Goal: Task Accomplishment & Management: Complete application form

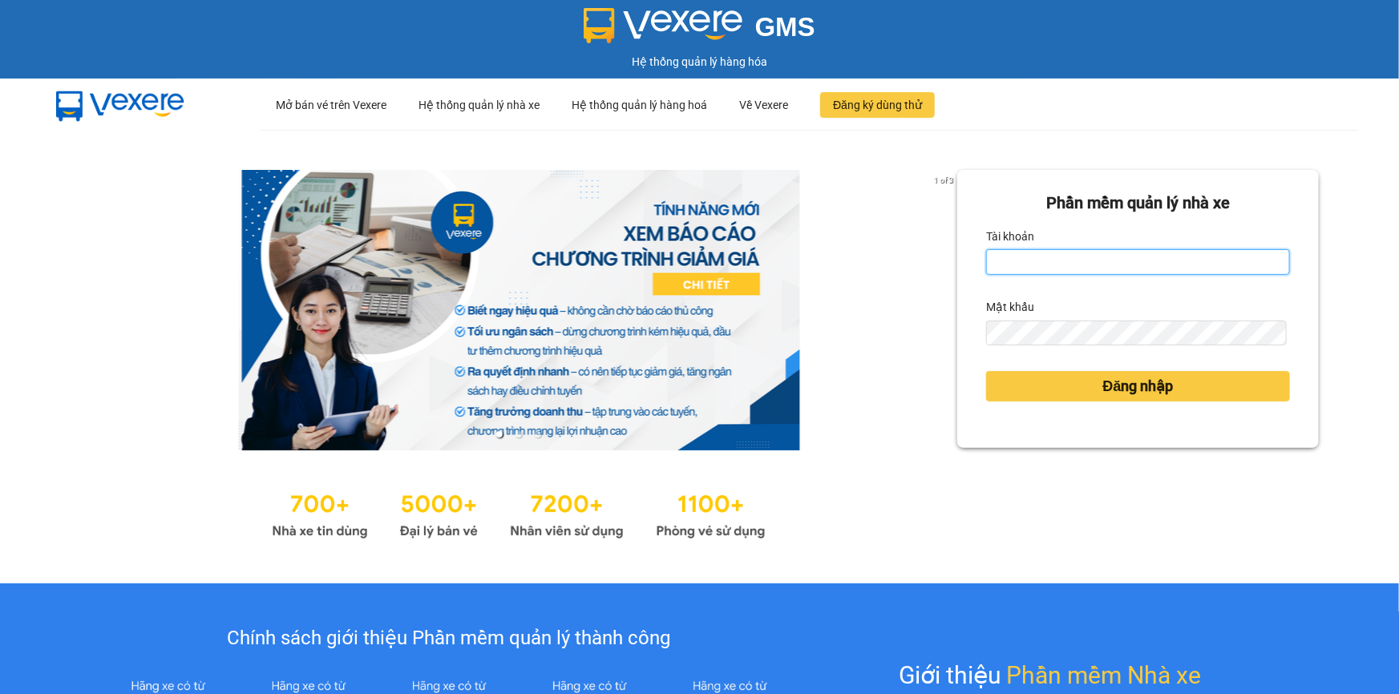
click at [1028, 261] on input "Tài khoản" at bounding box center [1138, 262] width 304 height 26
type input "loc.tienoanh"
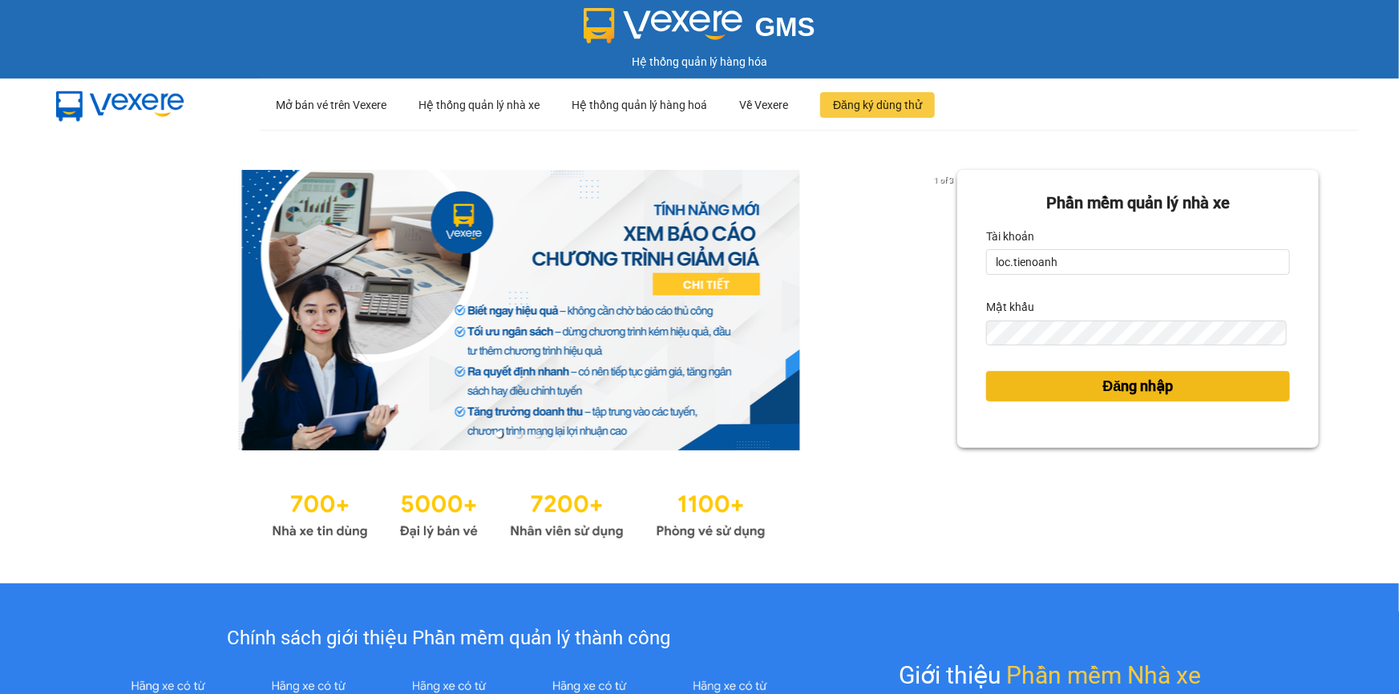
click at [1018, 395] on button "Đăng nhập" at bounding box center [1138, 386] width 304 height 30
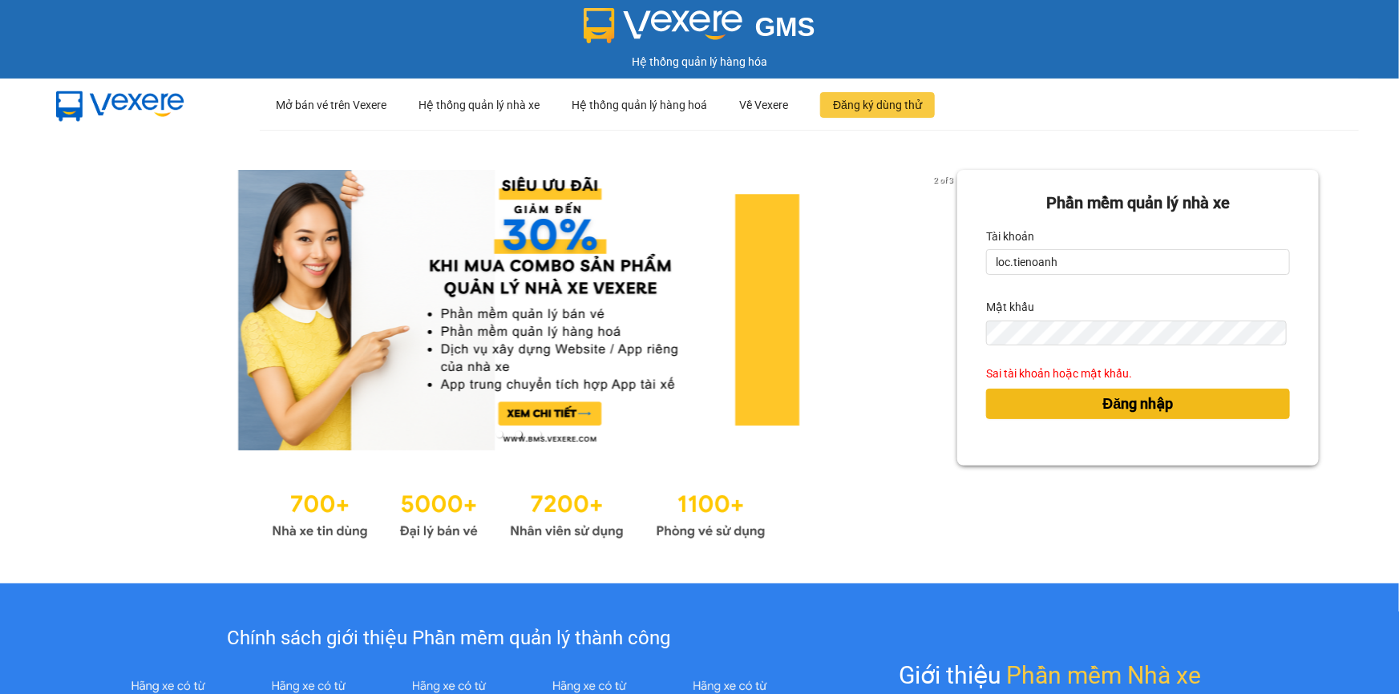
click at [997, 395] on button "Đăng nhập" at bounding box center [1138, 404] width 304 height 30
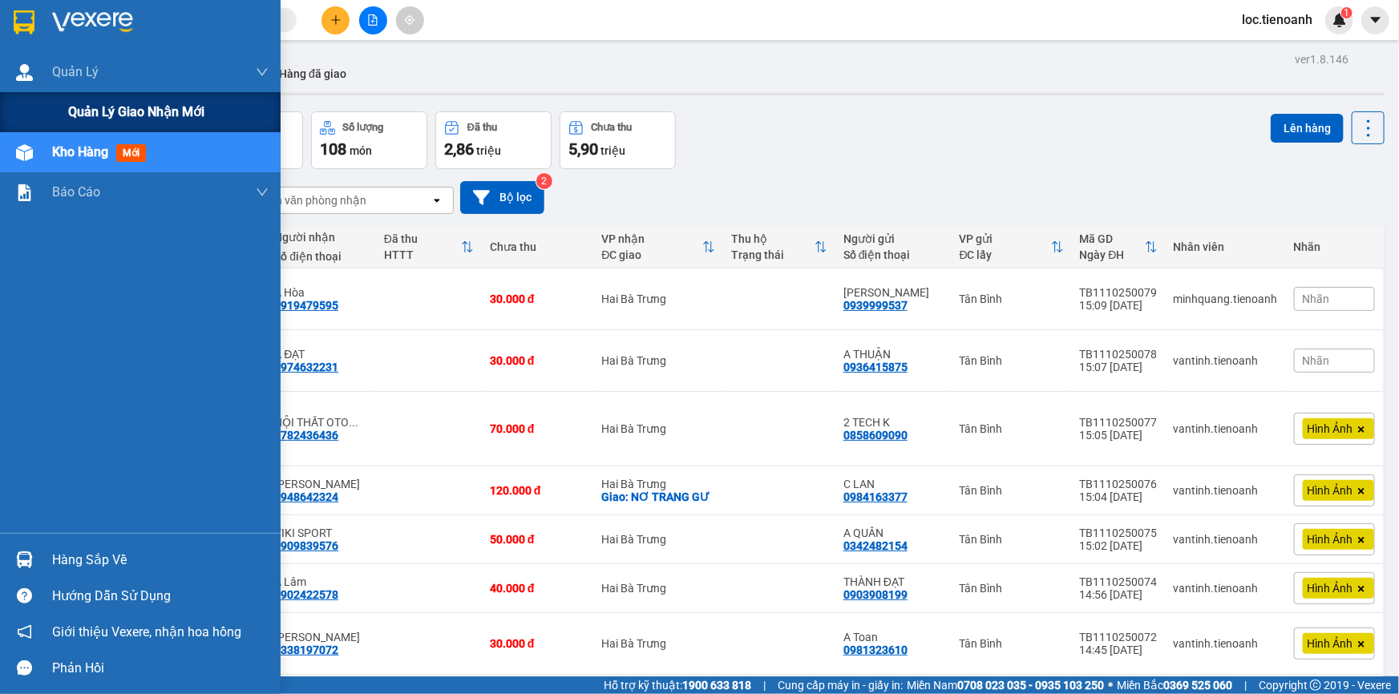
click at [72, 103] on span "Quản lý giao nhận mới" at bounding box center [136, 112] width 136 height 20
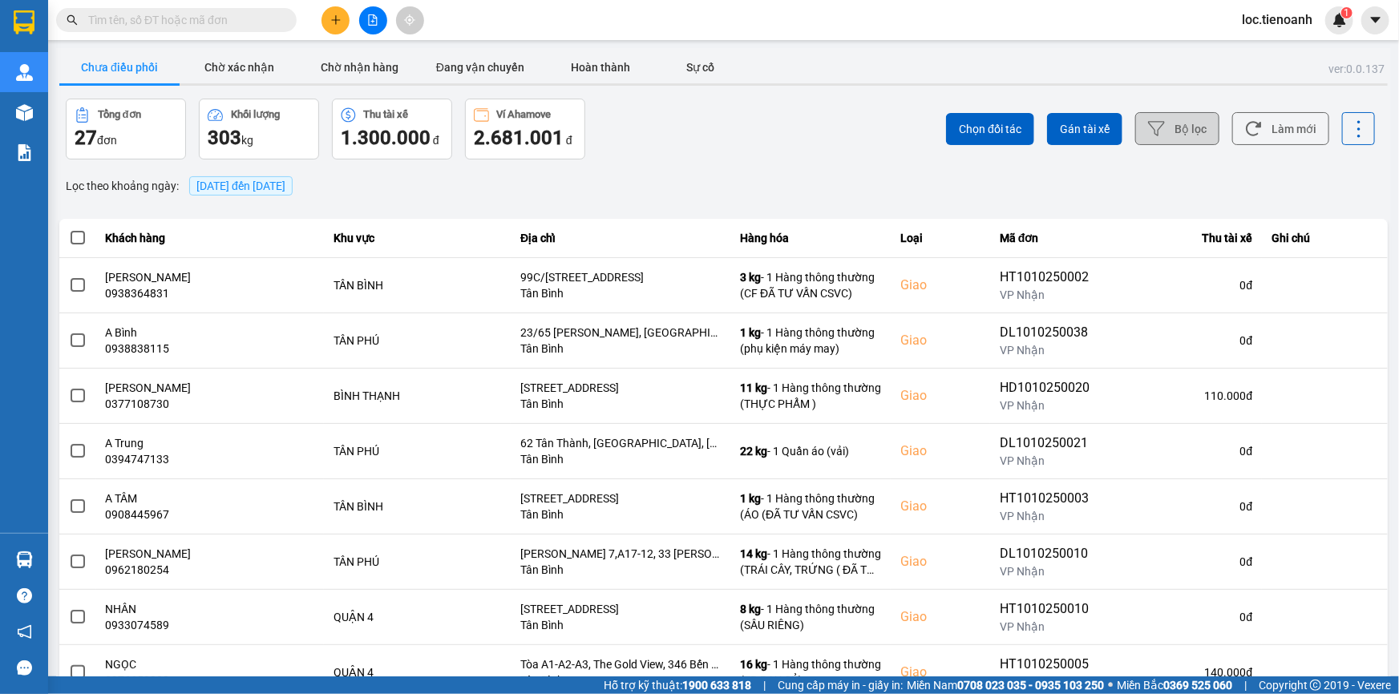
click at [1168, 128] on button "Bộ lọc" at bounding box center [1177, 128] width 84 height 33
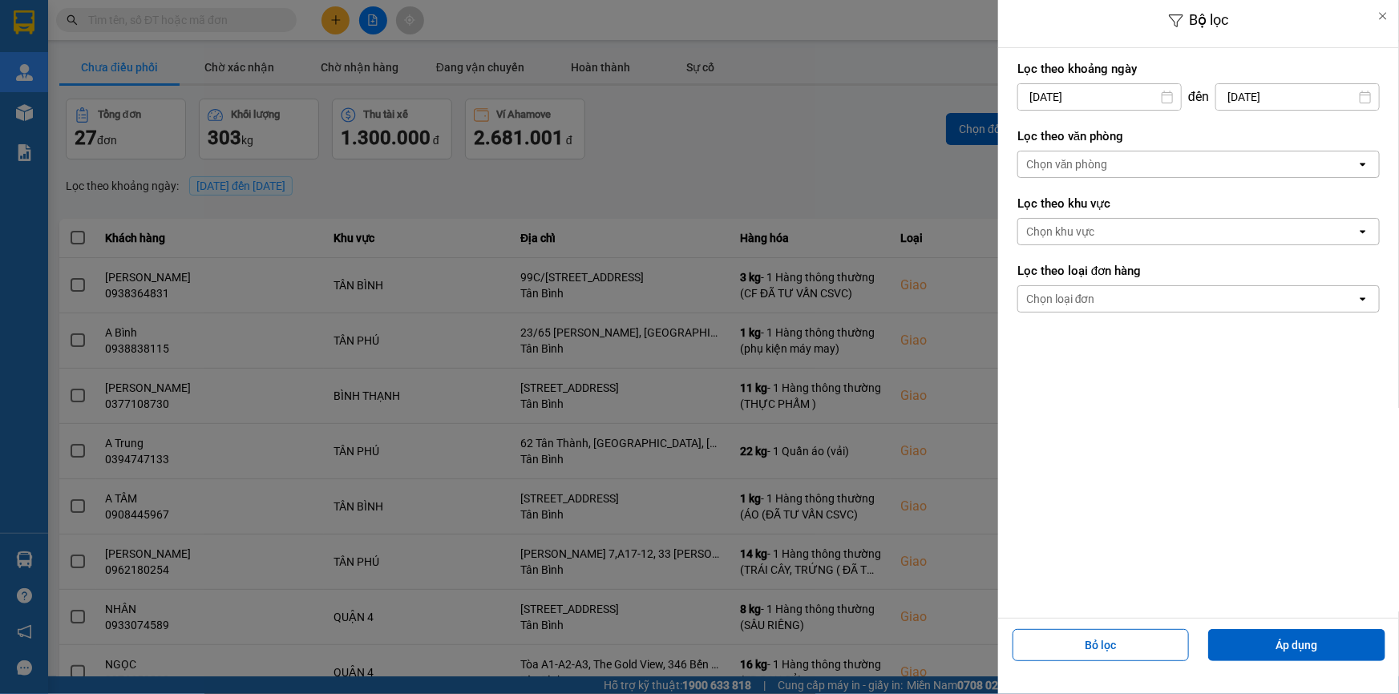
click at [1200, 168] on div "Chọn văn phòng" at bounding box center [1187, 165] width 338 height 26
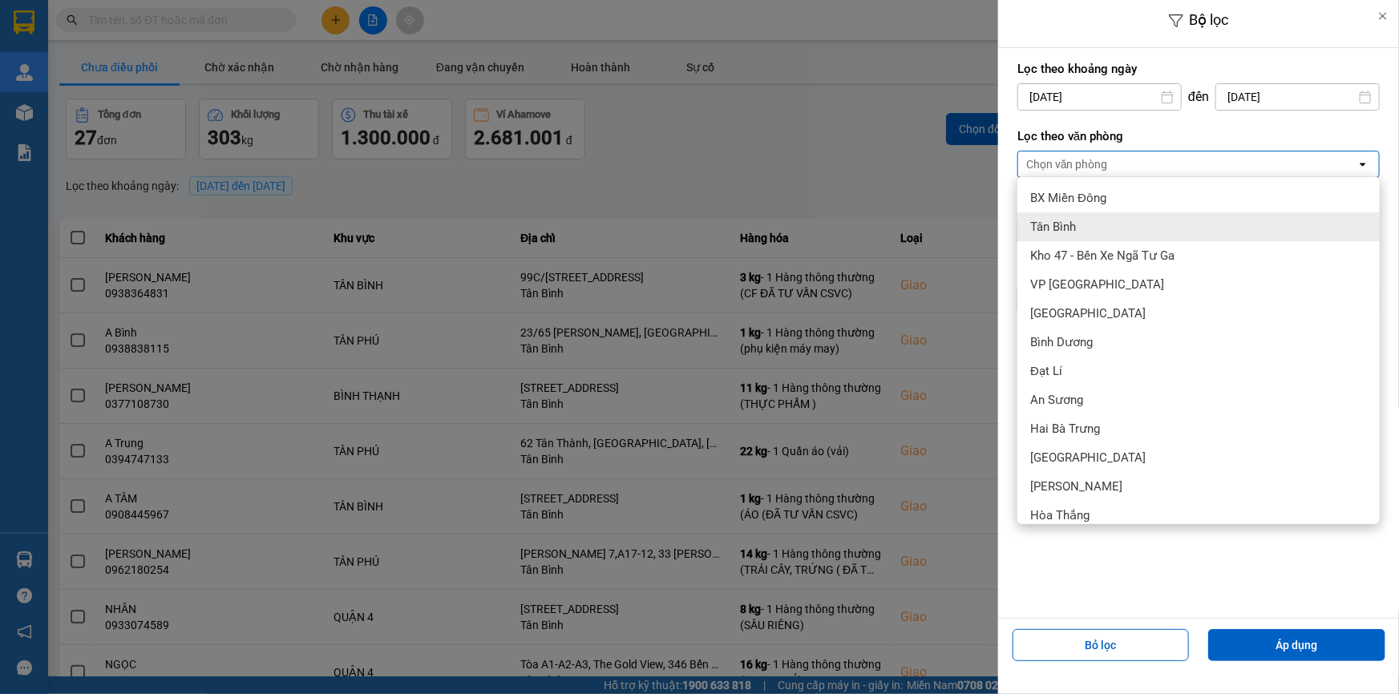
click at [1191, 220] on div "Tân Bình" at bounding box center [1198, 226] width 362 height 29
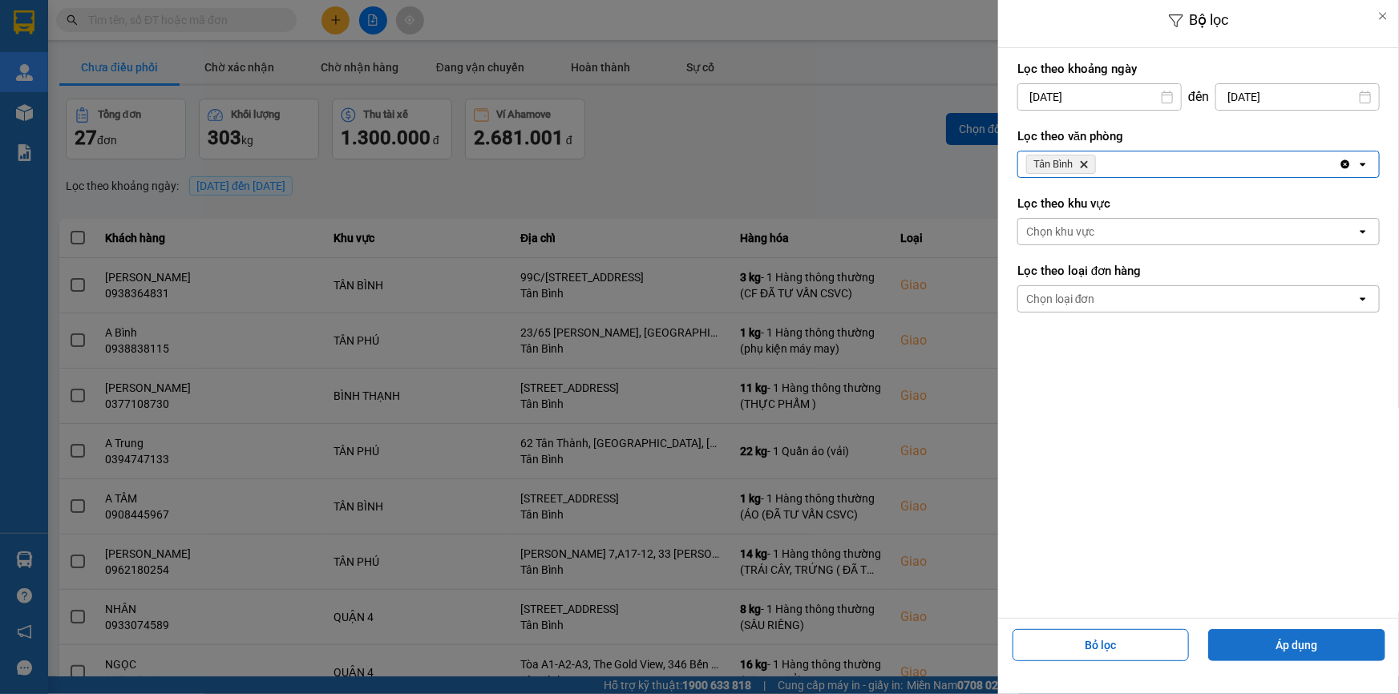
click at [1323, 642] on button "Áp dụng" at bounding box center [1296, 645] width 177 height 32
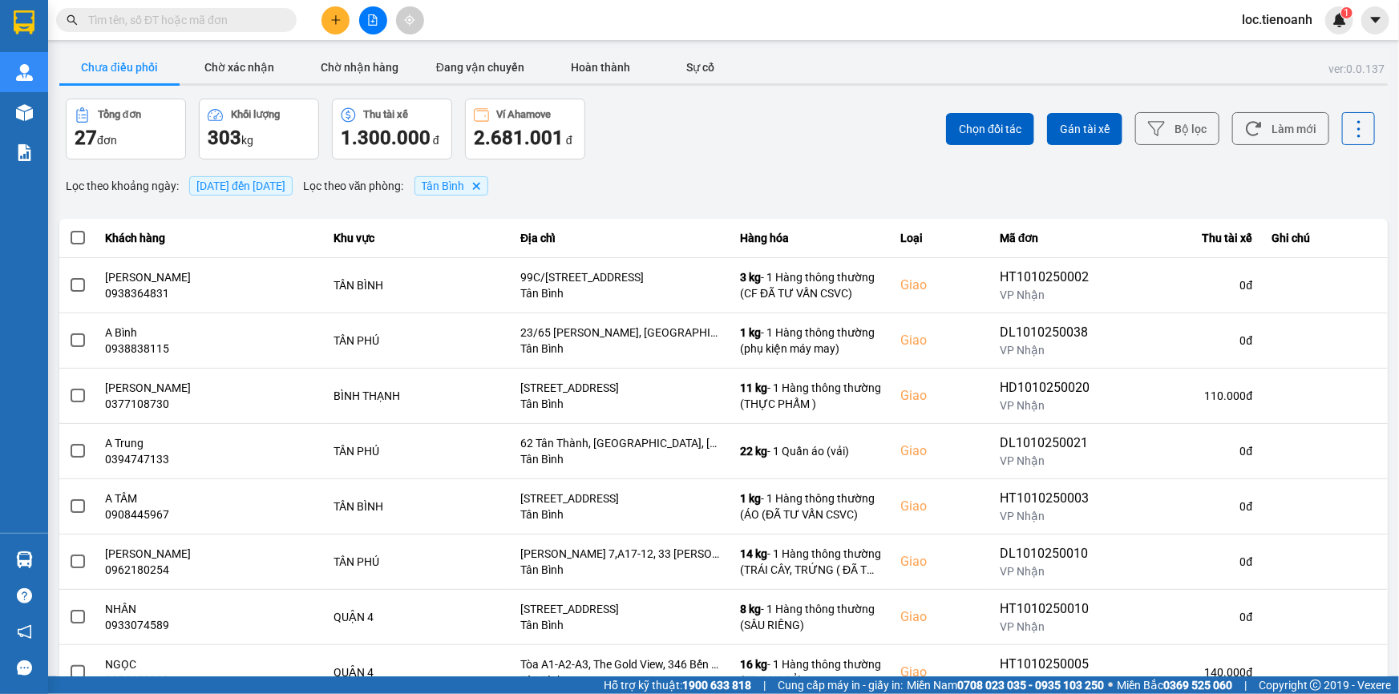
scroll to position [170, 0]
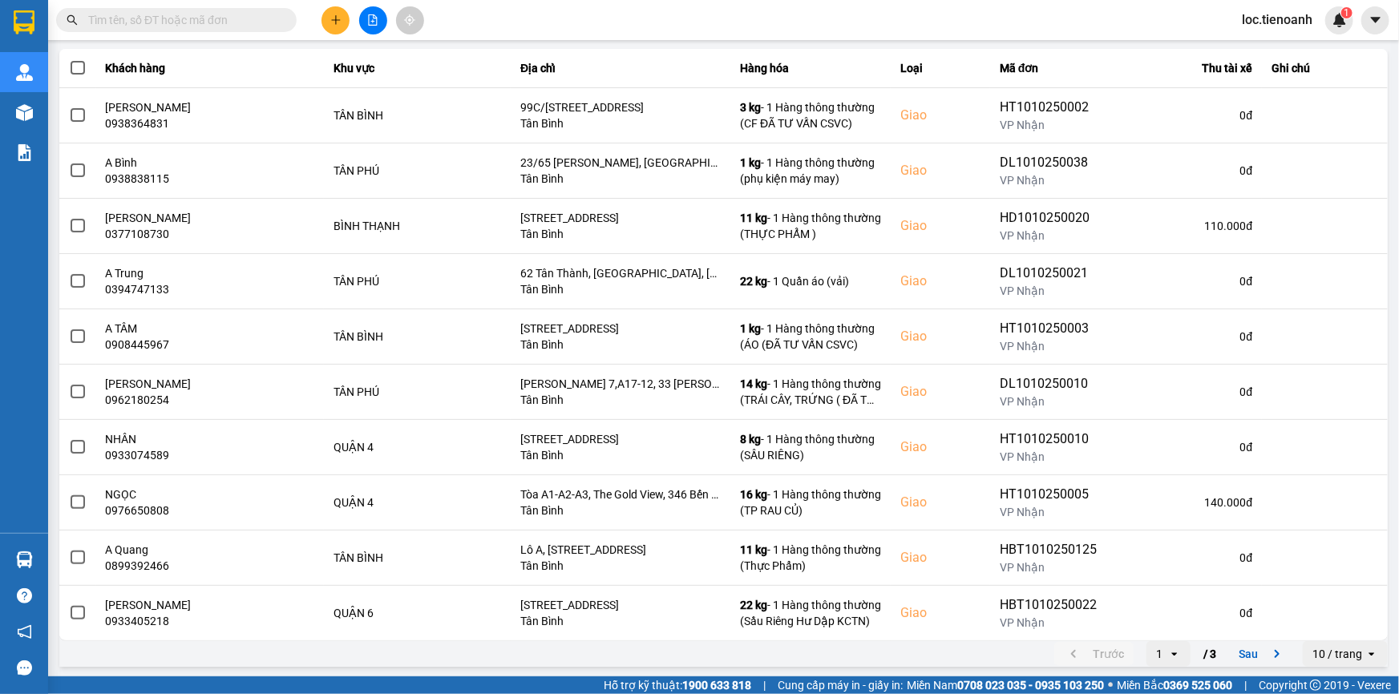
click at [1341, 653] on div "10 / trang" at bounding box center [1338, 654] width 50 height 16
click at [1346, 612] on div "100 / trang" at bounding box center [1334, 620] width 59 height 16
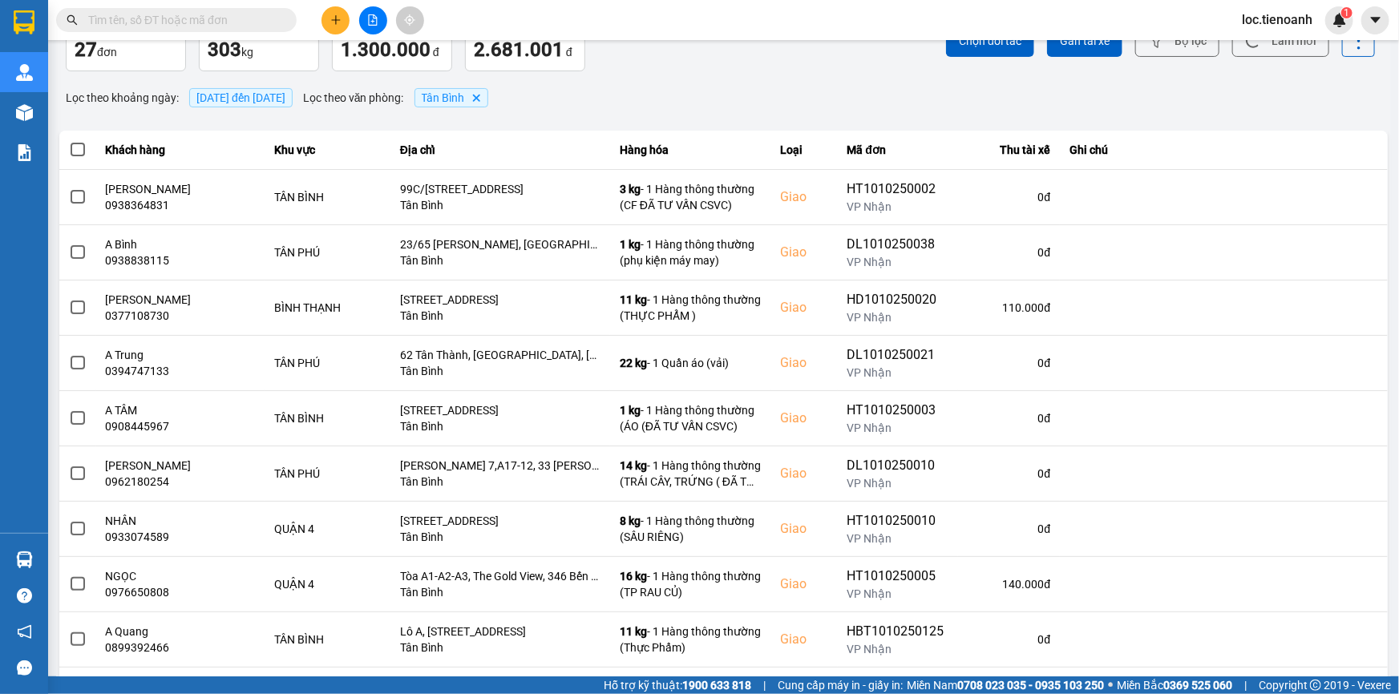
scroll to position [0, 0]
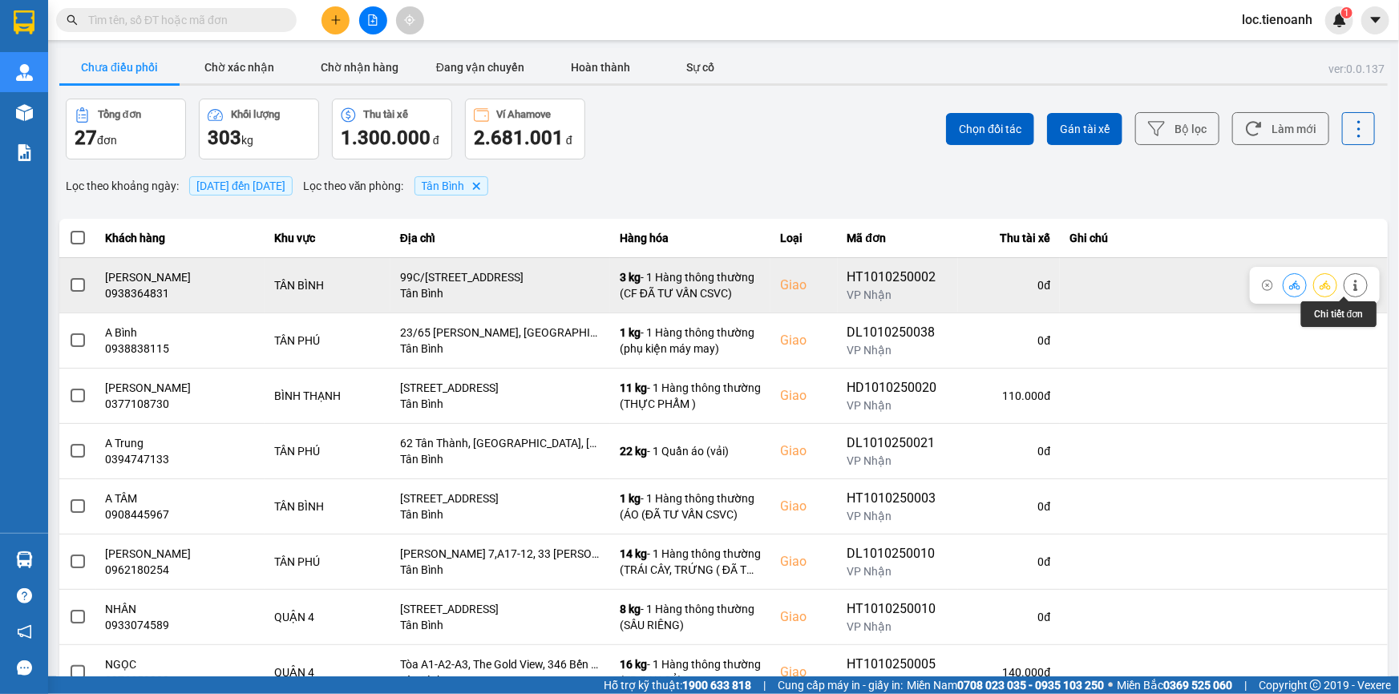
click at [1350, 285] on icon at bounding box center [1355, 285] width 11 height 11
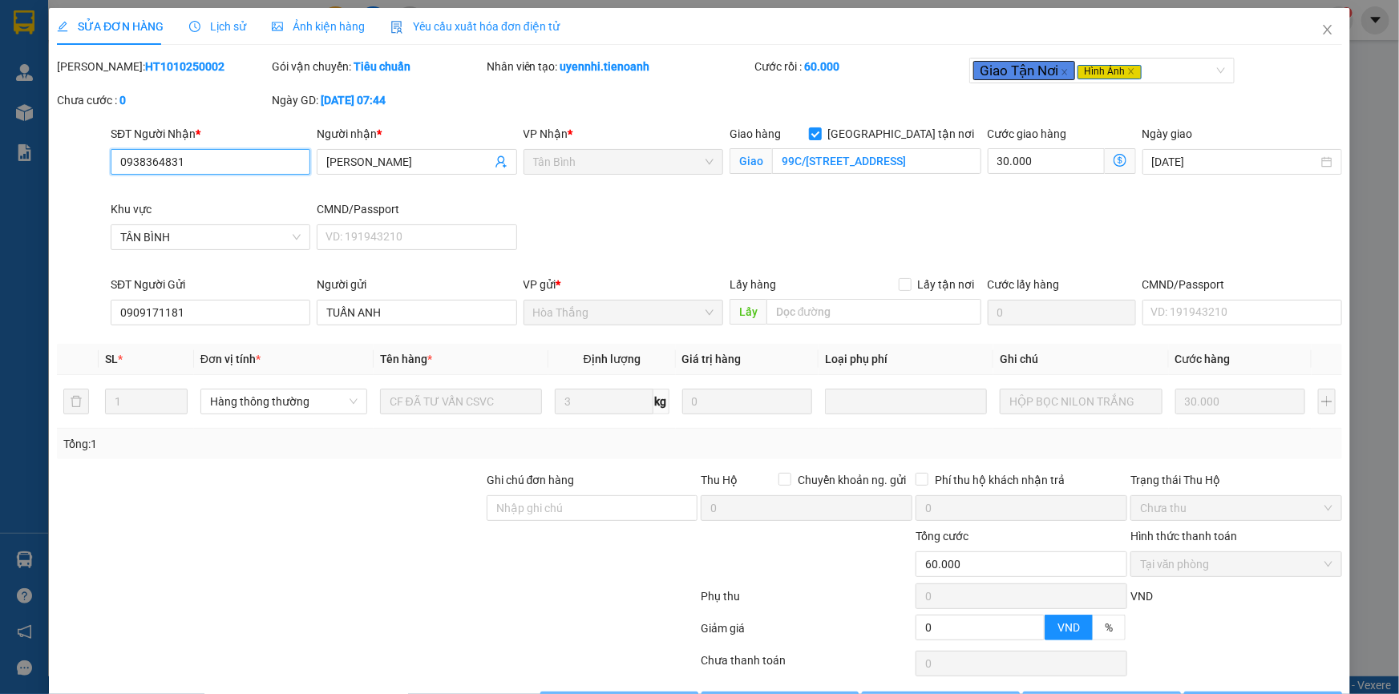
type input "0938364831"
type input "[PERSON_NAME]"
checkbox input "true"
type input "99C/[STREET_ADDRESS]"
type input "0909171181"
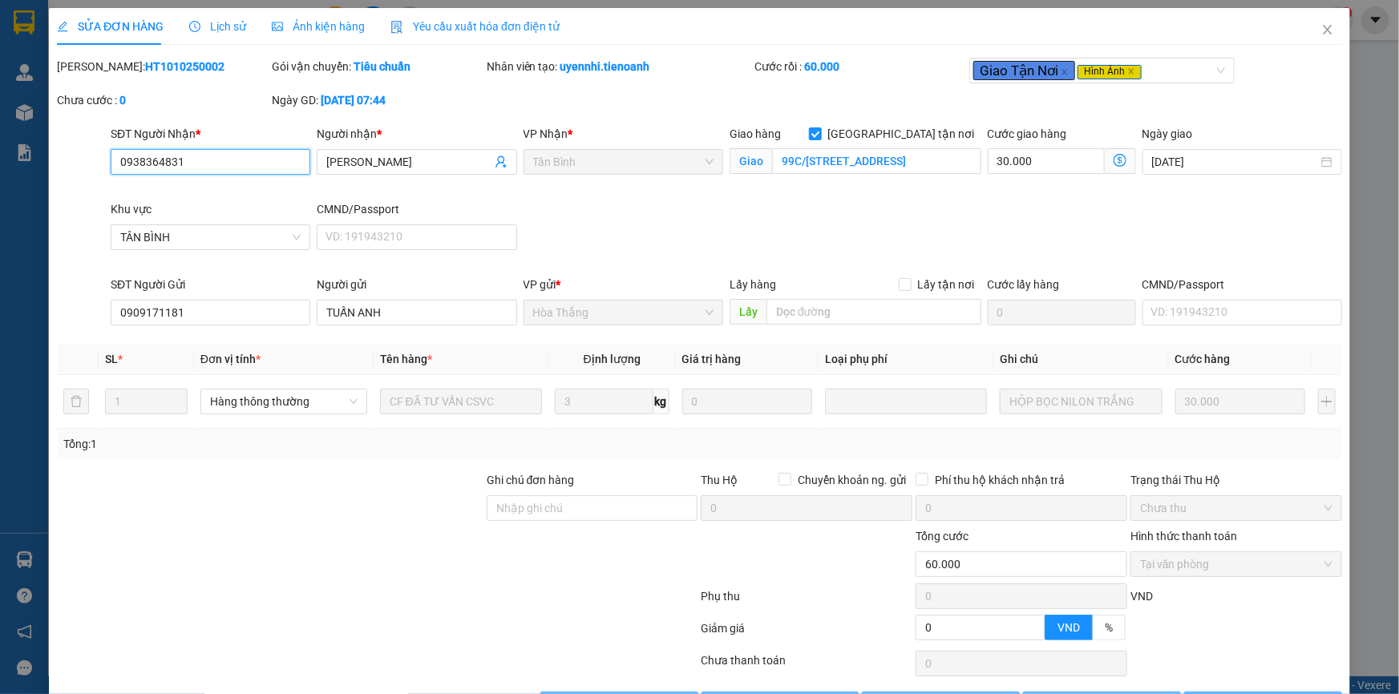
type input "TUẤN ANH"
type input "0"
type input "60.000"
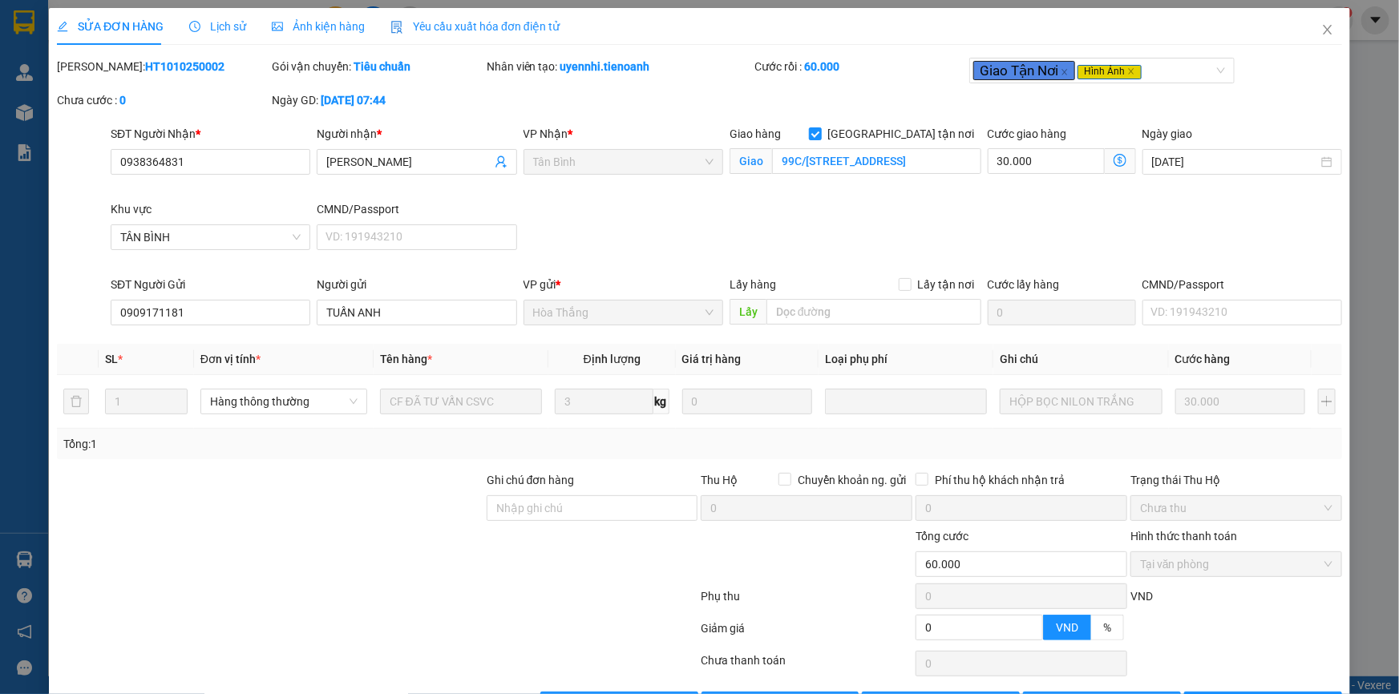
scroll to position [53, 0]
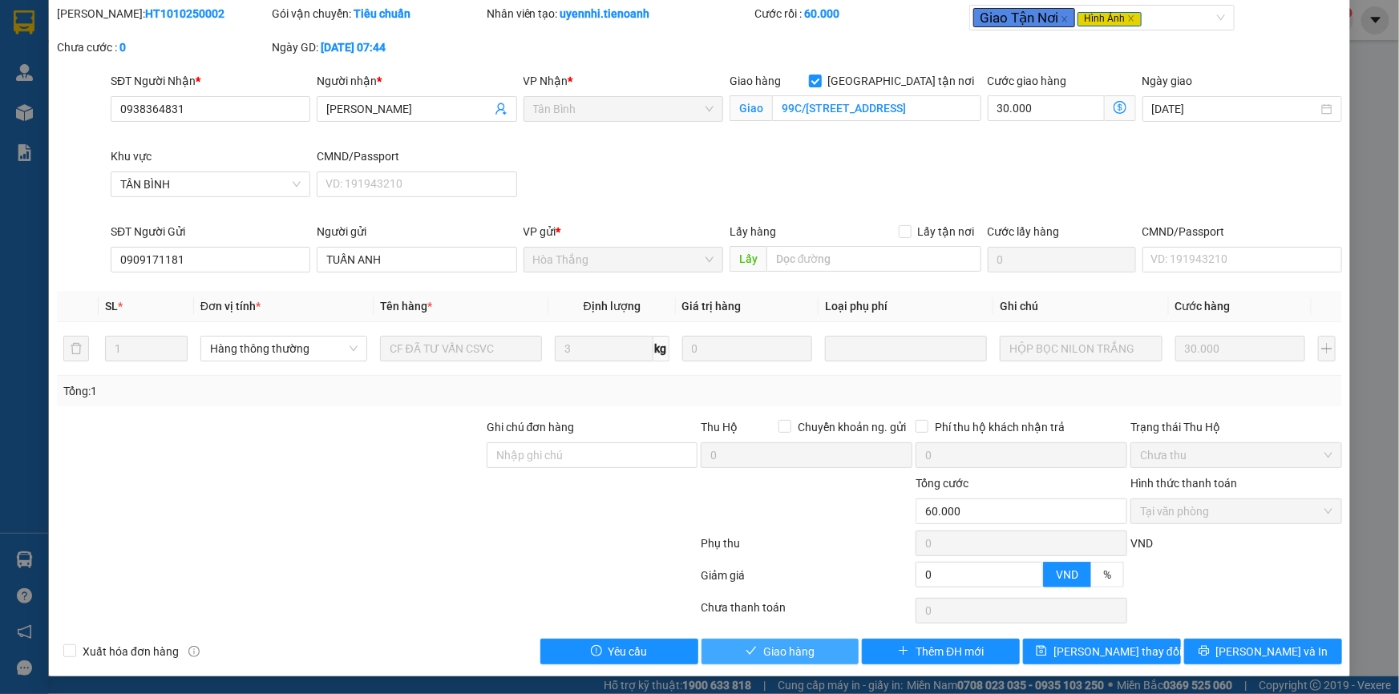
click at [785, 654] on span "Giao hàng" at bounding box center [788, 652] width 51 height 18
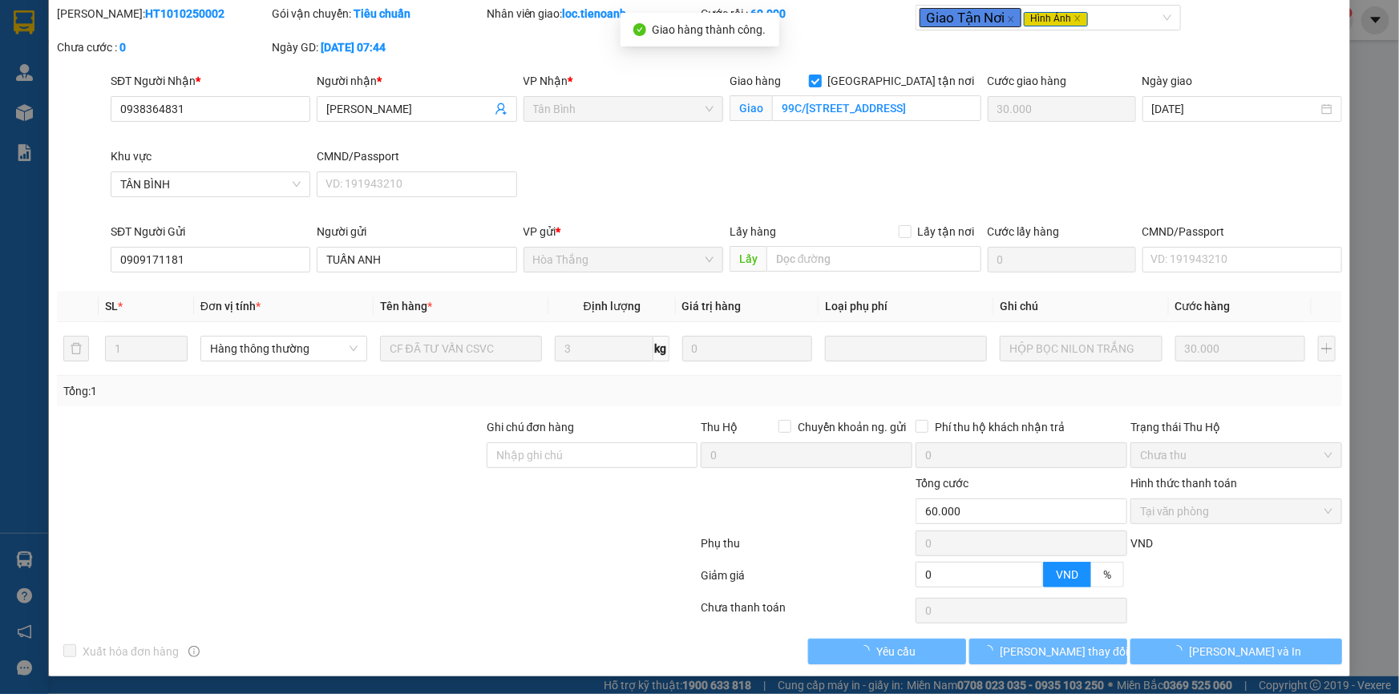
scroll to position [0, 0]
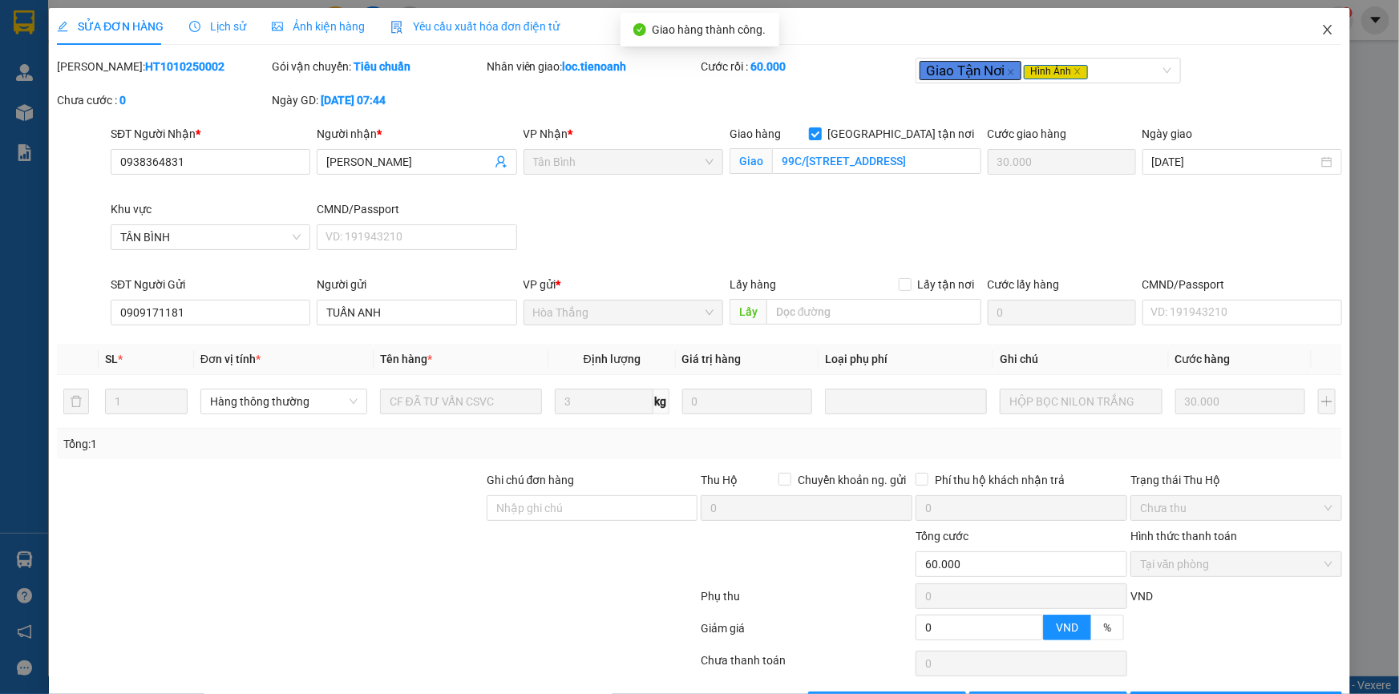
click at [1320, 22] on span "Close" at bounding box center [1327, 30] width 45 height 45
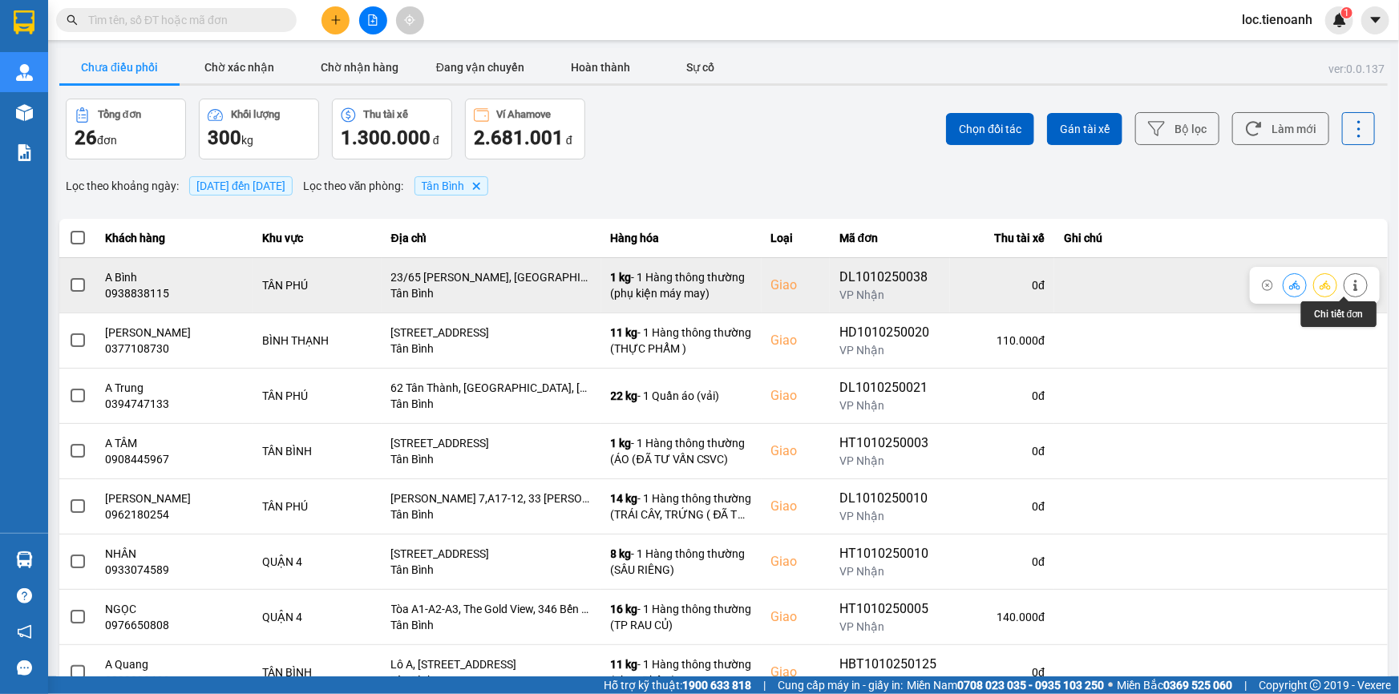
click at [1345, 283] on button at bounding box center [1356, 285] width 22 height 28
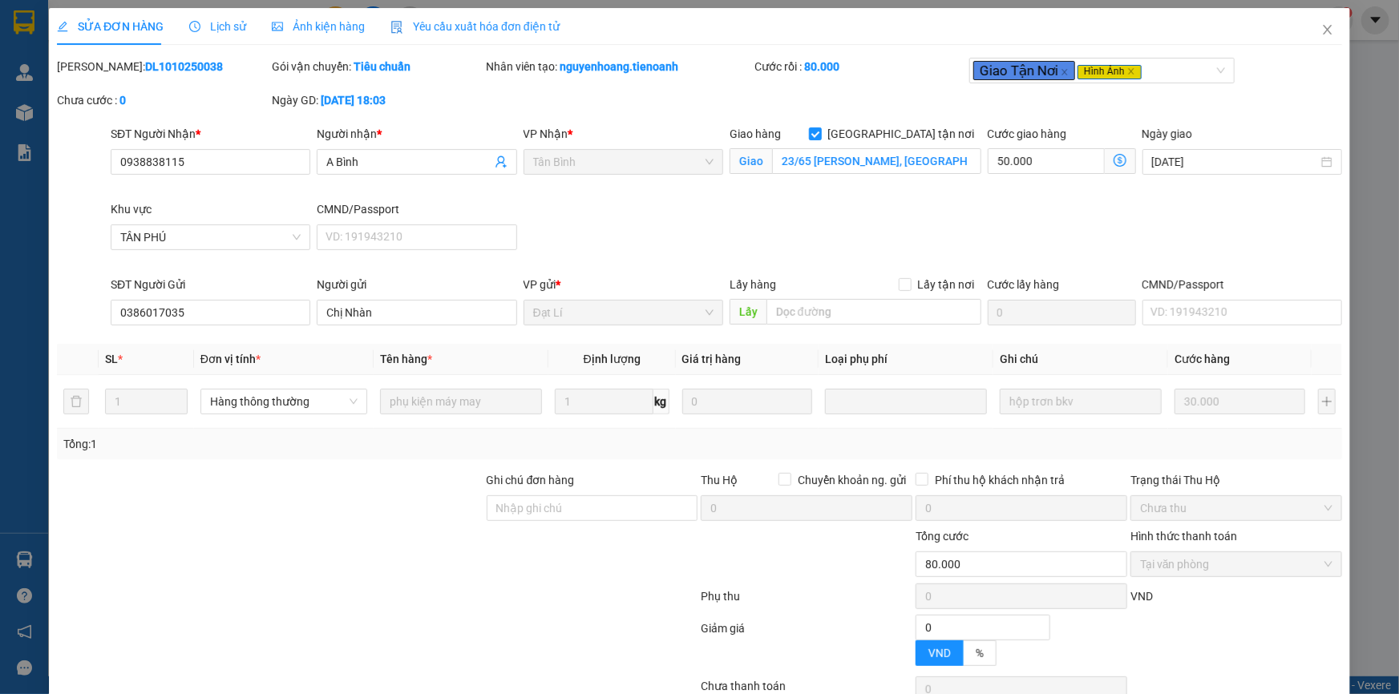
type input "0938838115"
type input "A Bình"
checkbox input "true"
type input "23/65 [PERSON_NAME], [GEOGRAPHIC_DATA], [GEOGRAPHIC_DATA], [GEOGRAPHIC_DATA]"
type input "0386017035"
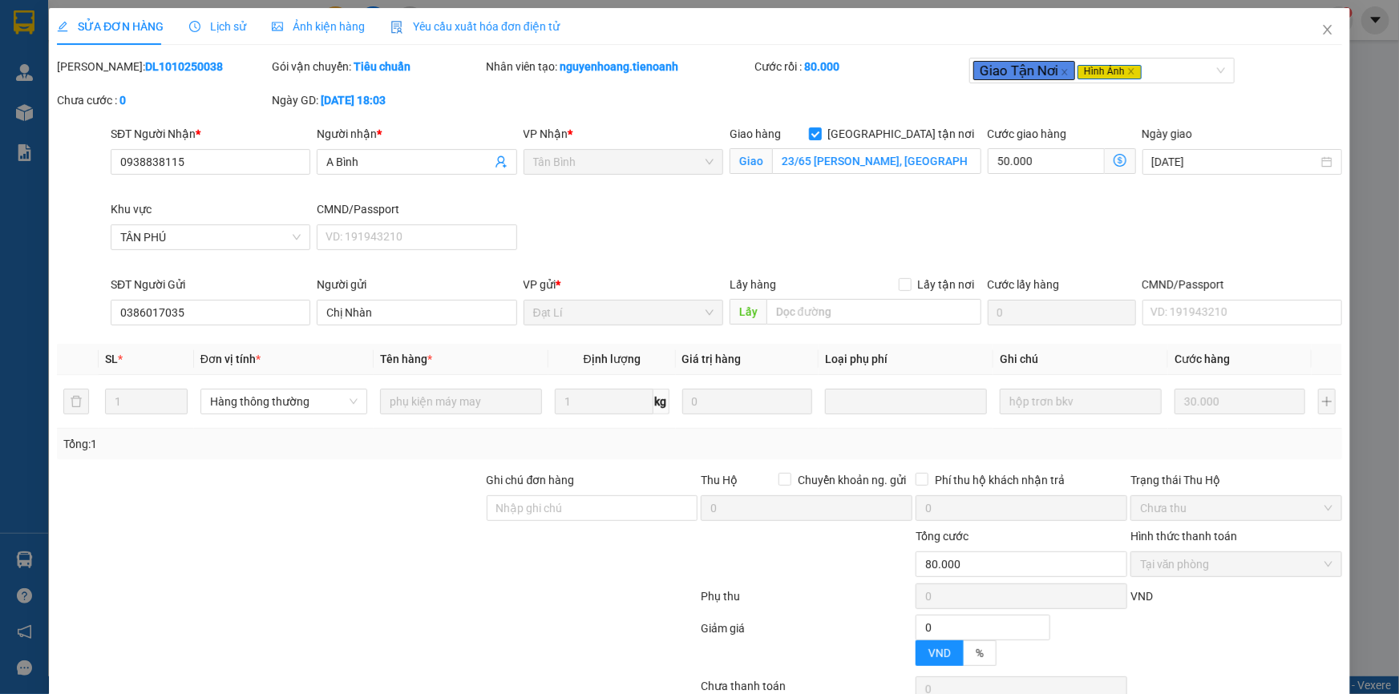
type input "Chị Nhàn"
type input "0"
type input "80.000"
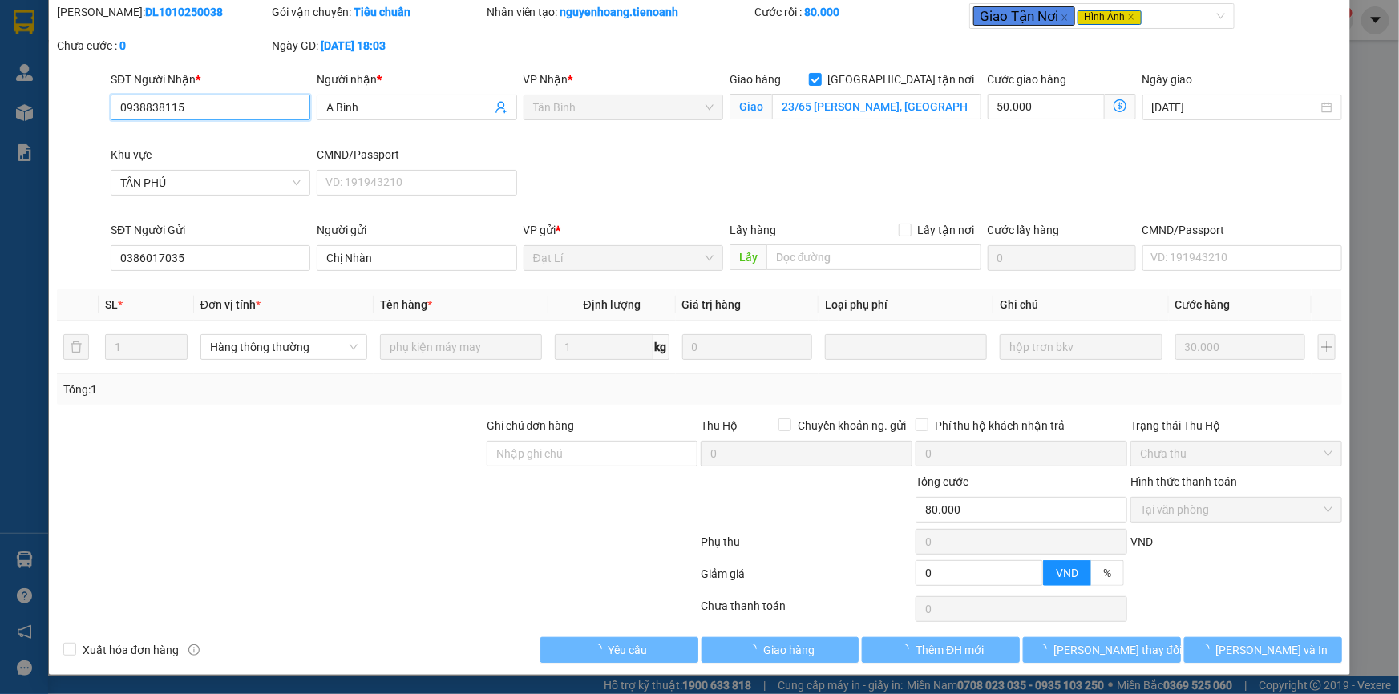
scroll to position [53, 0]
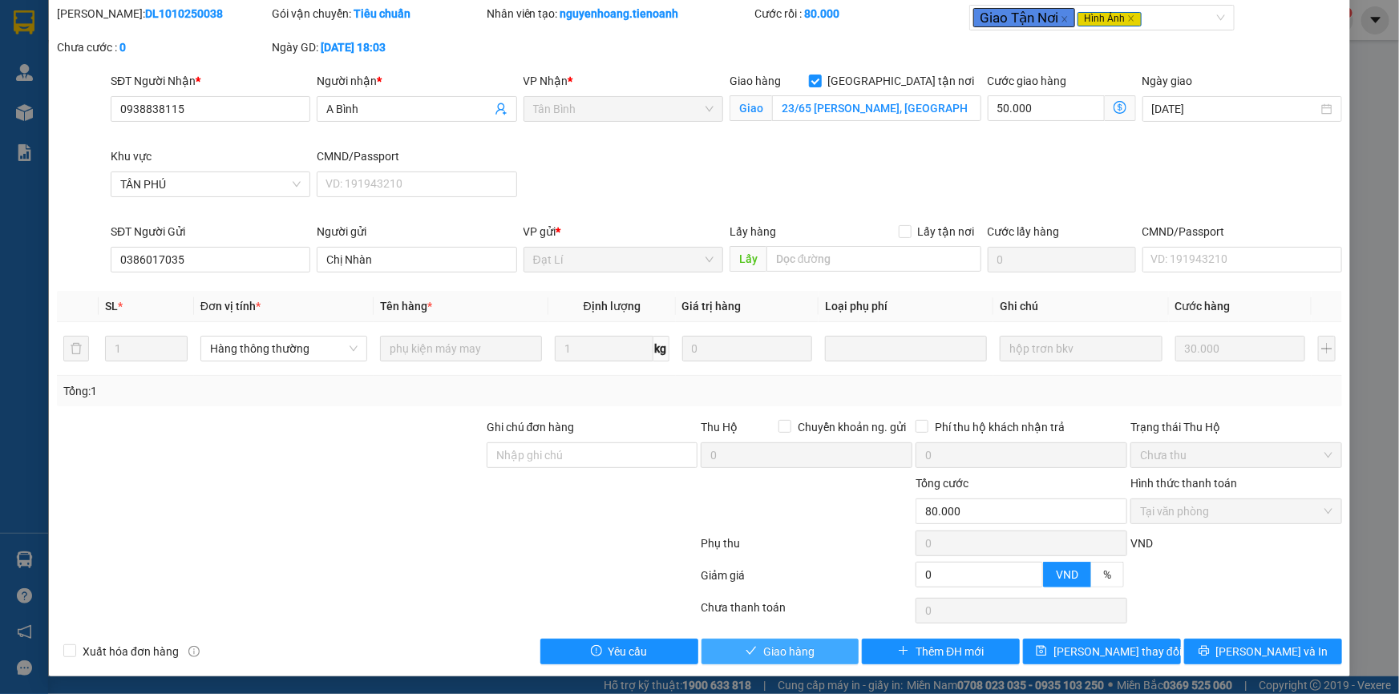
drag, startPoint x: 766, startPoint y: 650, endPoint x: 809, endPoint y: 615, distance: 55.9
click at [767, 649] on span "Giao hàng" at bounding box center [788, 652] width 51 height 18
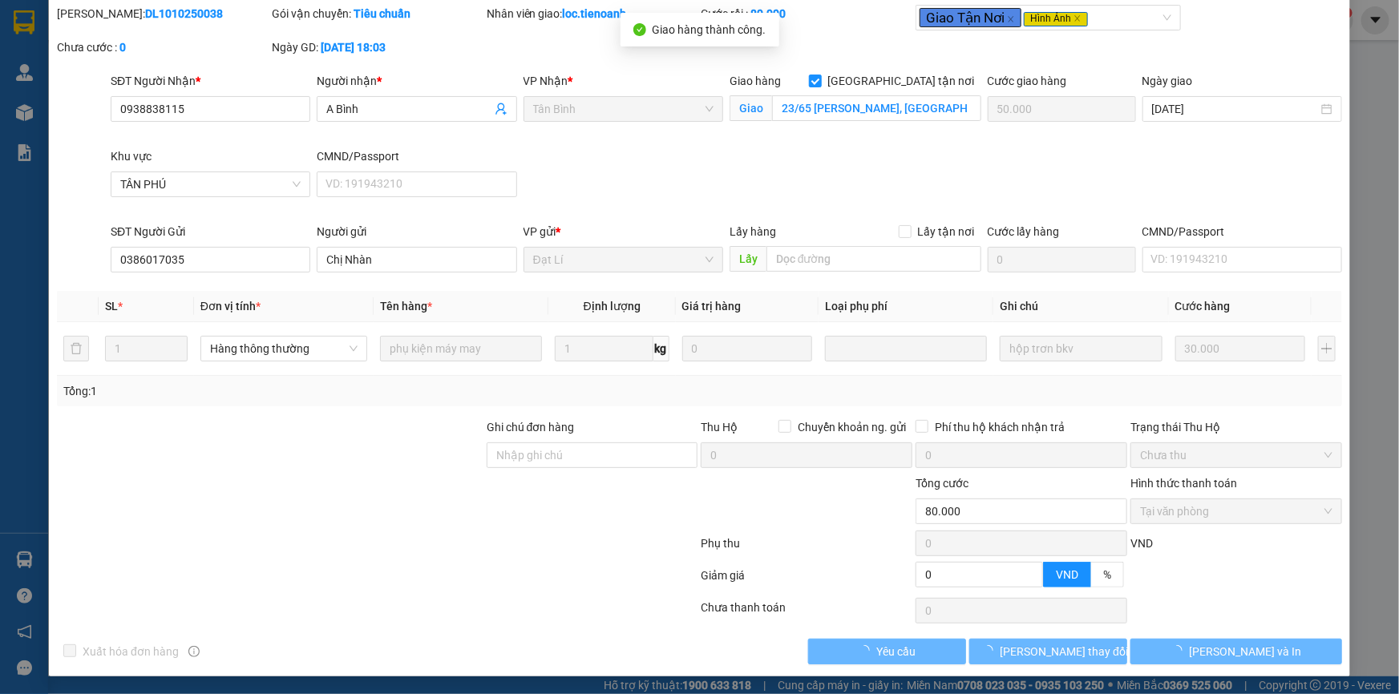
scroll to position [0, 0]
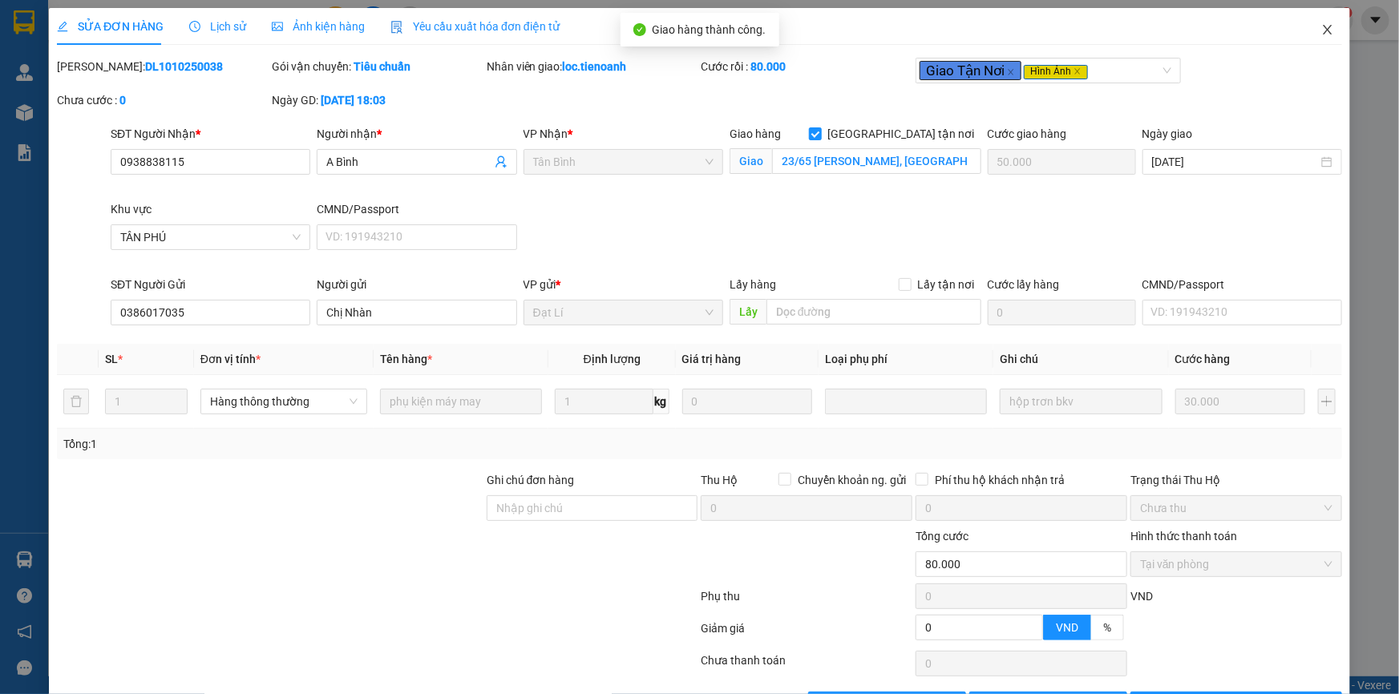
click at [1313, 34] on span "Close" at bounding box center [1327, 30] width 45 height 45
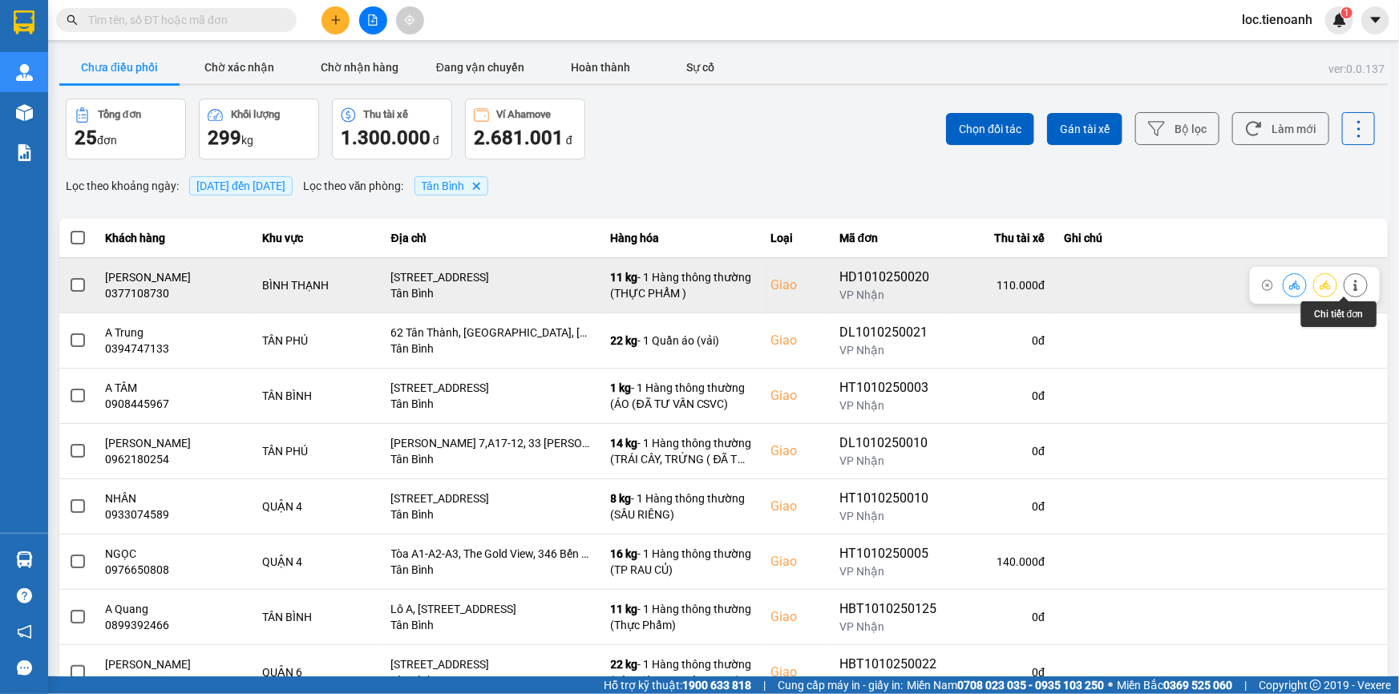
click at [1350, 285] on icon at bounding box center [1355, 285] width 11 height 11
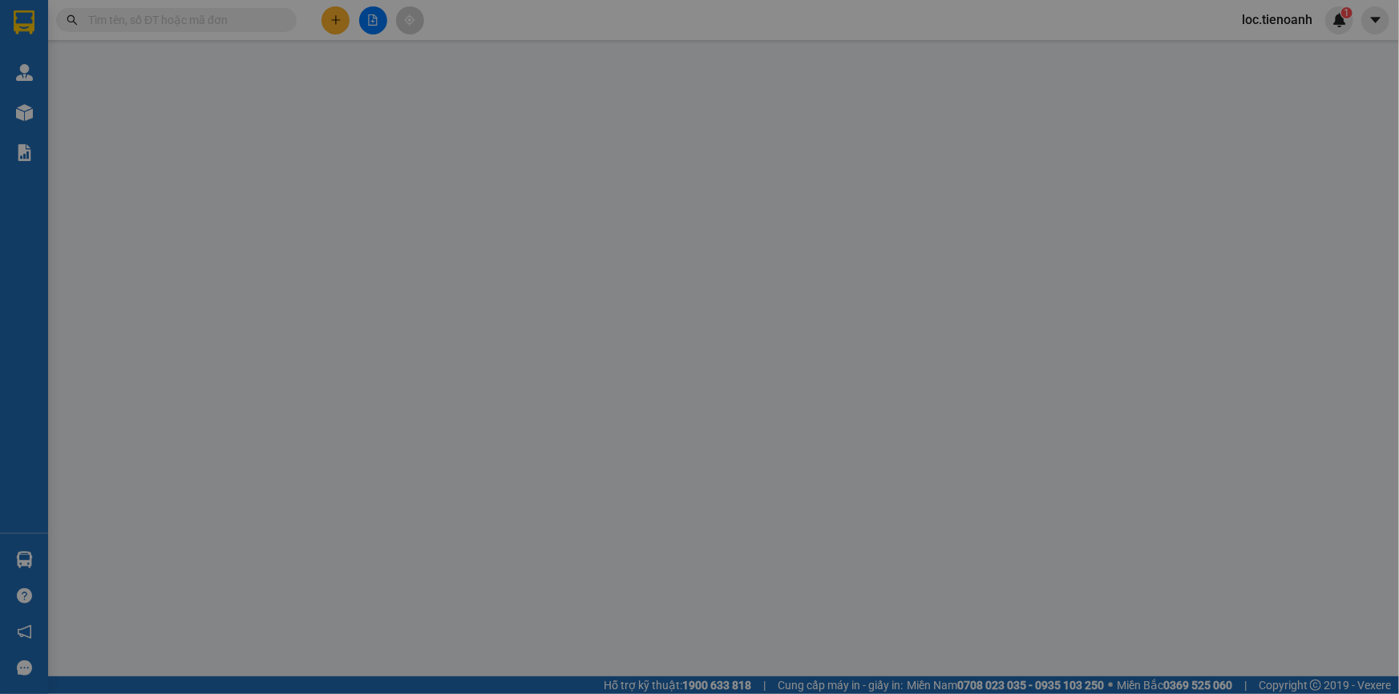
type input "0377108730"
type input "[PERSON_NAME]"
checkbox input "true"
type input "[STREET_ADDRESS]"
type input "0373256164"
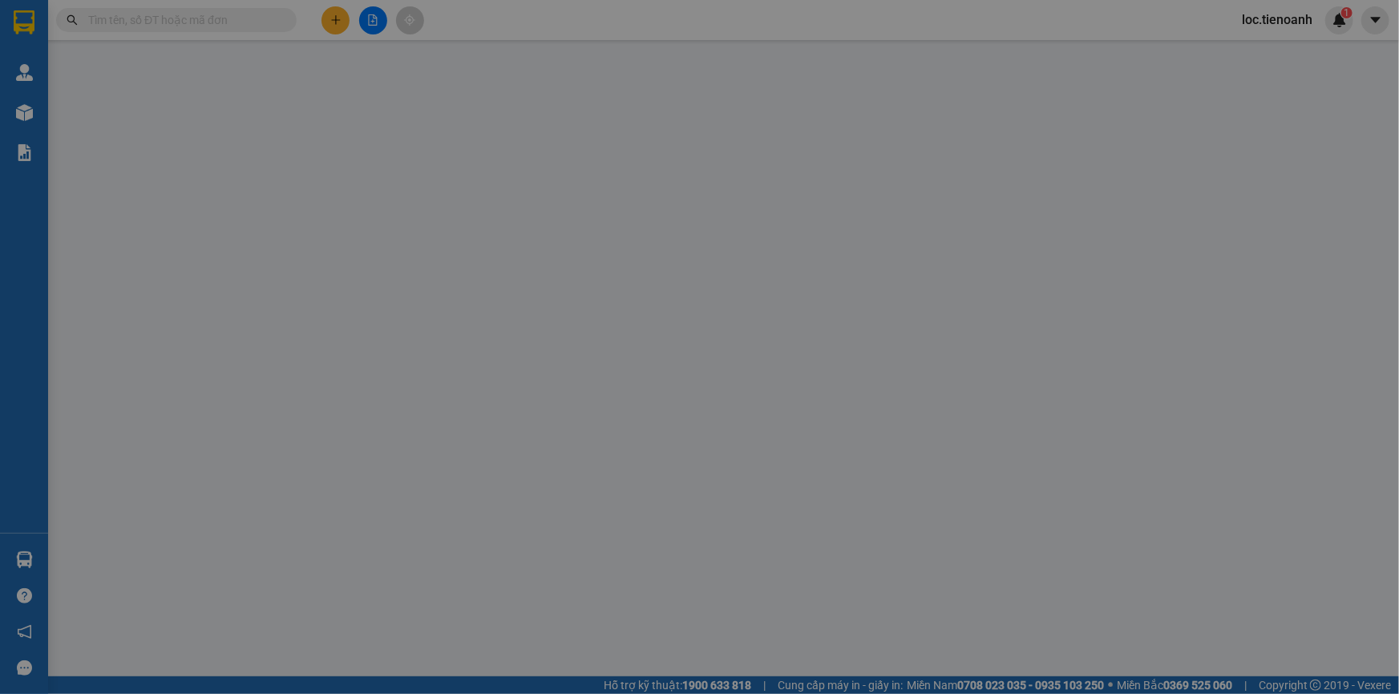
type input "C Lợi"
type input "0"
type input "110.000"
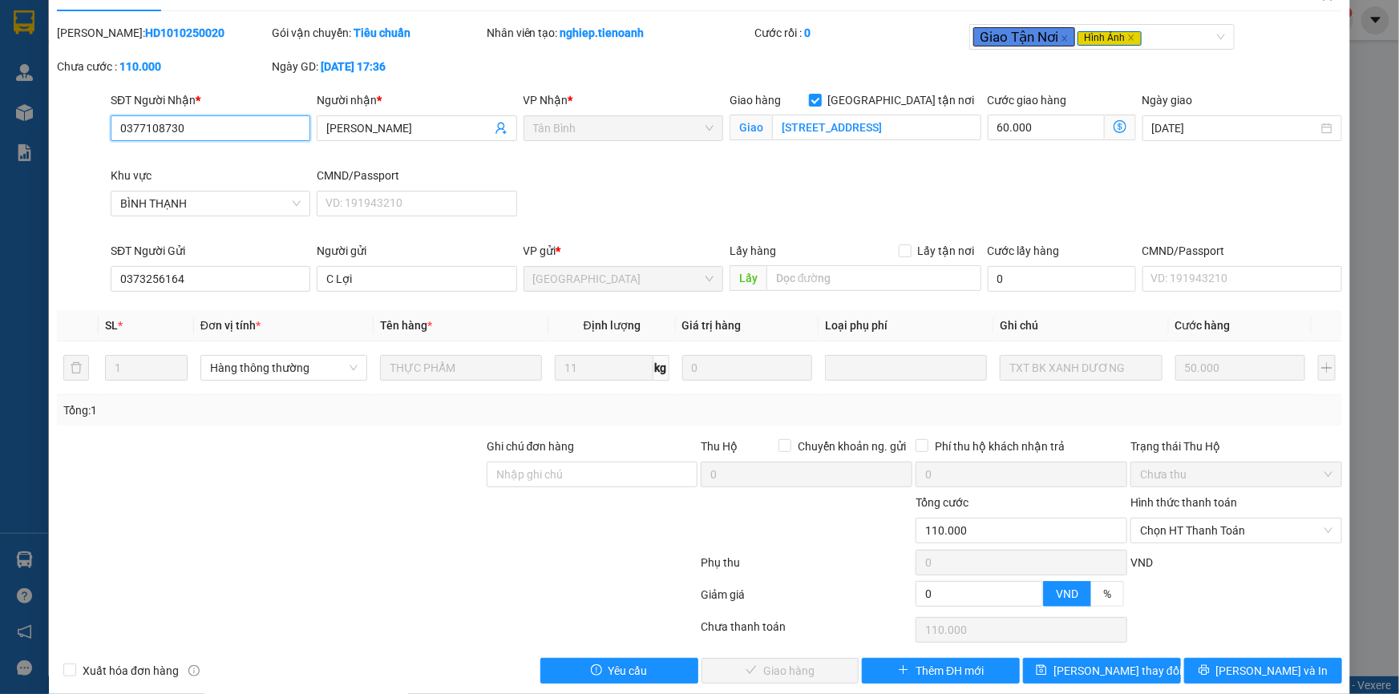
scroll to position [53, 0]
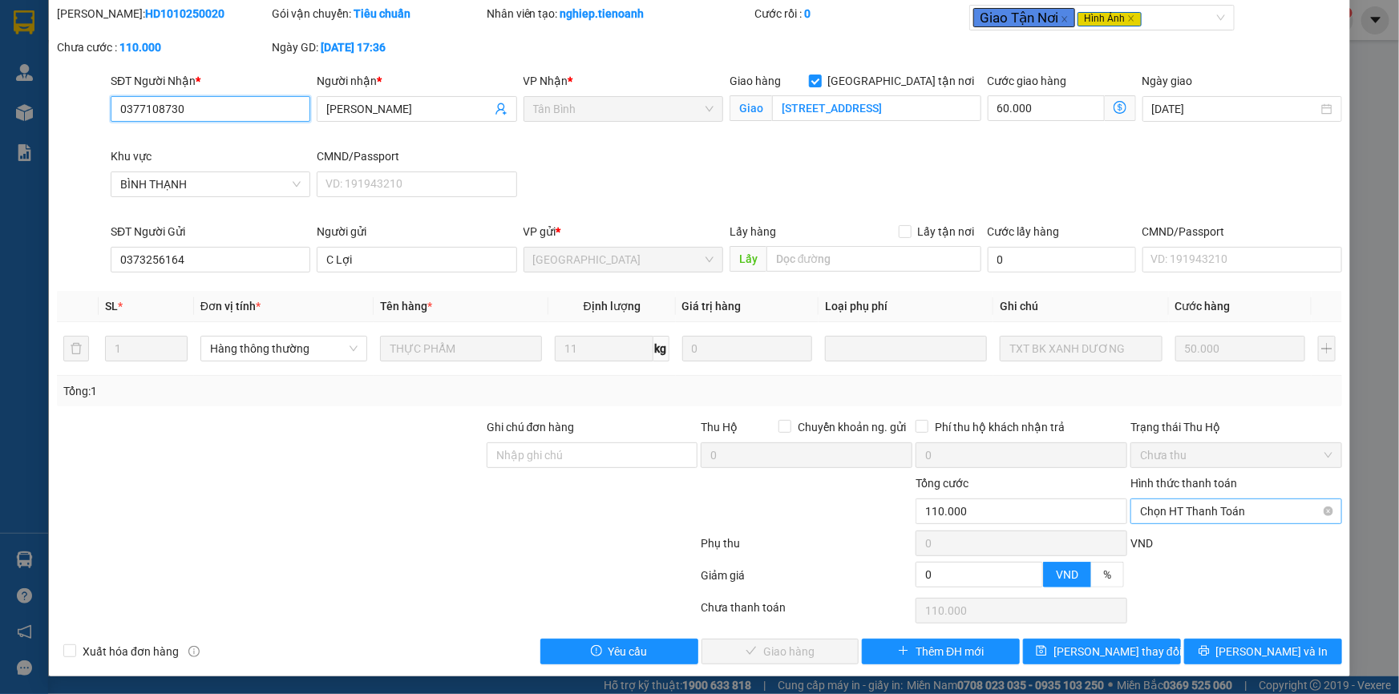
click at [1152, 505] on span "Chọn HT Thanh Toán" at bounding box center [1236, 512] width 192 height 24
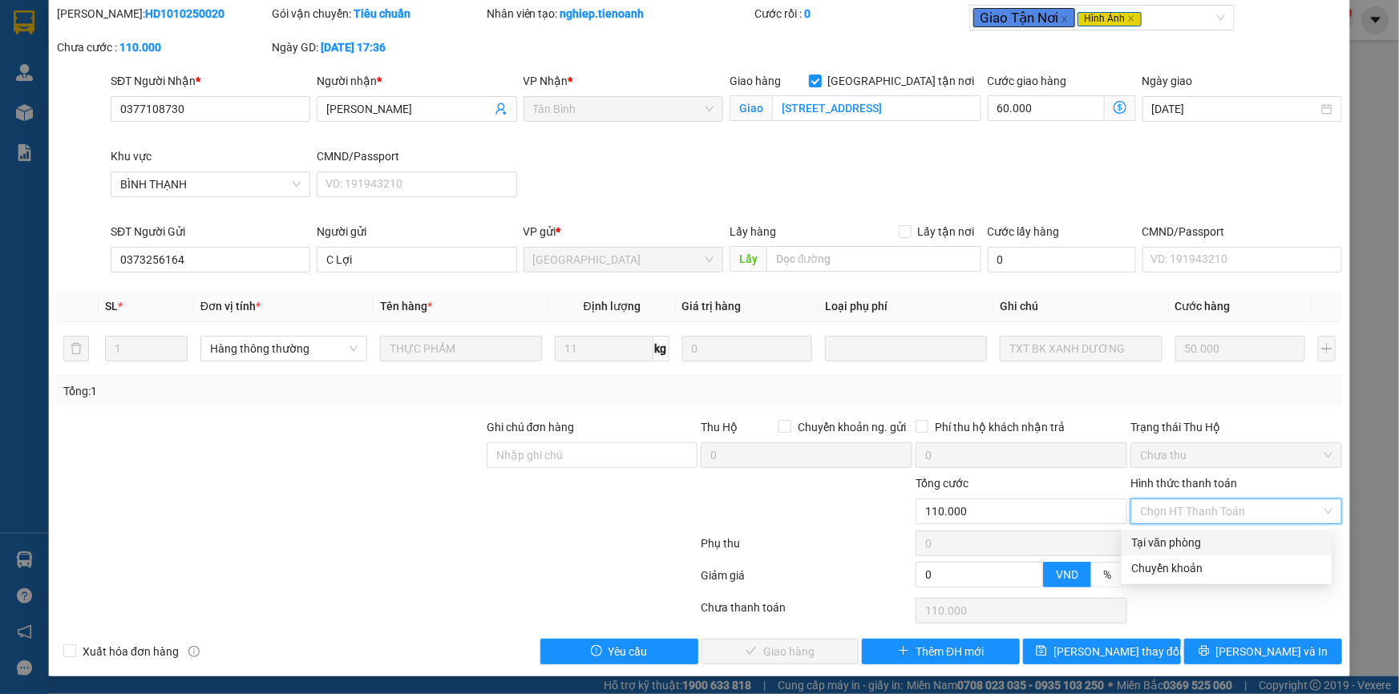
click at [1251, 530] on div "Tại văn phòng" at bounding box center [1227, 543] width 210 height 26
type input "0"
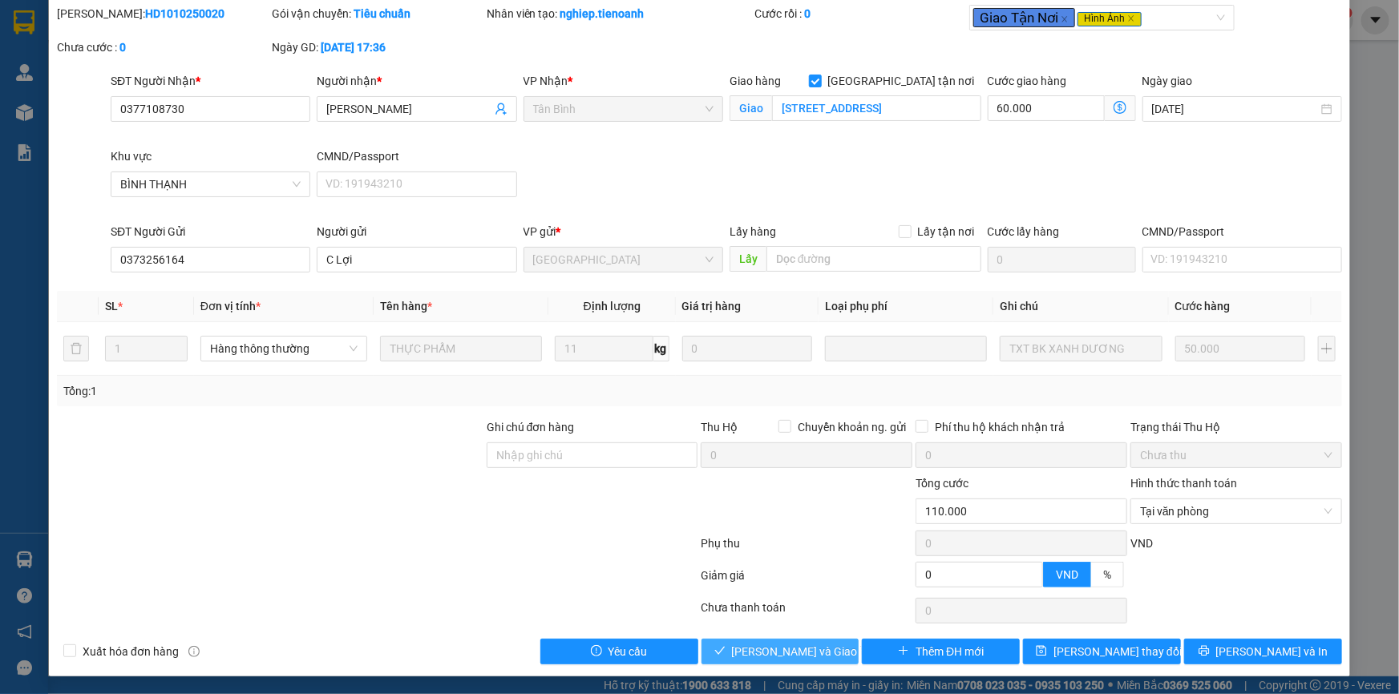
click at [785, 645] on span "[PERSON_NAME] và Giao hàng" at bounding box center [809, 652] width 154 height 18
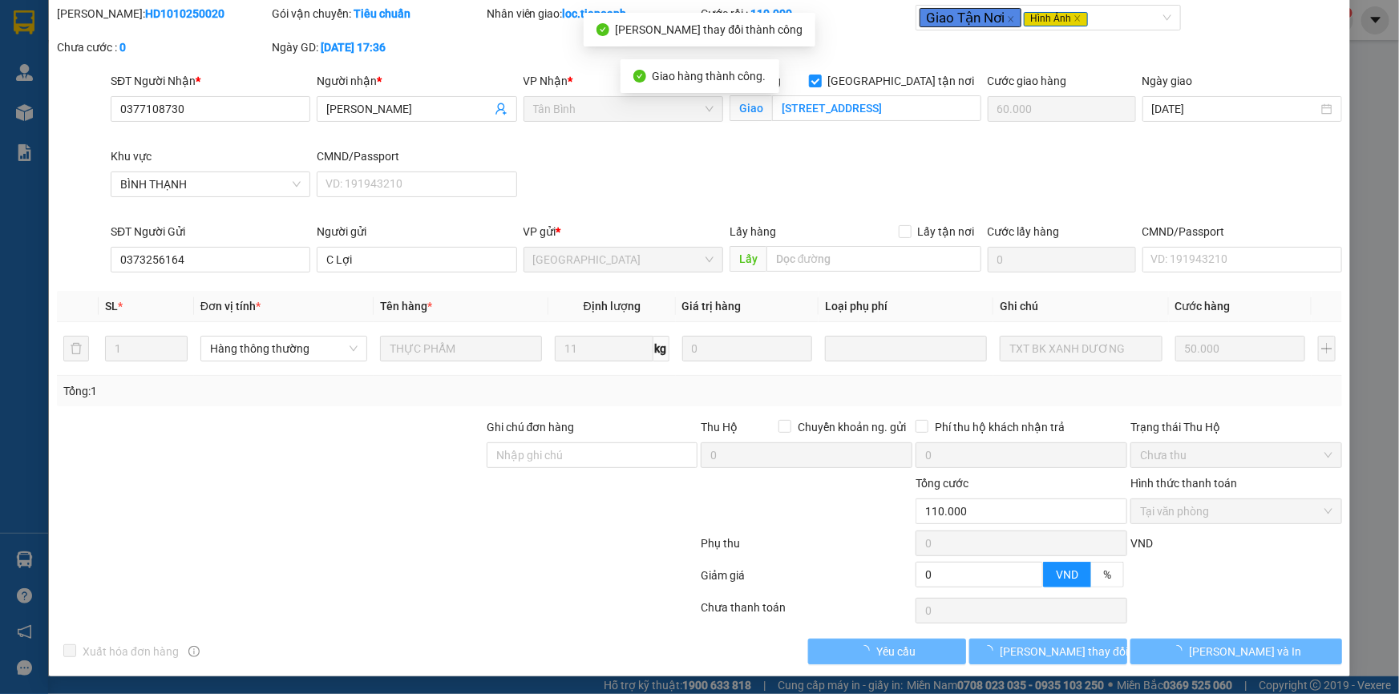
scroll to position [0, 0]
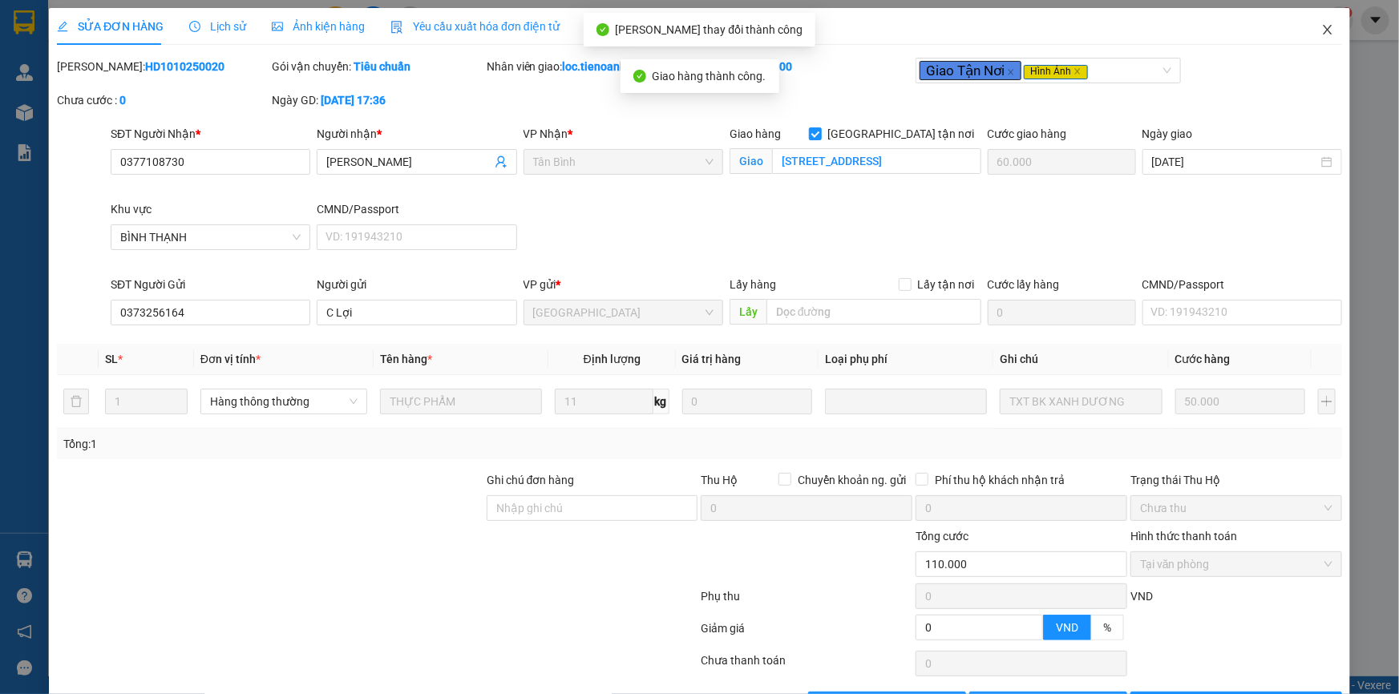
click at [1315, 22] on span "Close" at bounding box center [1327, 30] width 45 height 45
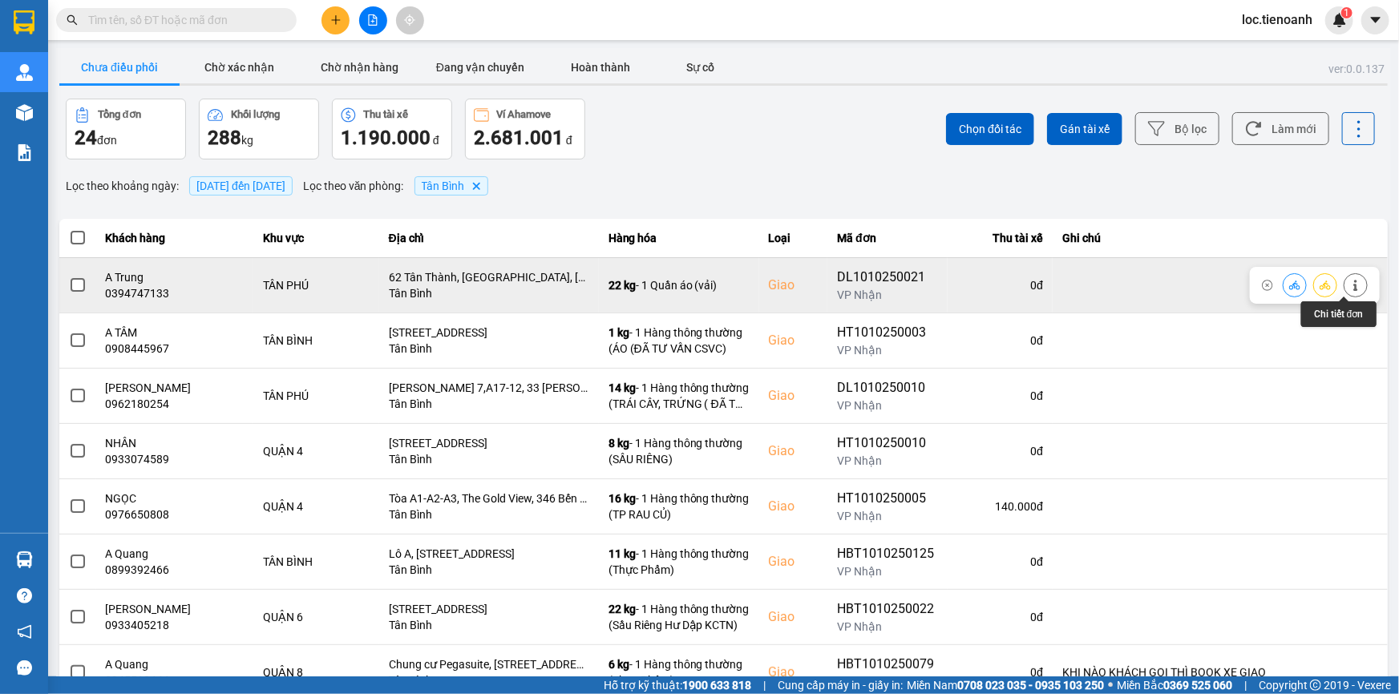
click at [1350, 285] on icon at bounding box center [1355, 285] width 11 height 11
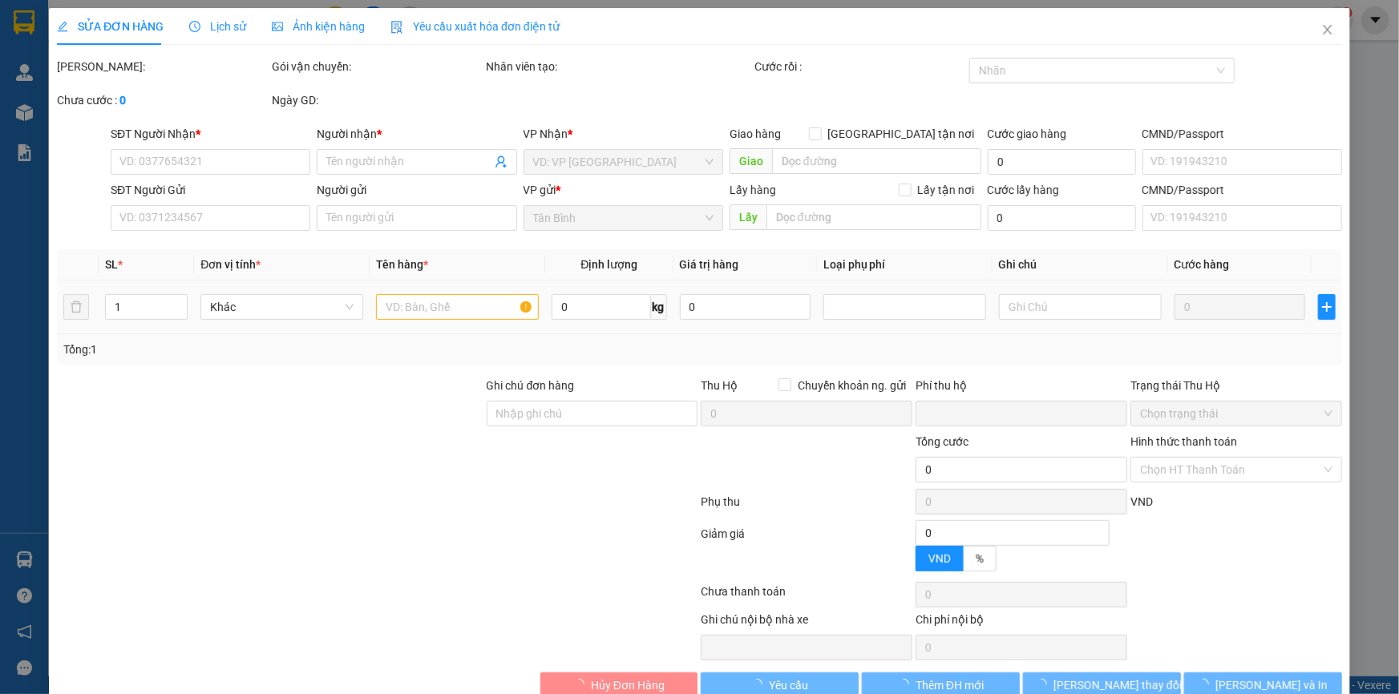
type input "0394747133"
type input "A Trung"
checkbox input "true"
type input "62 Tân Thành, [GEOGRAPHIC_DATA], [GEOGRAPHIC_DATA], [GEOGRAPHIC_DATA], [GEOGRAP…"
type input "03495737878"
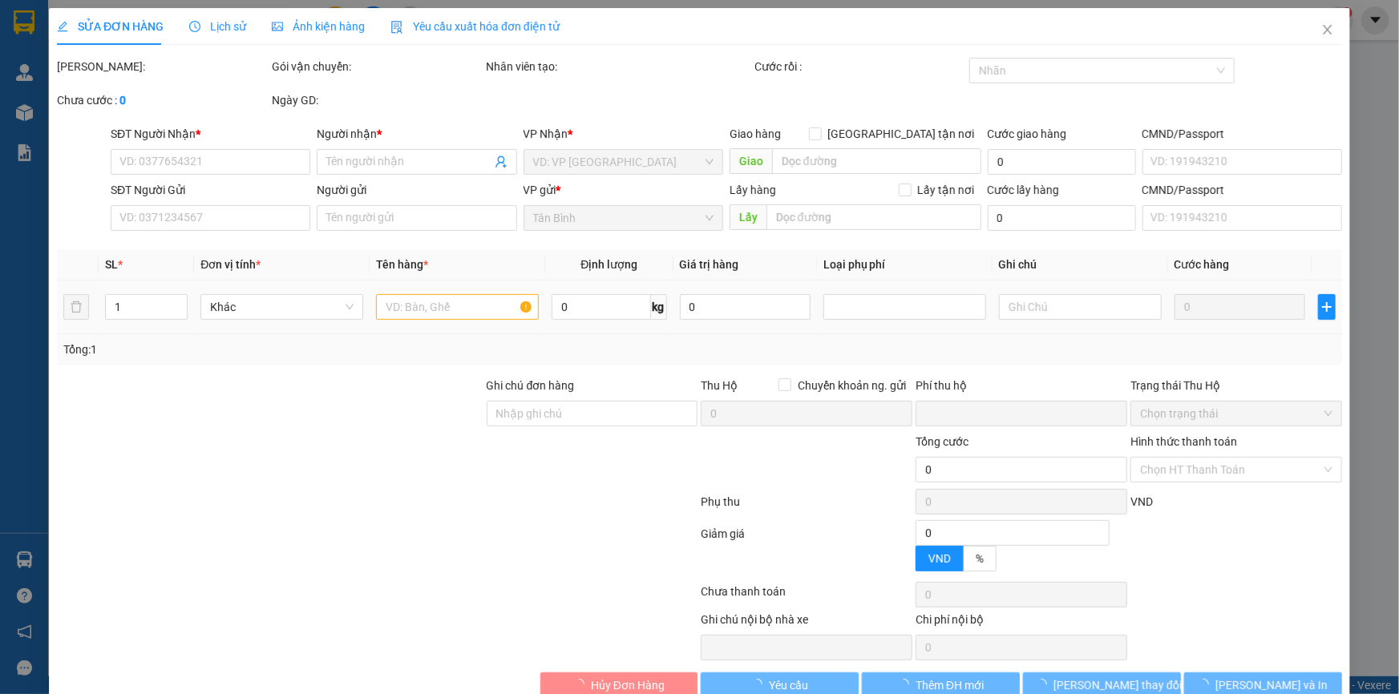
type input "Cty May"
type input "0"
type input "90.000"
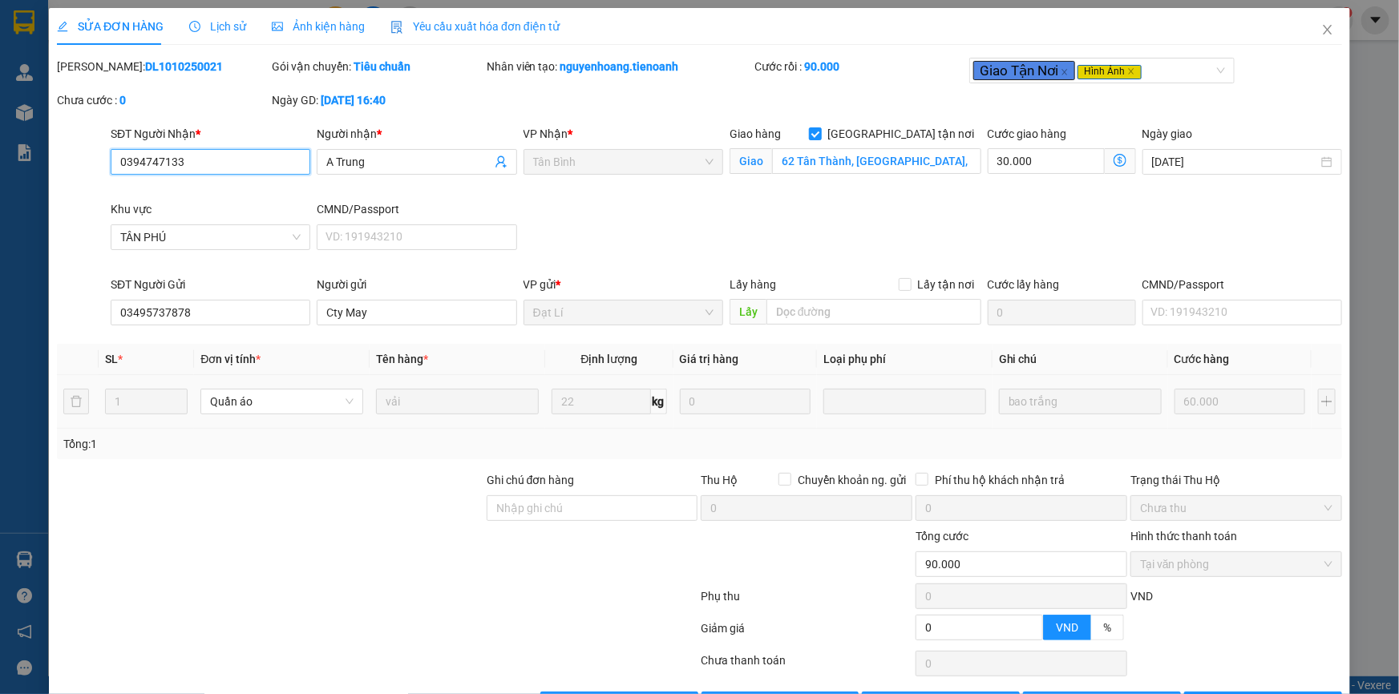
scroll to position [53, 0]
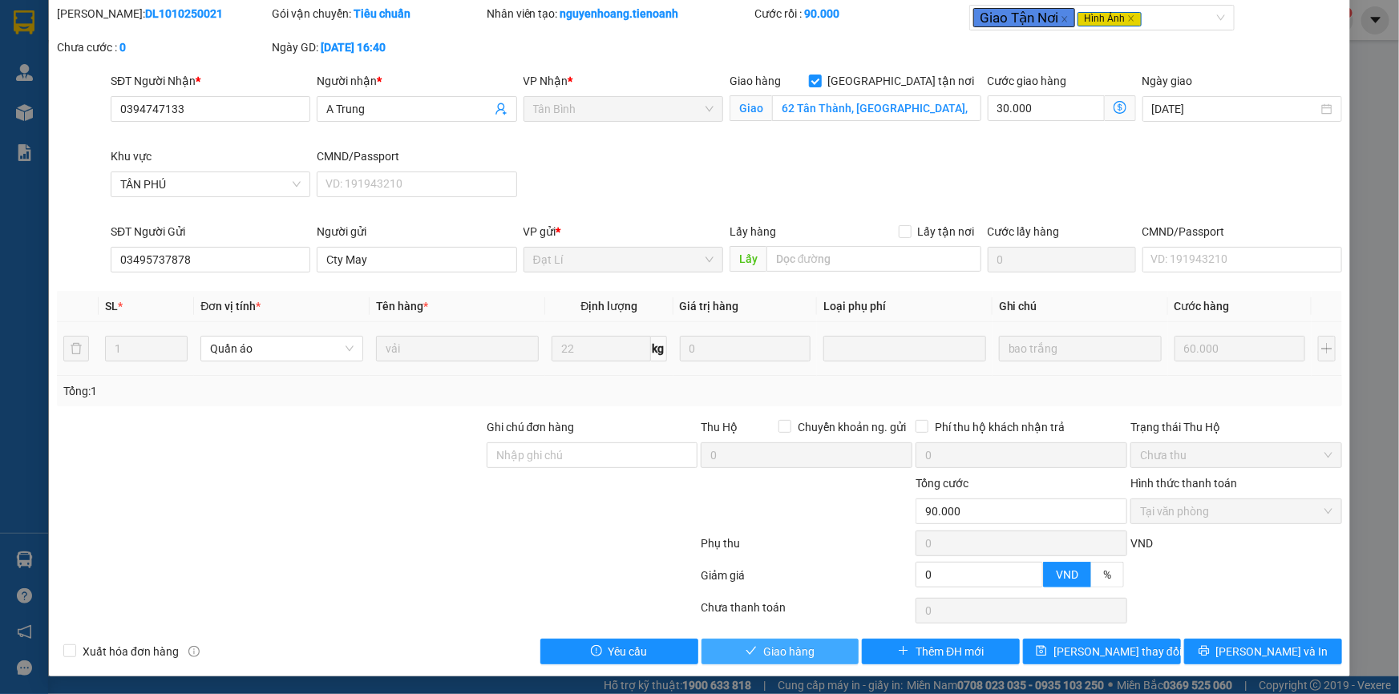
click at [803, 653] on span "Giao hàng" at bounding box center [788, 652] width 51 height 18
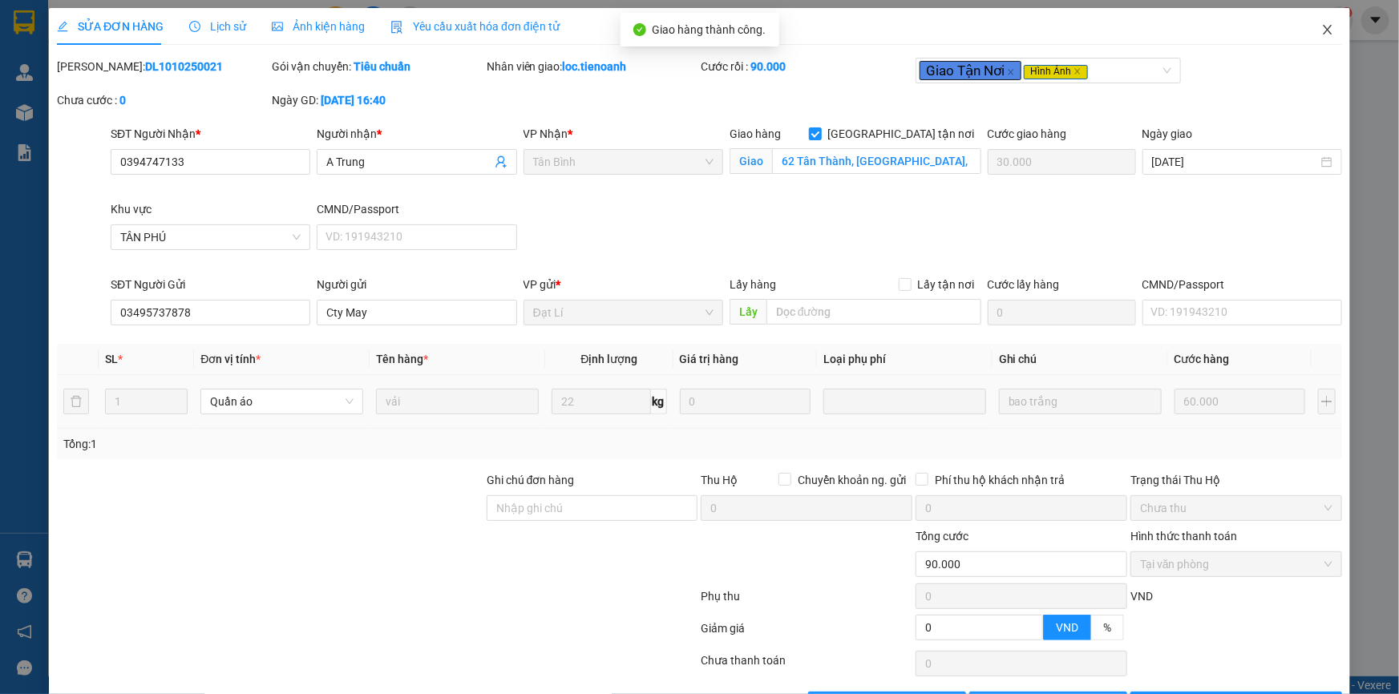
scroll to position [0, 0]
click at [1325, 27] on span "Close" at bounding box center [1327, 30] width 45 height 45
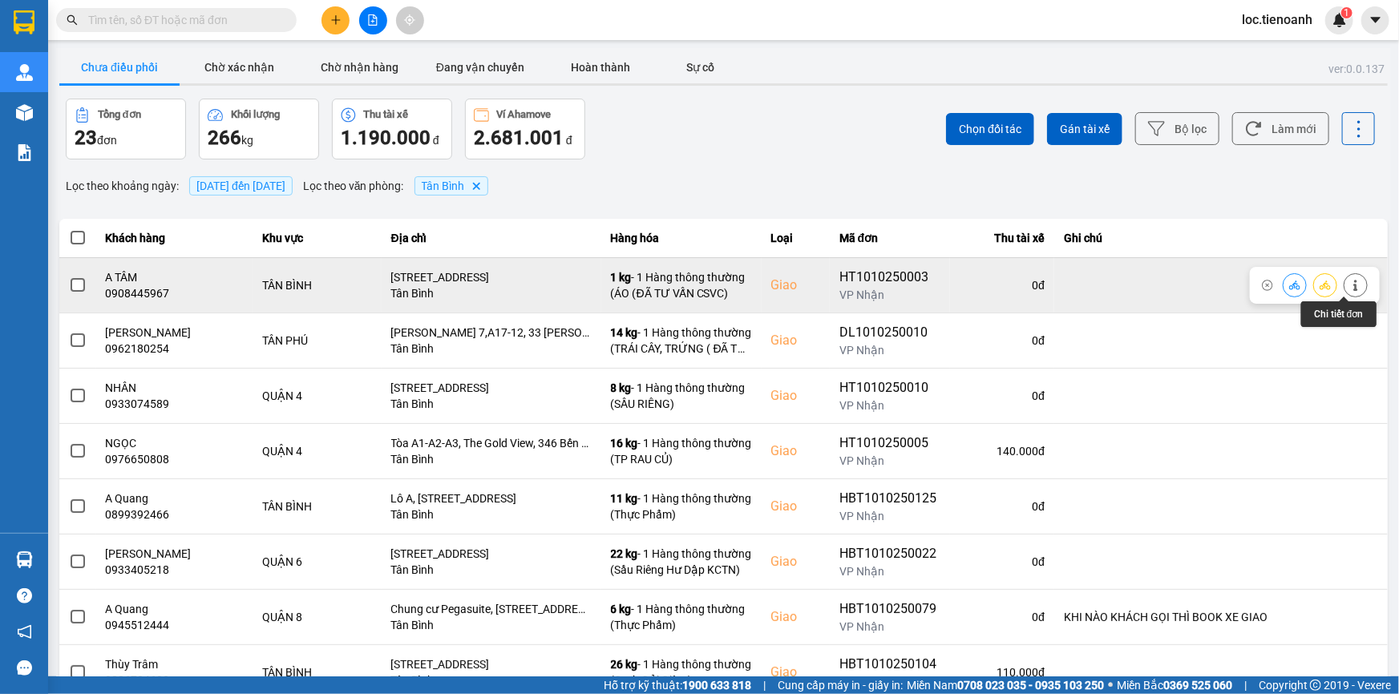
click at [1350, 281] on icon at bounding box center [1355, 285] width 11 height 11
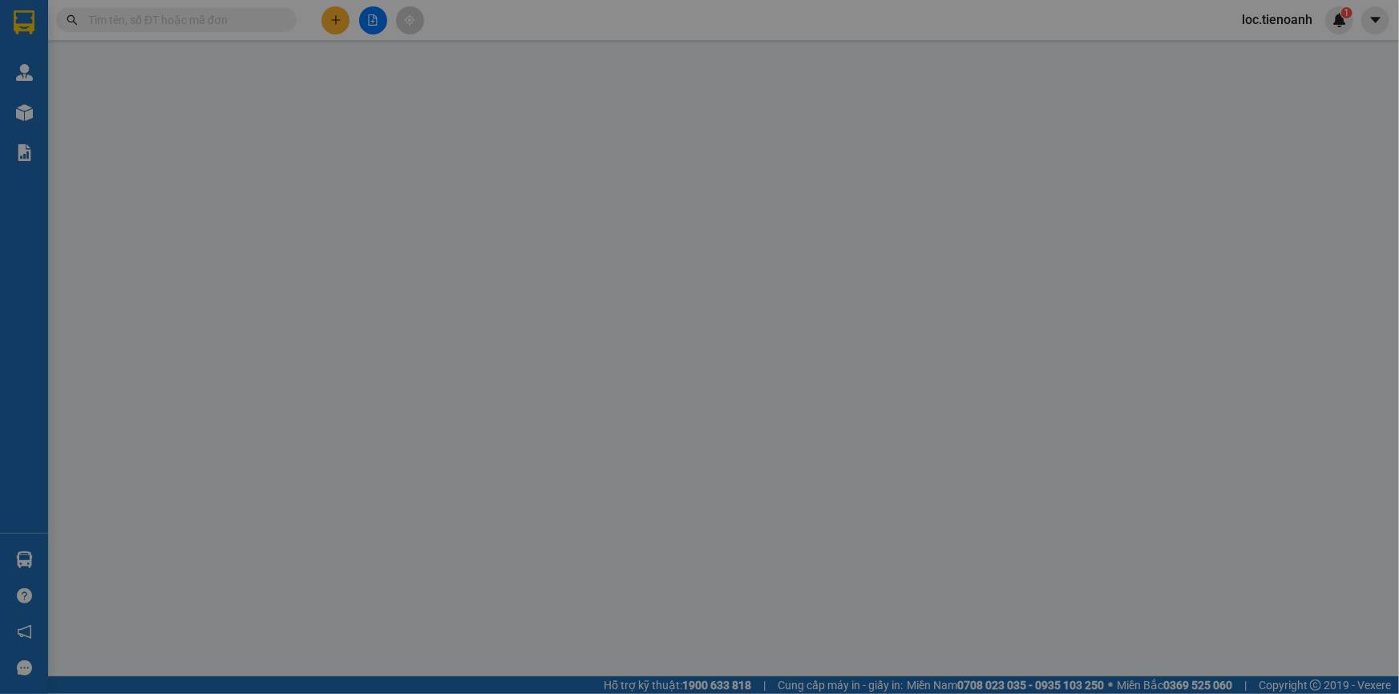
type input "0908445967"
type input "A TÂM"
checkbox input "true"
type input "[STREET_ADDRESS]"
type input "0909171181"
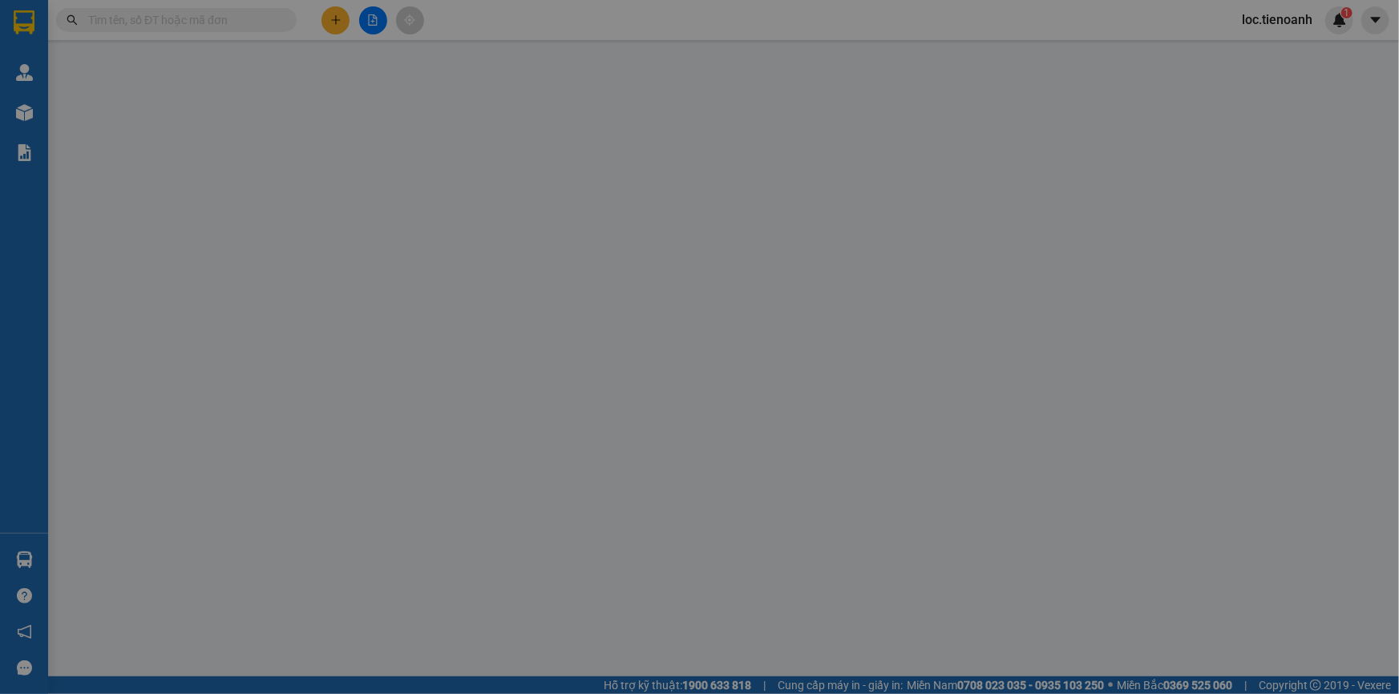
type input "TUẤN ANH"
type input "0"
type input "70.000"
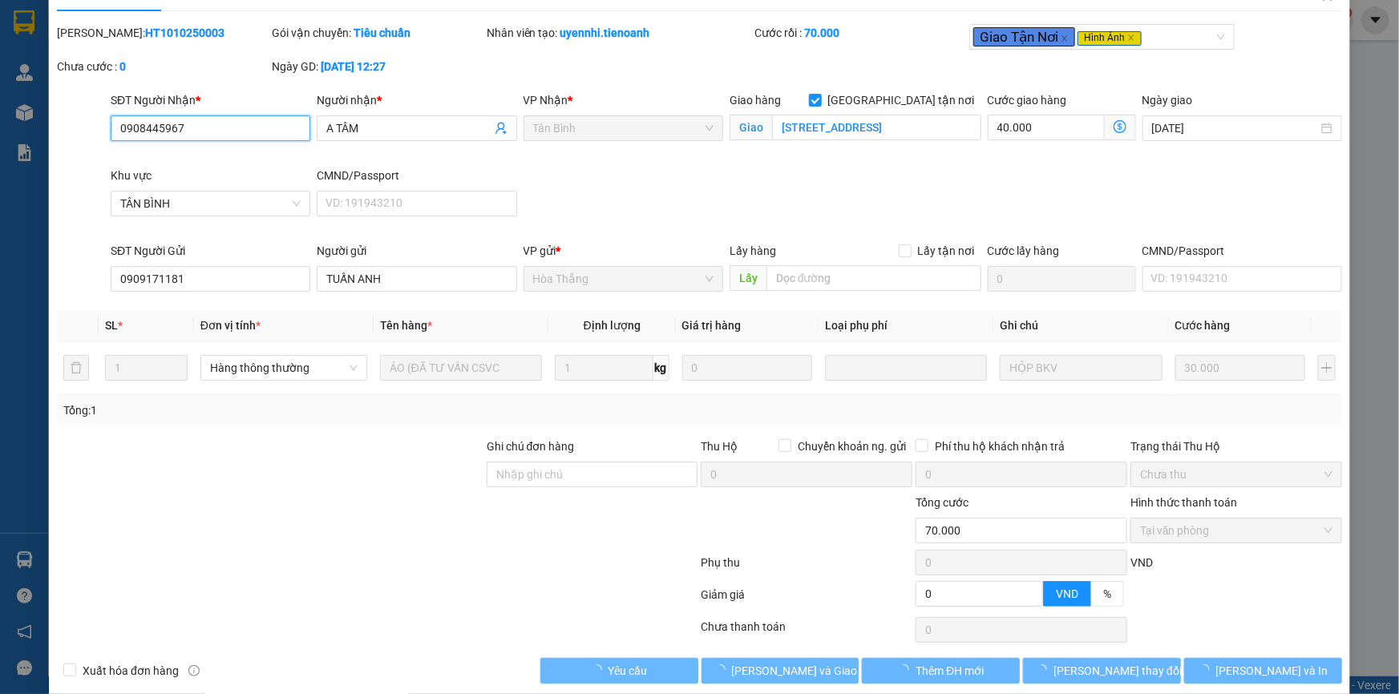
scroll to position [53, 0]
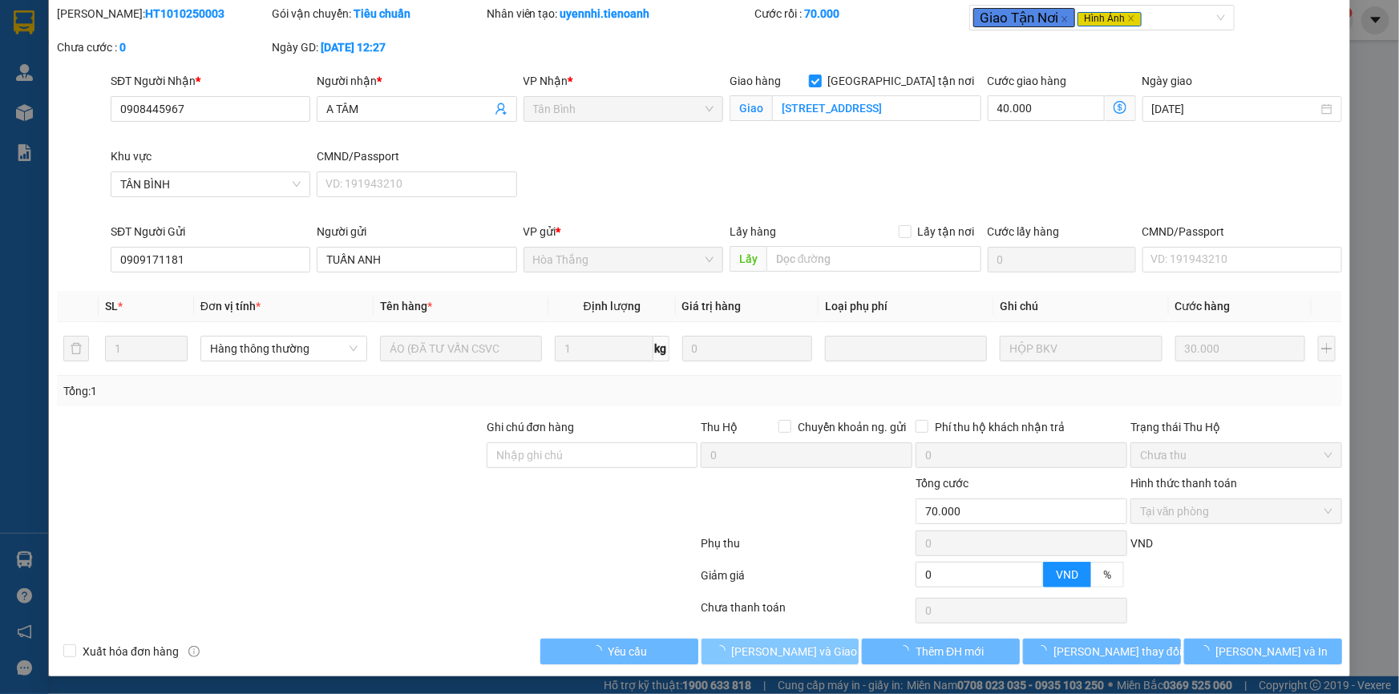
click at [793, 657] on span "[PERSON_NAME] và Giao hàng" at bounding box center [809, 652] width 154 height 18
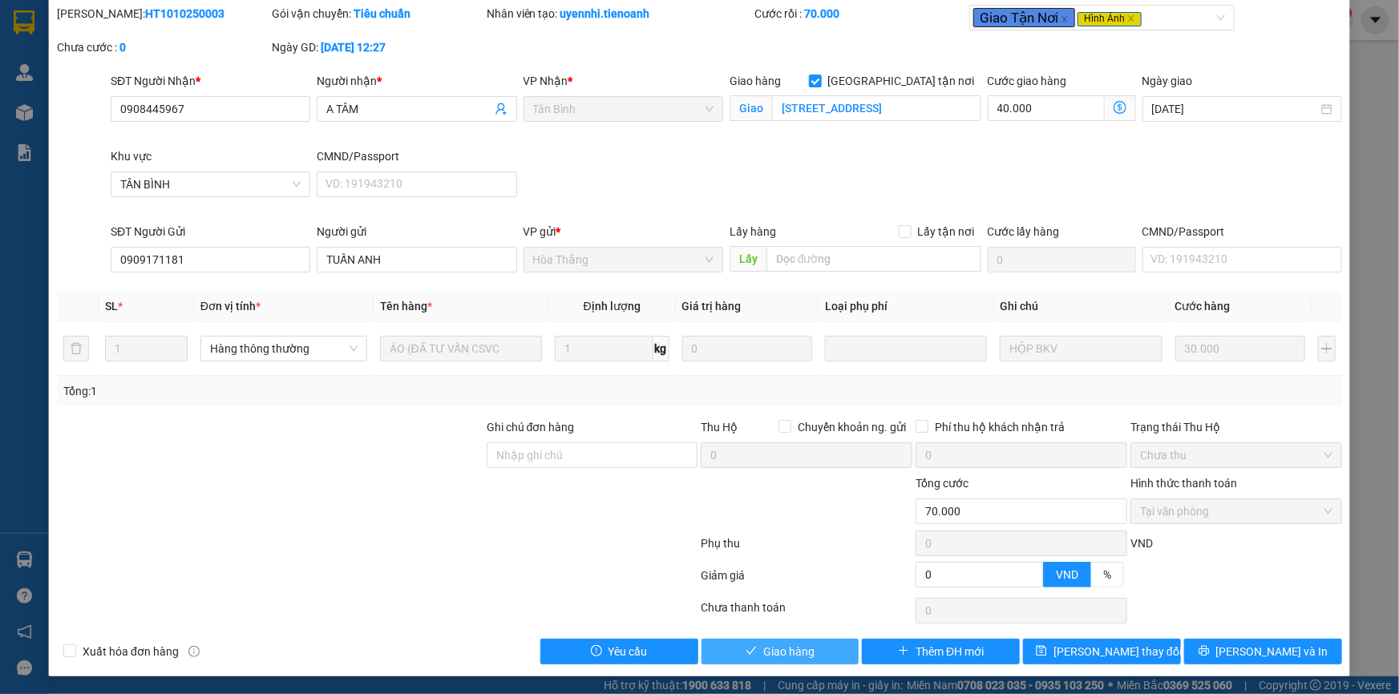
click at [777, 649] on span "Giao hàng" at bounding box center [788, 652] width 51 height 18
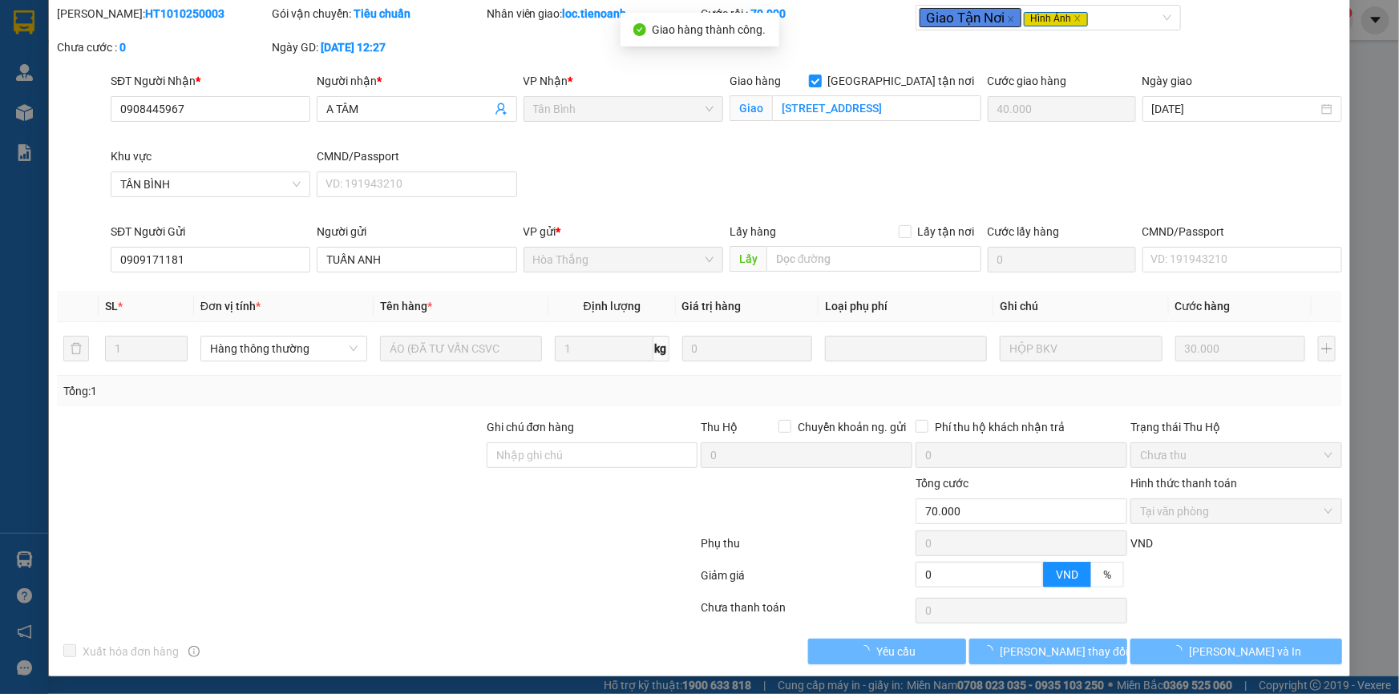
scroll to position [0, 0]
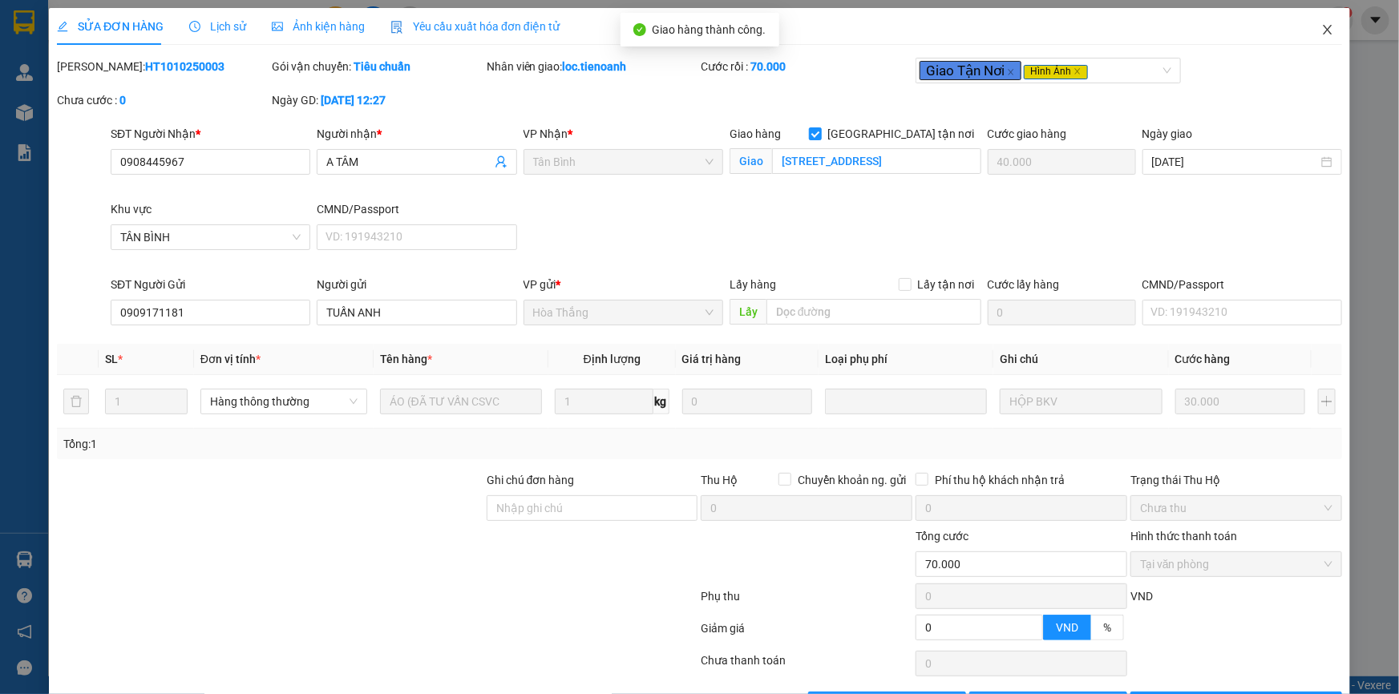
click at [1321, 32] on icon "close" at bounding box center [1327, 29] width 13 height 13
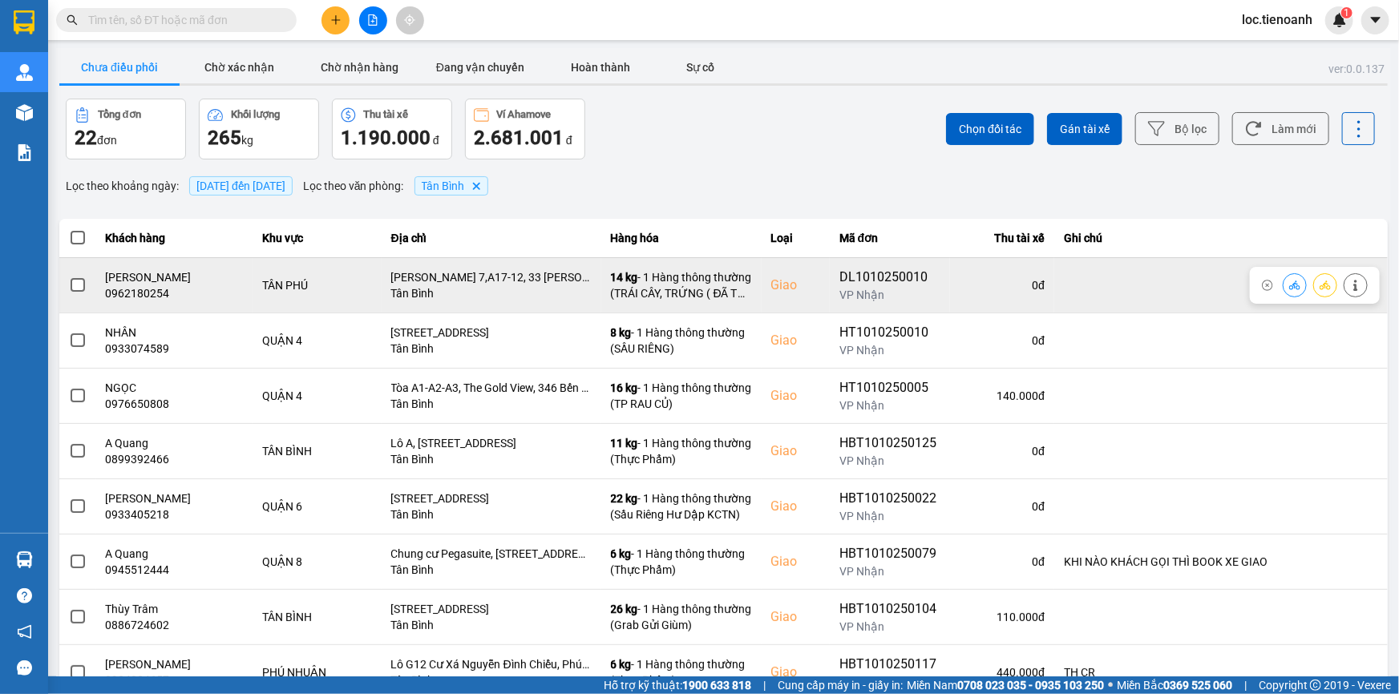
click at [1346, 277] on button at bounding box center [1356, 285] width 22 height 28
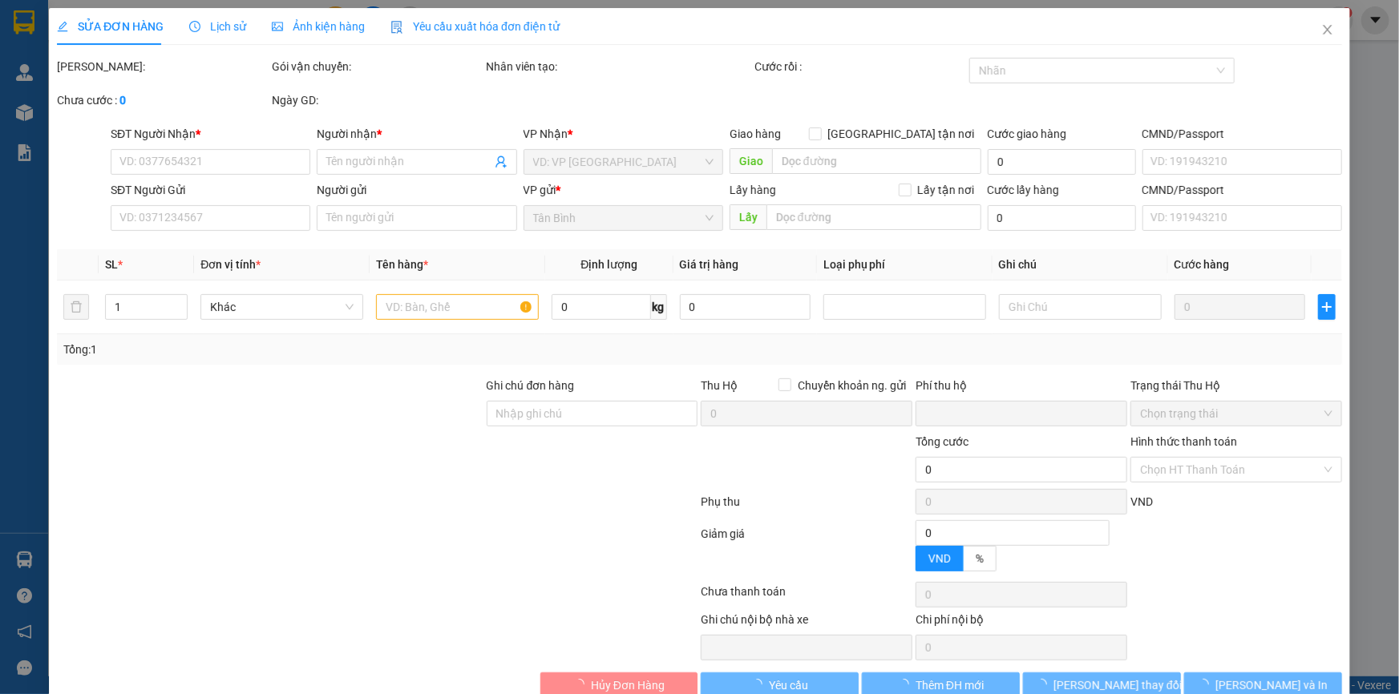
type input "0962180254"
type input "[PERSON_NAME]"
checkbox input "true"
type input "[PERSON_NAME] 7,A17-12, 33 [PERSON_NAME], [GEOGRAPHIC_DATA], [GEOGRAPHIC_DATA],…"
type input "0905747686"
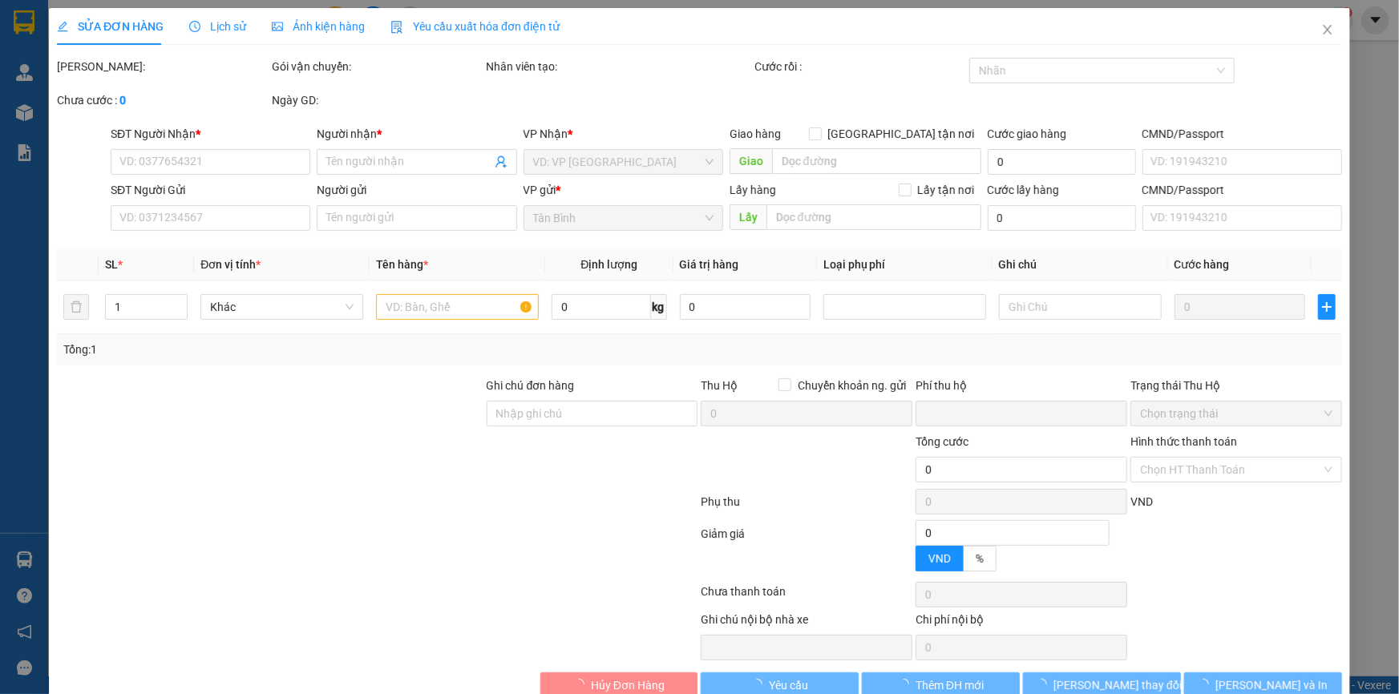
type input "Cô Lan"
type input "0"
type input "90.000"
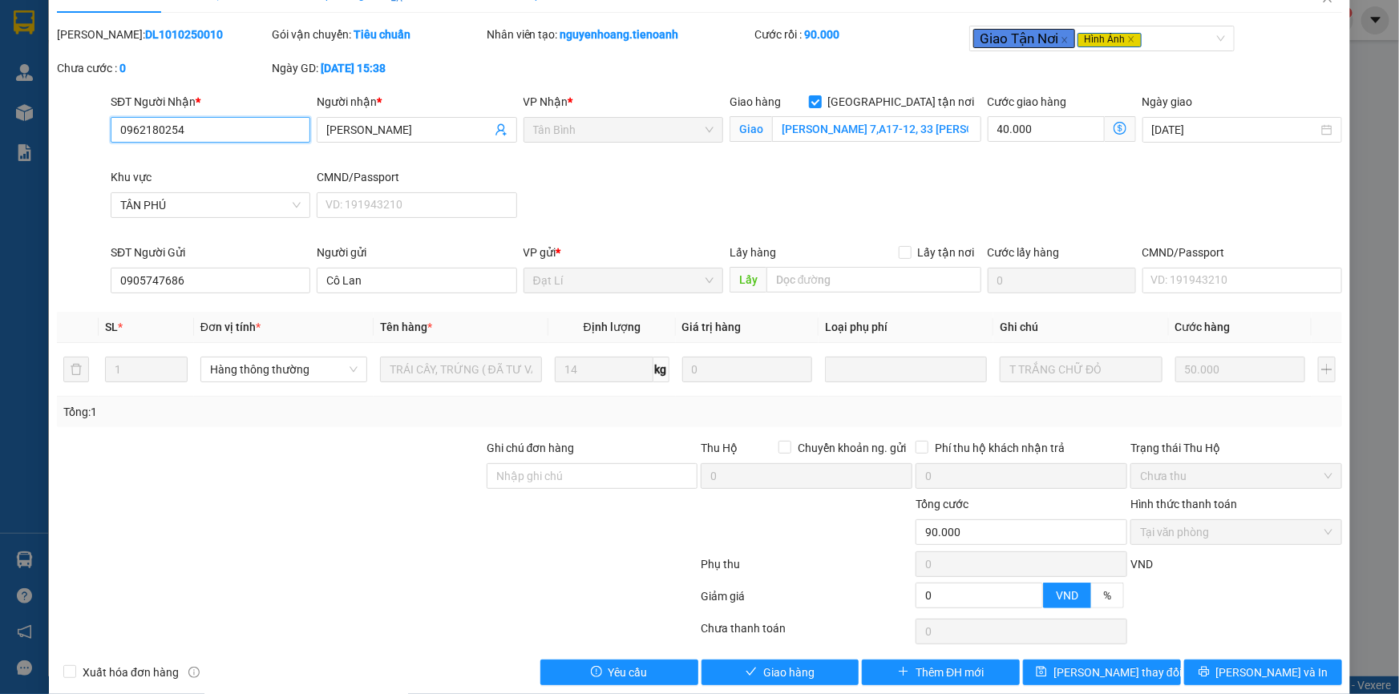
scroll to position [53, 0]
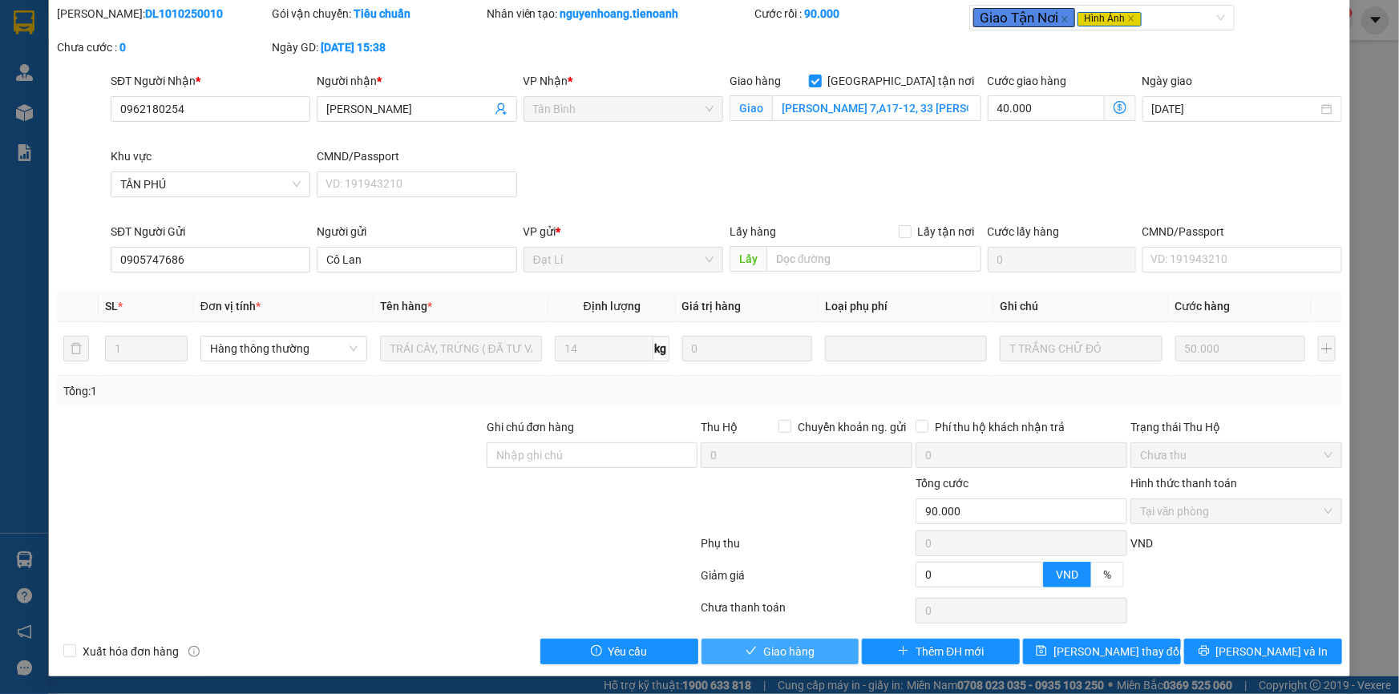
click at [763, 649] on span "Giao hàng" at bounding box center [788, 652] width 51 height 18
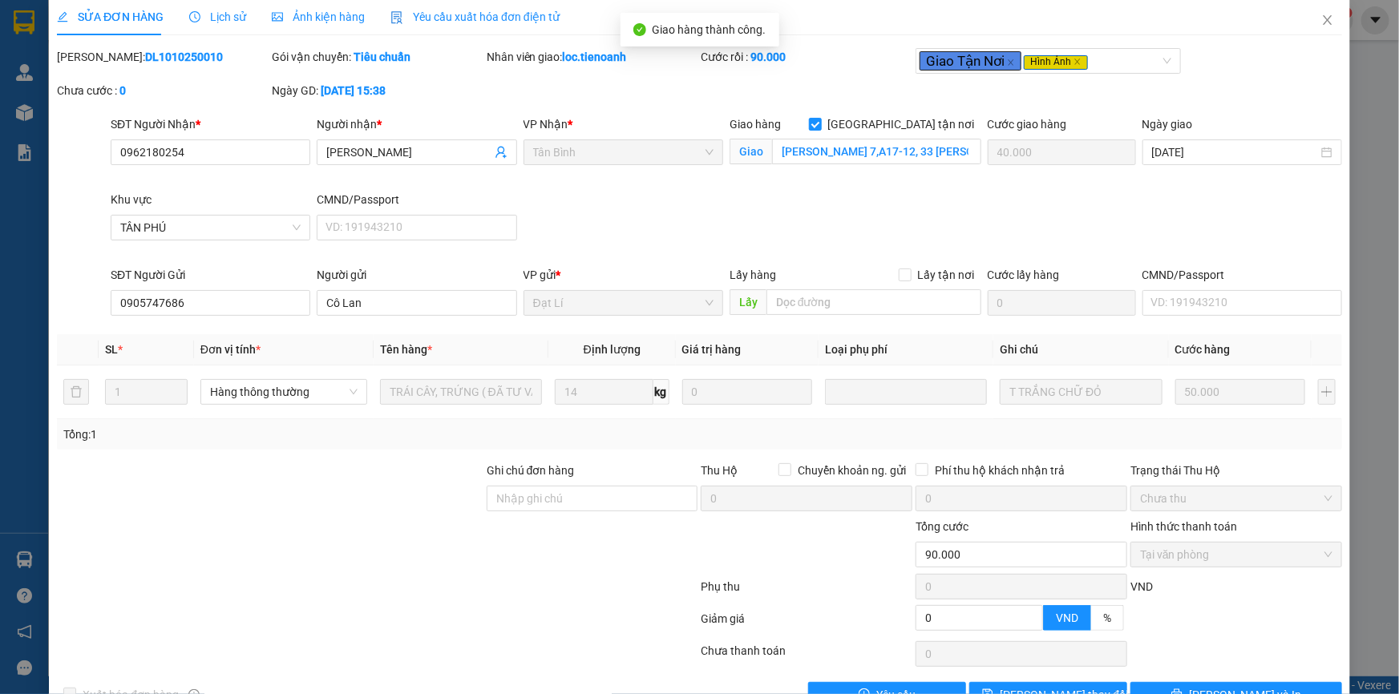
scroll to position [0, 0]
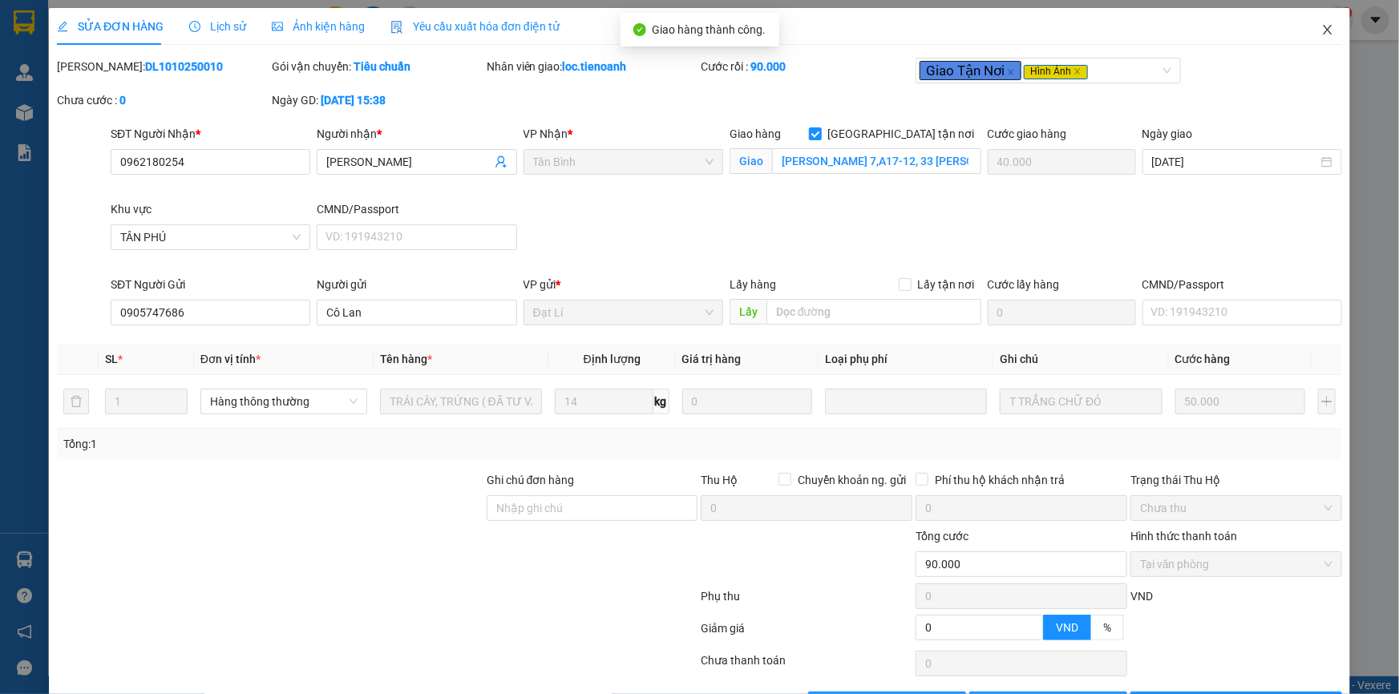
drag, startPoint x: 1312, startPoint y: 30, endPoint x: 1325, endPoint y: 31, distance: 13.7
click at [1321, 30] on icon "close" at bounding box center [1327, 29] width 13 height 13
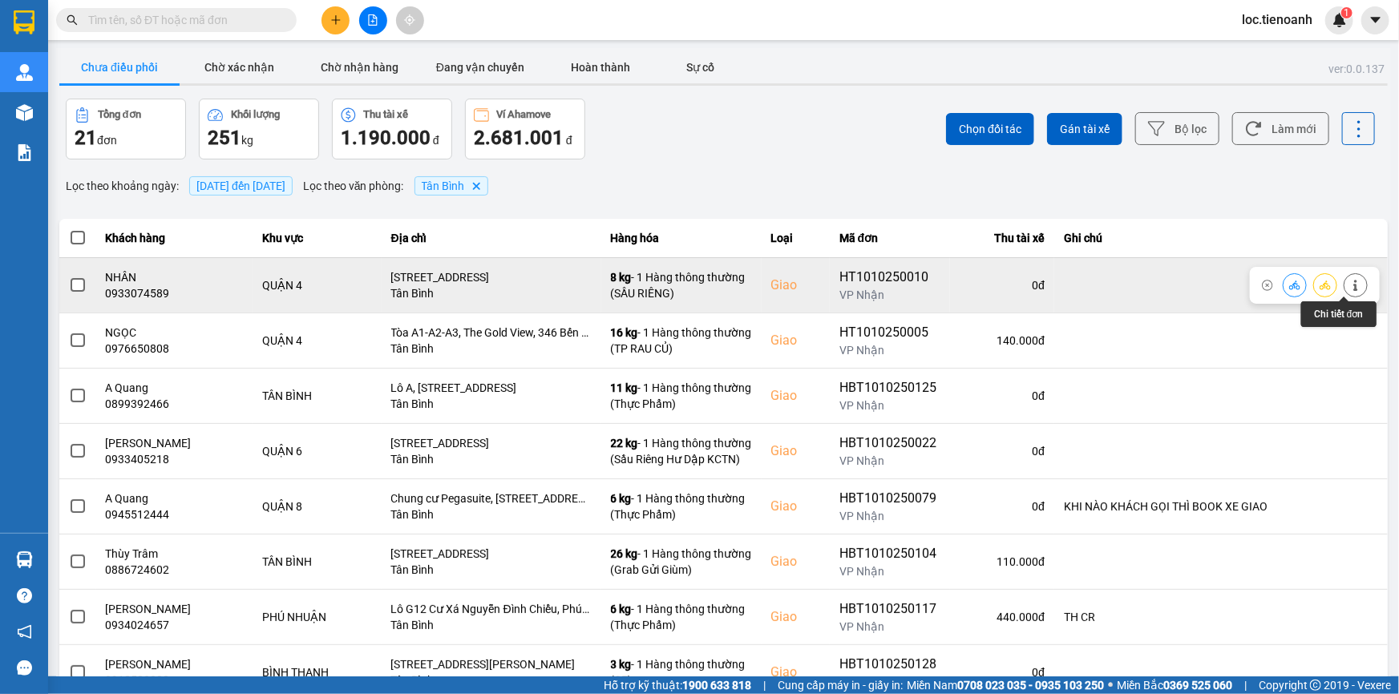
click at [1352, 281] on button at bounding box center [1356, 285] width 22 height 28
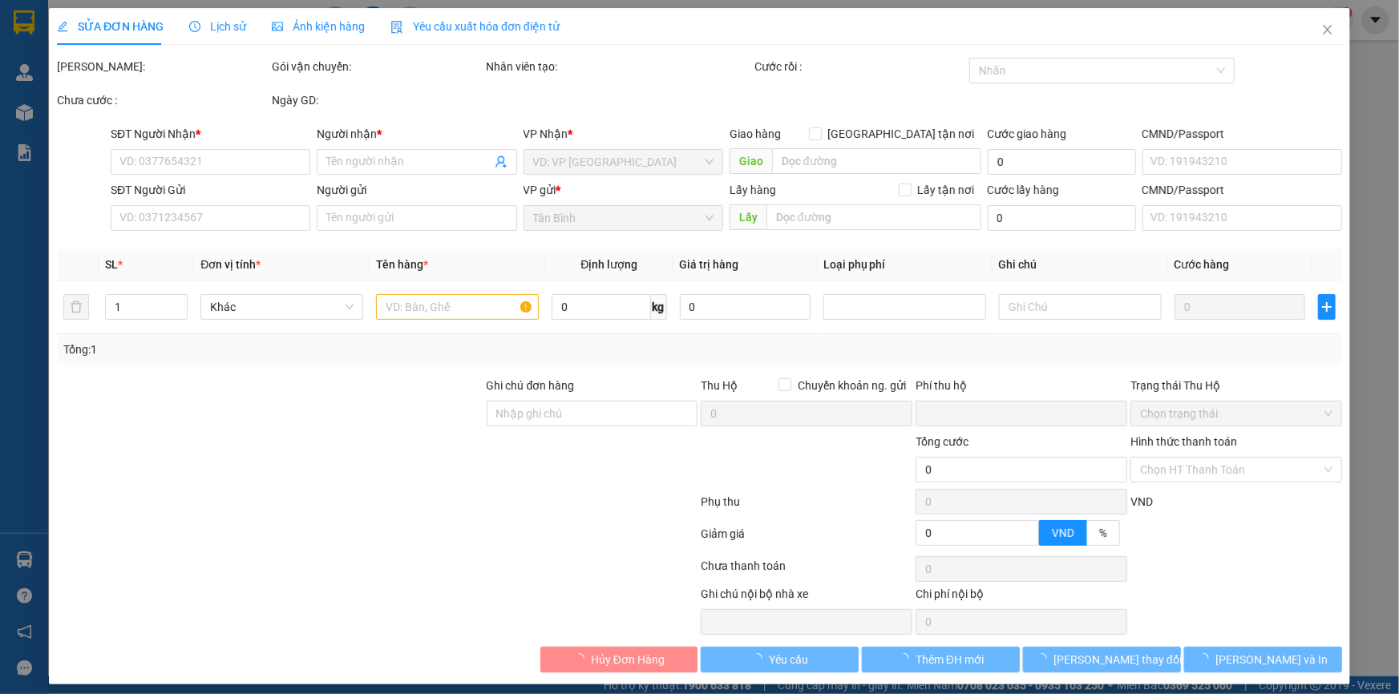
type input "0933074589"
type input "NHÂN"
checkbox input "true"
type input "[STREET_ADDRESS]"
type input "0395529096"
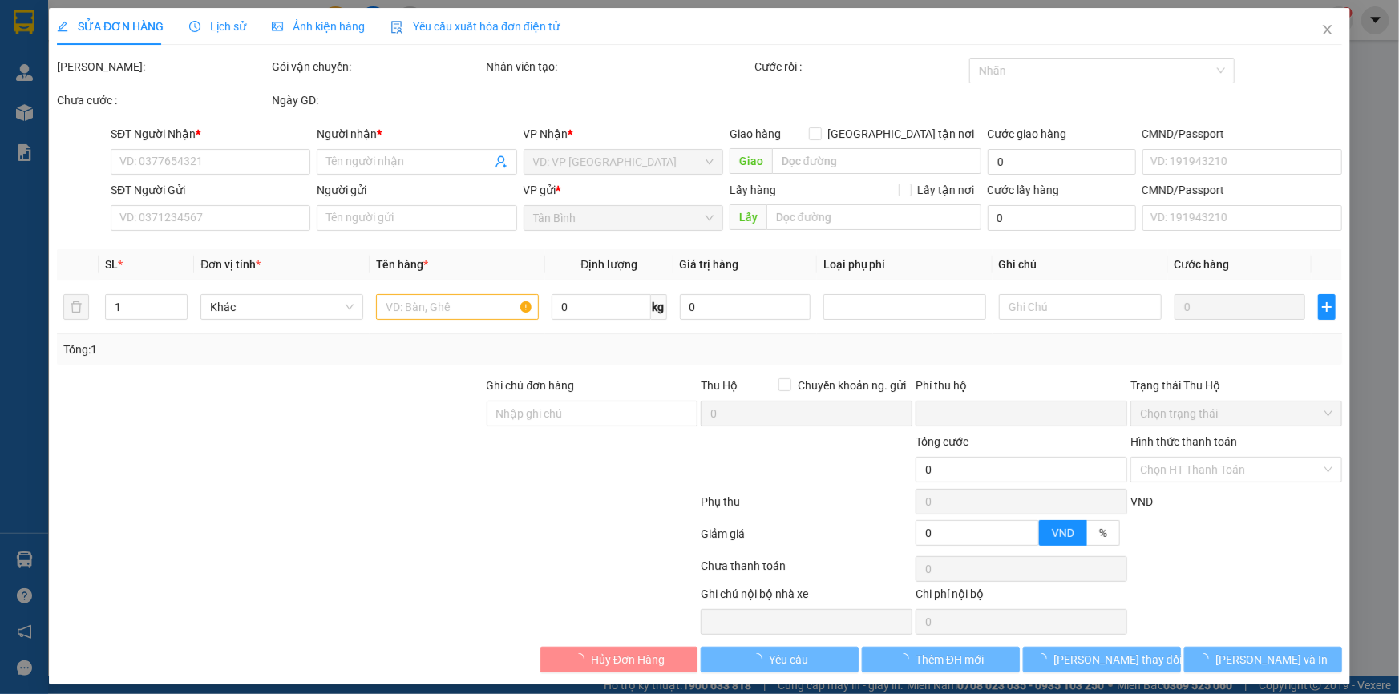
type input "CÔ PHƯỢNG"
type input "0"
type input "120.000"
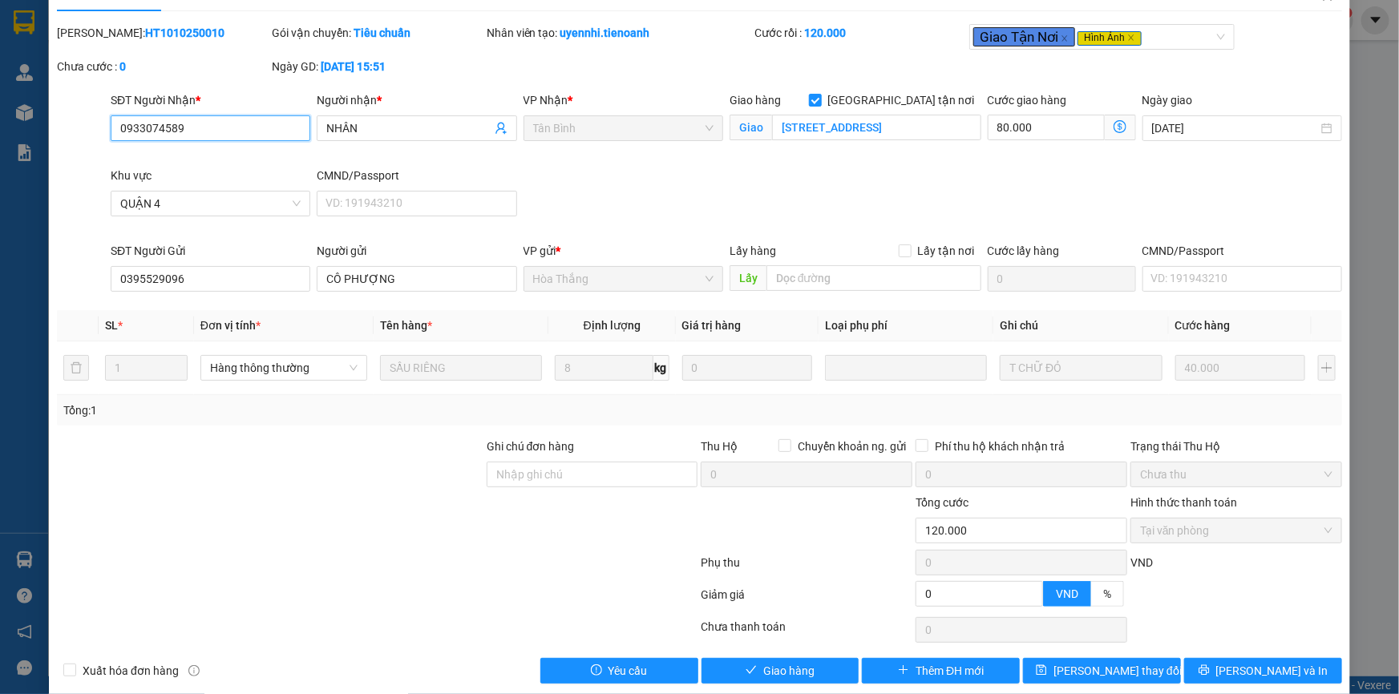
scroll to position [53, 0]
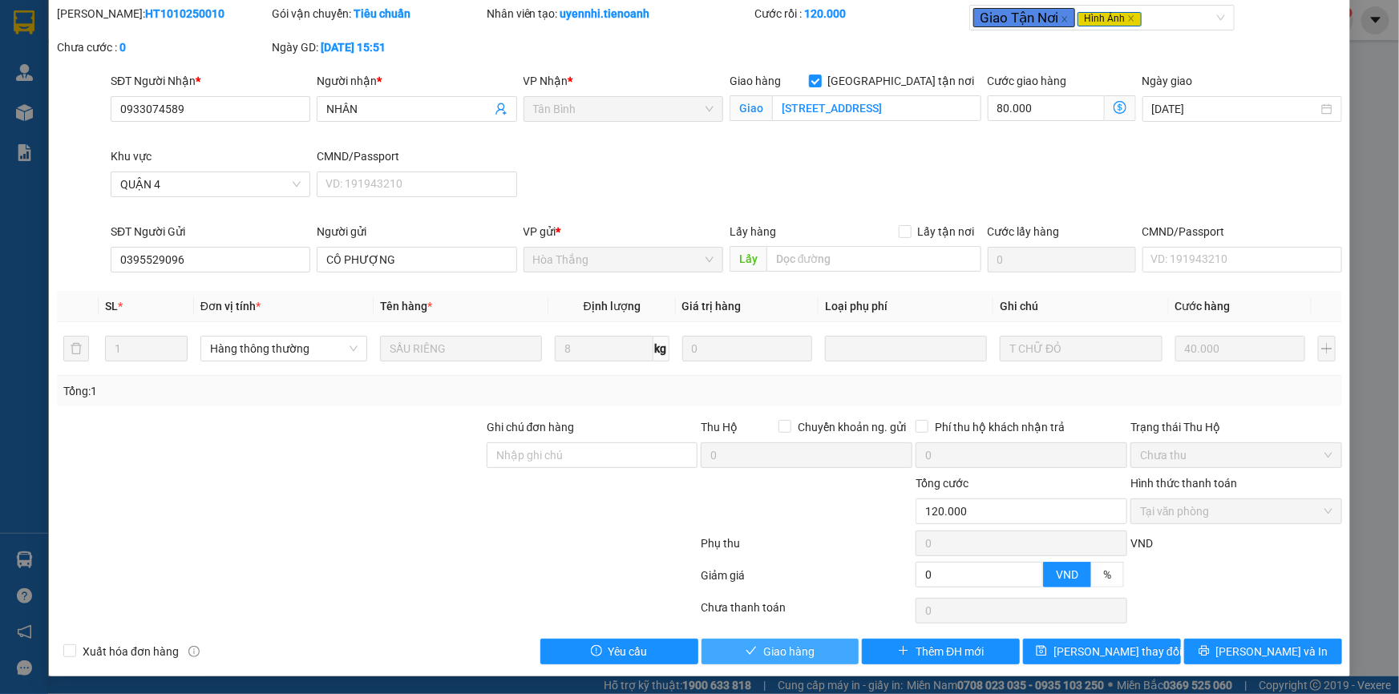
click at [794, 651] on span "Giao hàng" at bounding box center [788, 652] width 51 height 18
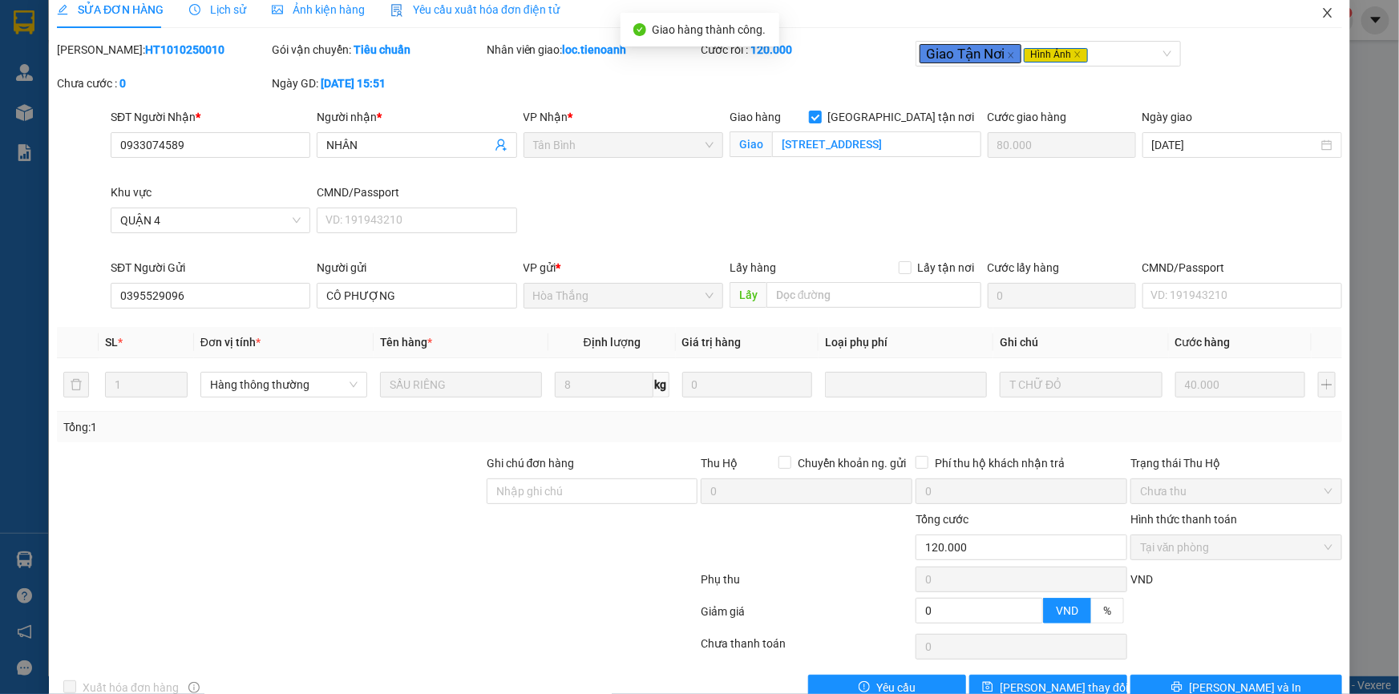
scroll to position [0, 0]
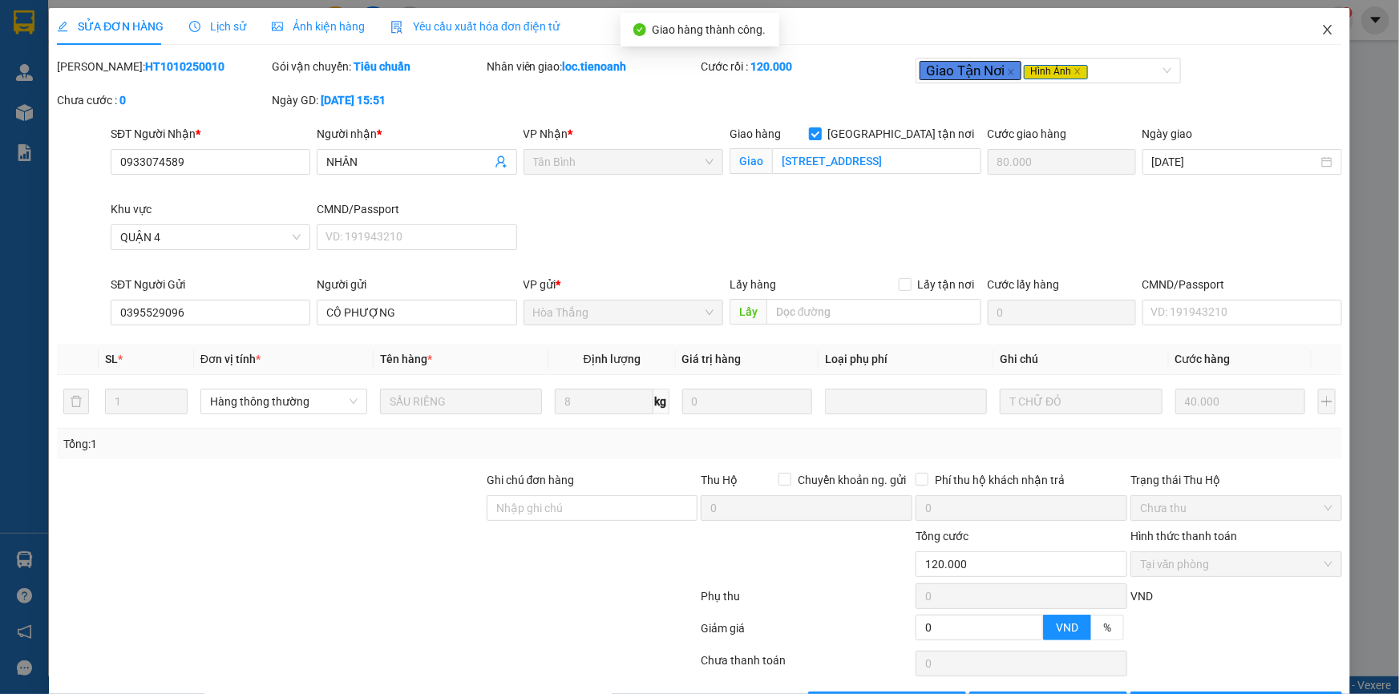
click at [1323, 29] on icon "close" at bounding box center [1327, 30] width 9 height 10
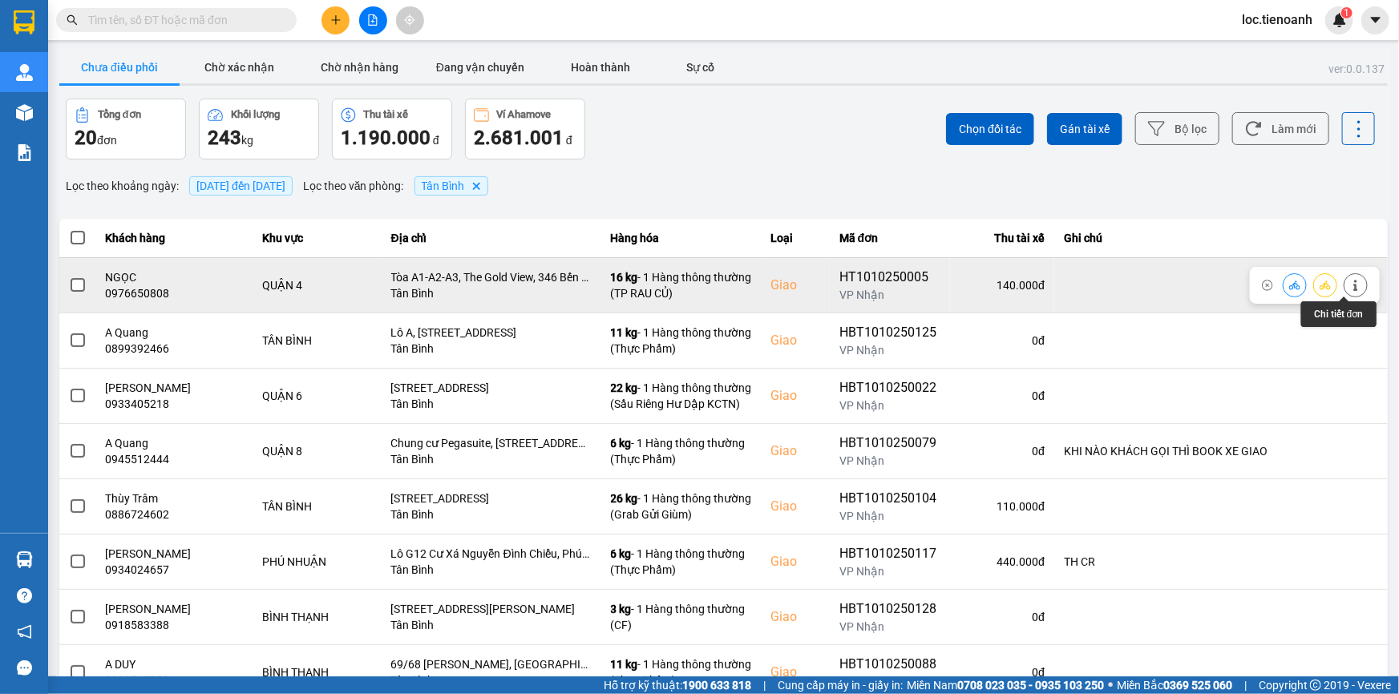
click at [1355, 291] on button at bounding box center [1356, 285] width 22 height 28
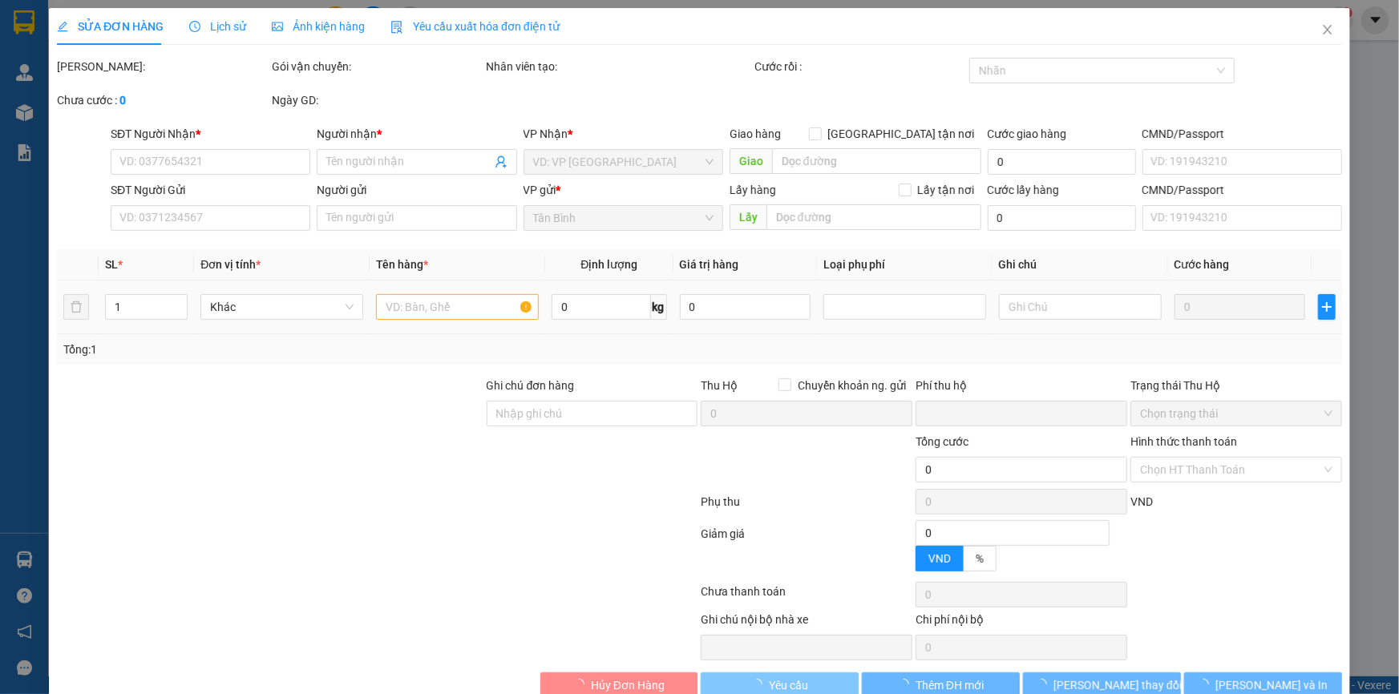
type input "0976650808"
type input "NGỌC"
checkbox input "true"
type input "Tòa A1-A2-A3, The Gold View, 346 Bến Vân Đồn, P. 1, Q. 4, [PERSON_NAME]"
type input "0837878559"
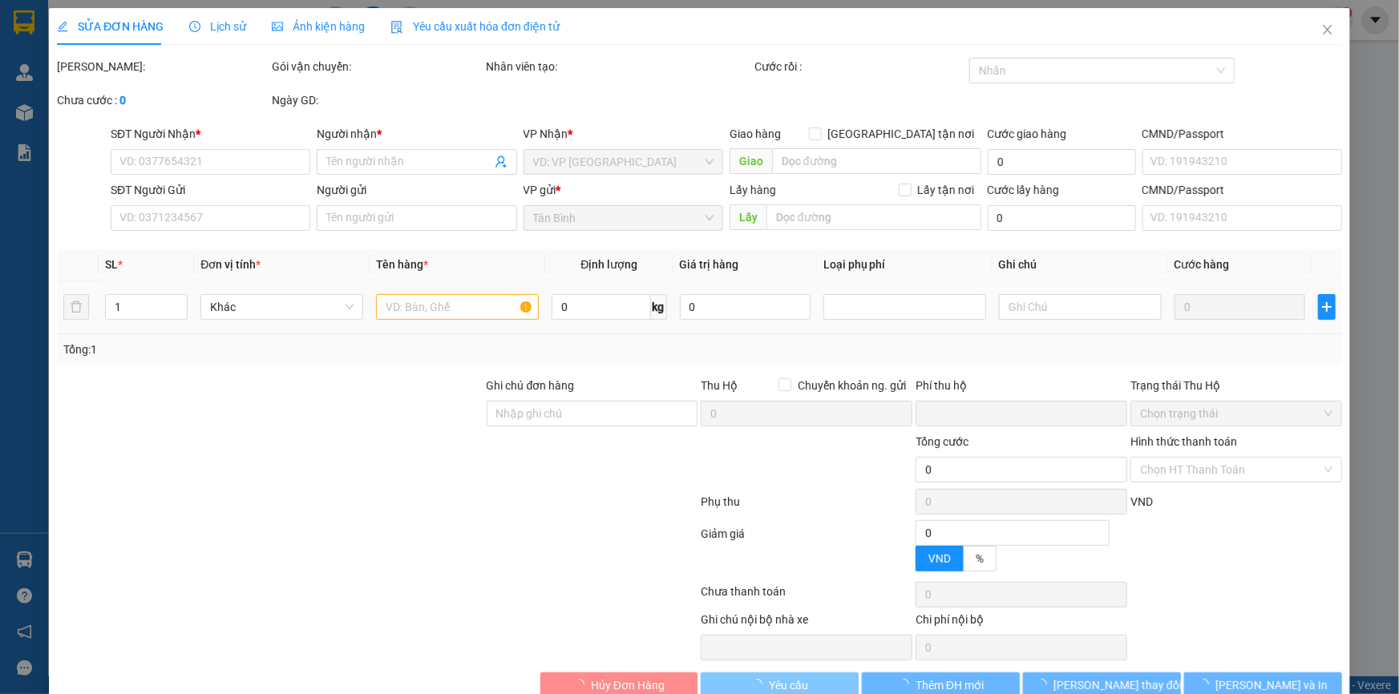
type input "CHÚ HƯỚNG"
type input "0"
type input "140.000"
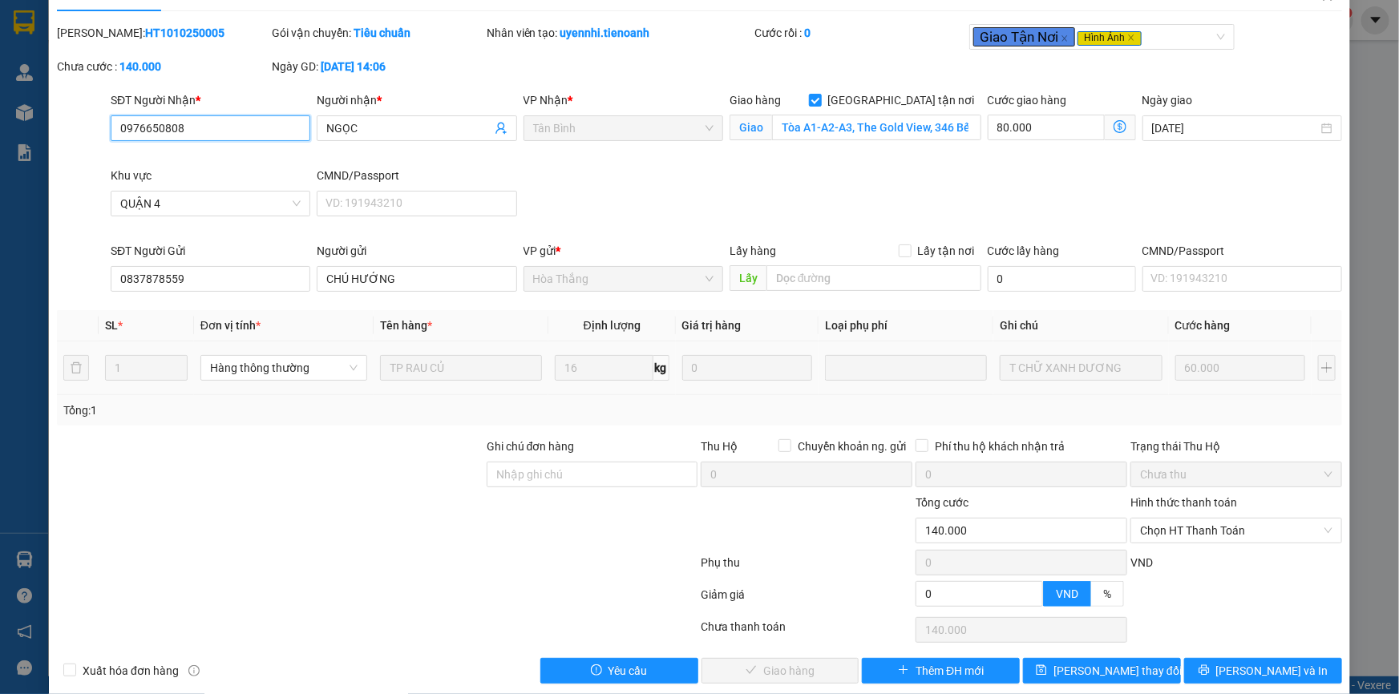
scroll to position [53, 0]
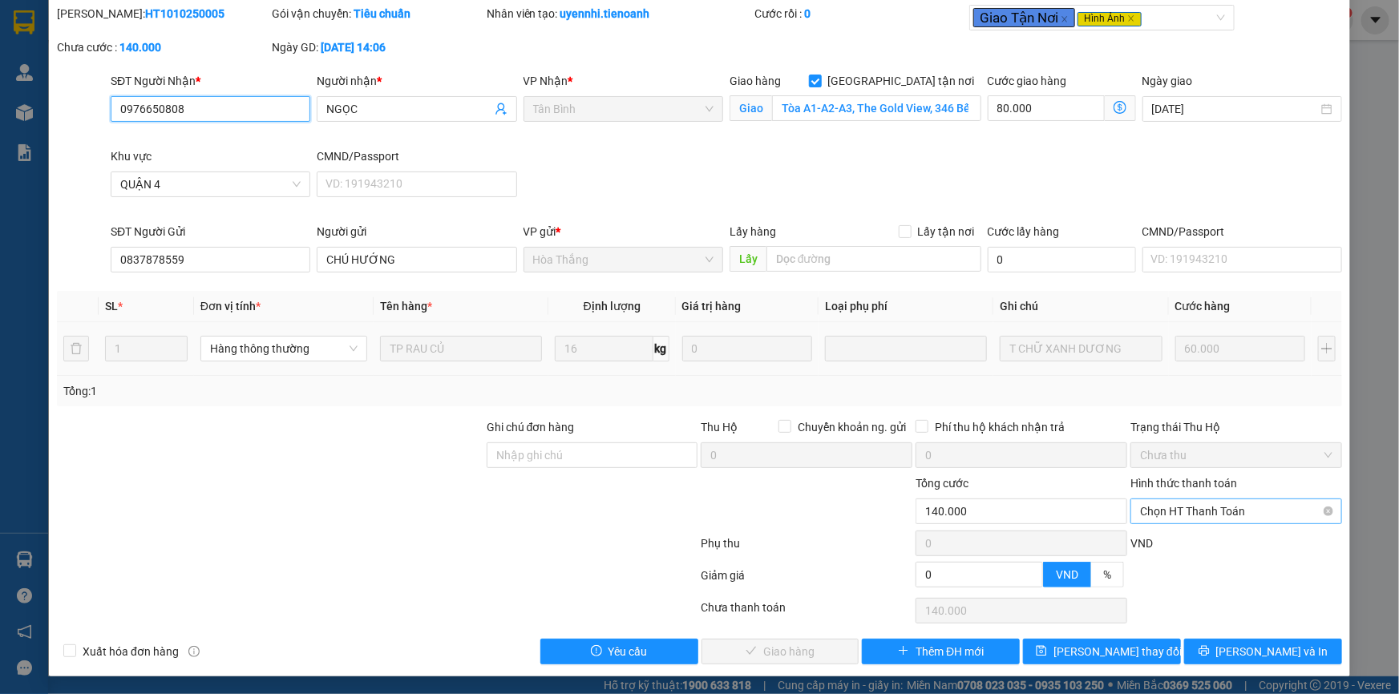
click at [1197, 510] on span "Chọn HT Thanh Toán" at bounding box center [1236, 512] width 192 height 24
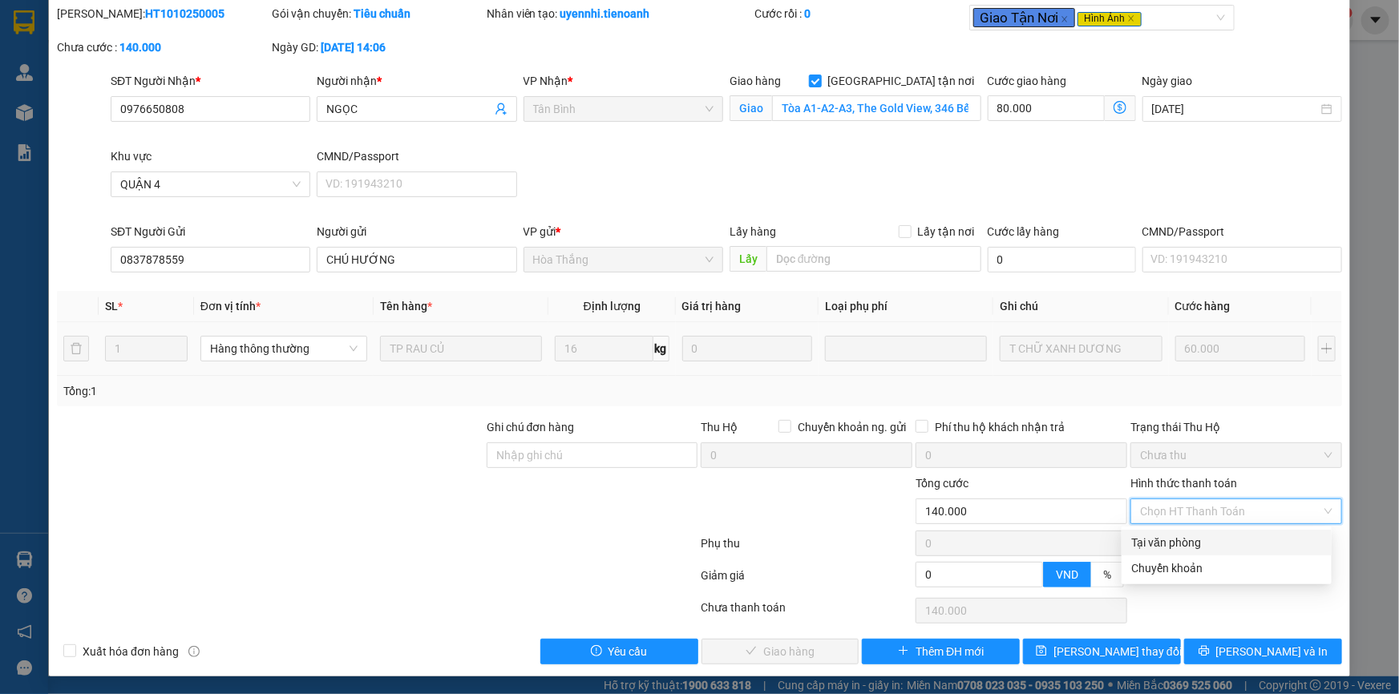
click at [1149, 541] on div "Tại văn phòng" at bounding box center [1226, 543] width 191 height 18
type input "0"
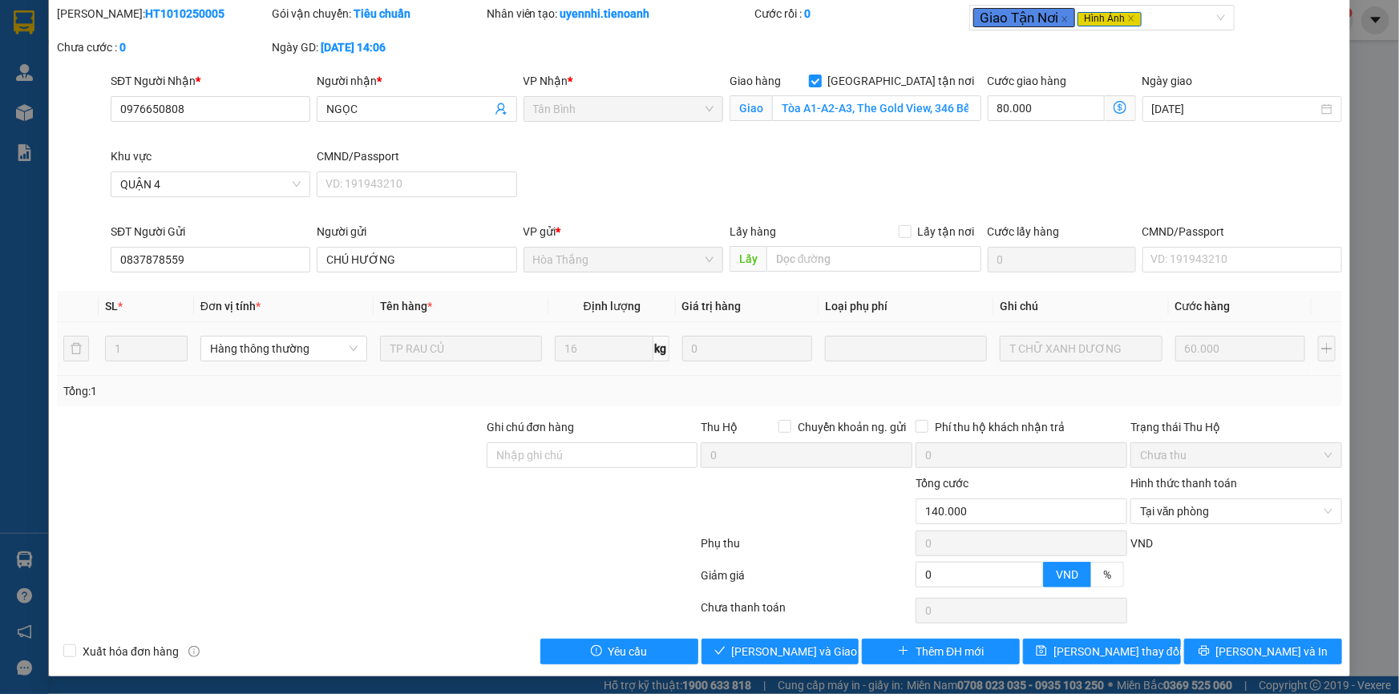
click at [782, 635] on div "Total Paid Fee 0 Total UnPaid Fee 140.000 Cash Collection Total Fee Mã ĐH: HT10…" at bounding box center [699, 335] width 1285 height 660
click at [793, 644] on span "[PERSON_NAME] và Giao hàng" at bounding box center [809, 652] width 154 height 18
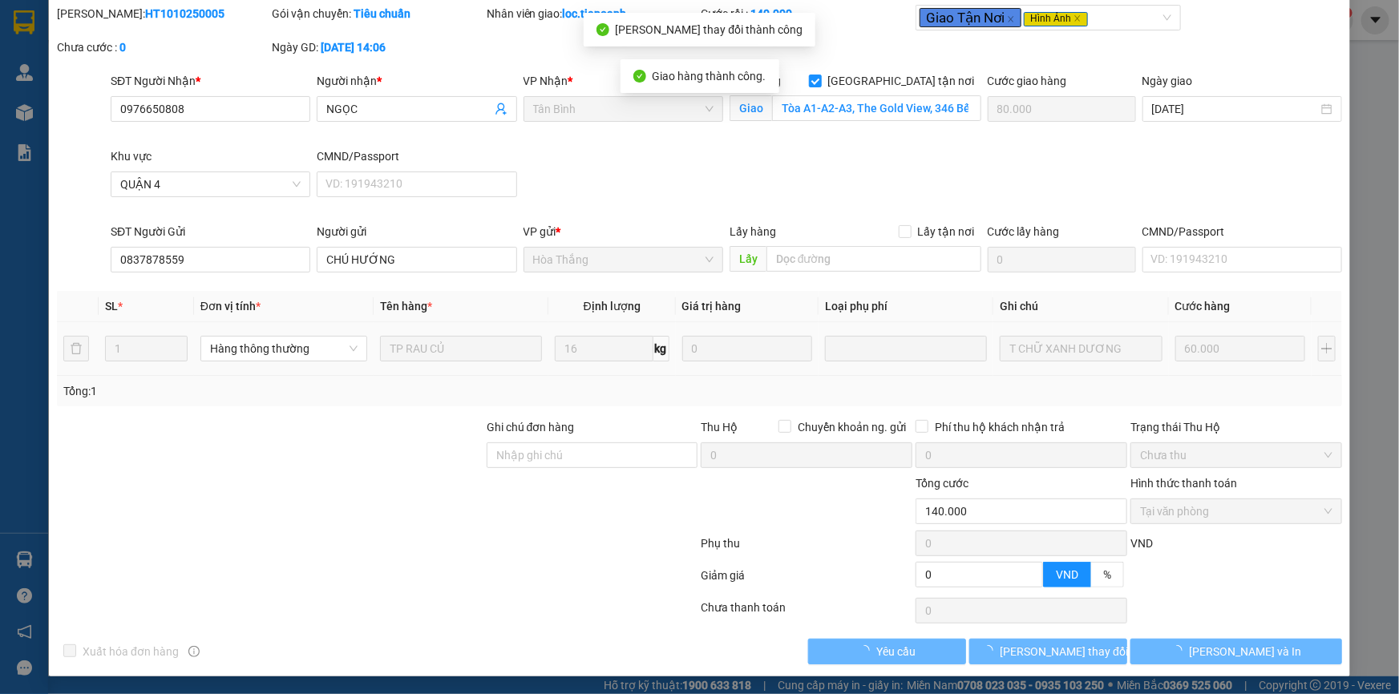
scroll to position [0, 0]
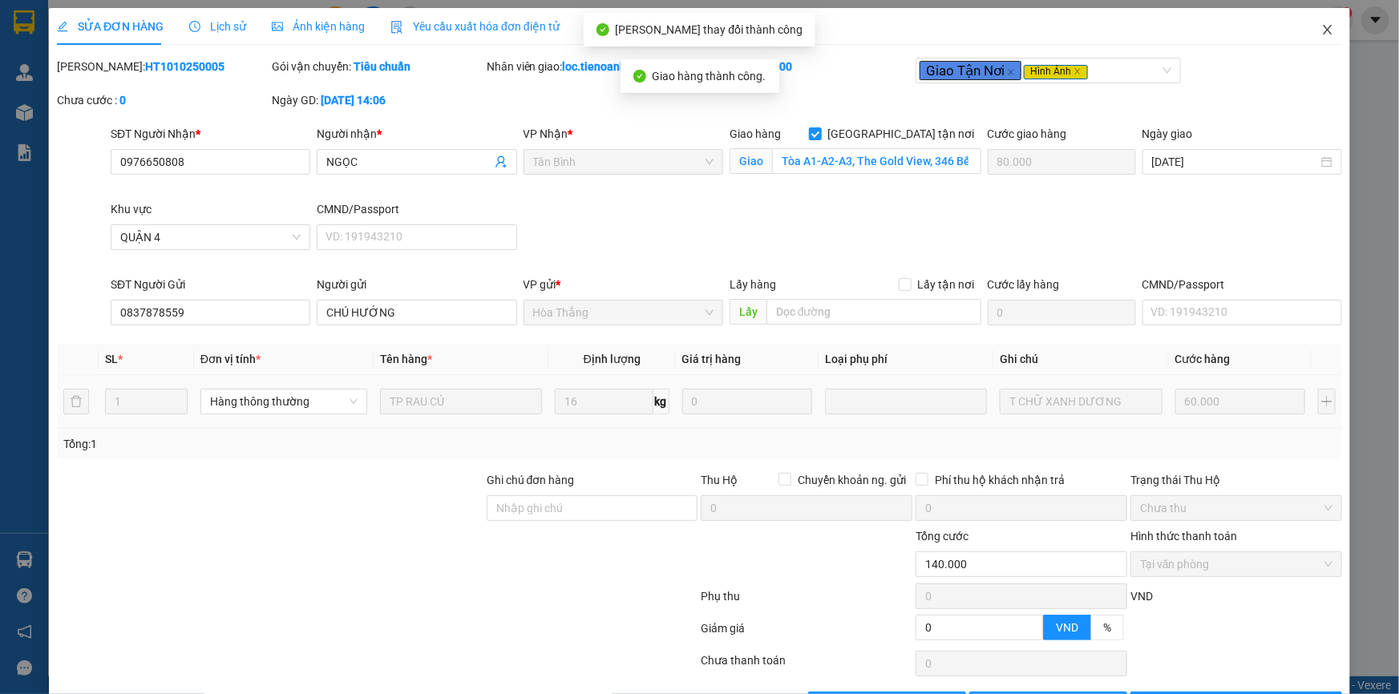
click at [1321, 30] on icon "close" at bounding box center [1327, 29] width 13 height 13
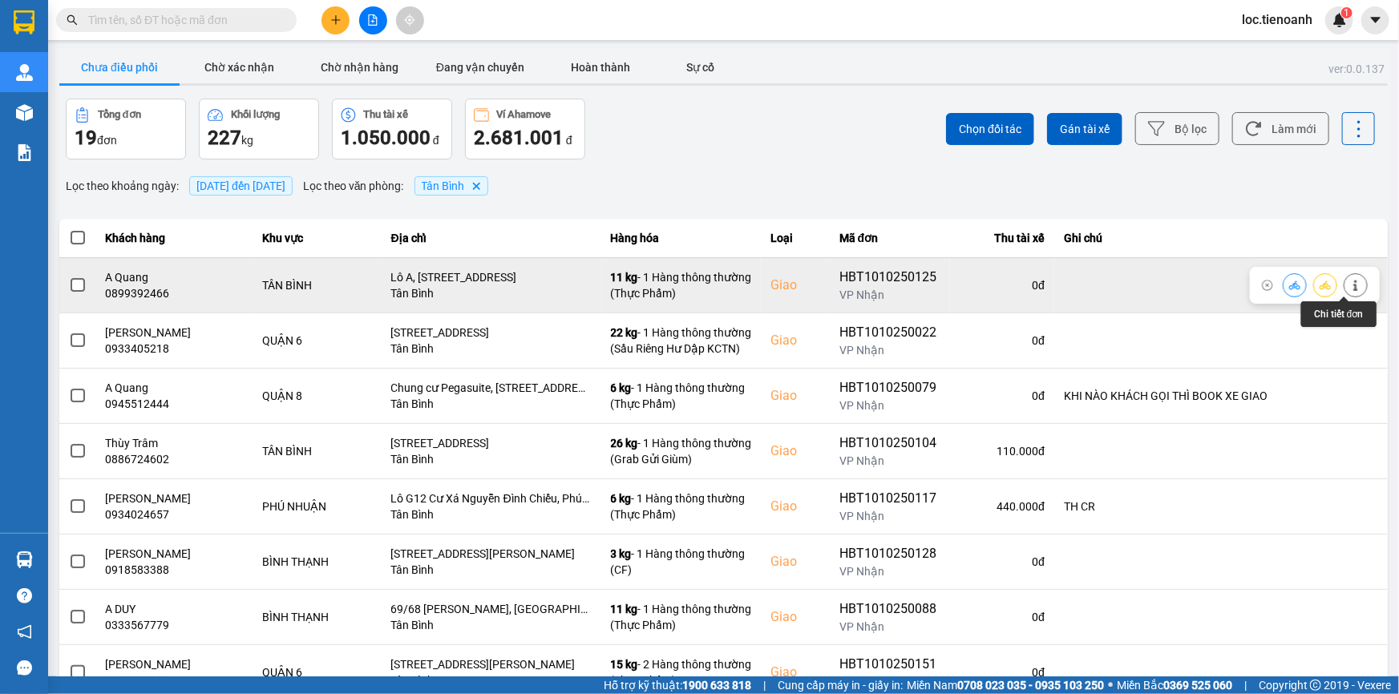
click at [1350, 281] on icon at bounding box center [1355, 285] width 11 height 11
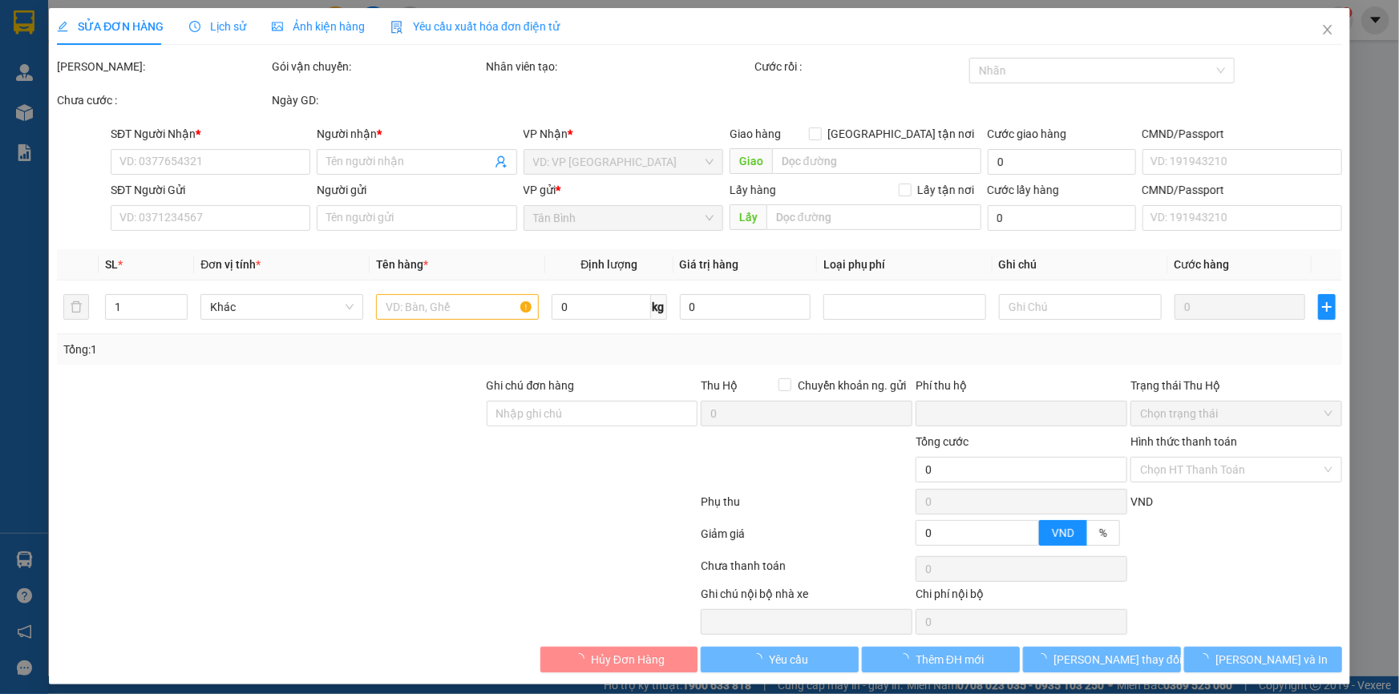
type input "0899392466"
type input "A Quang"
checkbox input "true"
type input "Lô A, [STREET_ADDRESS]"
type input "0905121515"
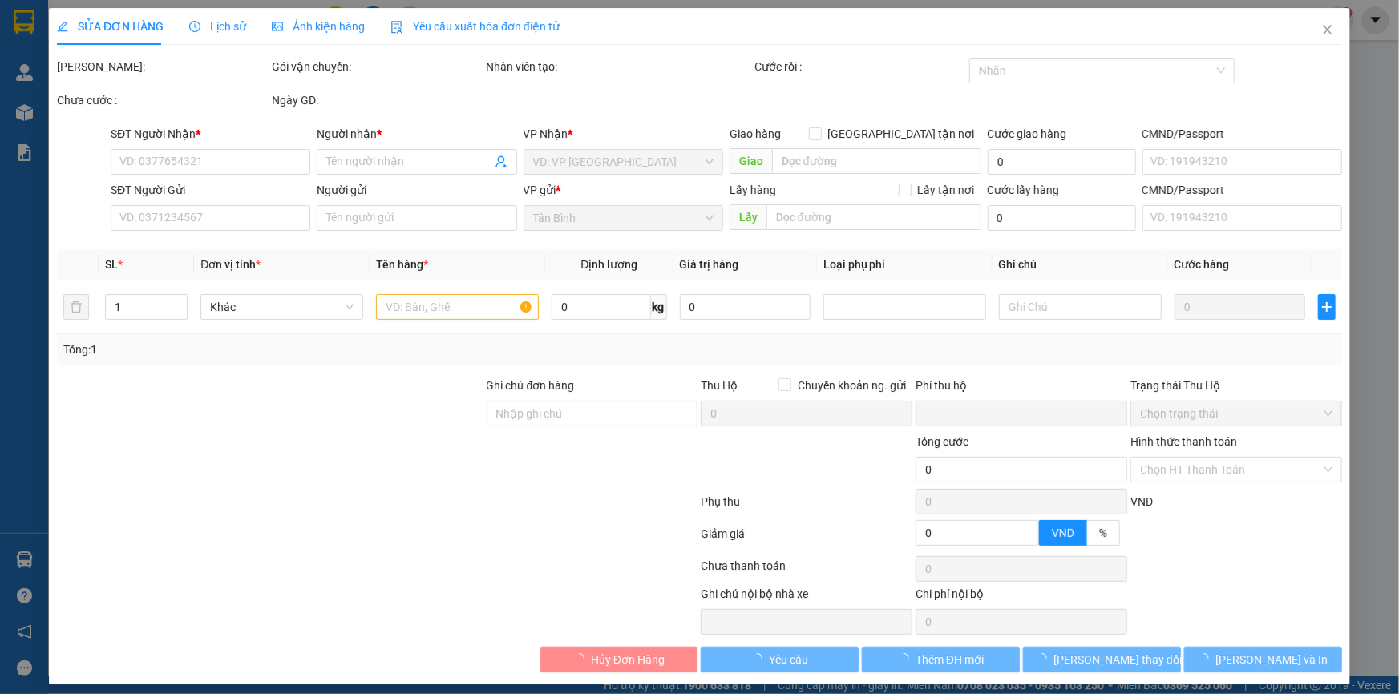
type input "A Phong"
type input "045075005536"
type input "0"
type input "90.000"
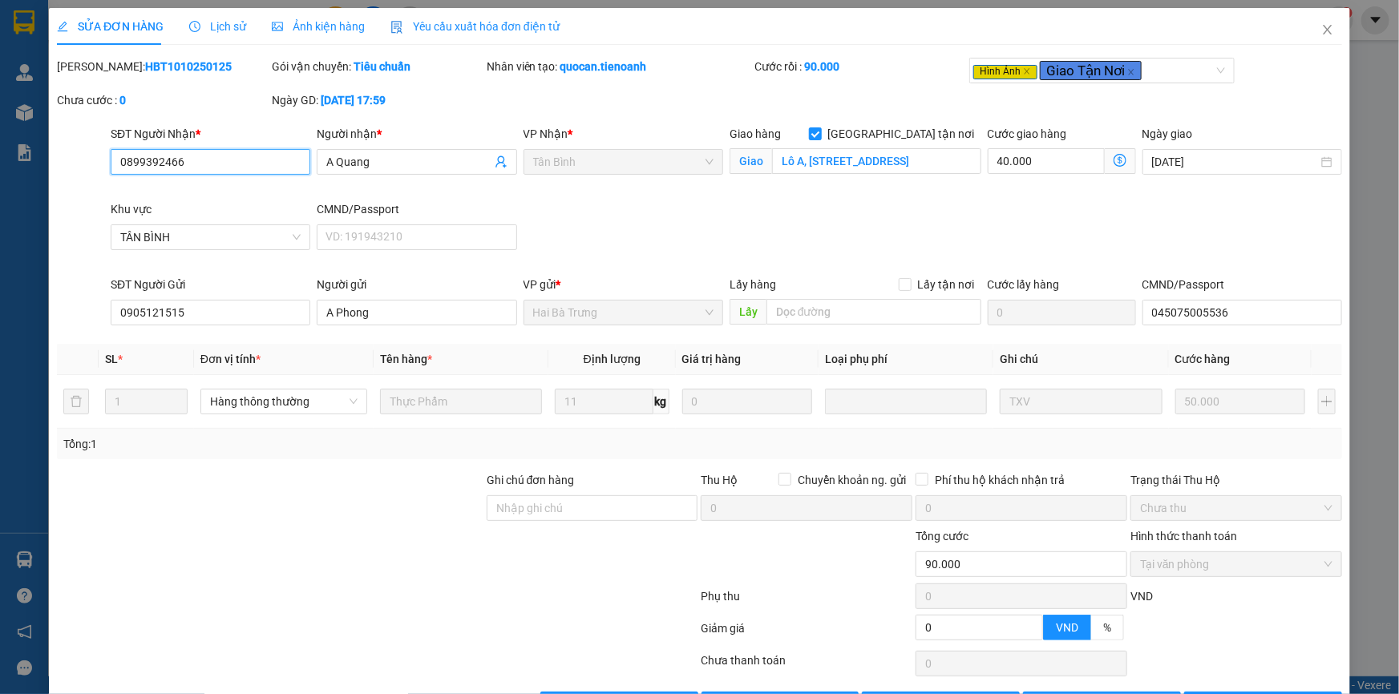
scroll to position [53, 0]
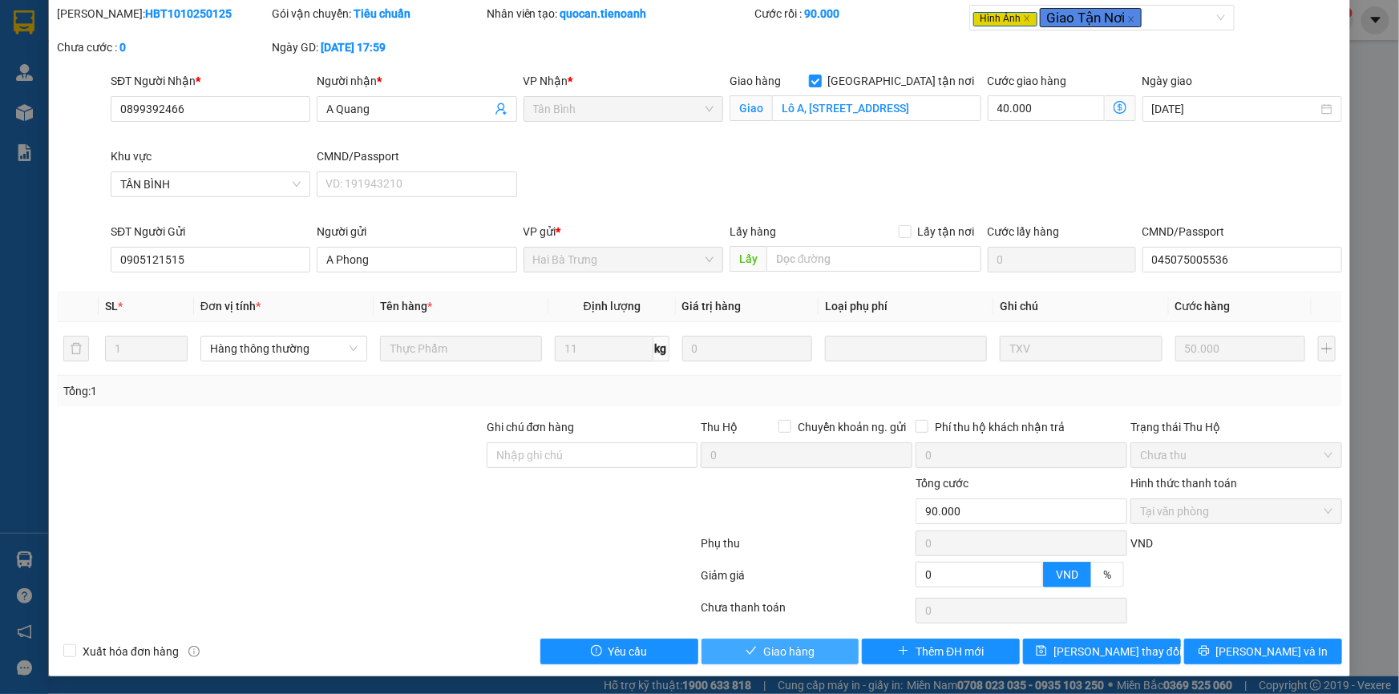
click at [795, 644] on span "Giao hàng" at bounding box center [788, 652] width 51 height 18
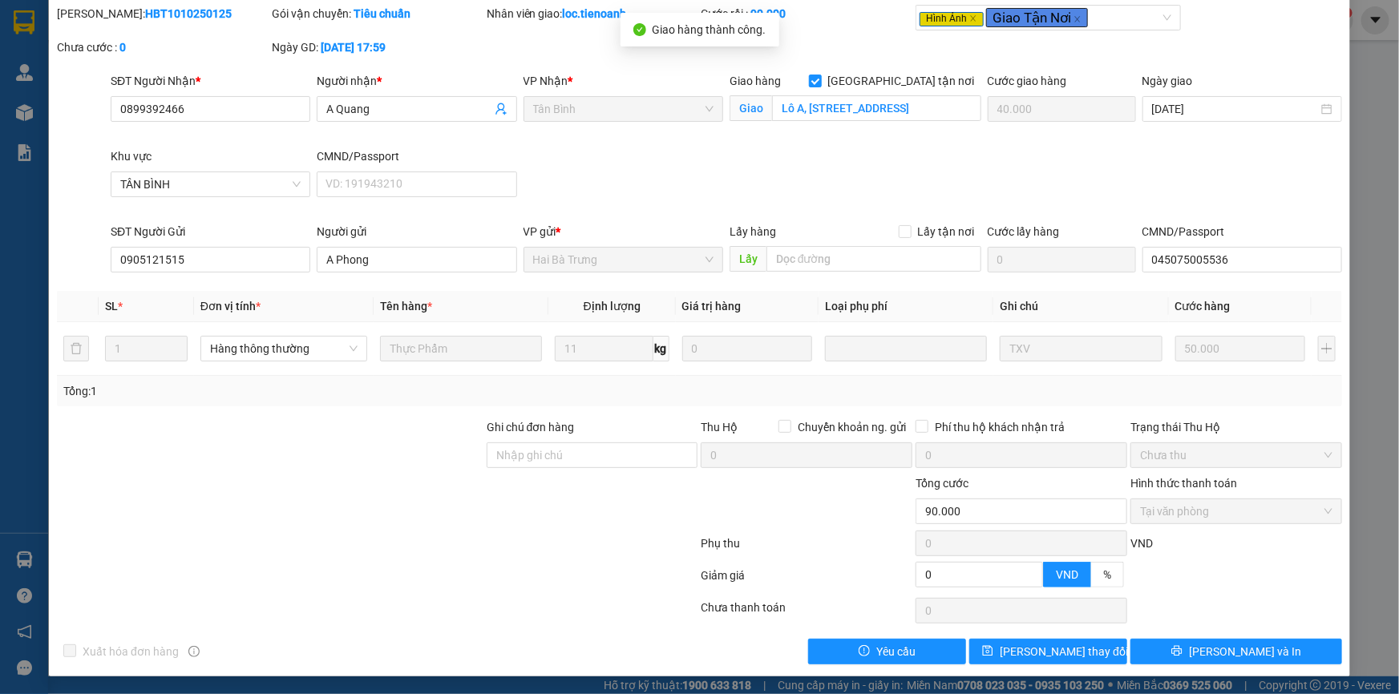
scroll to position [0, 0]
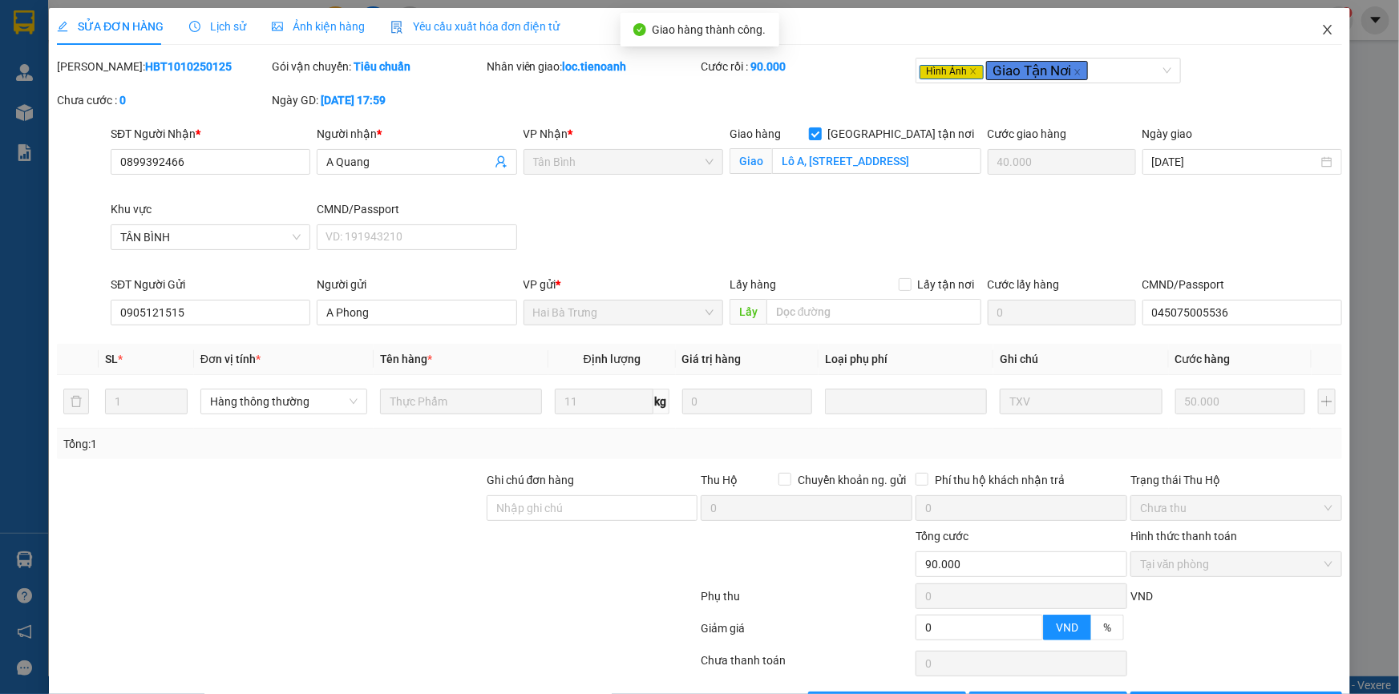
click at [1323, 30] on icon "close" at bounding box center [1327, 30] width 9 height 10
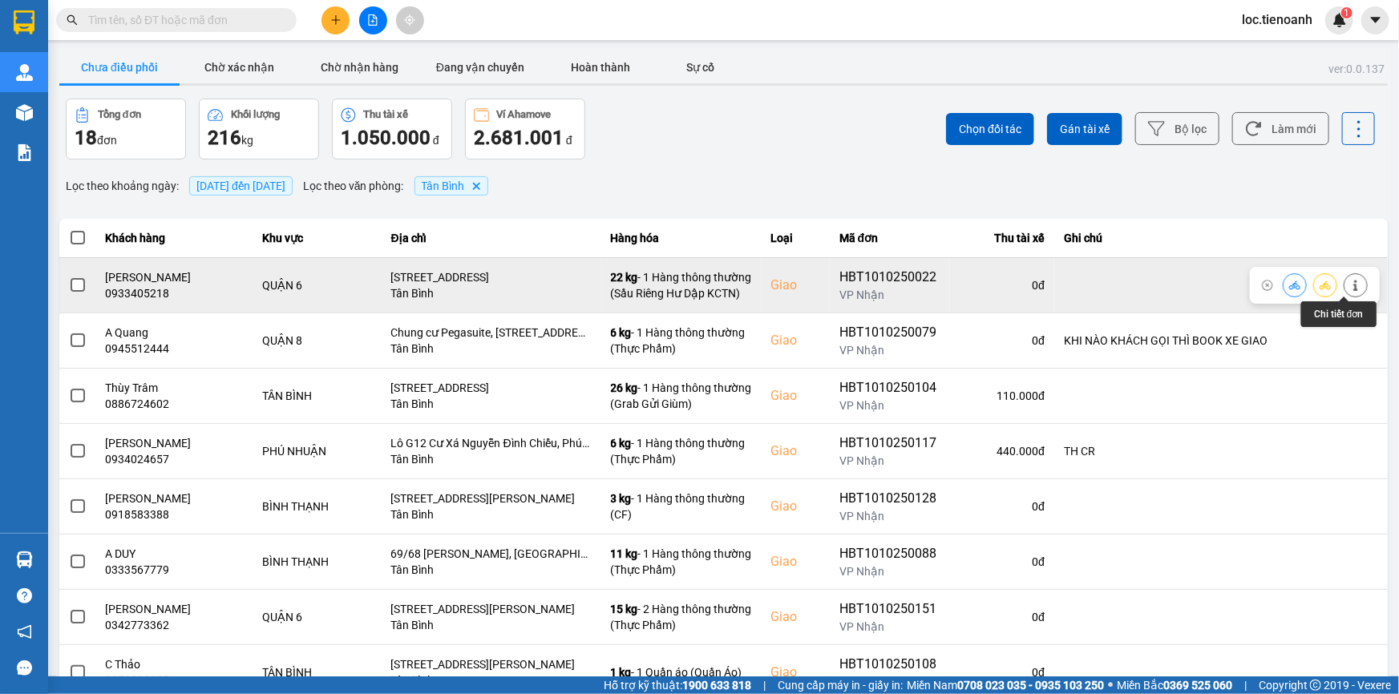
click at [1353, 281] on icon at bounding box center [1355, 285] width 4 height 11
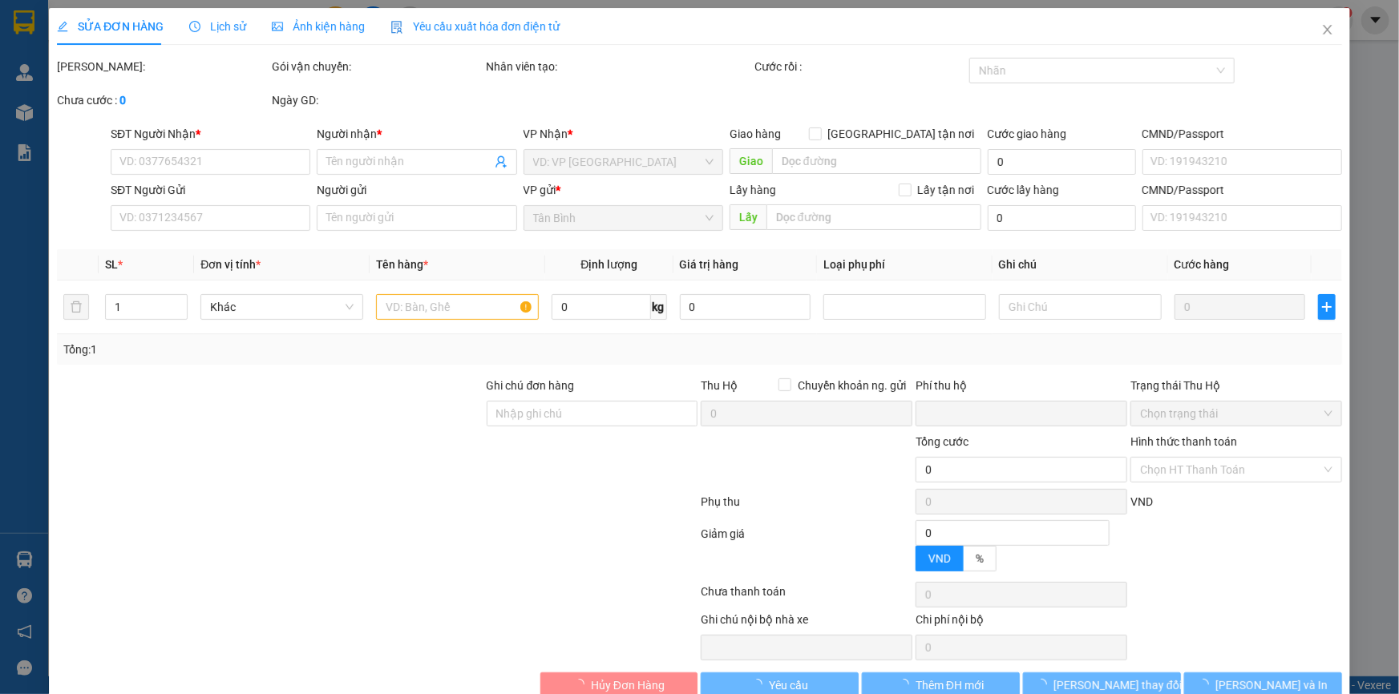
type input "0933405218"
type input "[PERSON_NAME]"
checkbox input "true"
type input "[STREET_ADDRESS]"
type input "0933943620"
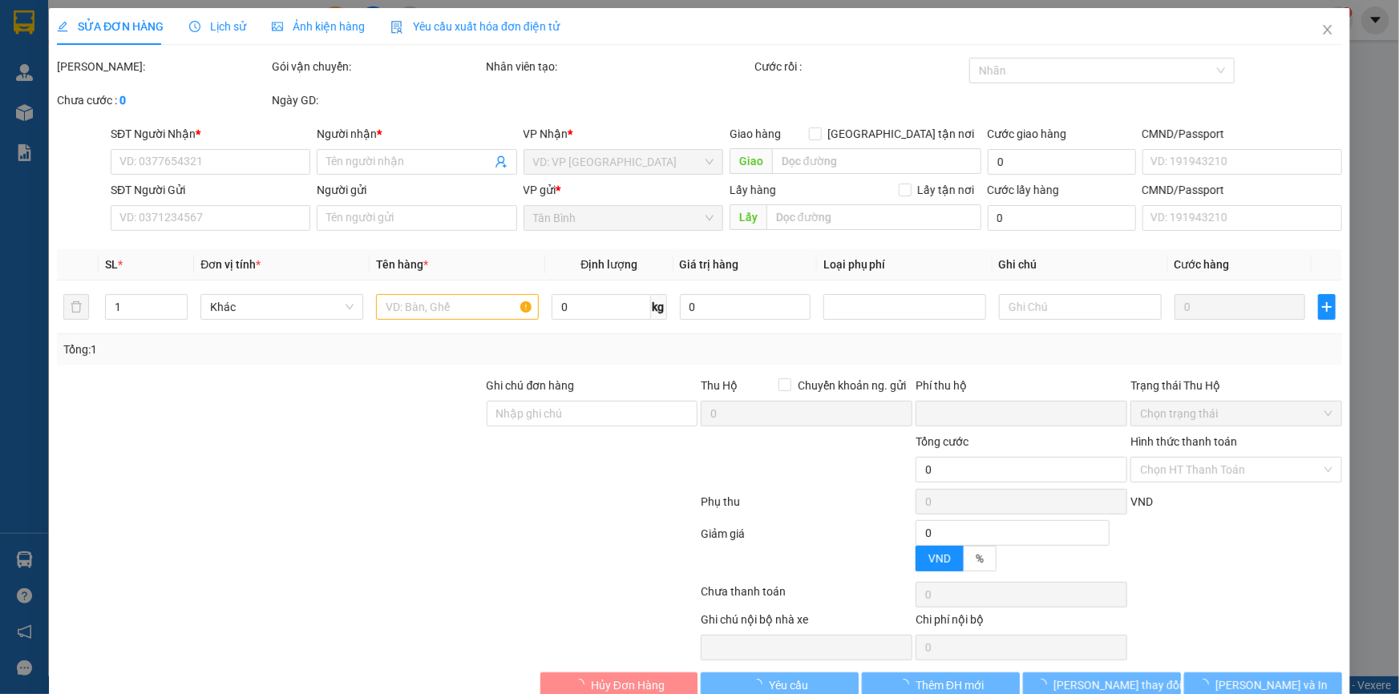
type input "A Lương"
type input "0"
type input "110.000"
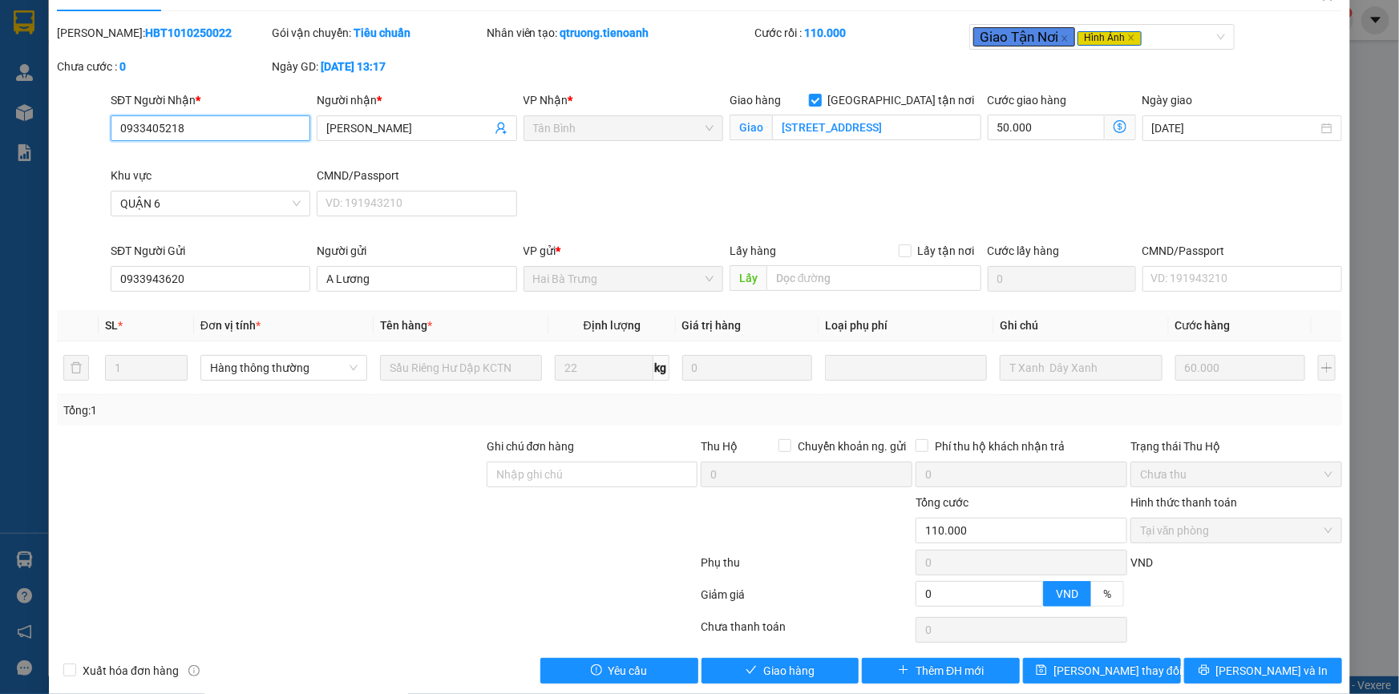
scroll to position [53, 0]
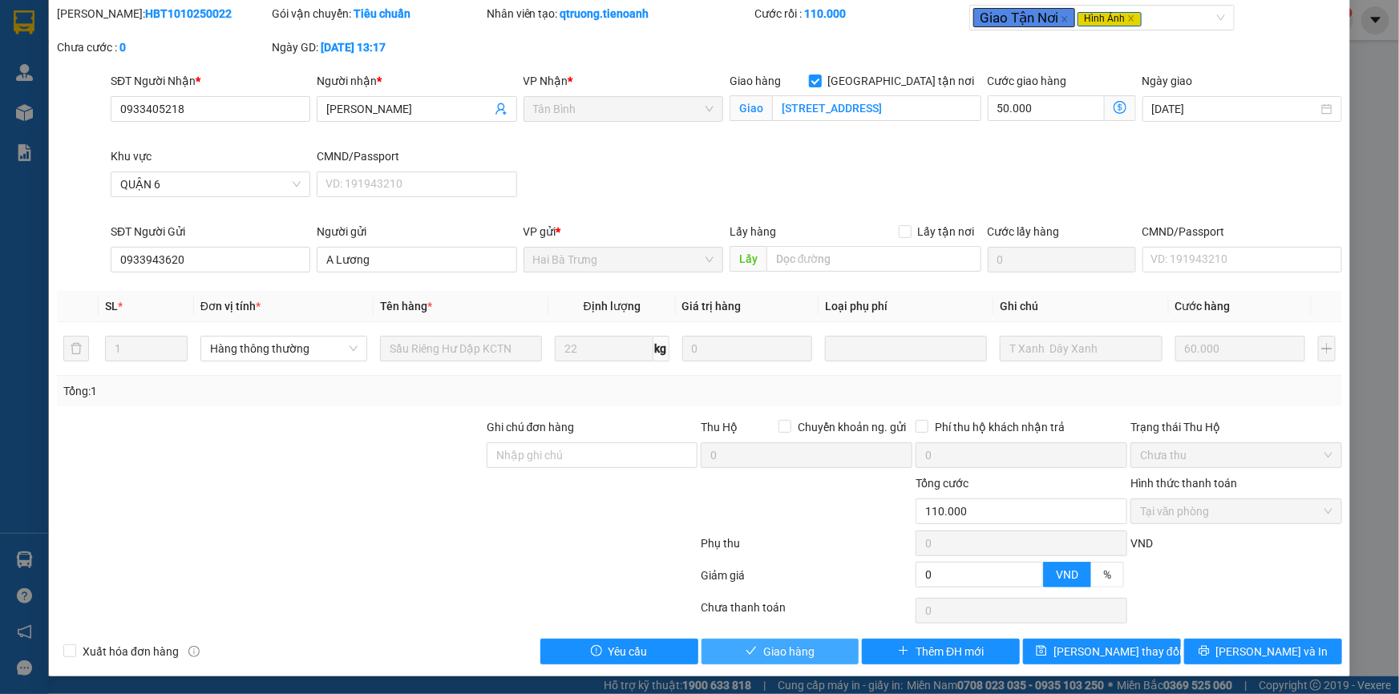
click at [822, 657] on button "Giao hàng" at bounding box center [781, 652] width 158 height 26
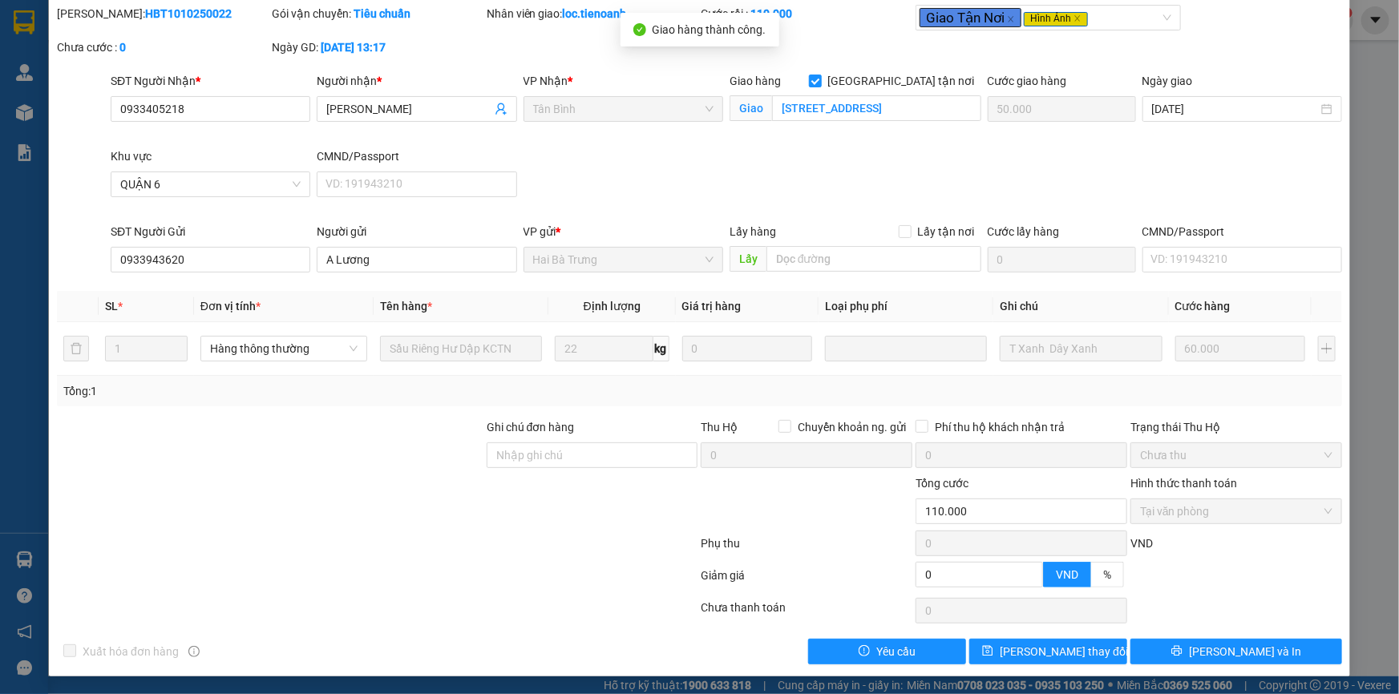
scroll to position [0, 0]
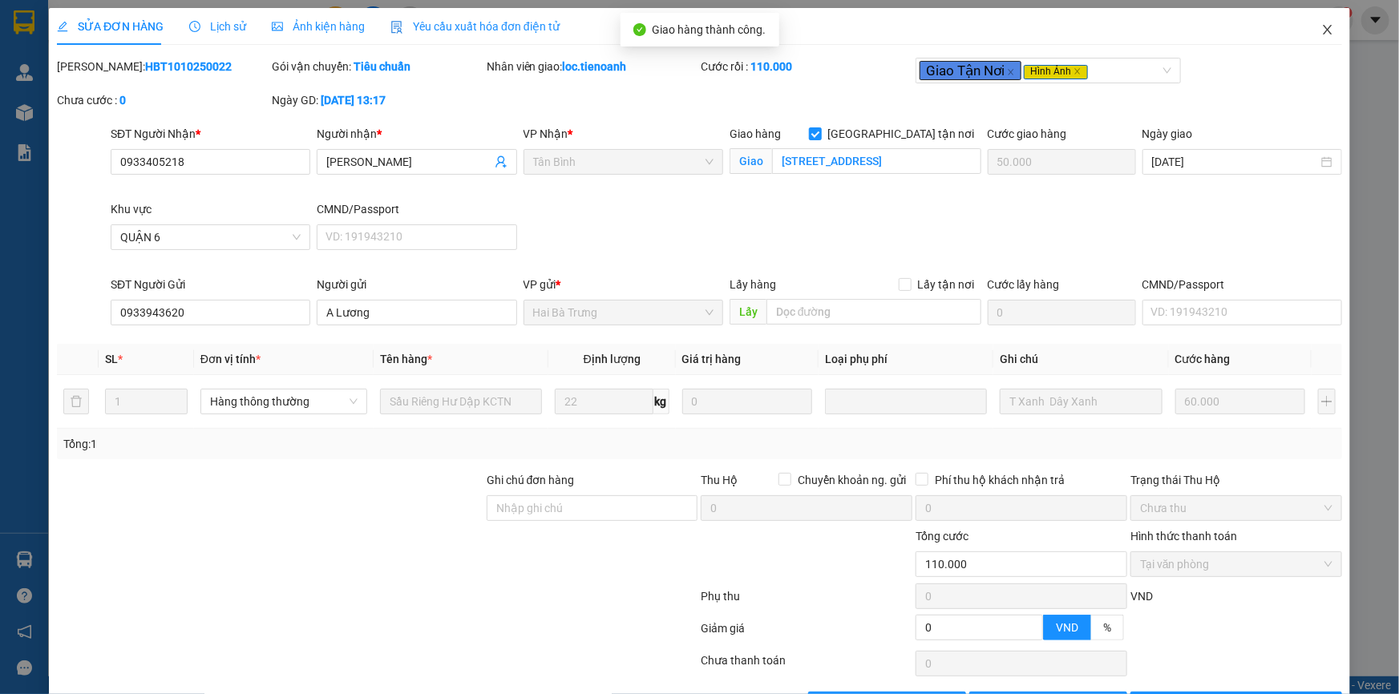
click at [1317, 22] on span "Close" at bounding box center [1327, 30] width 45 height 45
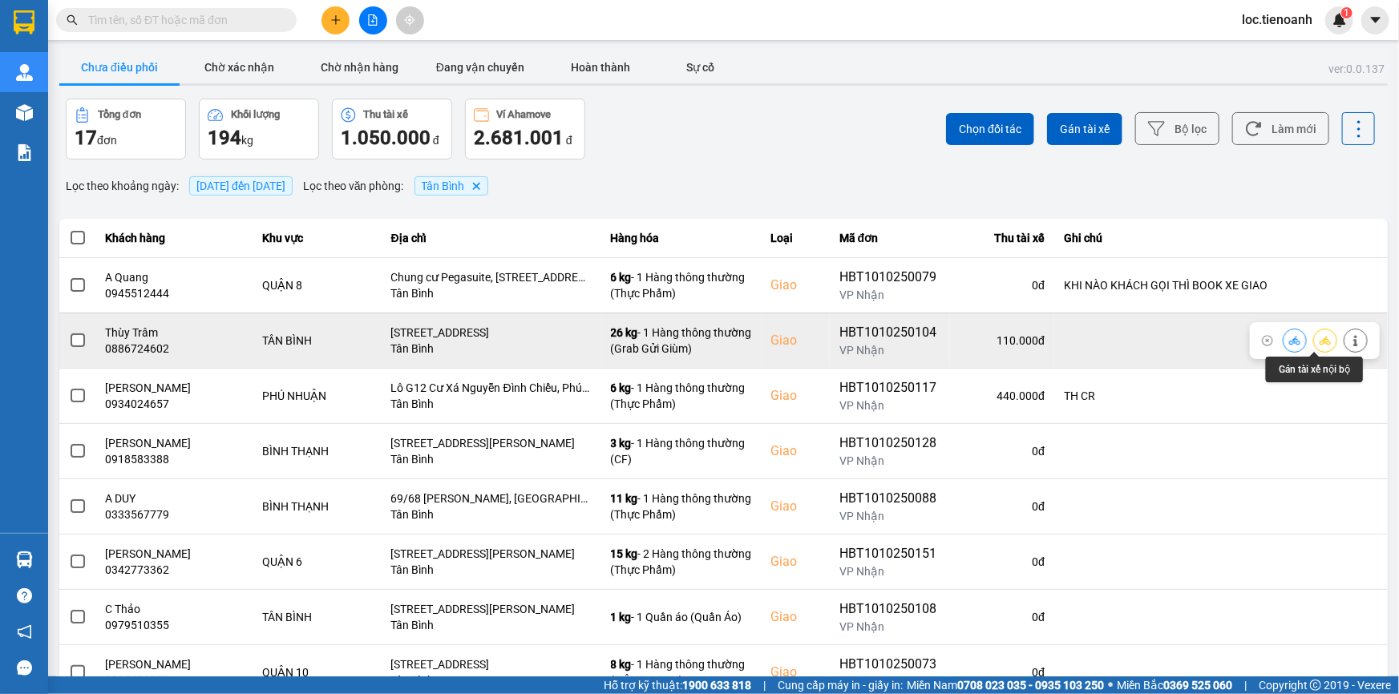
click at [1350, 341] on icon at bounding box center [1355, 340] width 11 height 11
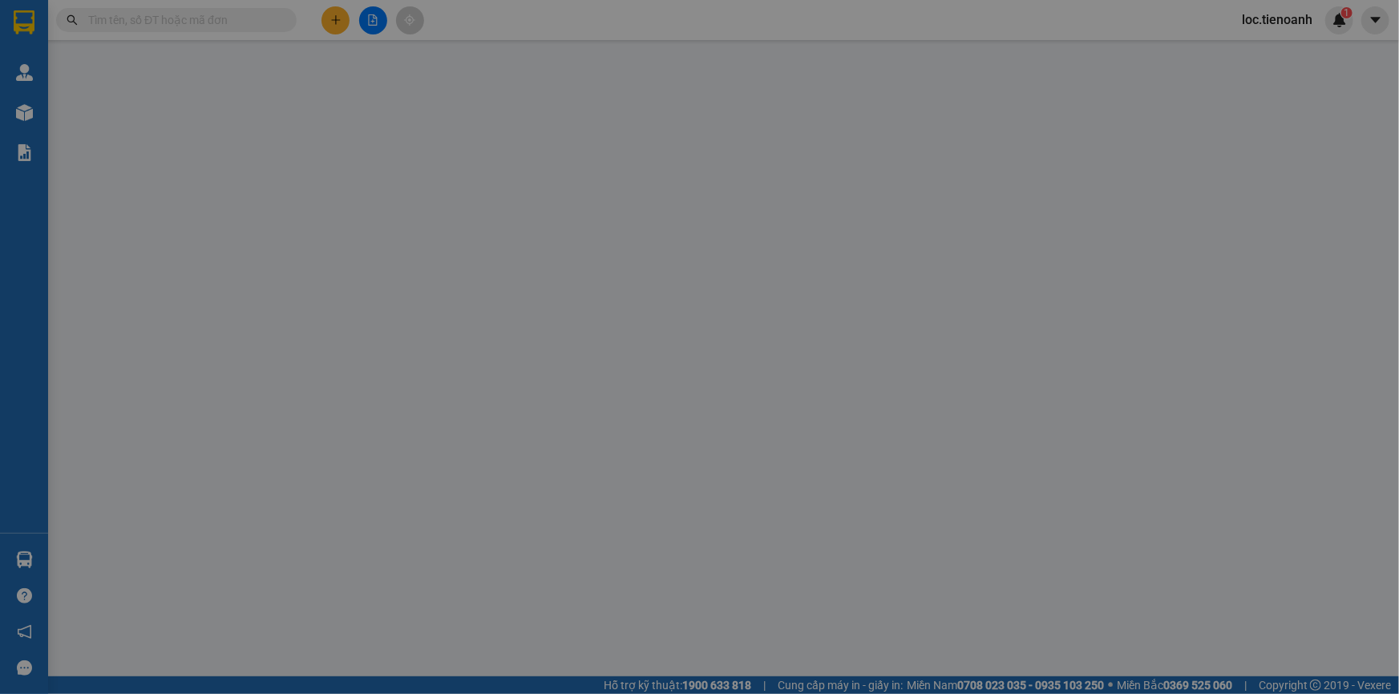
type input "0886724602"
type input "Thùy Trâm"
checkbox input "true"
type input "[STREET_ADDRESS]"
type input "0396768255"
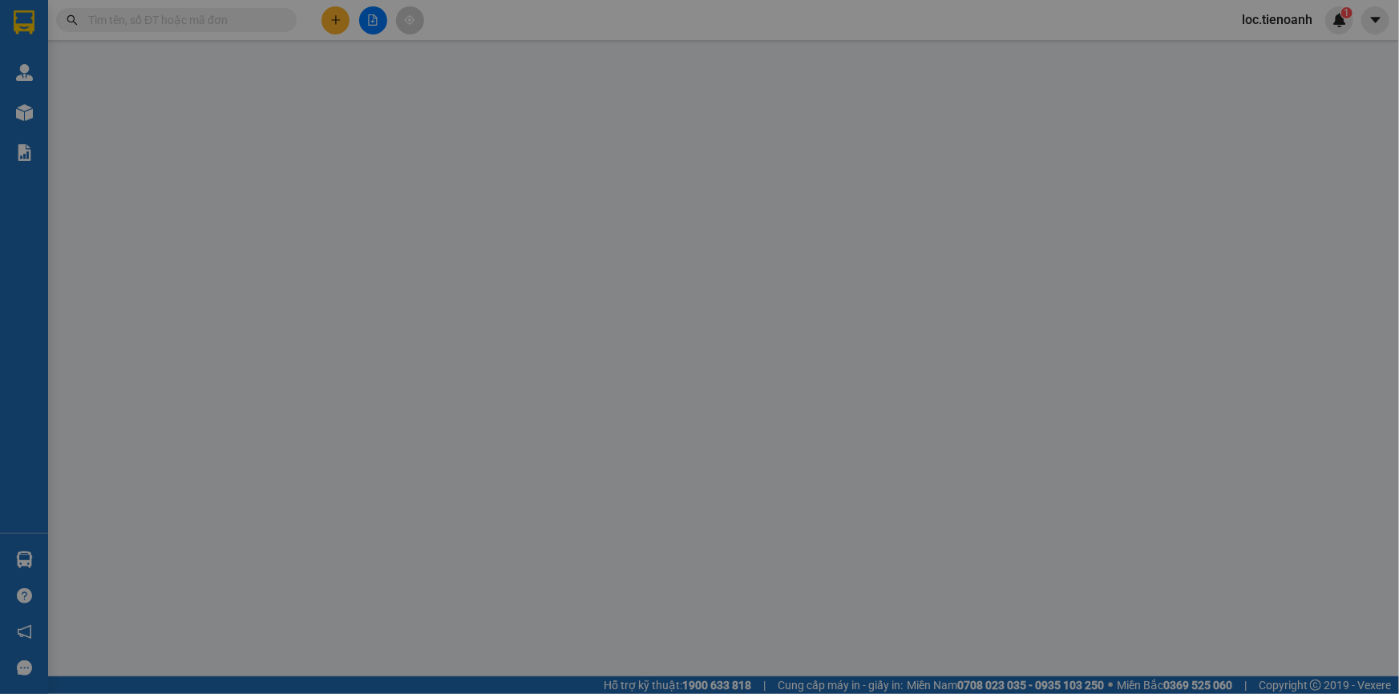
type input "A Bình"
type input "0"
type input "110.000"
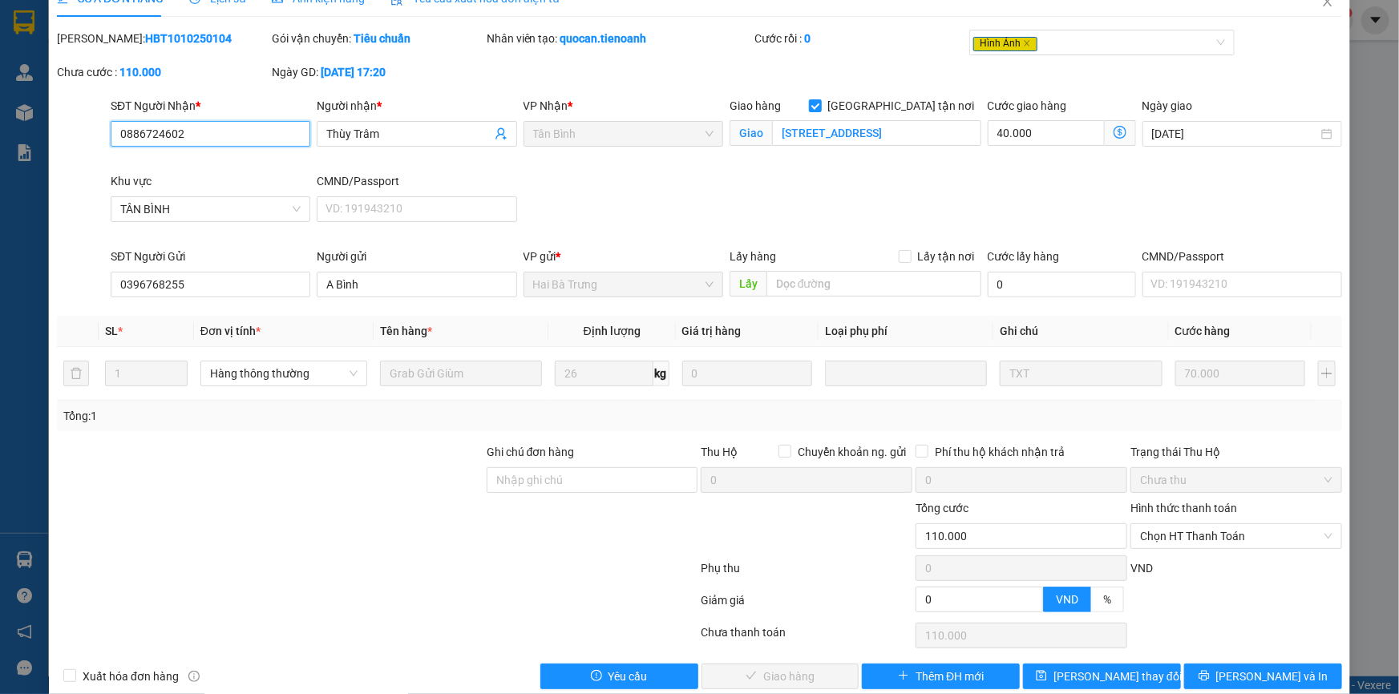
scroll to position [53, 0]
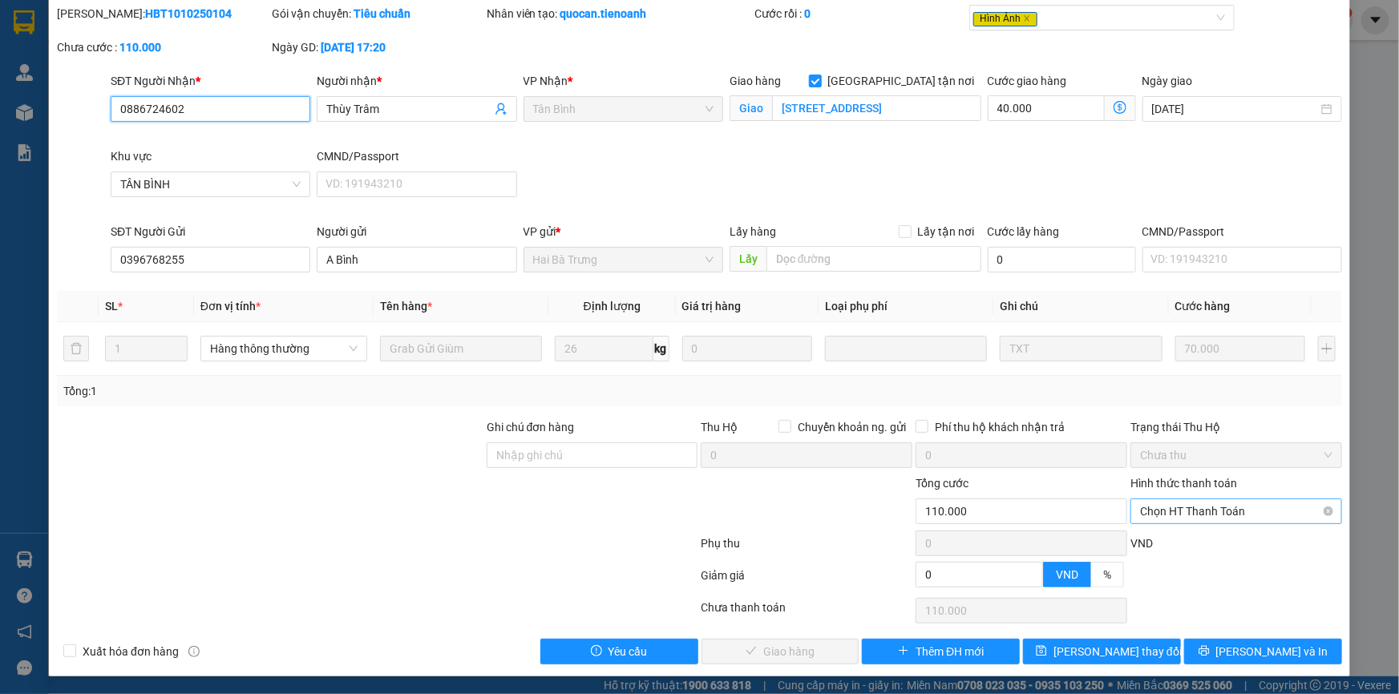
click at [1140, 505] on span "Chọn HT Thanh Toán" at bounding box center [1236, 512] width 192 height 24
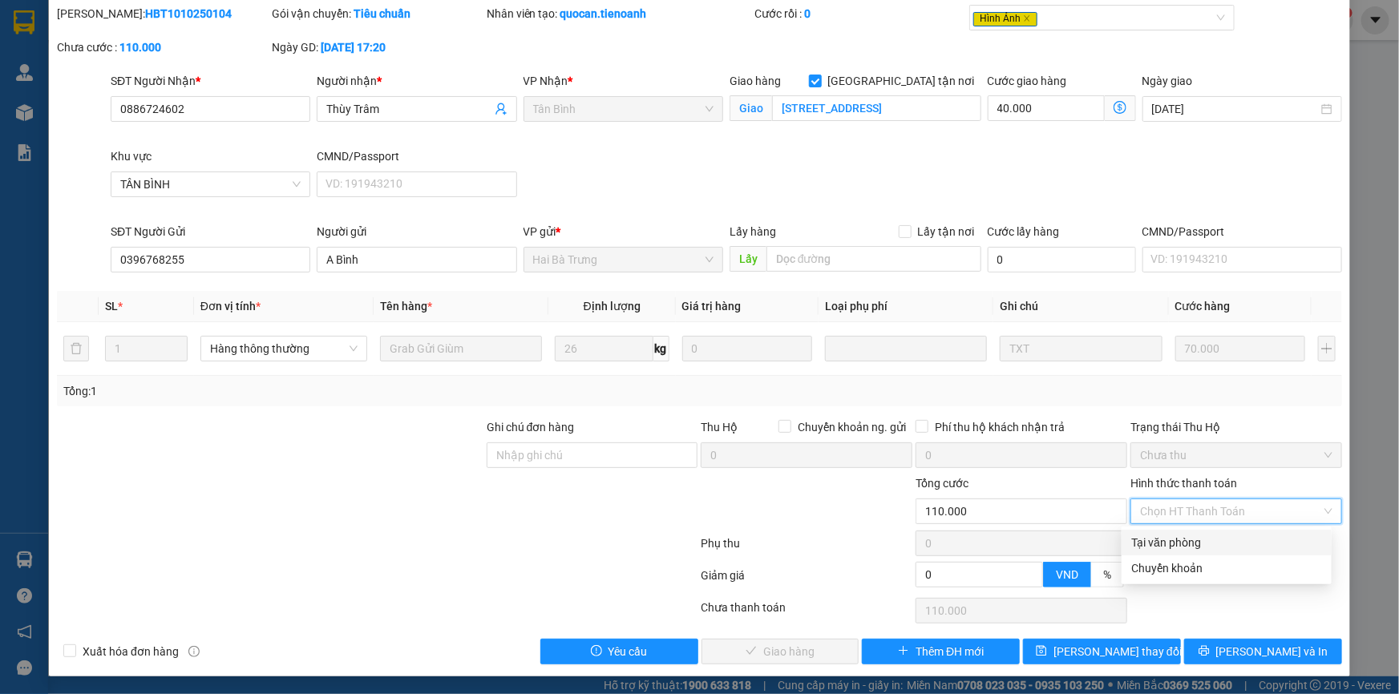
click at [1147, 548] on div "Tại văn phòng" at bounding box center [1226, 543] width 191 height 18
type input "0"
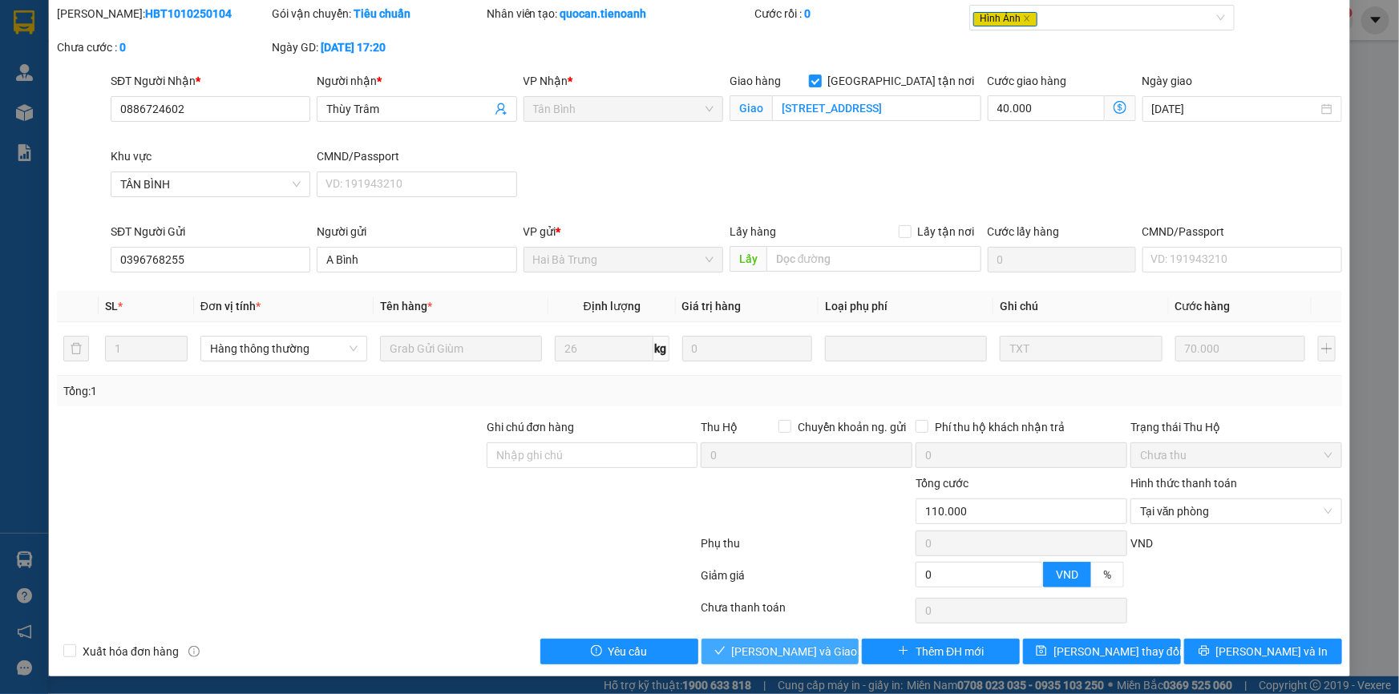
click at [779, 649] on span "[PERSON_NAME] và Giao hàng" at bounding box center [809, 652] width 154 height 18
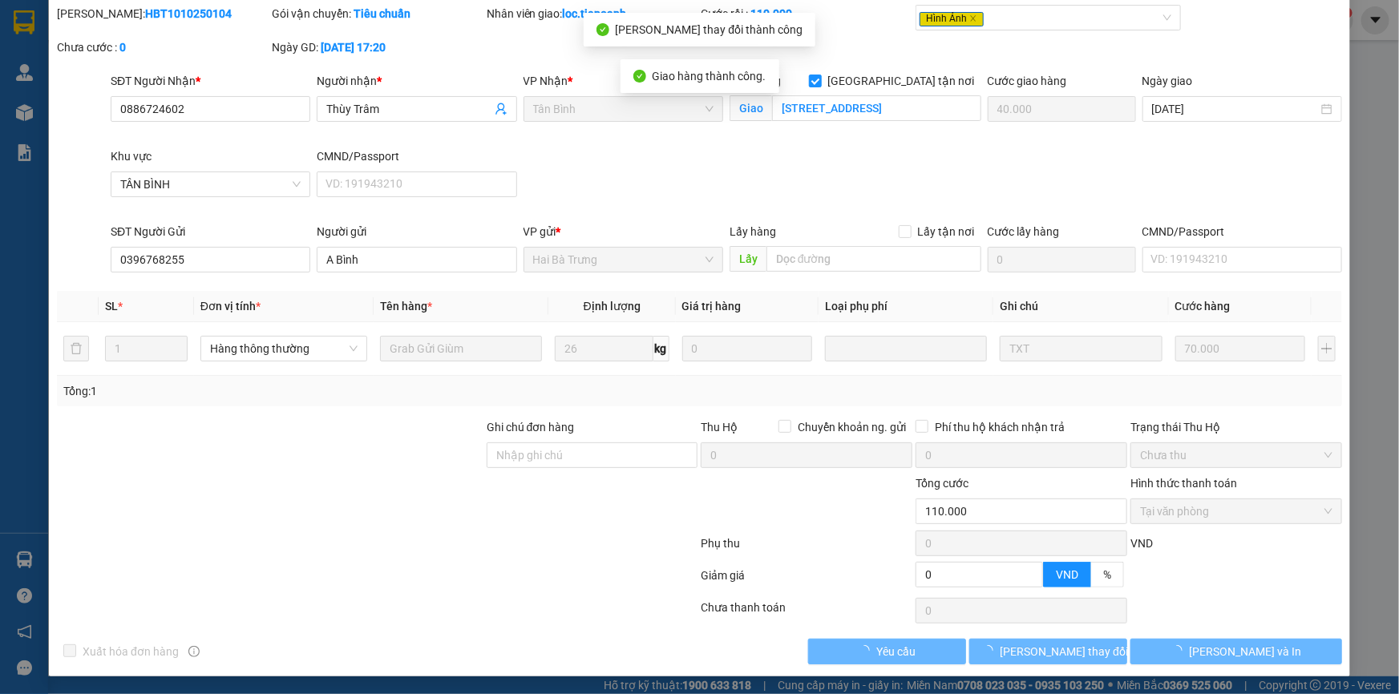
scroll to position [0, 0]
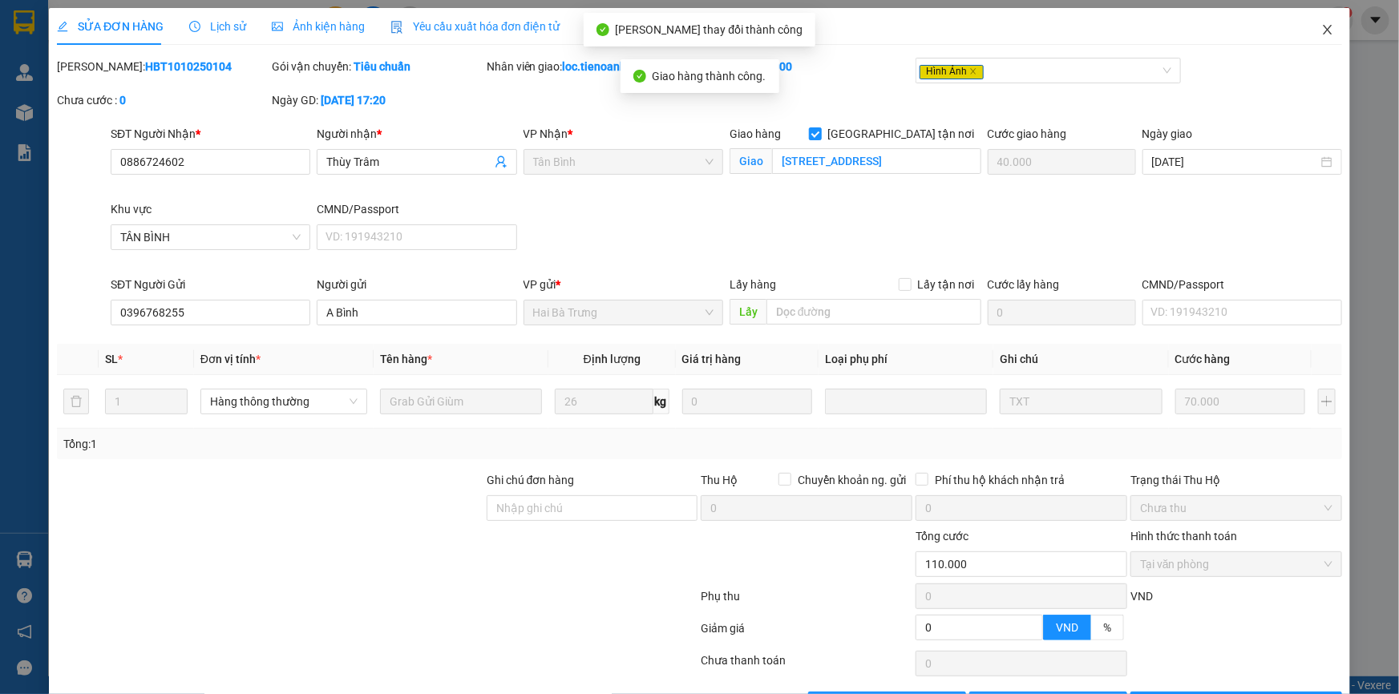
click at [1313, 23] on span "Close" at bounding box center [1327, 30] width 45 height 45
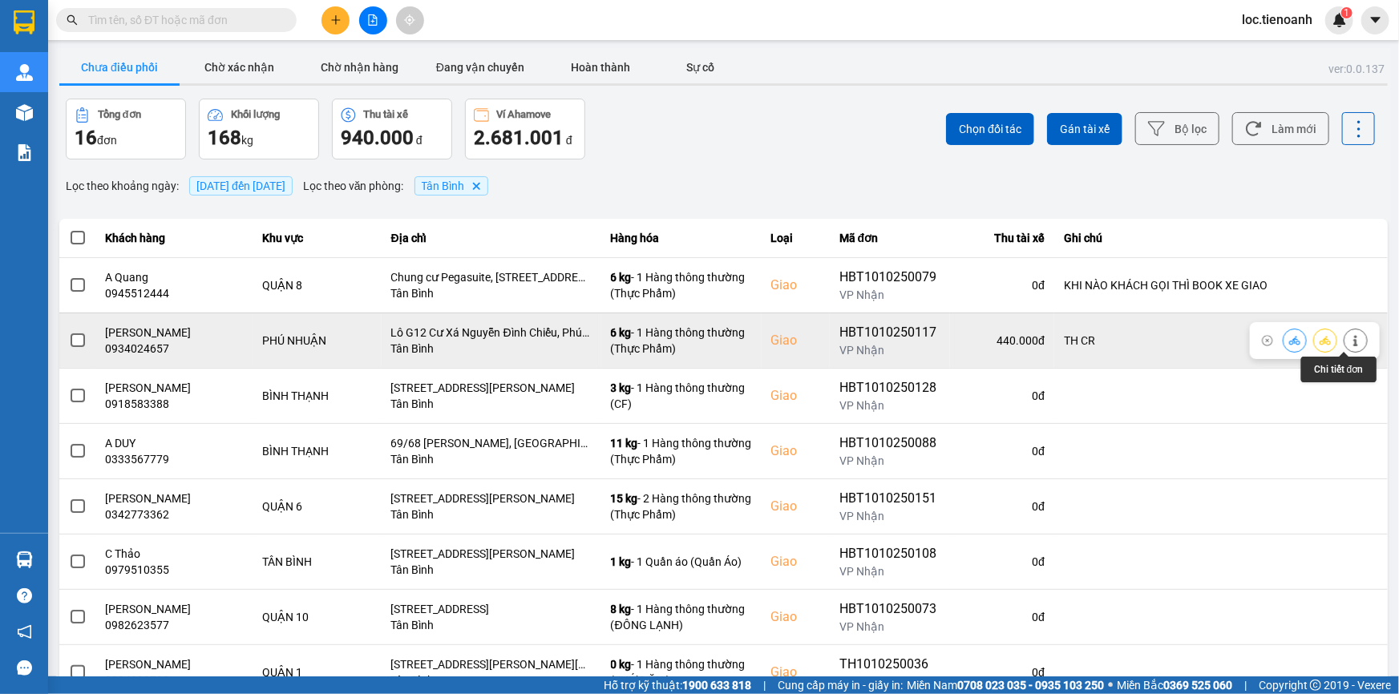
click at [1353, 338] on icon at bounding box center [1355, 340] width 4 height 11
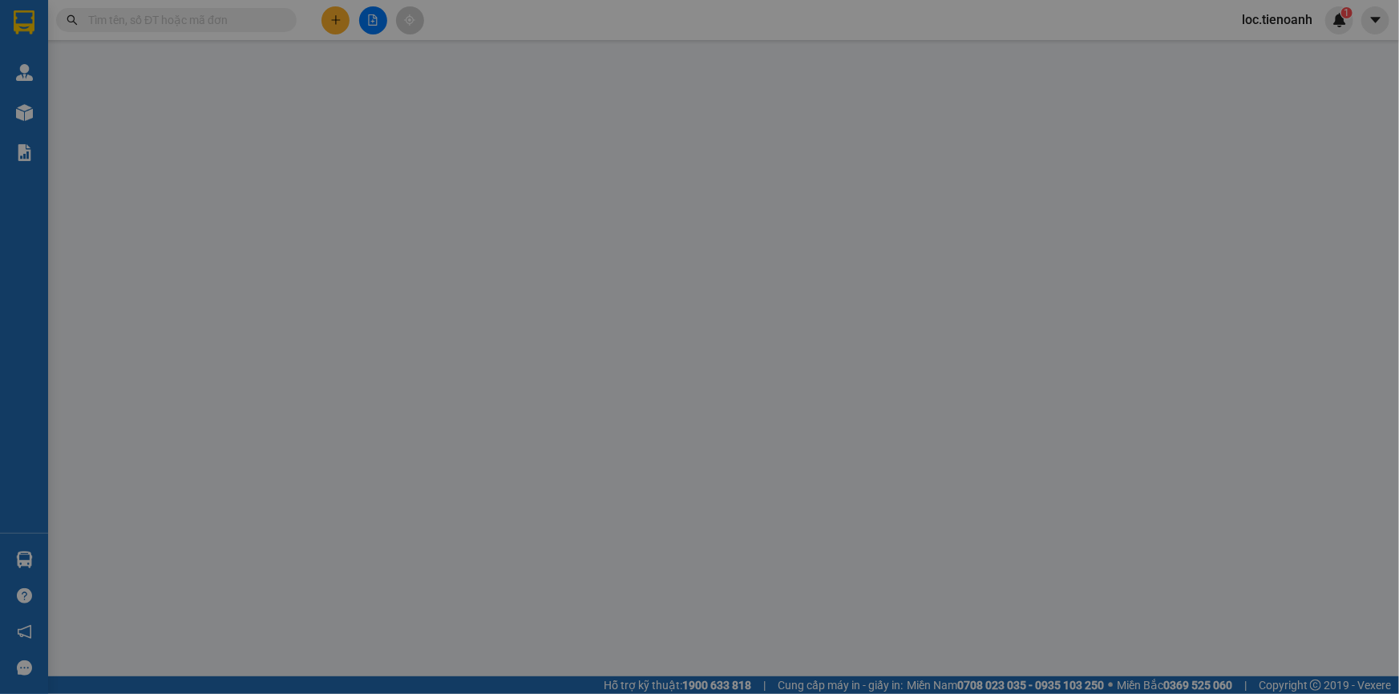
type input "0934024657"
type input "[PERSON_NAME]"
checkbox input "true"
type input "Lô G12 Cư Xá Nguyễn Đình Chiểu, Phú Nhuận"
type input "0911298528"
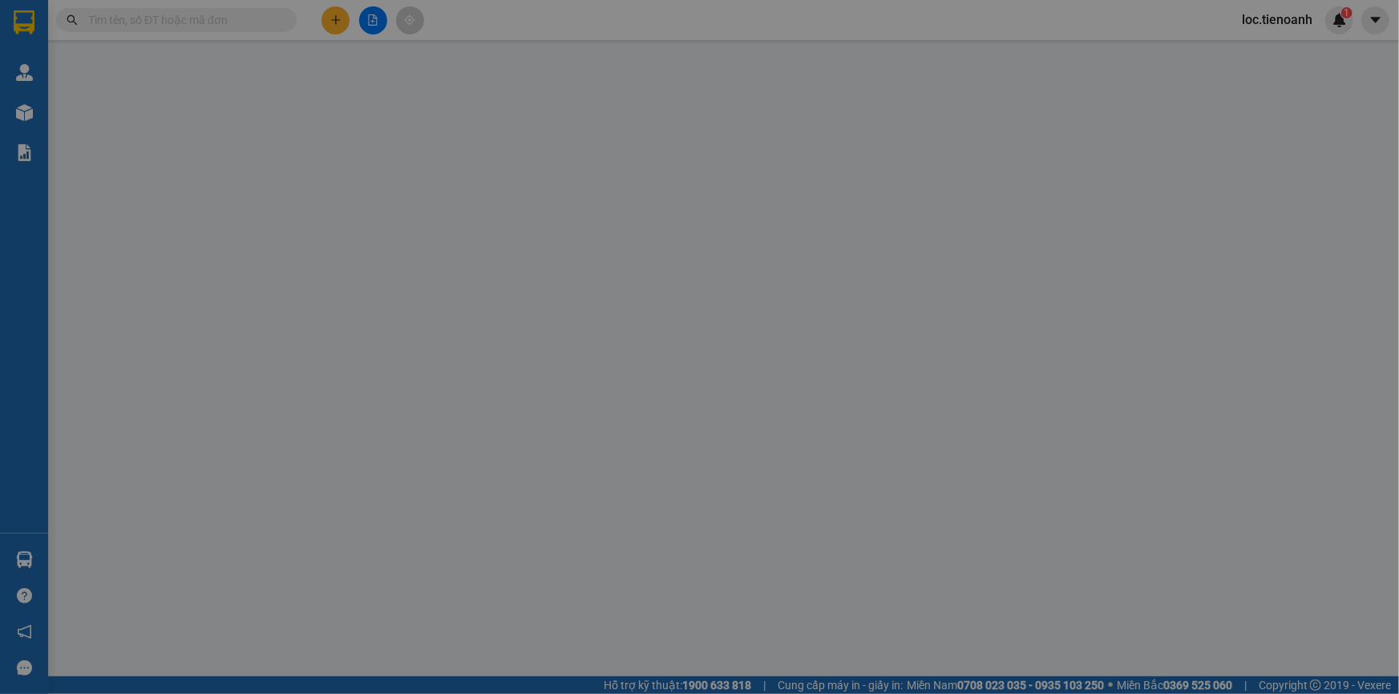
type input "[PERSON_NAME]"
type input "TH CR"
type input "320.000"
type input "0"
type input "120.000"
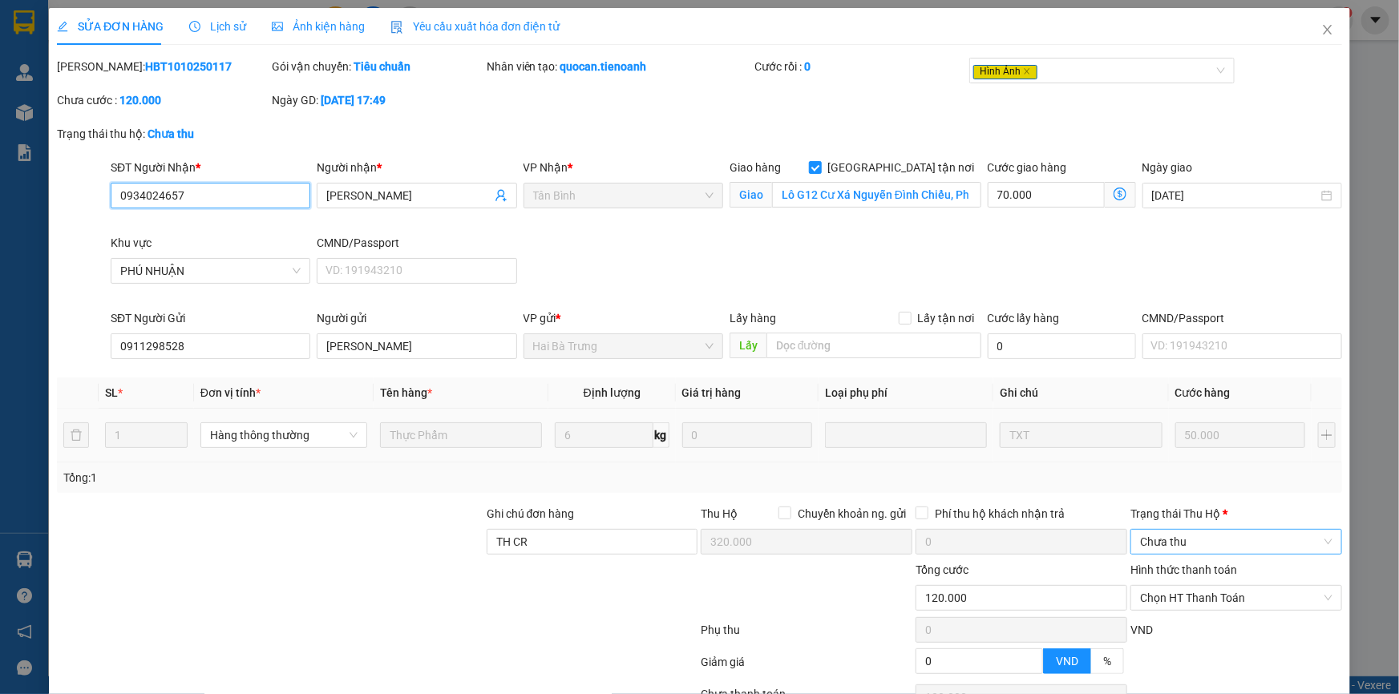
scroll to position [87, 0]
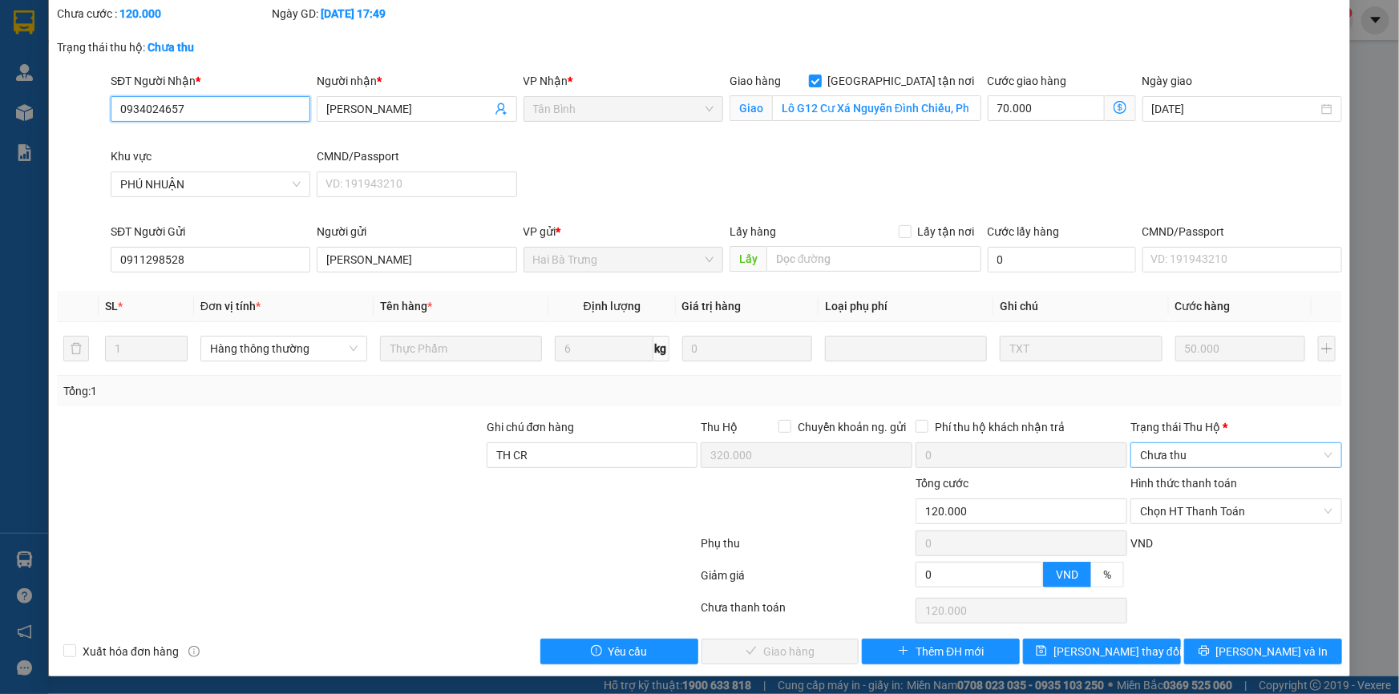
click at [1179, 459] on span "Chưa thu" at bounding box center [1236, 455] width 192 height 24
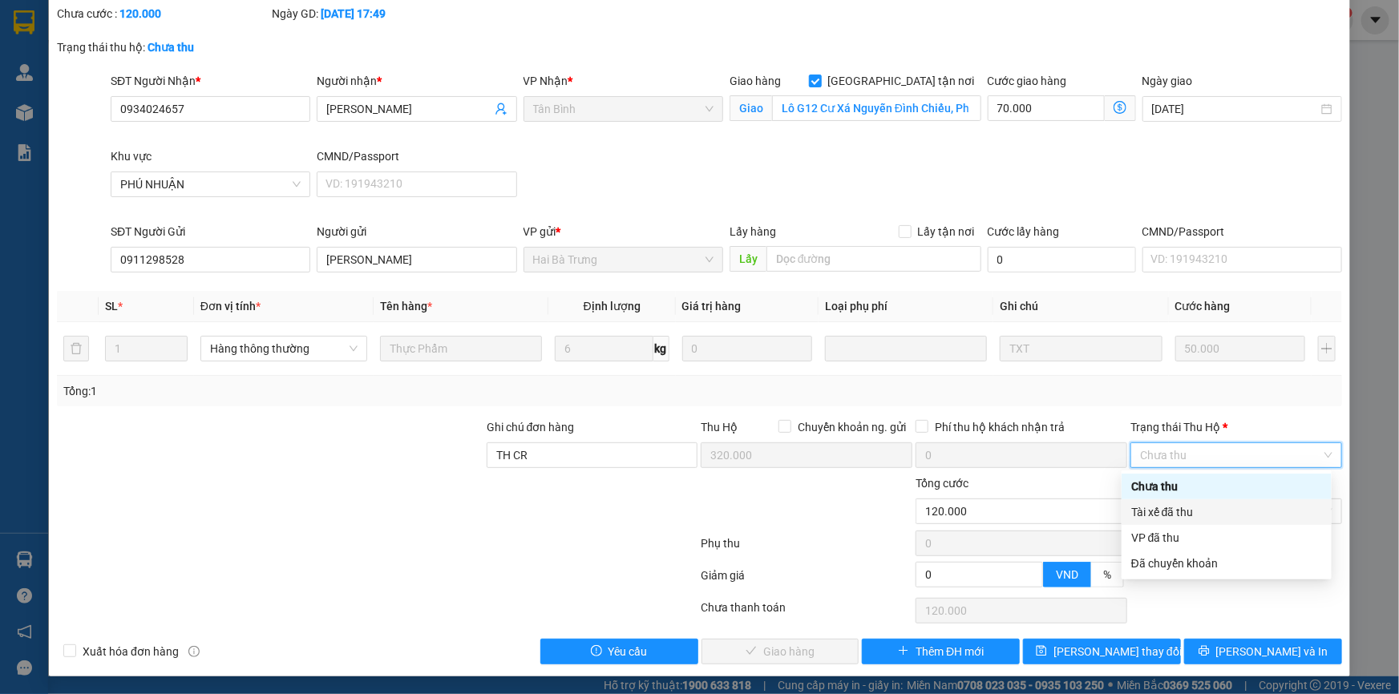
click at [1179, 513] on div "Tài xế đã thu" at bounding box center [1226, 513] width 191 height 18
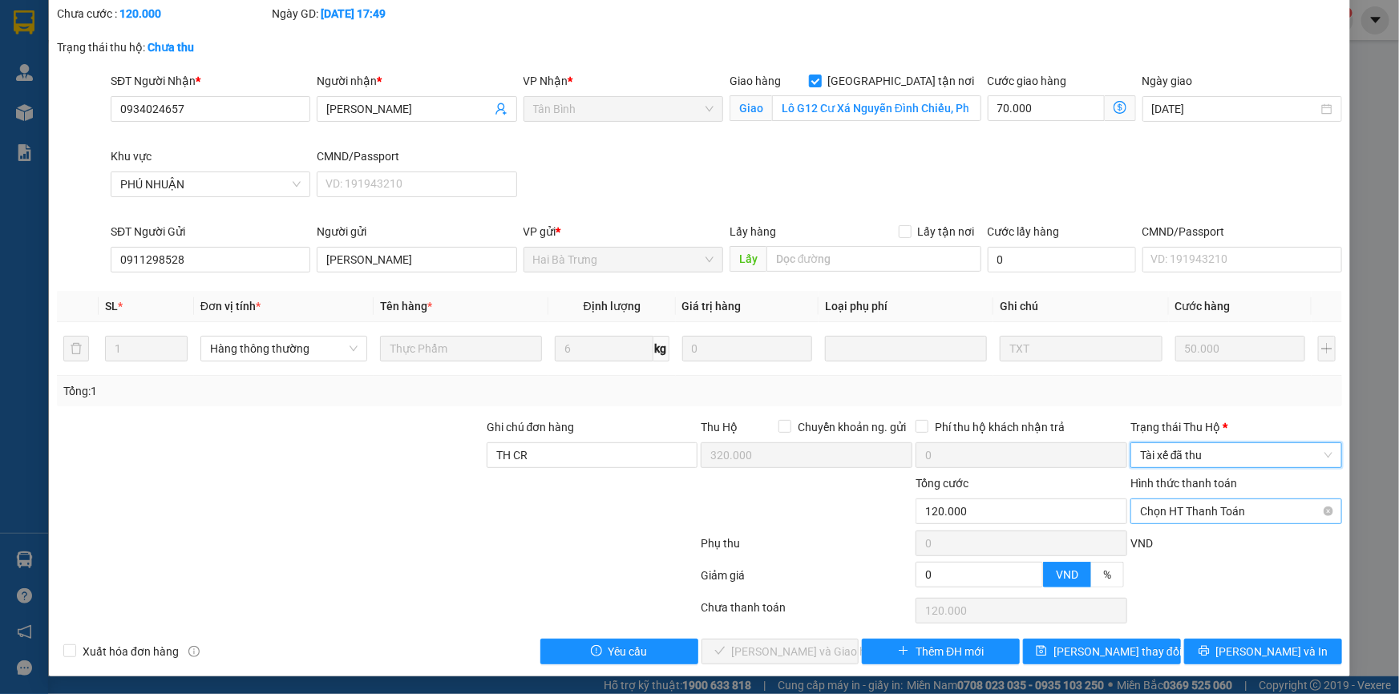
click at [1228, 505] on span "Chọn HT Thanh Toán" at bounding box center [1236, 512] width 192 height 24
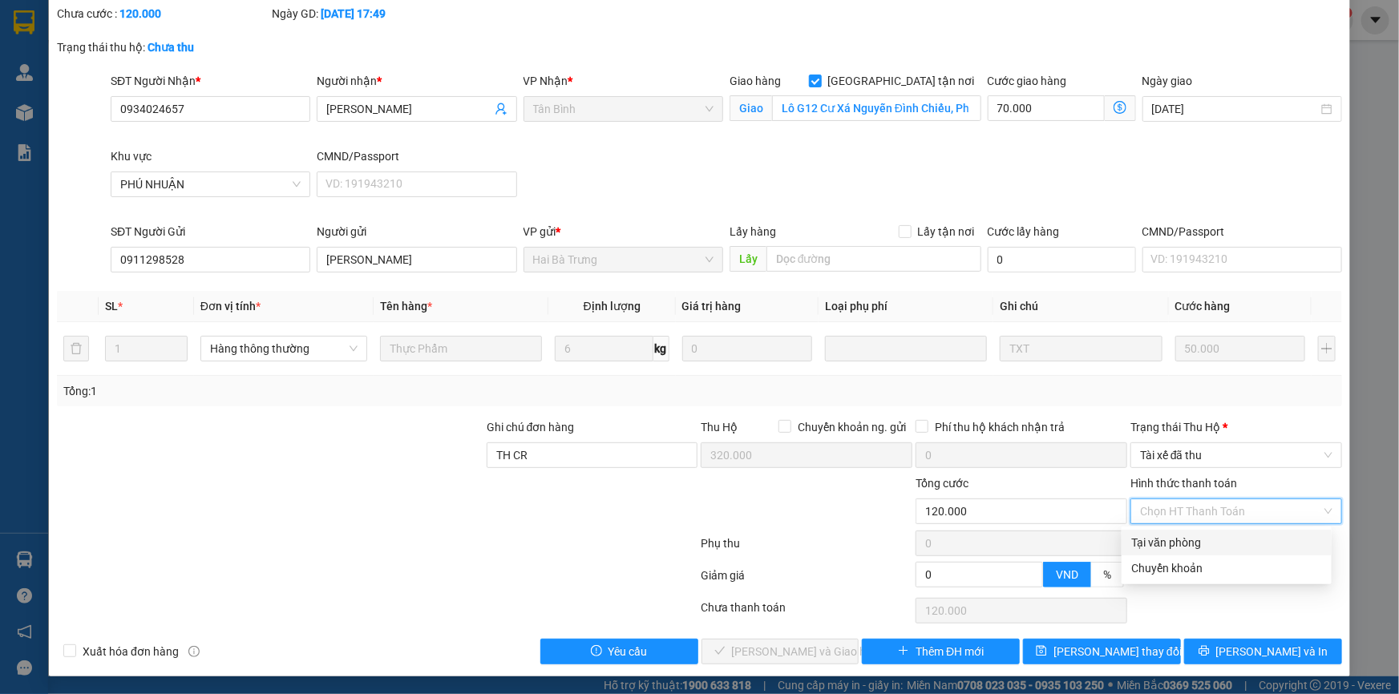
click at [1175, 548] on div "Tại văn phòng" at bounding box center [1226, 543] width 191 height 18
type input "0"
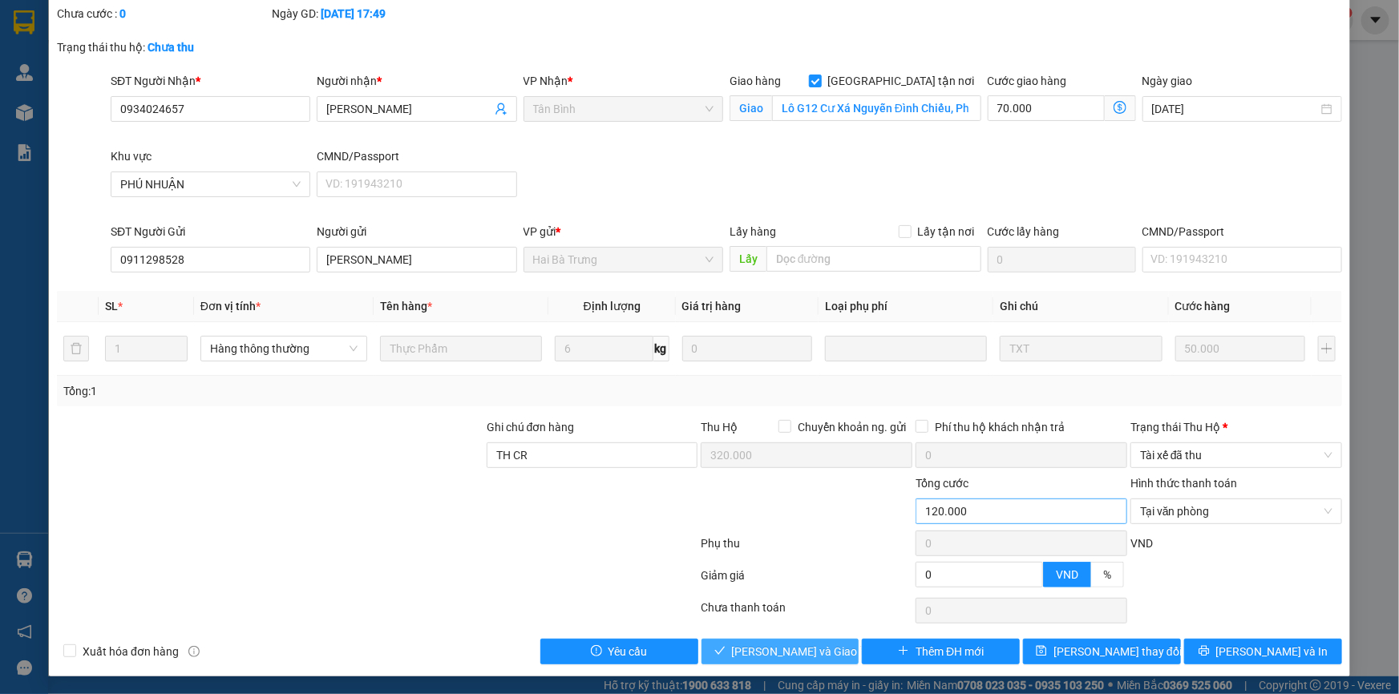
drag, startPoint x: 734, startPoint y: 645, endPoint x: 1058, endPoint y: 497, distance: 356.3
click at [734, 644] on button "[PERSON_NAME] và Giao hàng" at bounding box center [781, 652] width 158 height 26
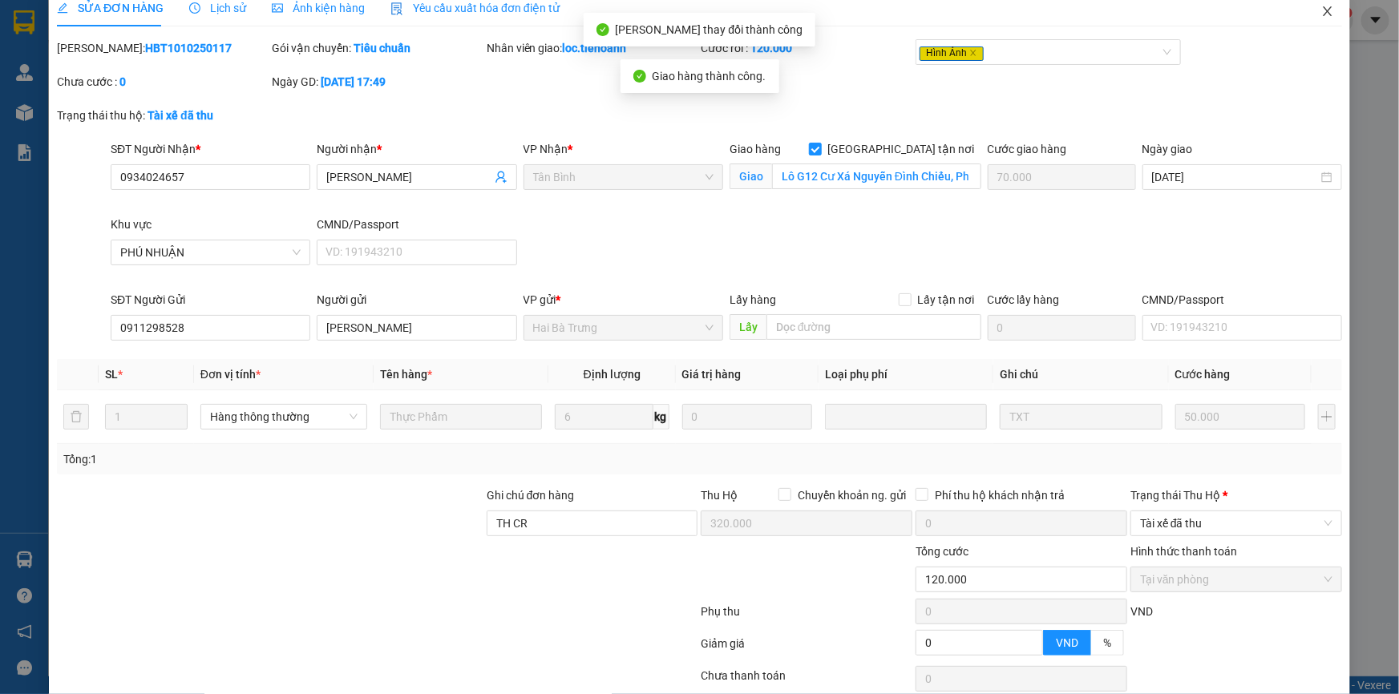
scroll to position [0, 0]
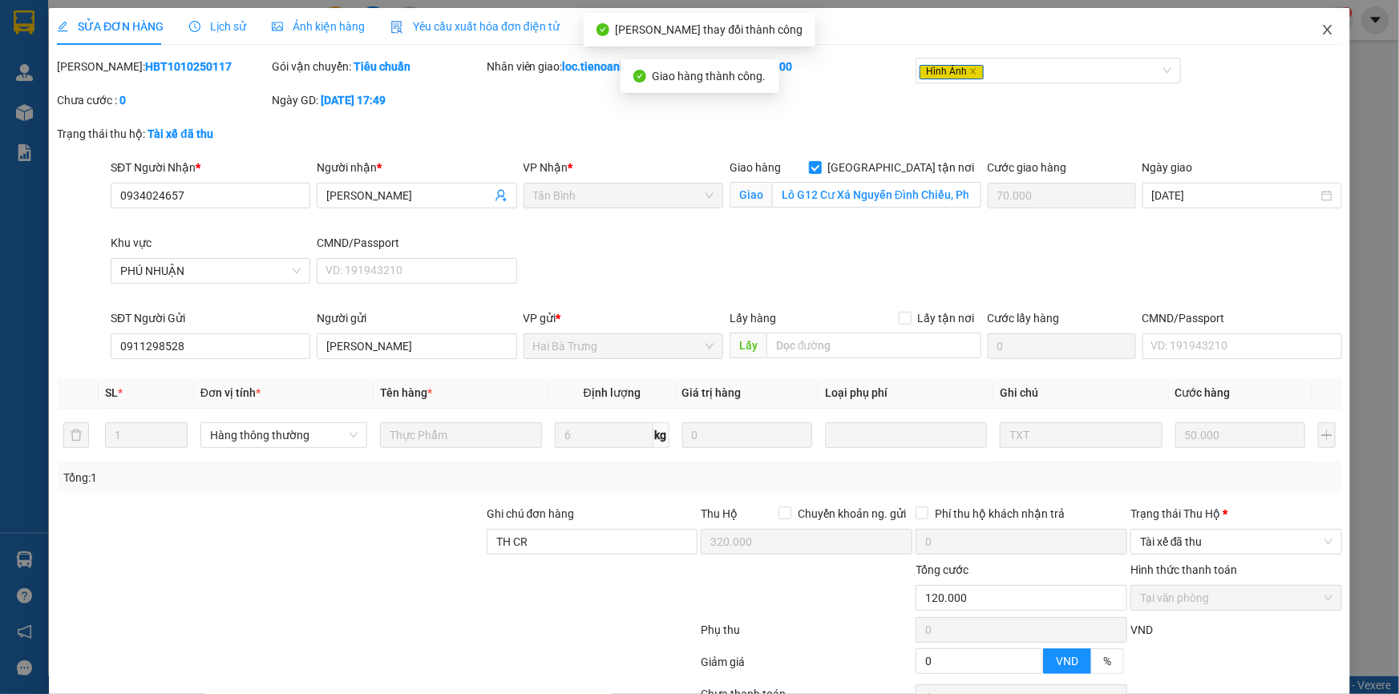
click at [1315, 8] on span "Close" at bounding box center [1327, 30] width 45 height 45
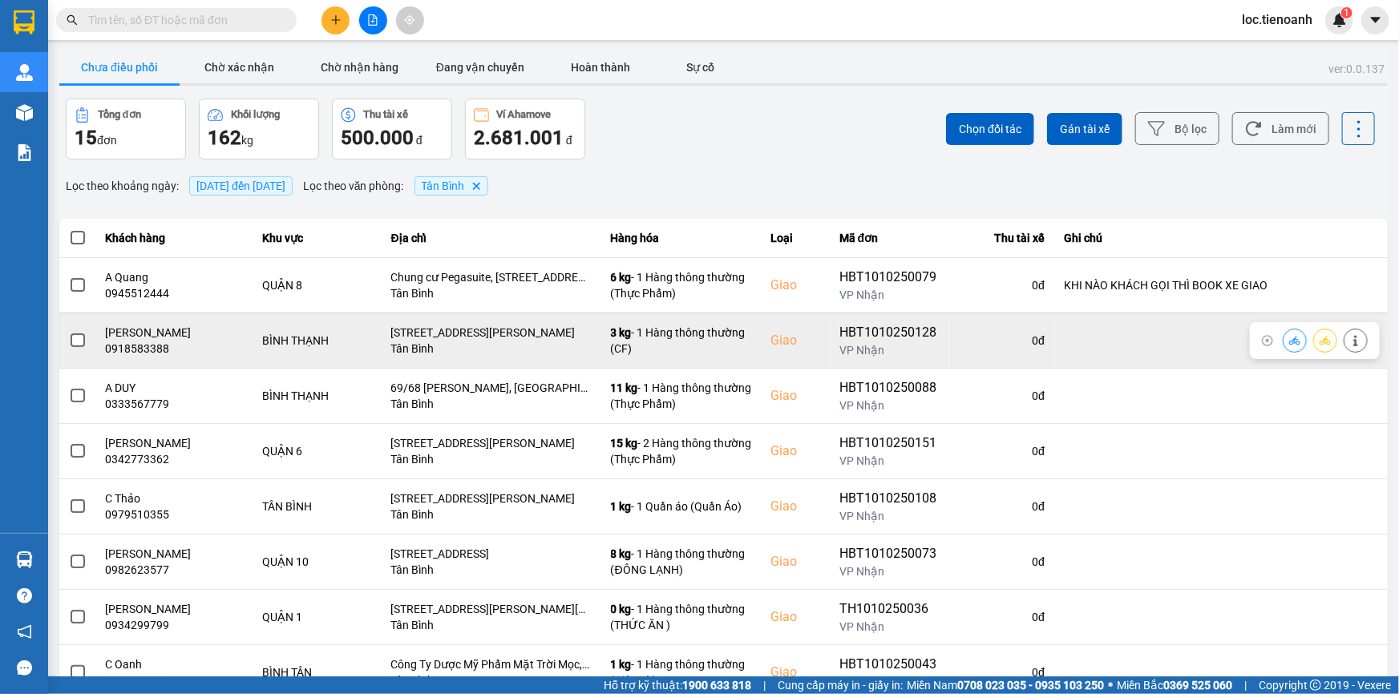
click at [1353, 338] on icon at bounding box center [1355, 340] width 4 height 11
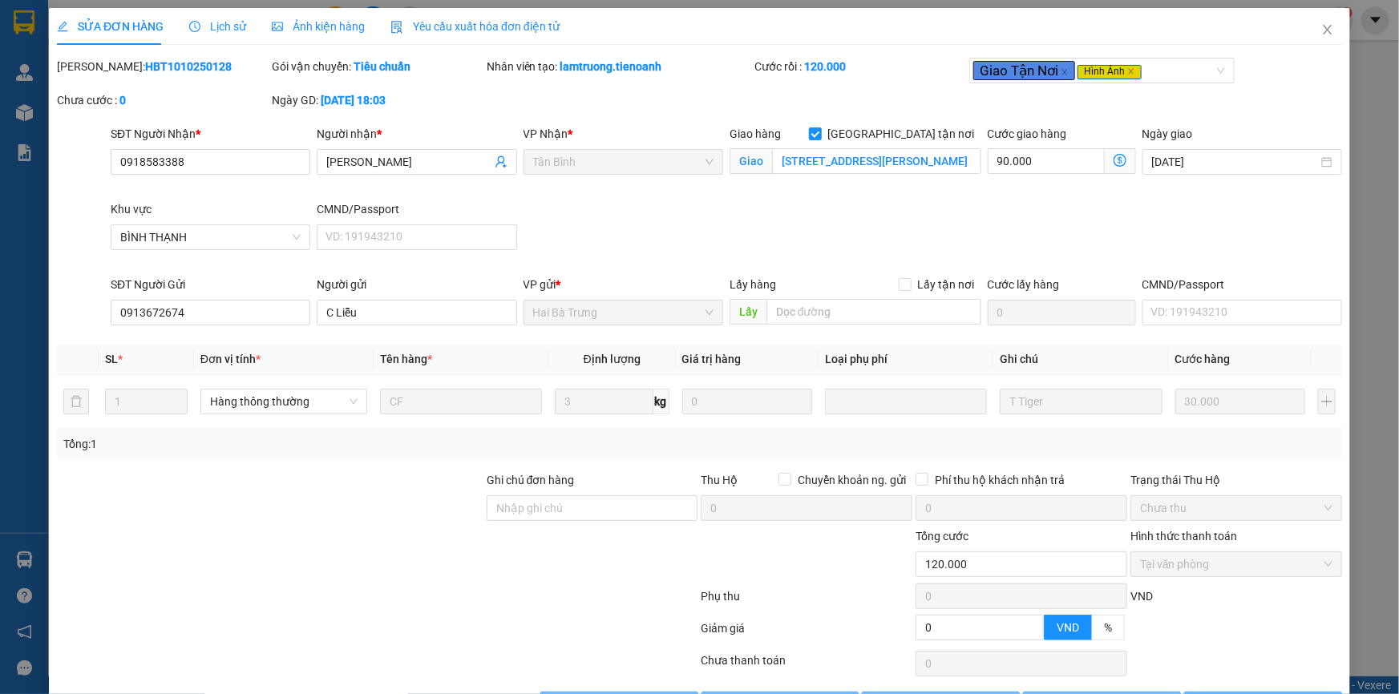
type input "0918583388"
type input "[PERSON_NAME]"
checkbox input "true"
type input "[STREET_ADDRESS][PERSON_NAME]"
type input "0913672674"
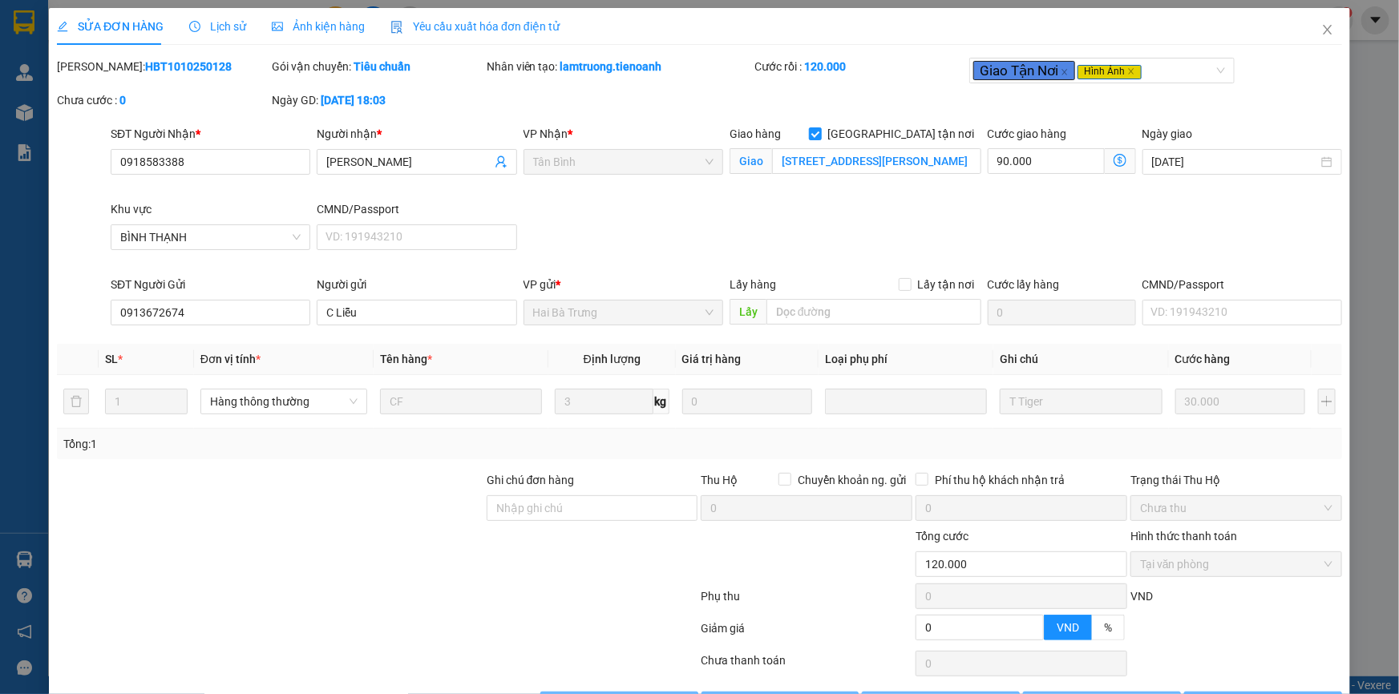
type input "C Liễu"
type input "0"
type input "120.000"
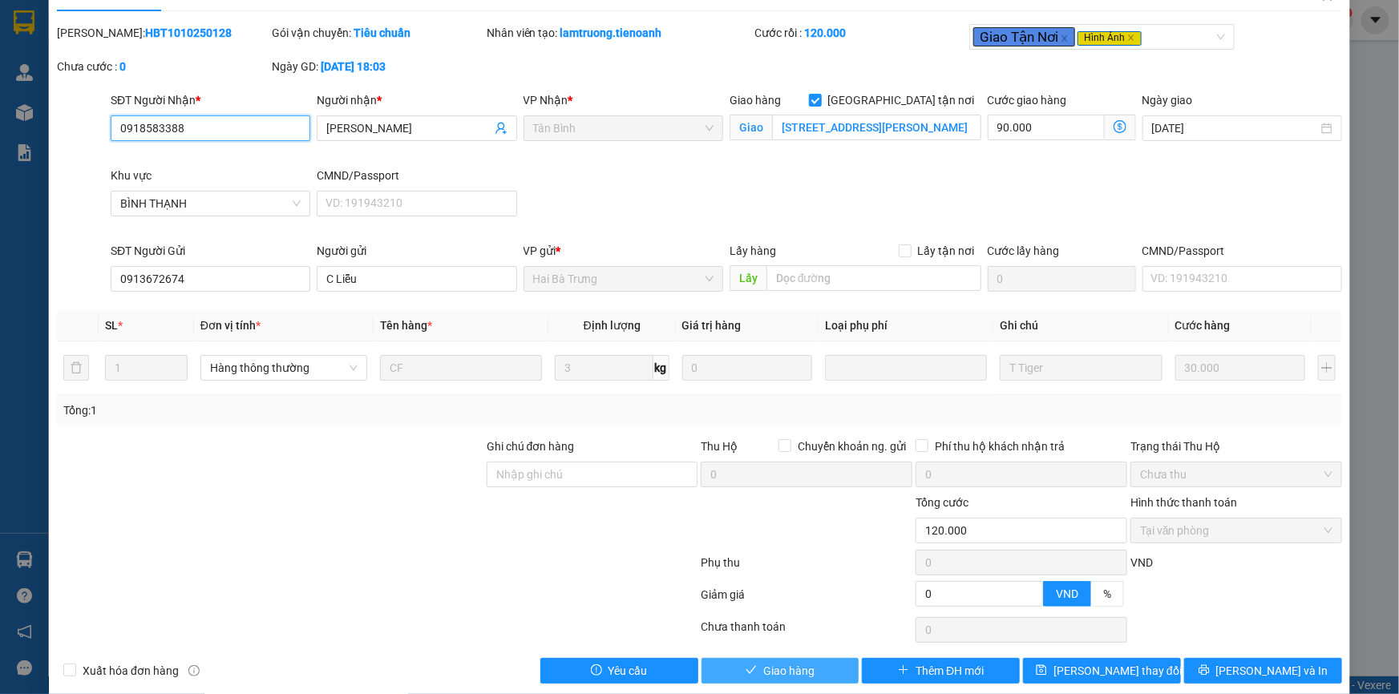
scroll to position [53, 0]
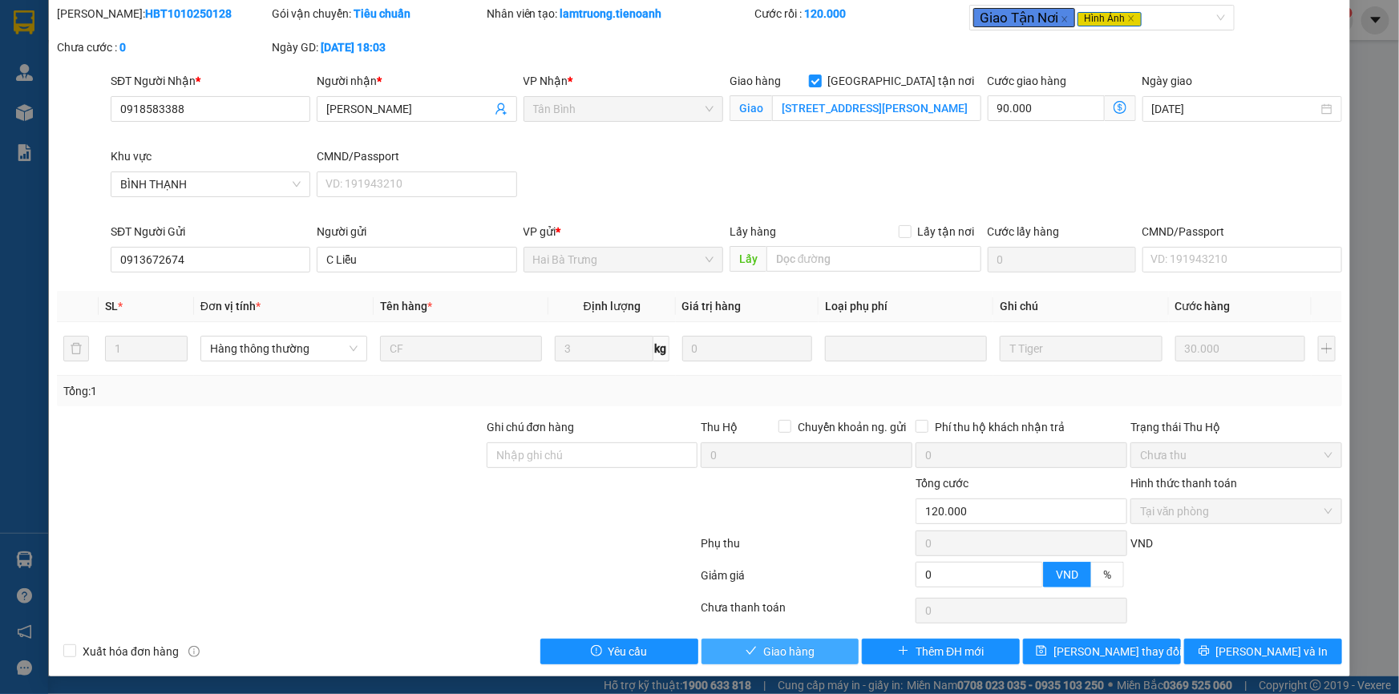
click at [803, 652] on span "Giao hàng" at bounding box center [788, 652] width 51 height 18
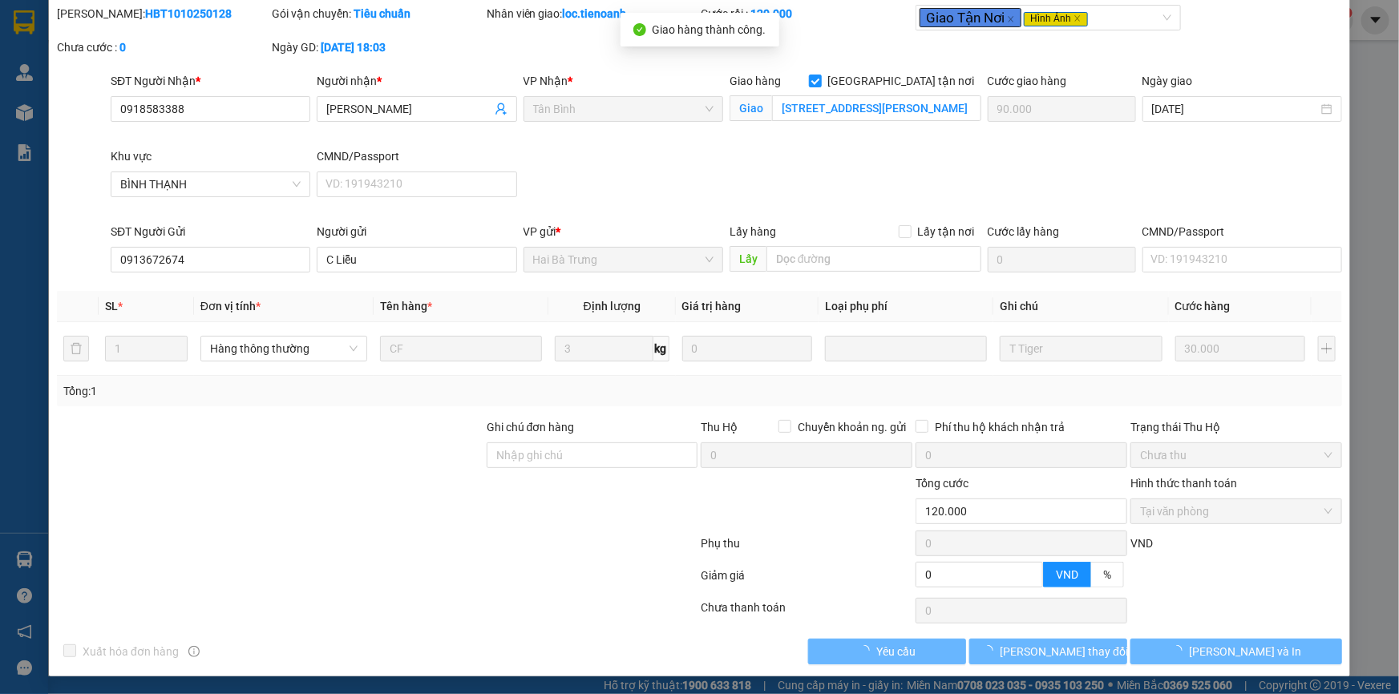
scroll to position [0, 0]
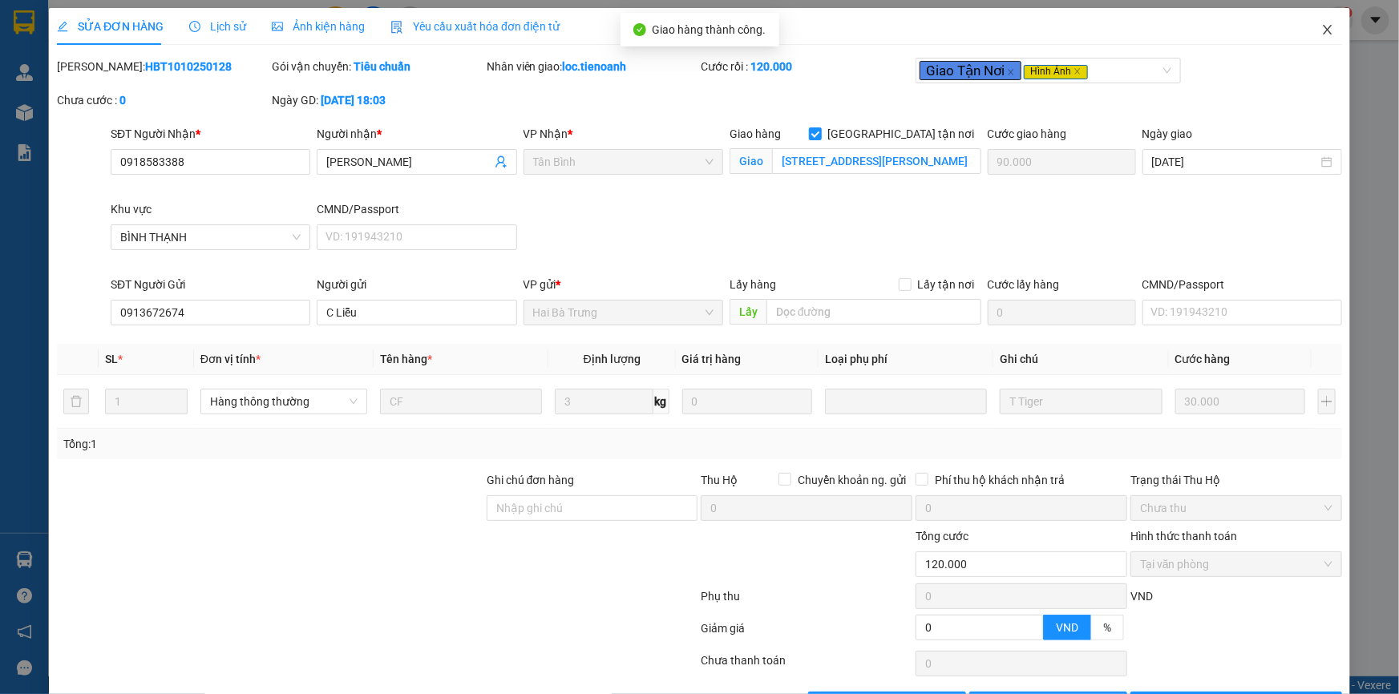
click at [1323, 30] on icon "close" at bounding box center [1327, 30] width 9 height 10
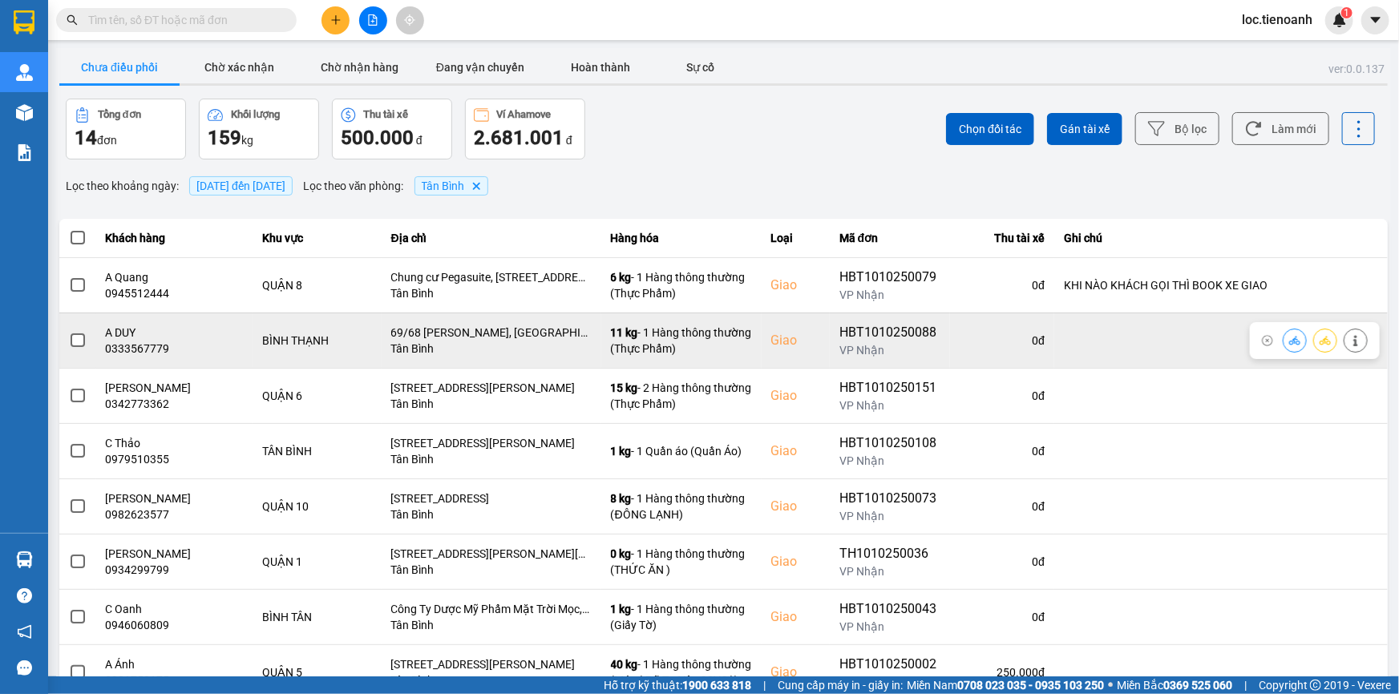
click at [1350, 341] on icon at bounding box center [1355, 340] width 11 height 11
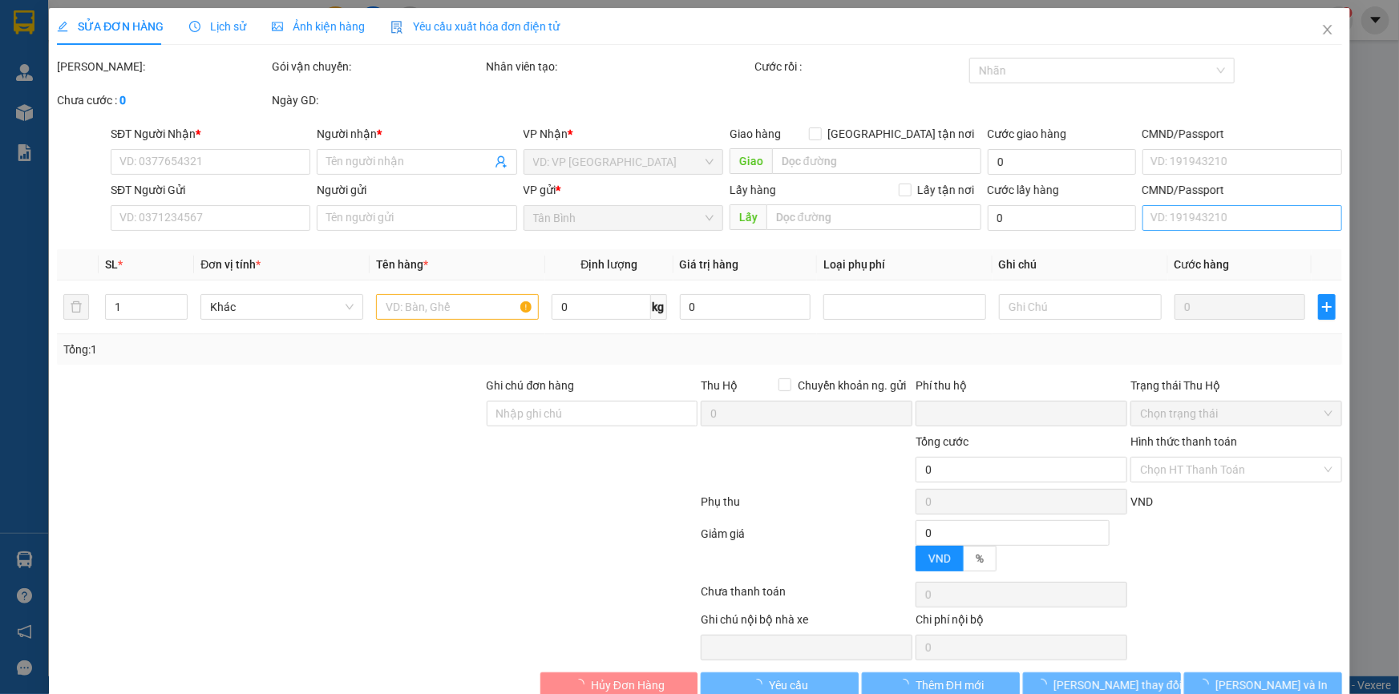
type input "0333567779"
type input "A DUY"
checkbox input "true"
type input "69/68 [PERSON_NAME], [GEOGRAPHIC_DATA], [GEOGRAPHIC_DATA]"
type input "0914258787"
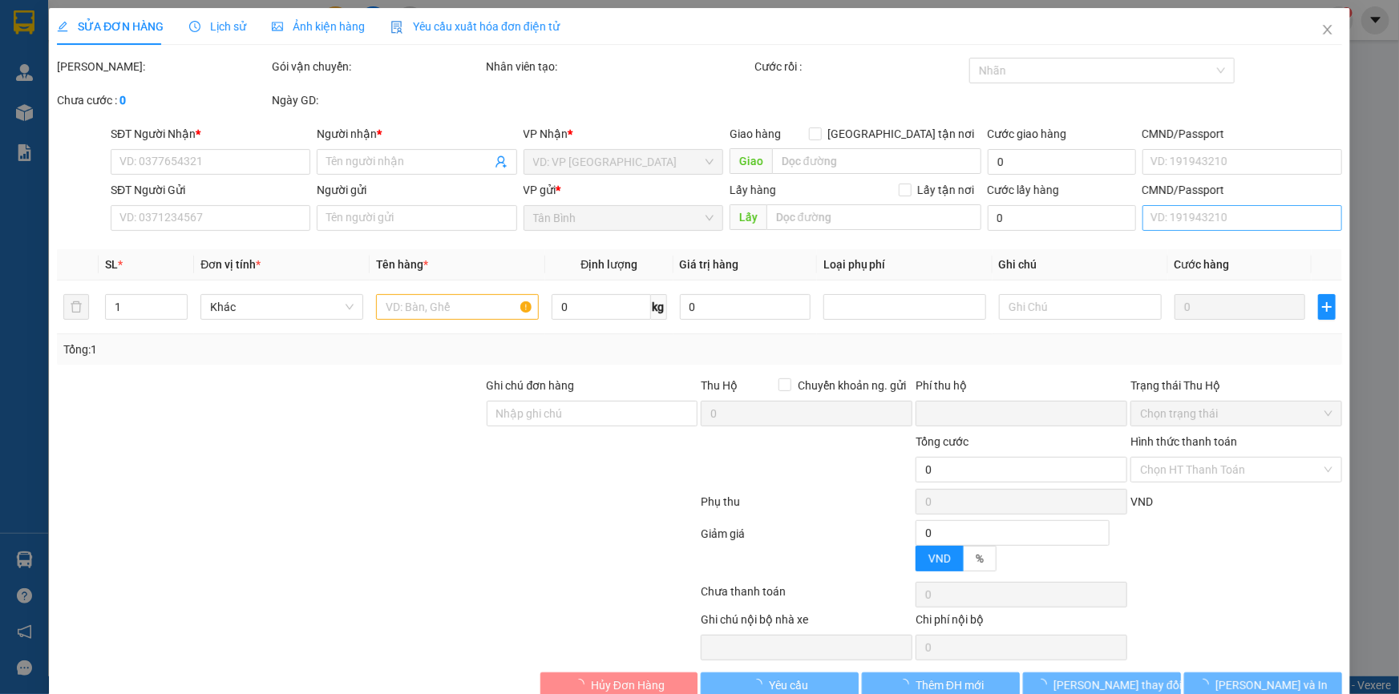
type input "C GIAO"
type input "0"
type input "140.000"
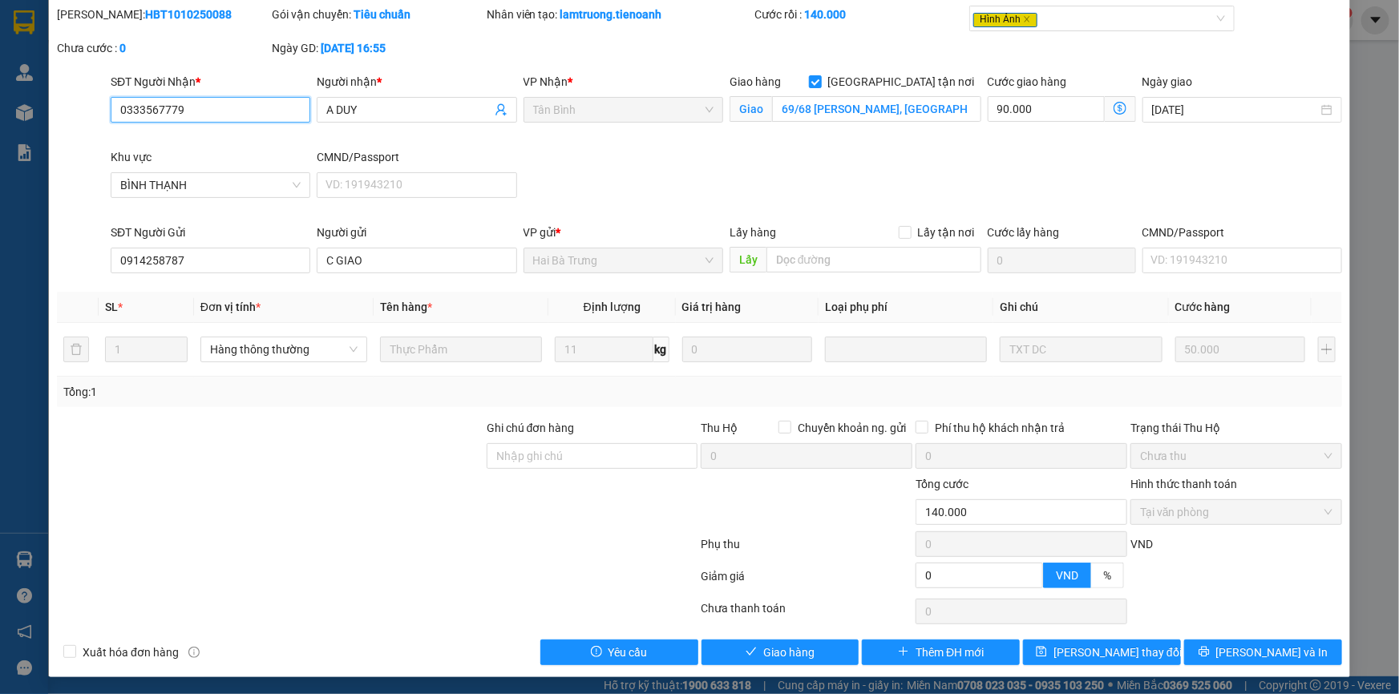
scroll to position [53, 0]
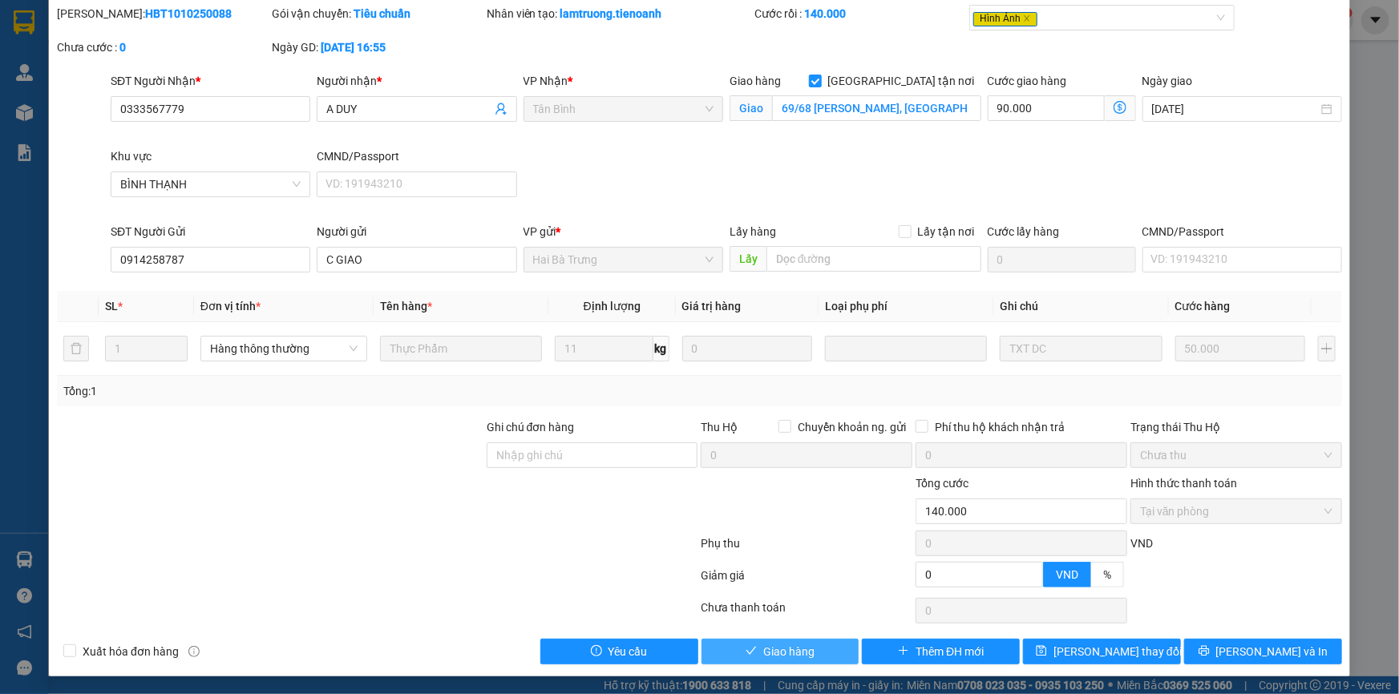
drag, startPoint x: 784, startPoint y: 639, endPoint x: 853, endPoint y: 572, distance: 95.8
click at [785, 639] on button "Giao hàng" at bounding box center [781, 652] width 158 height 26
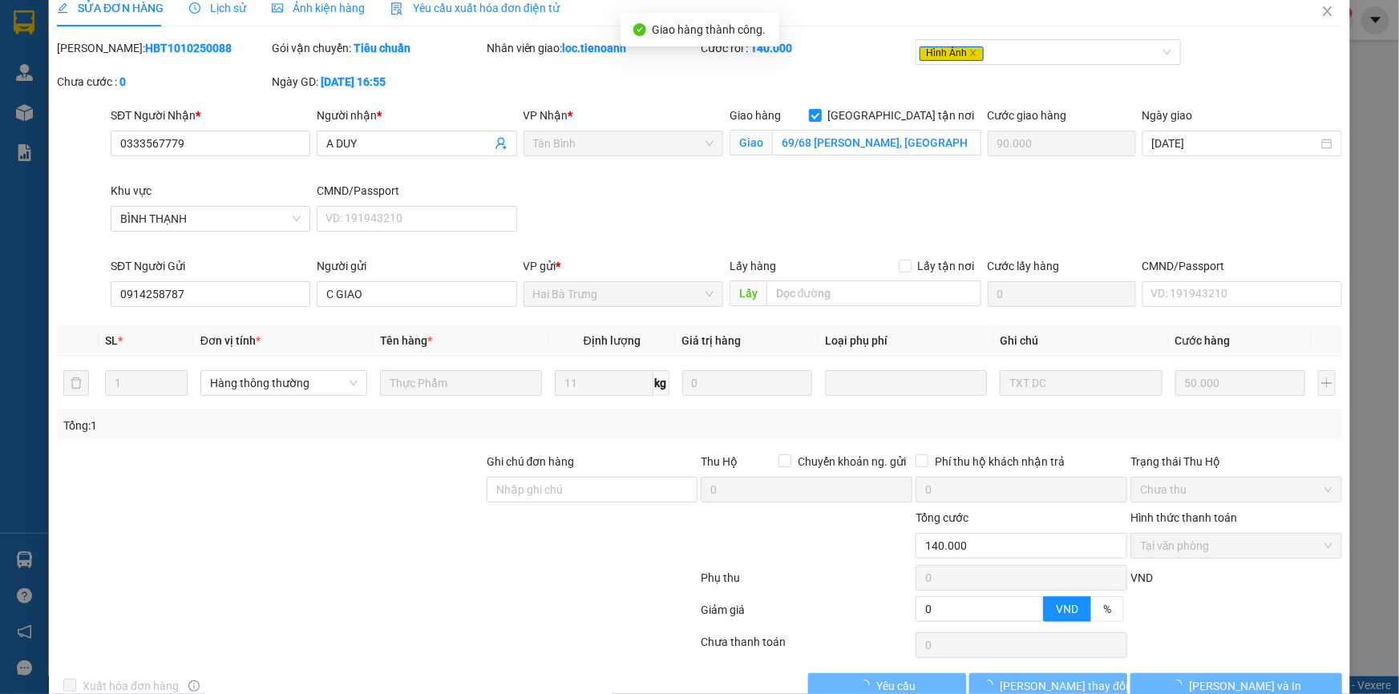
scroll to position [0, 0]
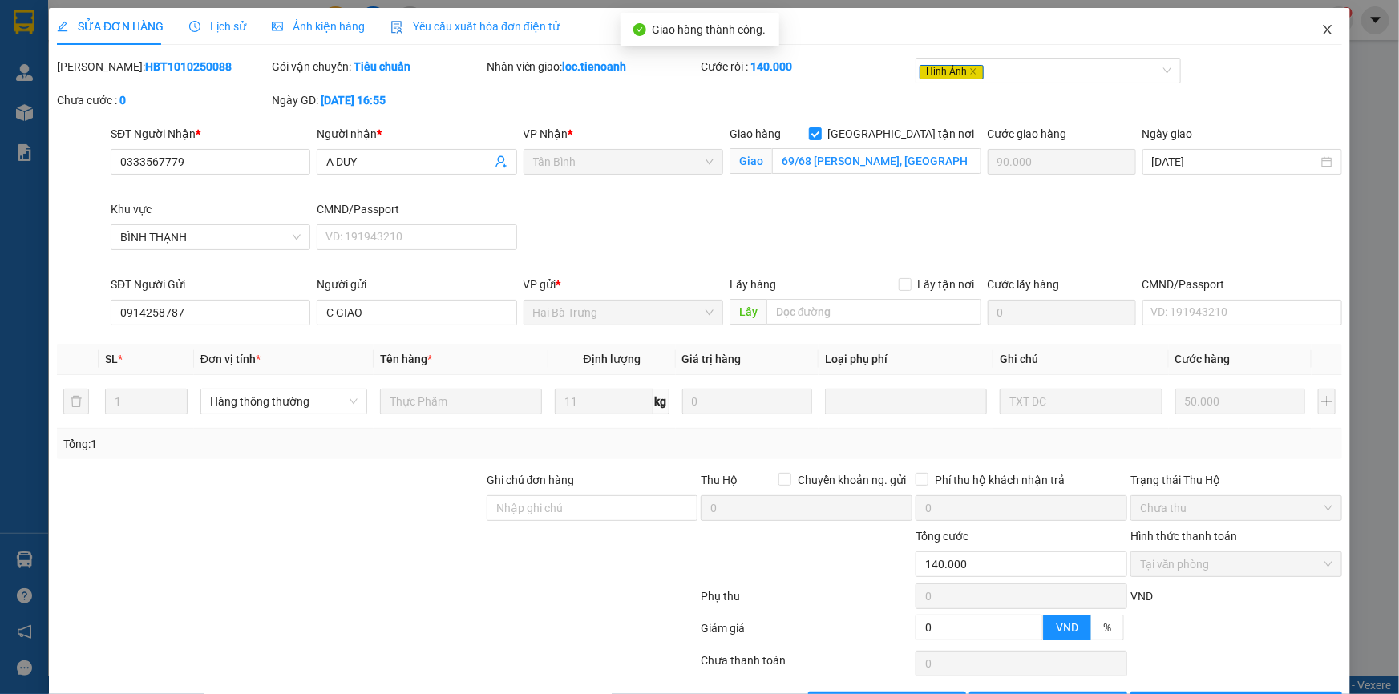
click at [1321, 24] on icon "close" at bounding box center [1327, 29] width 13 height 13
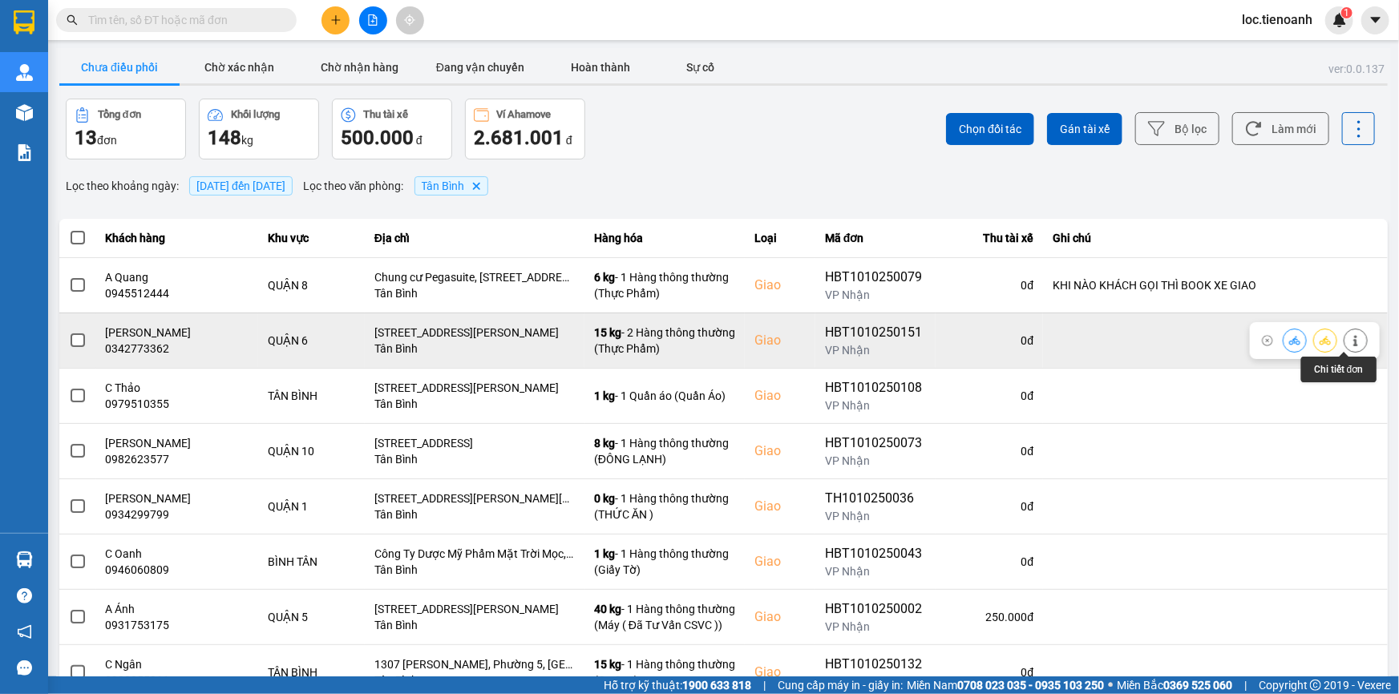
click at [1350, 342] on icon at bounding box center [1355, 340] width 11 height 11
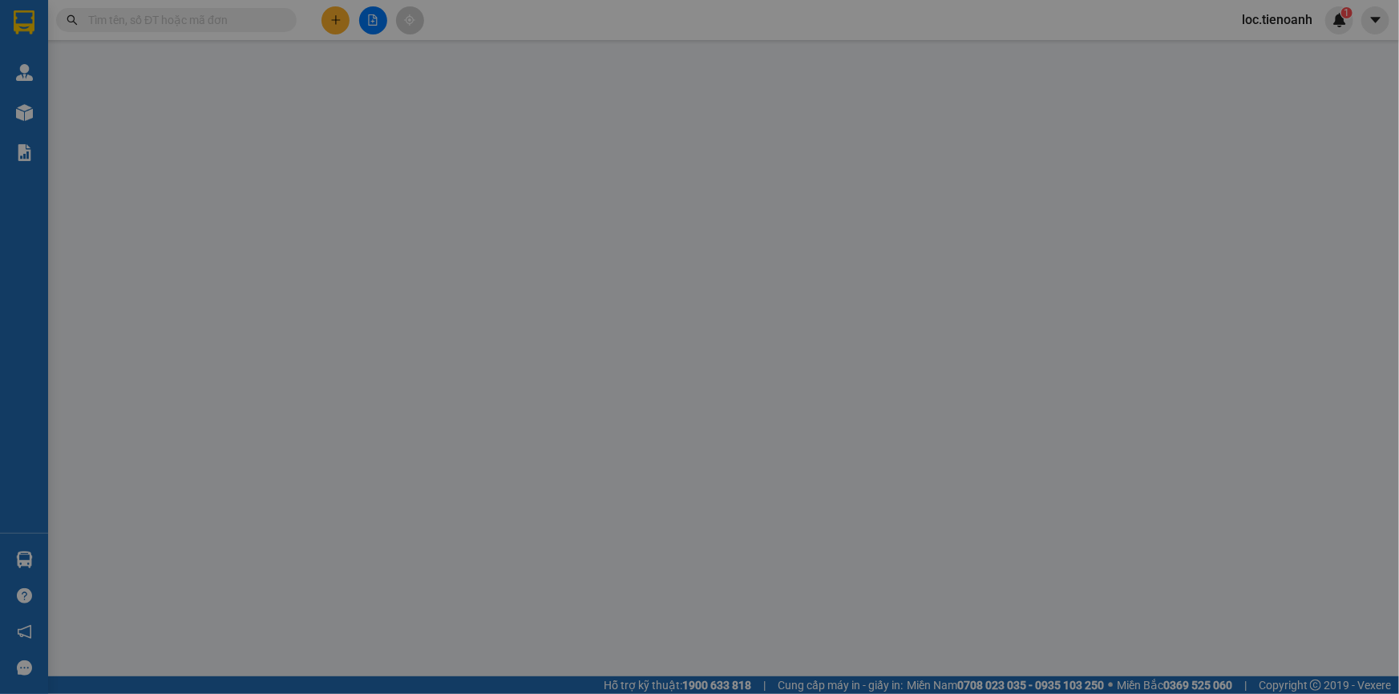
type input "0342773362"
type input "[PERSON_NAME]"
checkbox input "true"
type input "[STREET_ADDRESS][PERSON_NAME]"
type input "0941222879"
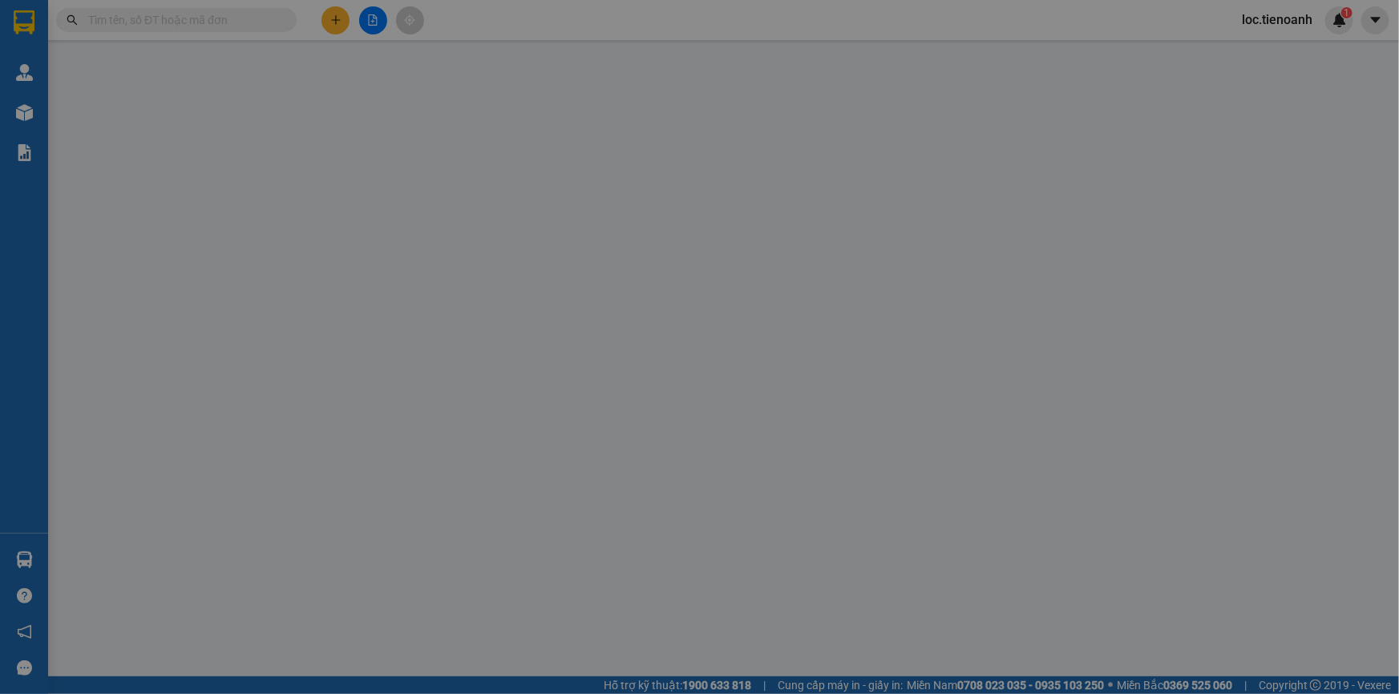
type input "Chú Thắng"
type input "0"
type input "220.000"
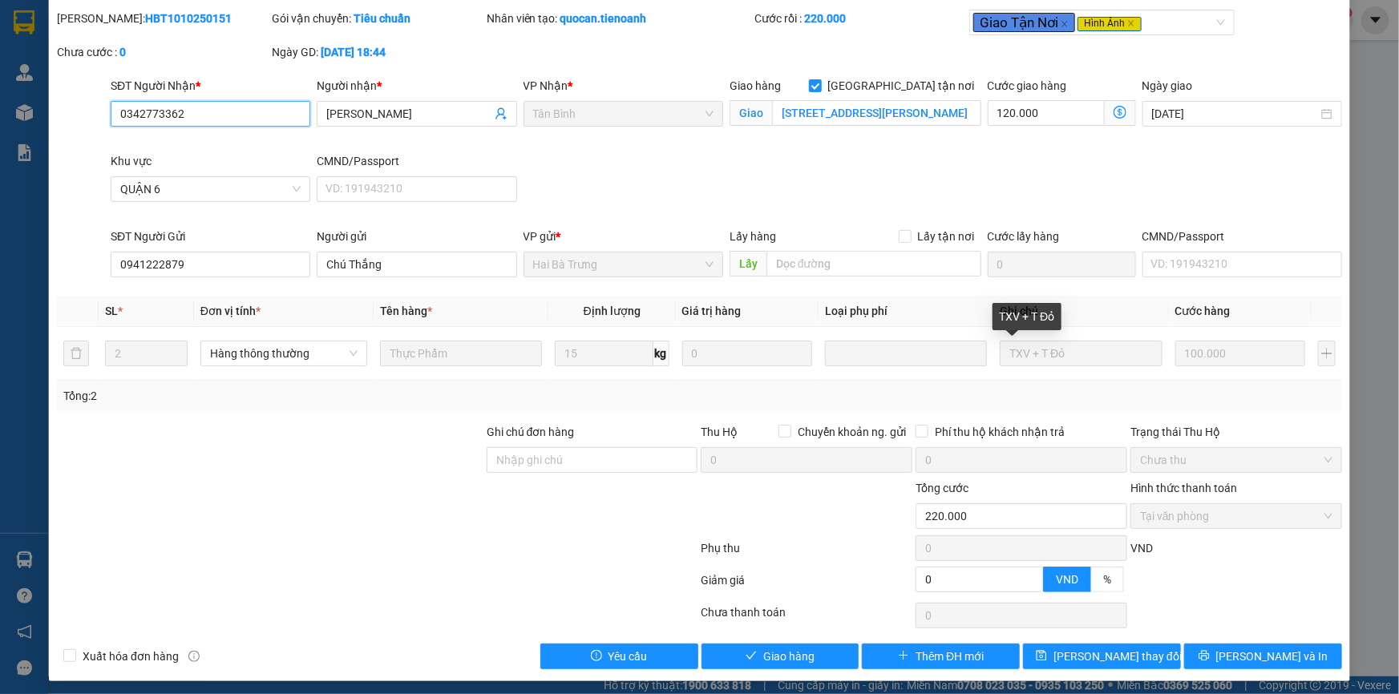
scroll to position [53, 0]
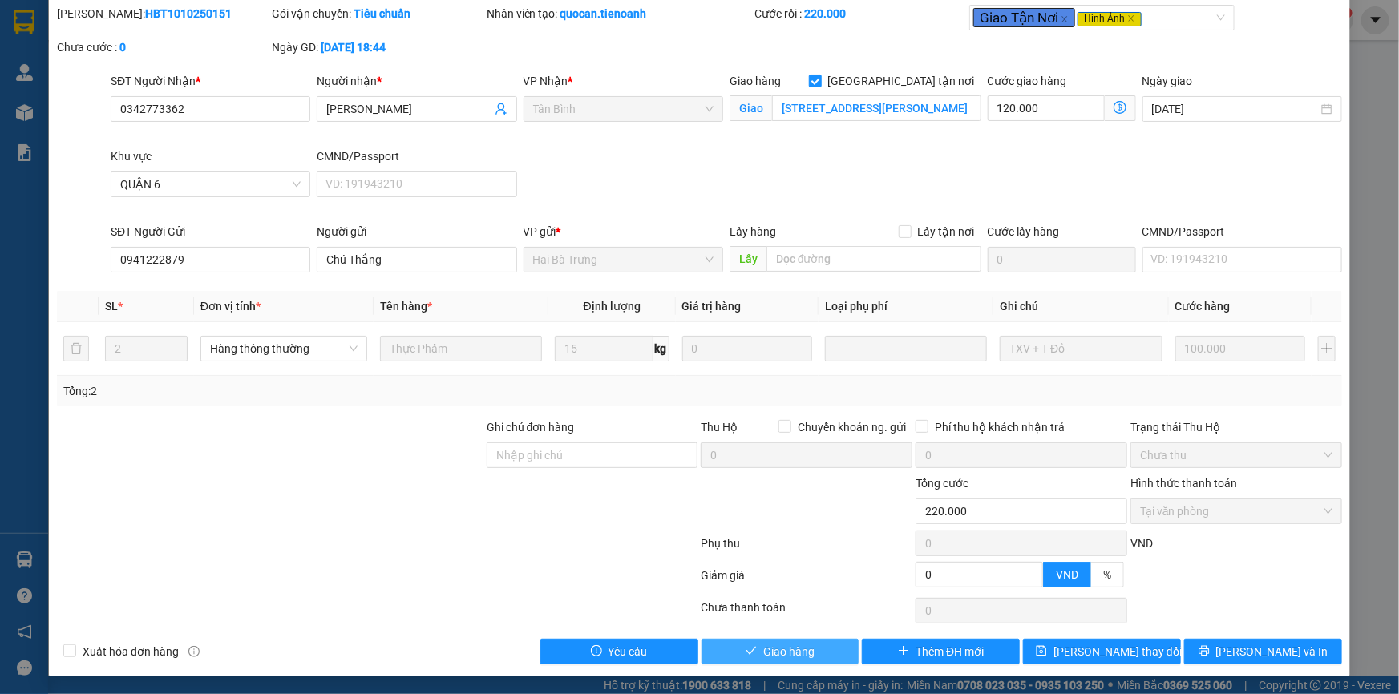
drag, startPoint x: 789, startPoint y: 646, endPoint x: 934, endPoint y: 563, distance: 167.4
click at [790, 645] on span "Giao hàng" at bounding box center [788, 652] width 51 height 18
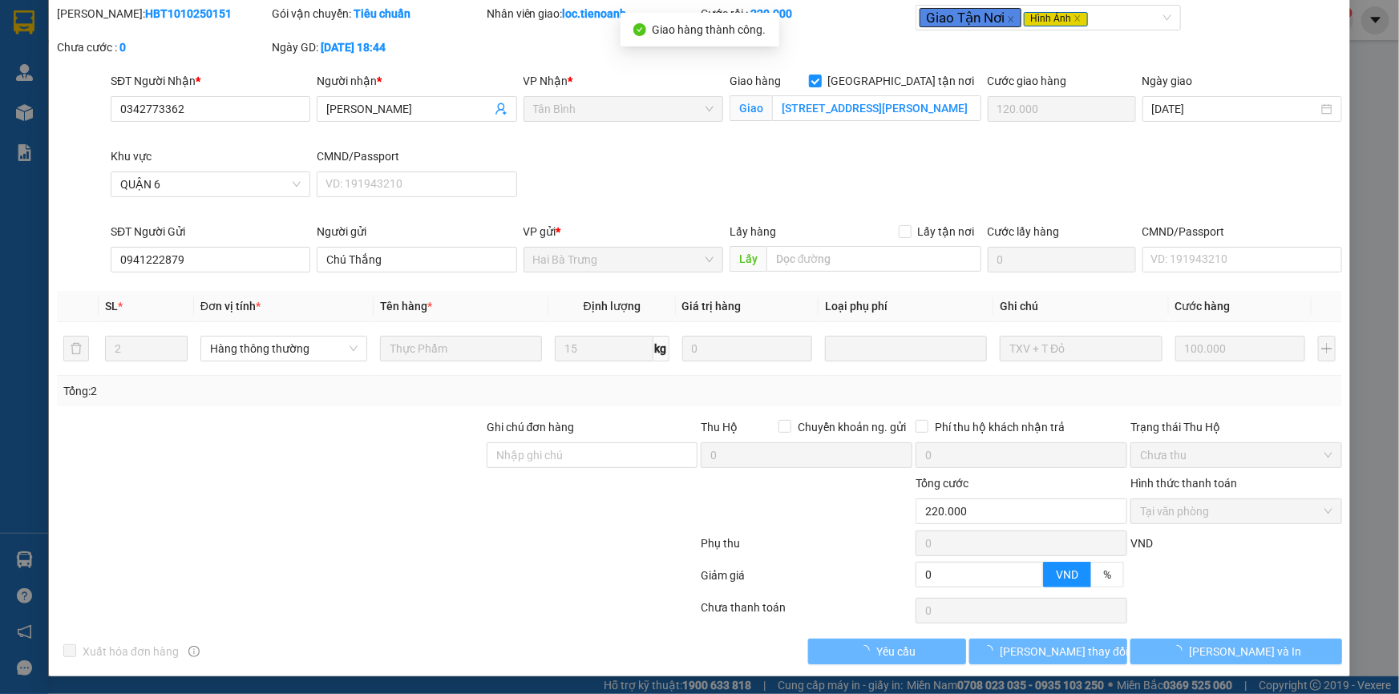
scroll to position [0, 0]
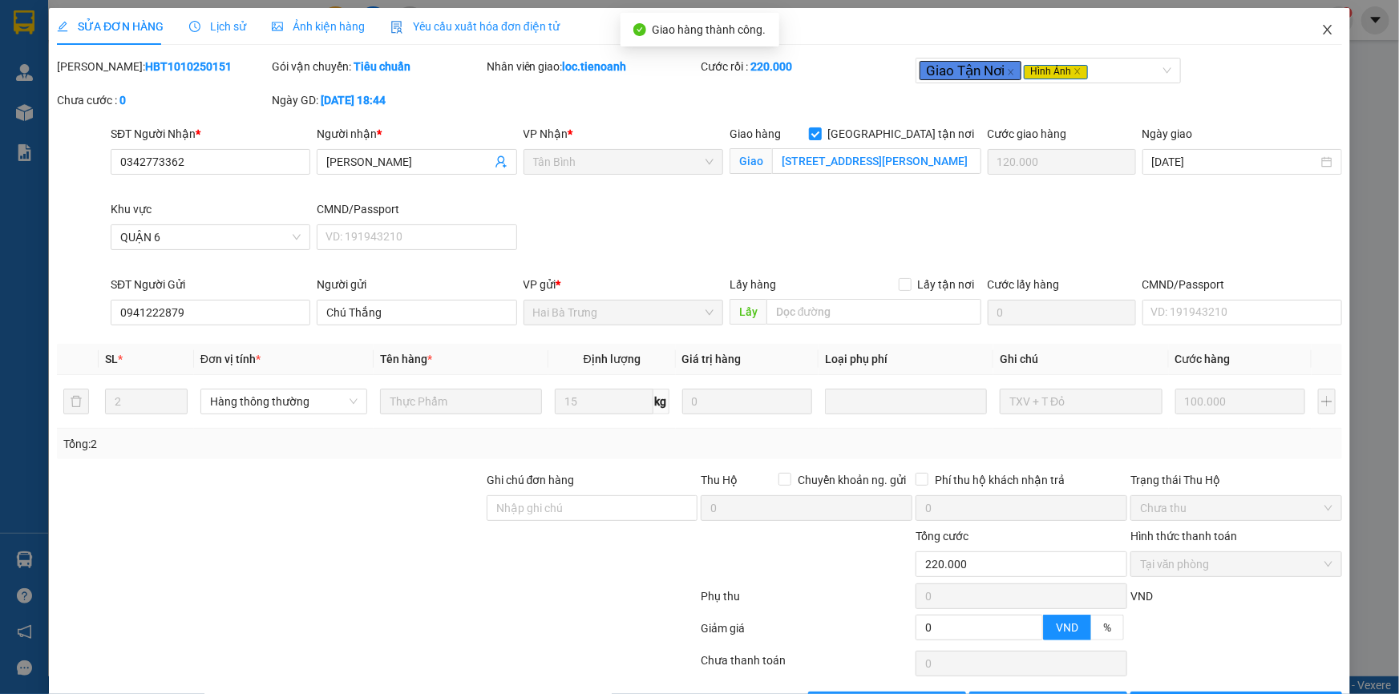
drag, startPoint x: 1313, startPoint y: 23, endPoint x: 1333, endPoint y: 23, distance: 20.0
click at [1321, 24] on icon "close" at bounding box center [1327, 29] width 13 height 13
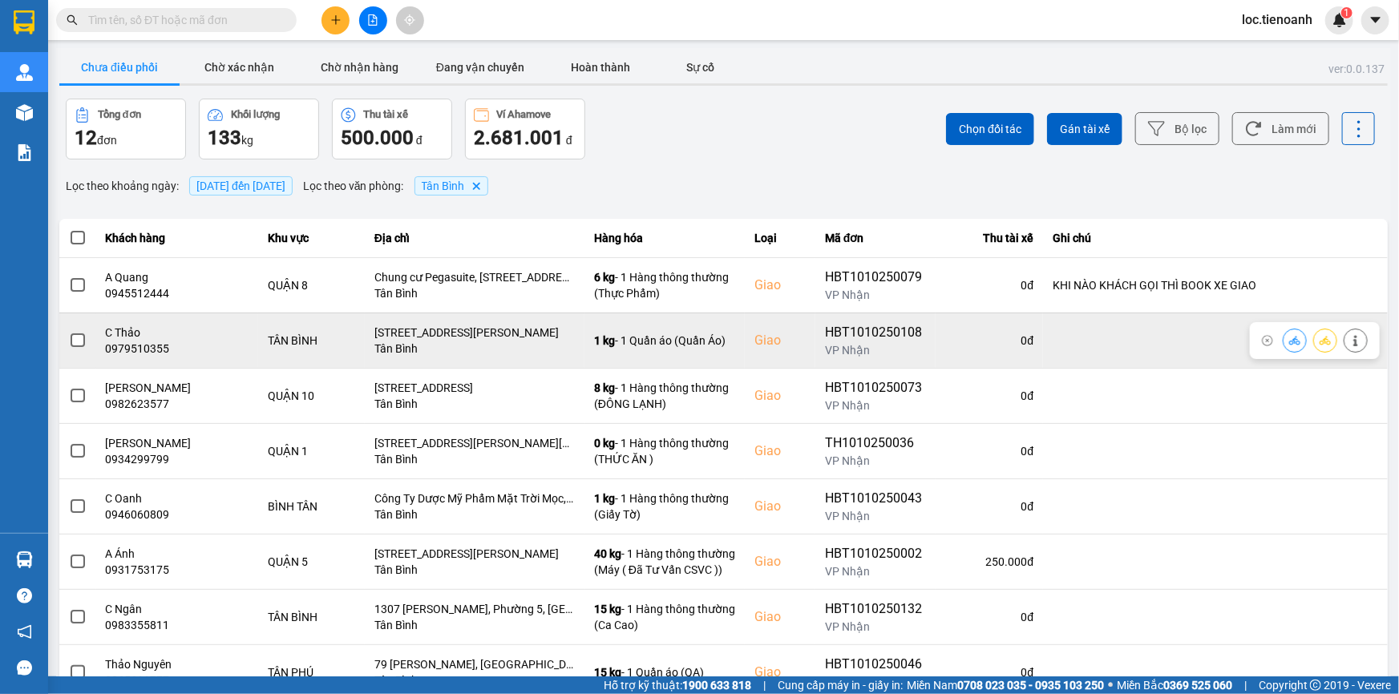
click at [1353, 346] on icon at bounding box center [1355, 340] width 4 height 11
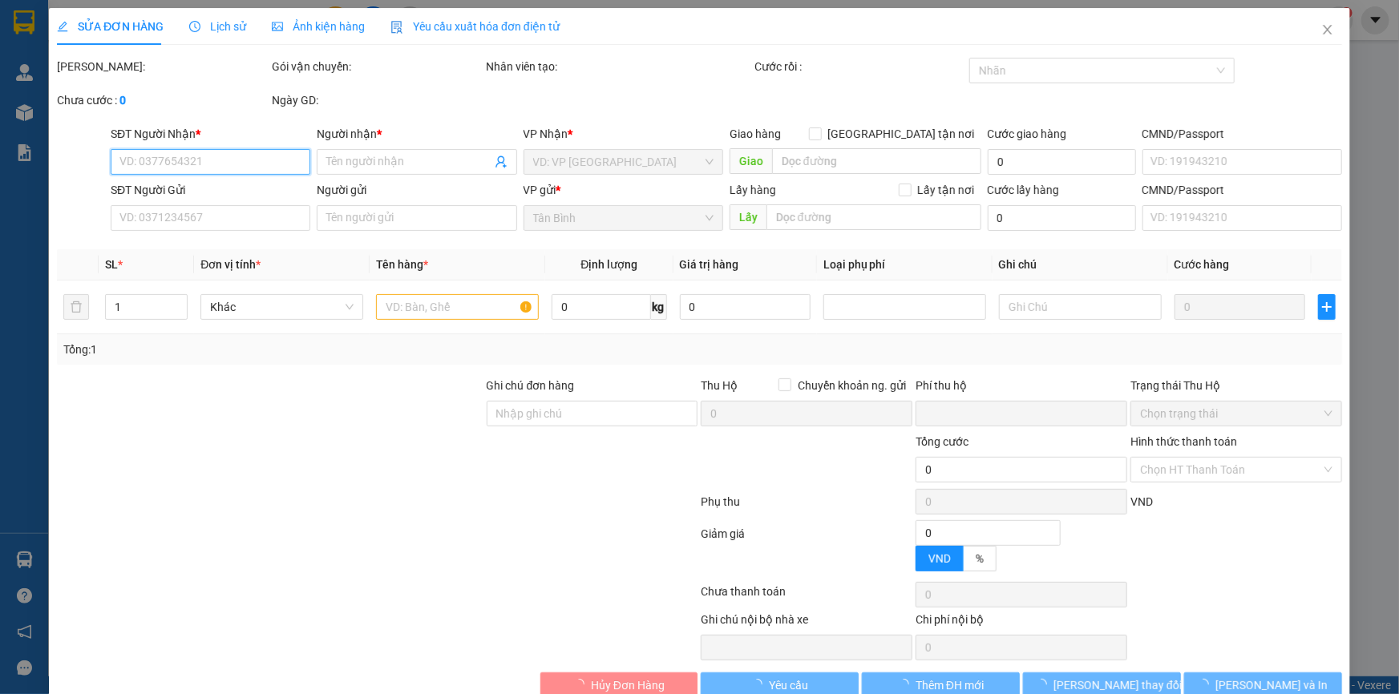
type input "0979510355"
type input "C Thảo"
checkbox input "true"
type input "[STREET_ADDRESS][PERSON_NAME]"
type input "0355971676"
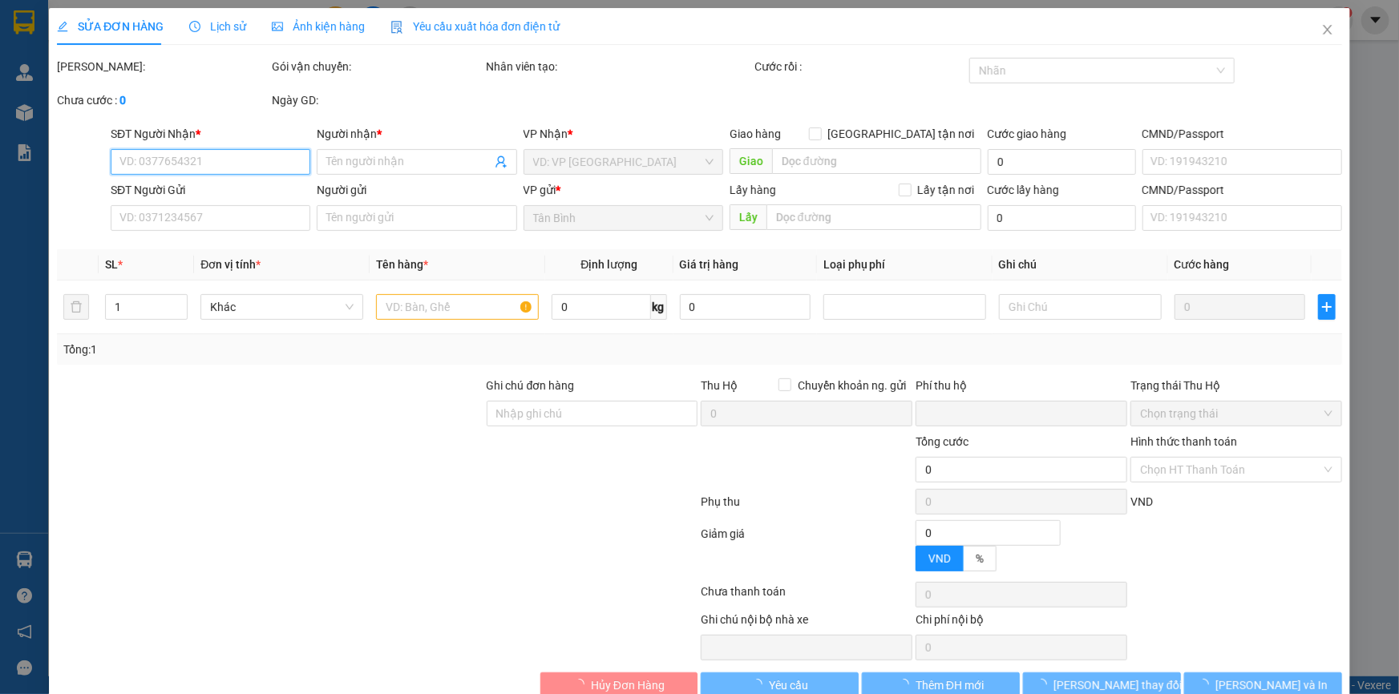
type input "A LONG"
type input "0"
type input "100.000"
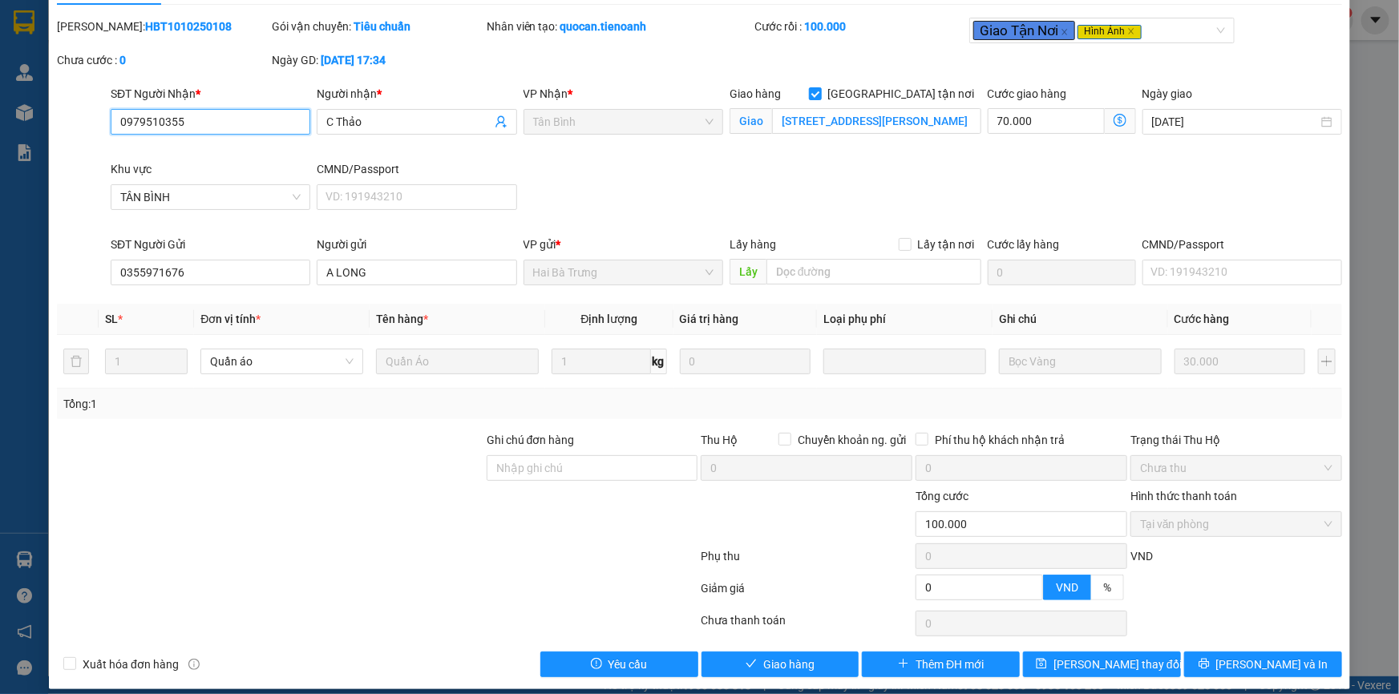
scroll to position [53, 0]
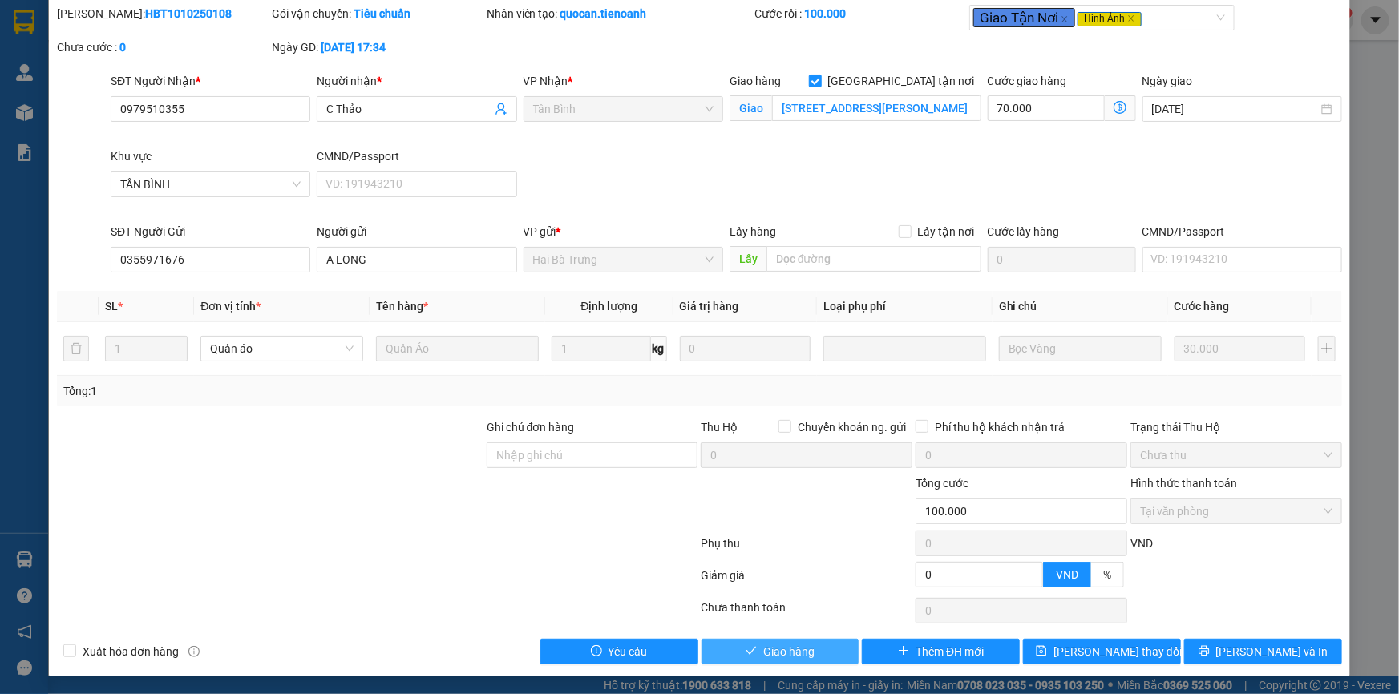
drag, startPoint x: 800, startPoint y: 653, endPoint x: 884, endPoint y: 569, distance: 118.5
click at [805, 653] on span "Giao hàng" at bounding box center [788, 652] width 51 height 18
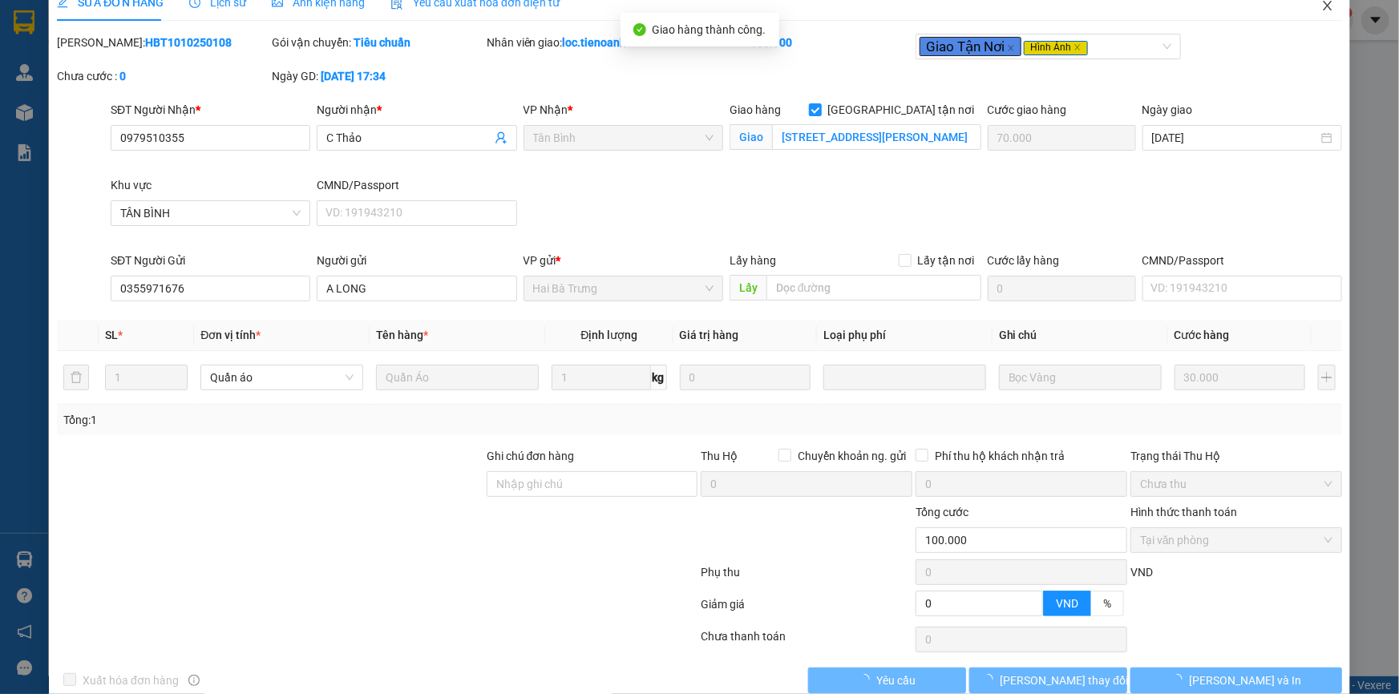
scroll to position [0, 0]
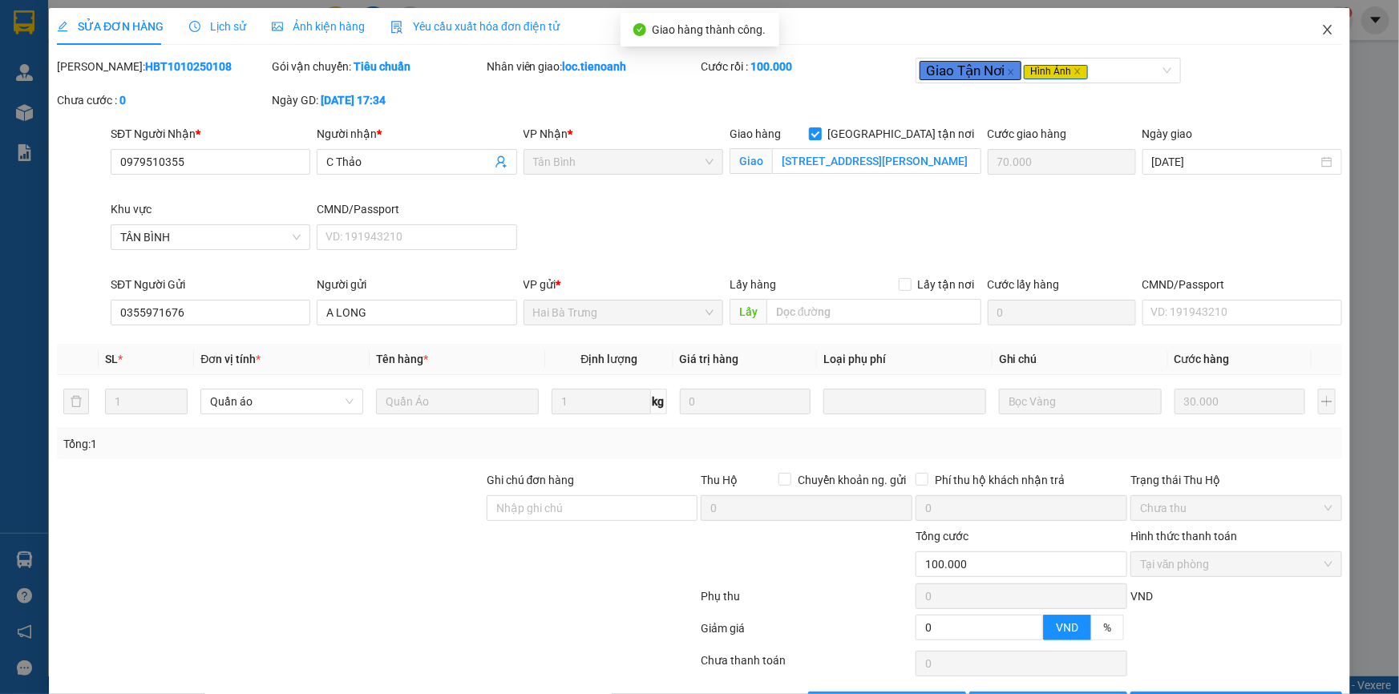
click at [1321, 34] on icon "close" at bounding box center [1327, 29] width 13 height 13
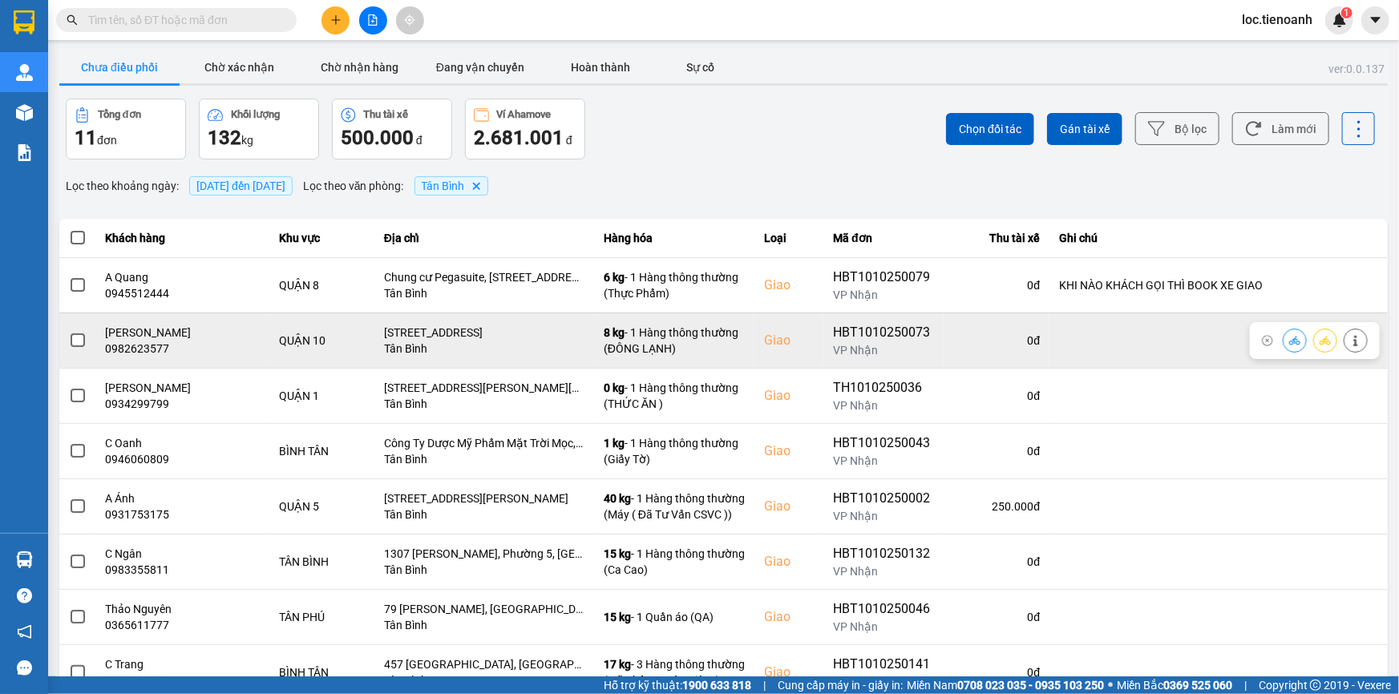
click at [1345, 343] on button at bounding box center [1356, 340] width 22 height 28
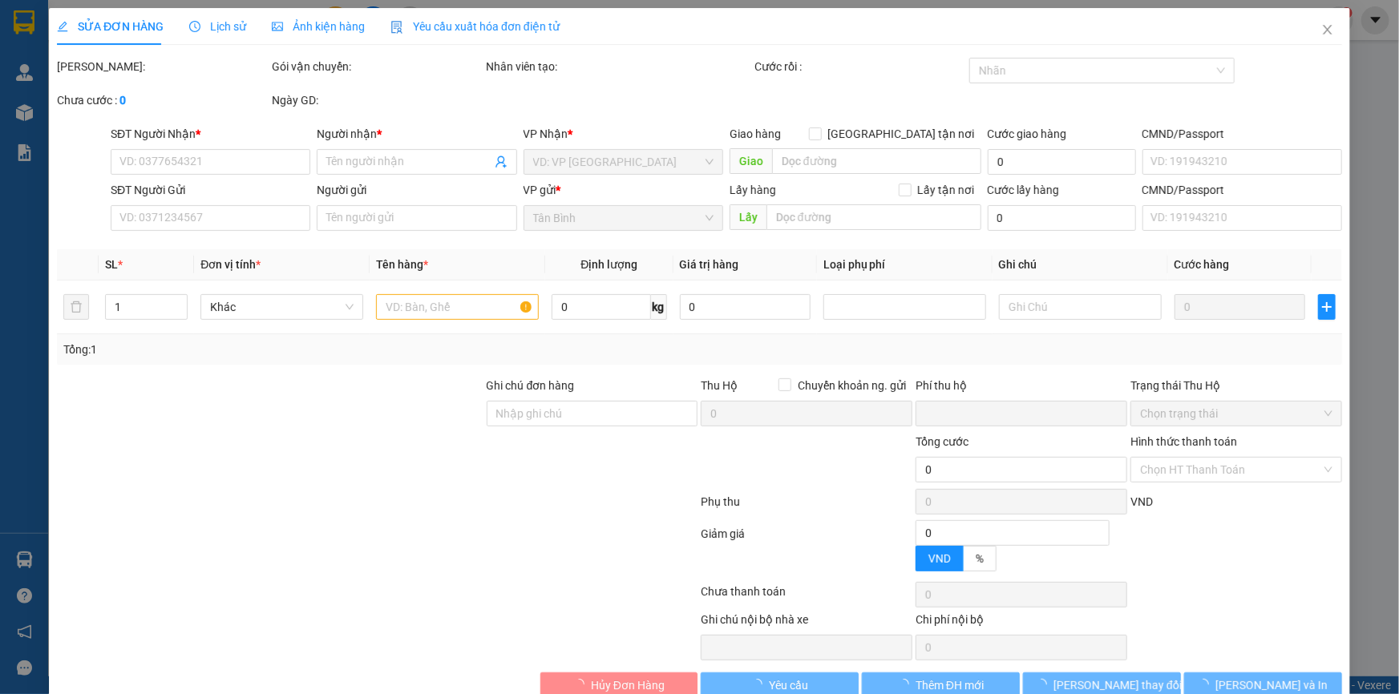
type input "0982623577"
type input "[PERSON_NAME]"
checkbox input "true"
type input "[STREET_ADDRESS]"
type input "0905414487"
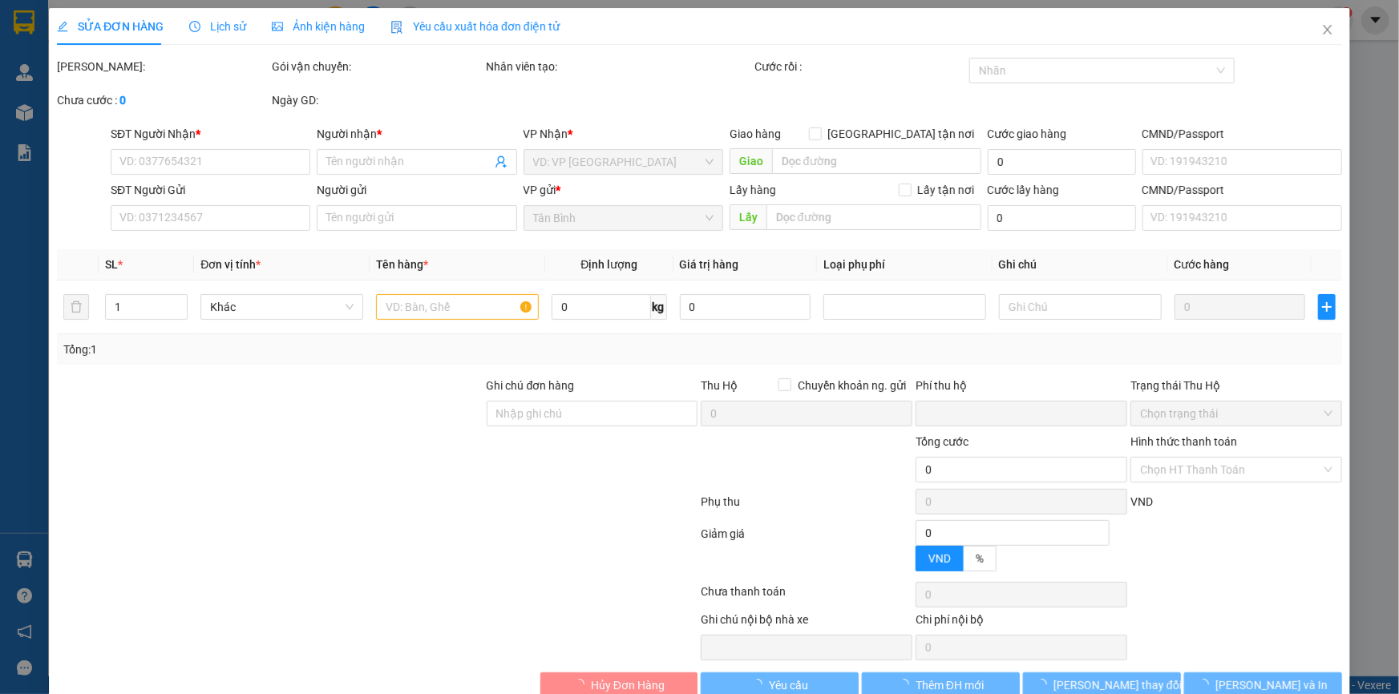
type input "Cô Việt"
type input "0"
type input "90.000"
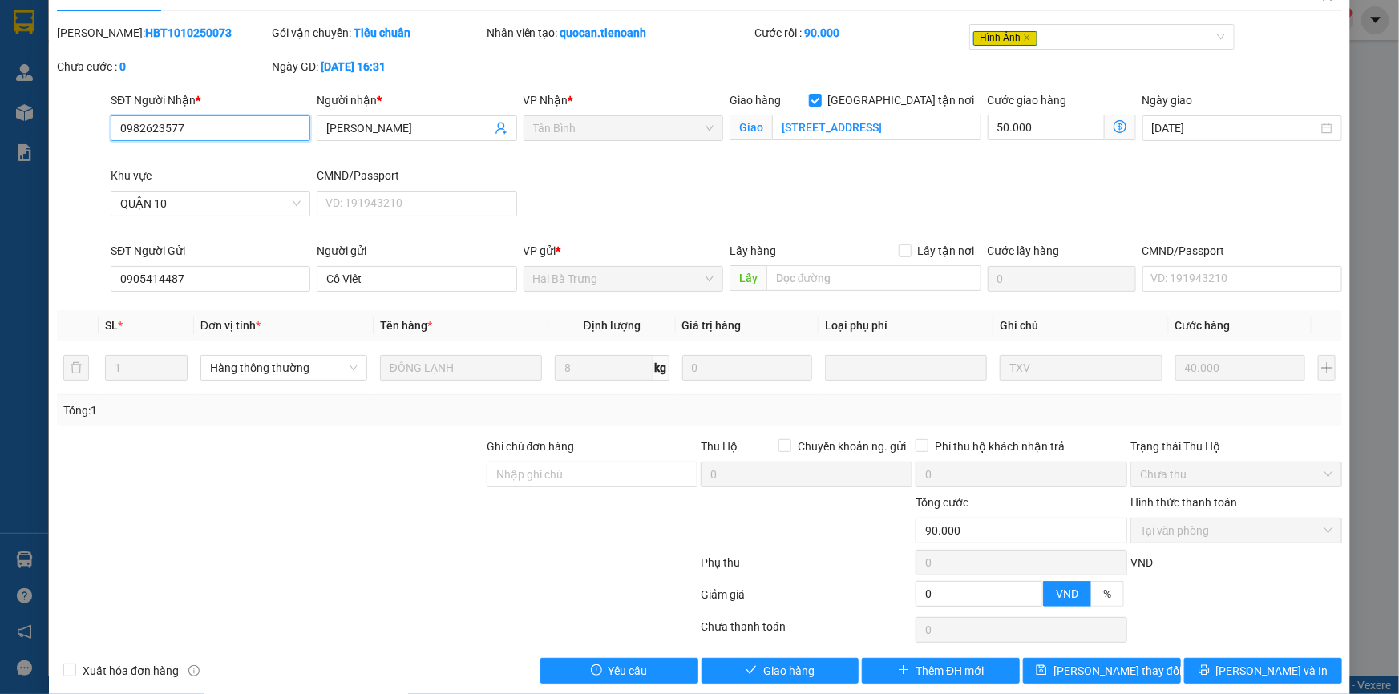
scroll to position [53, 0]
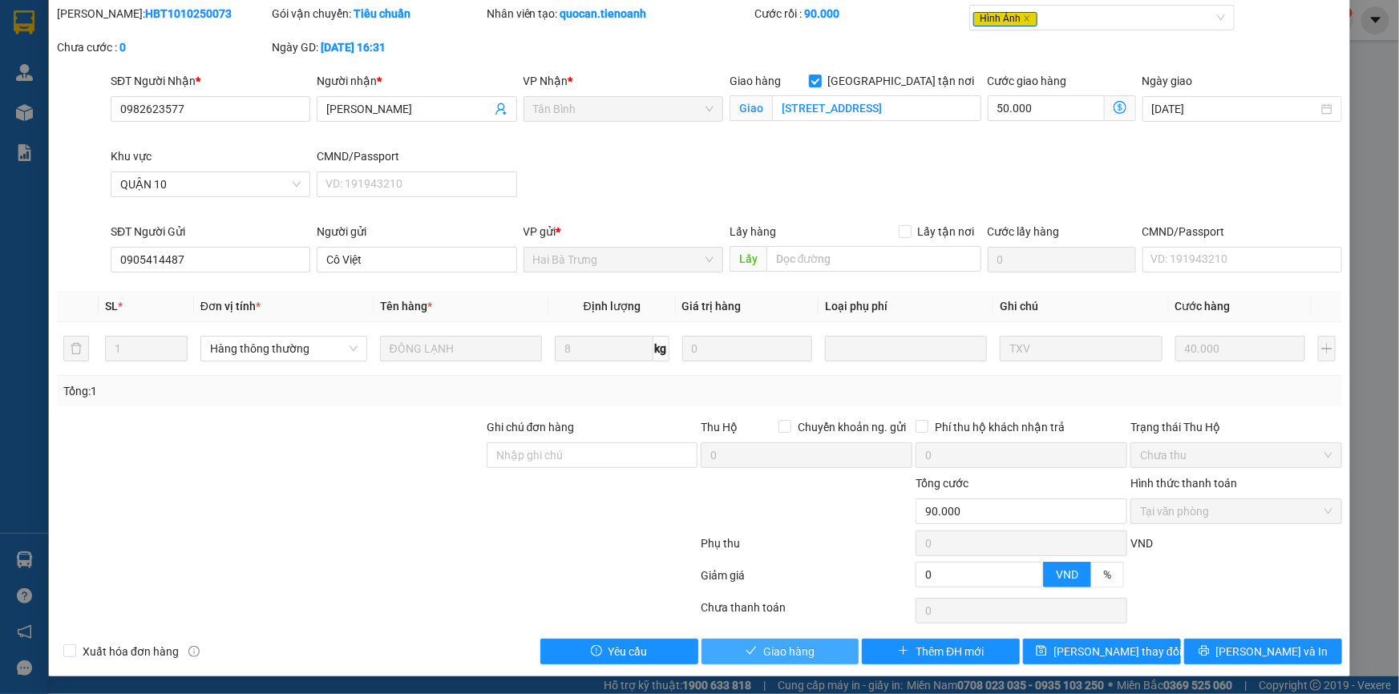
click at [771, 643] on span "Giao hàng" at bounding box center [788, 652] width 51 height 18
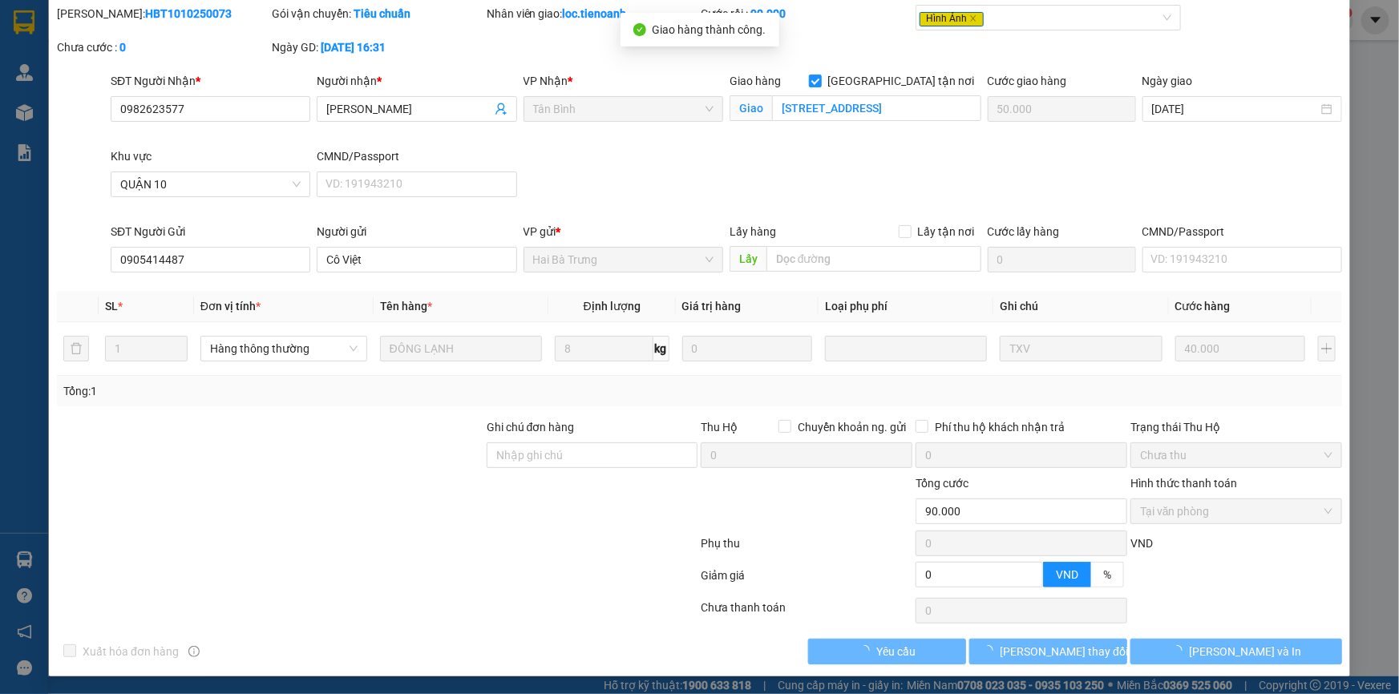
scroll to position [0, 0]
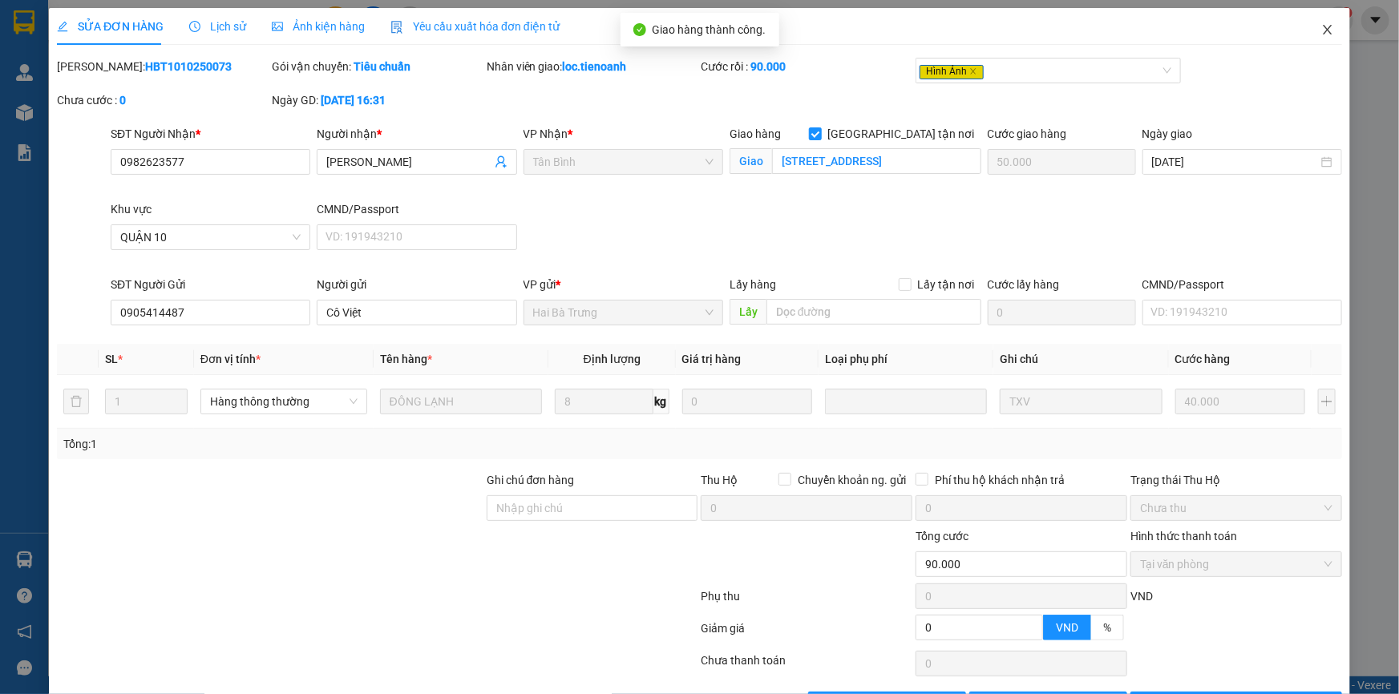
click at [1321, 26] on icon "close" at bounding box center [1327, 29] width 13 height 13
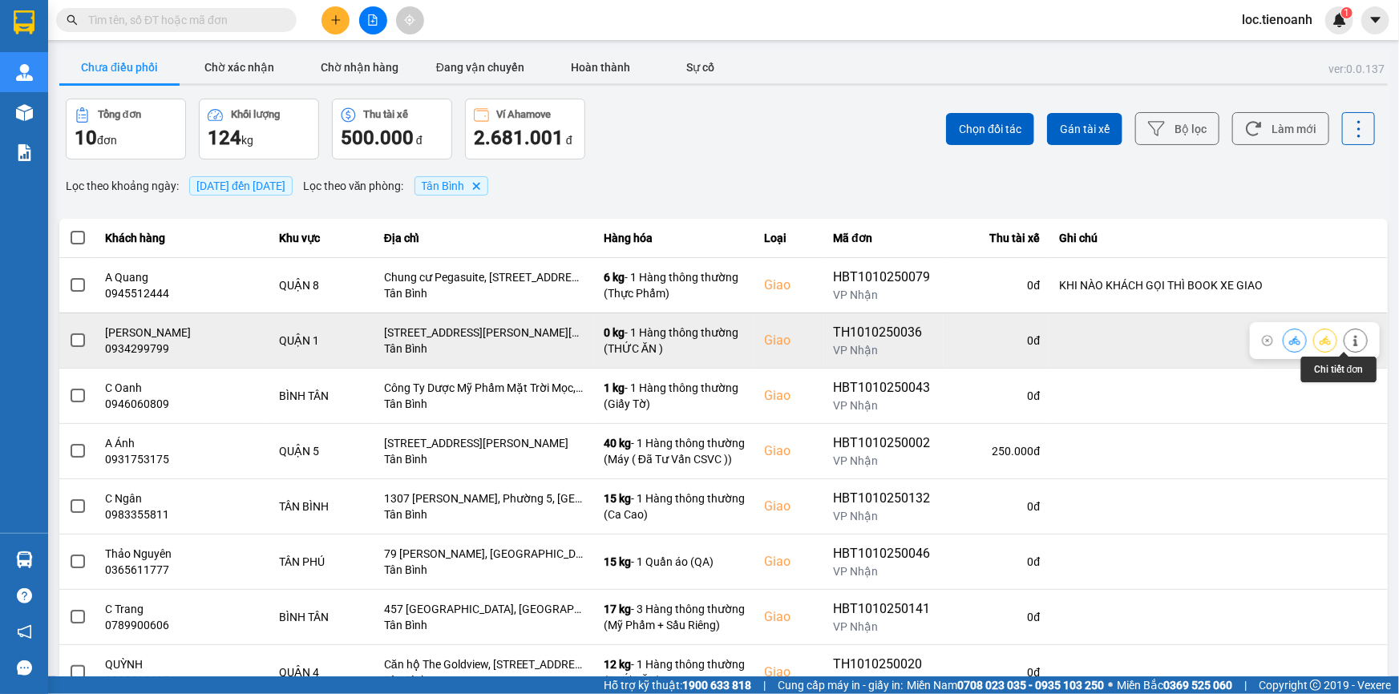
click at [1345, 341] on button at bounding box center [1356, 340] width 22 height 28
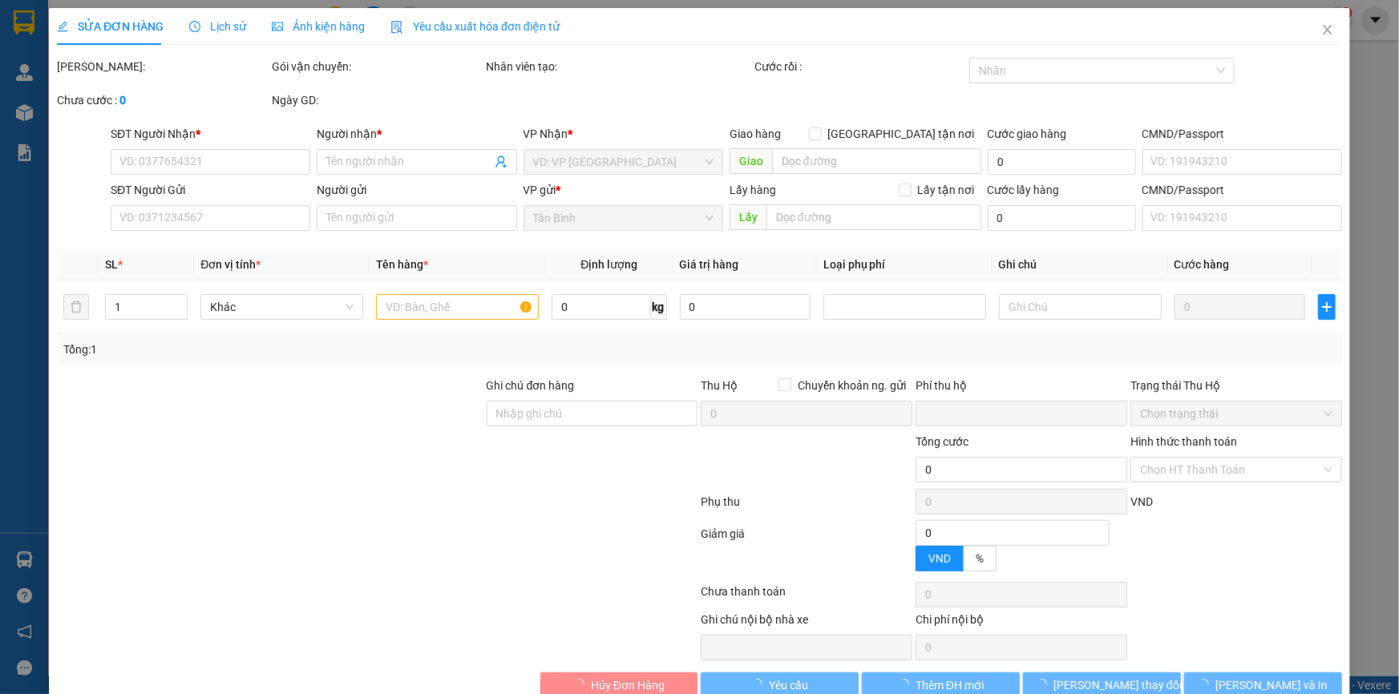
type input "0934299799"
type input "[PERSON_NAME]"
checkbox input "true"
type input "[STREET_ADDRESS][PERSON_NAME][PERSON_NAME]"
type input "0829693545"
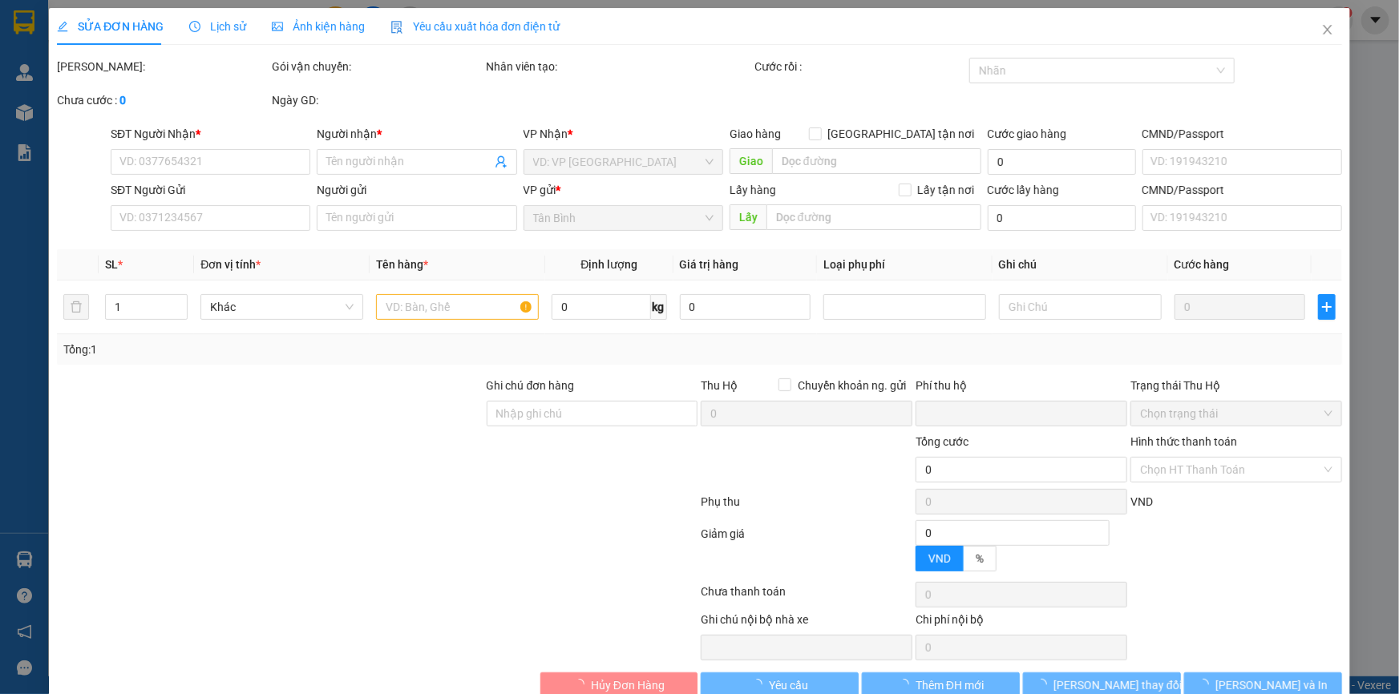
type input "CÔ LIỄU"
type input "0"
type input "140.000"
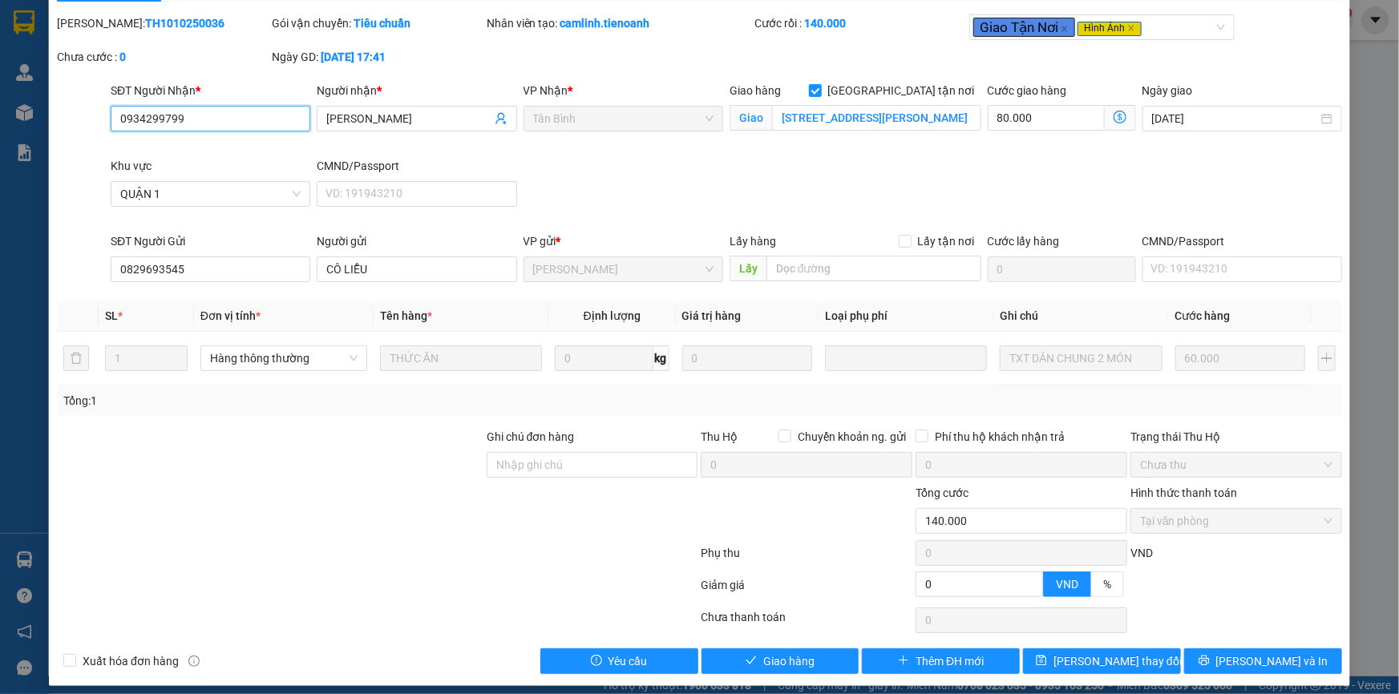
scroll to position [53, 0]
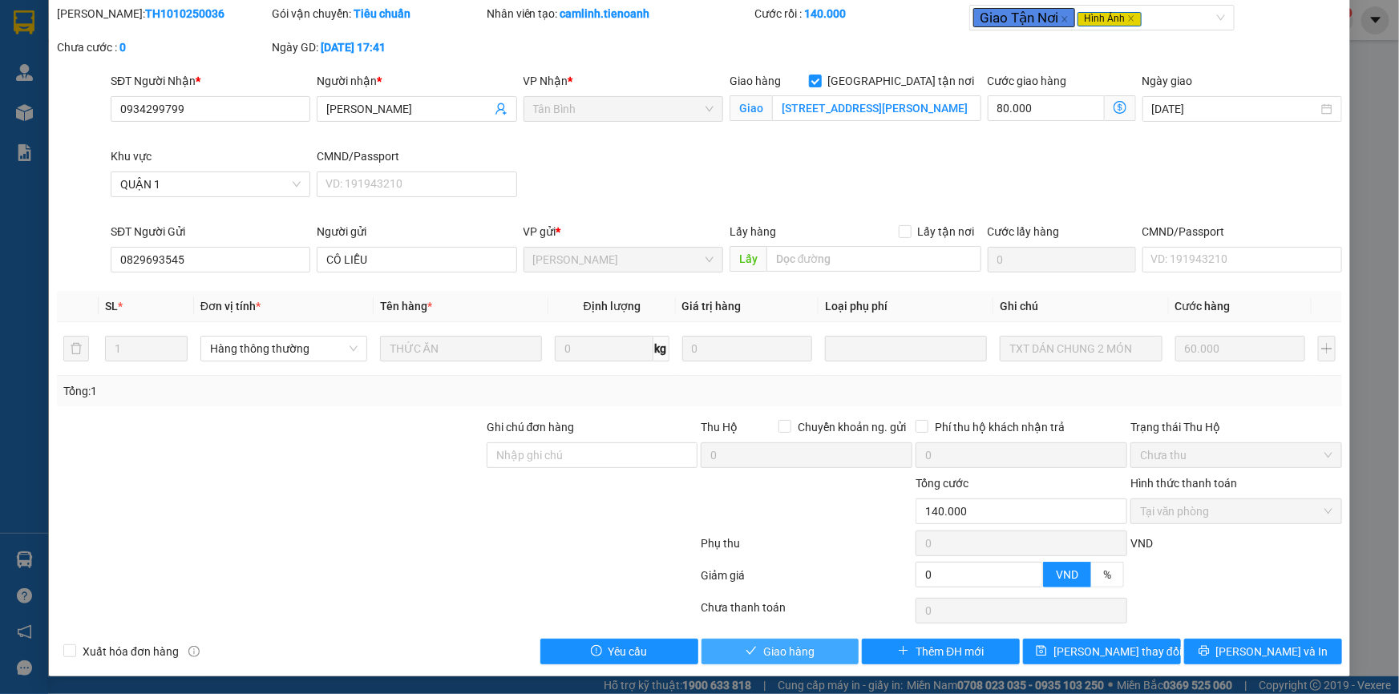
drag, startPoint x: 789, startPoint y: 651, endPoint x: 872, endPoint y: 592, distance: 102.3
click at [790, 651] on span "Giao hàng" at bounding box center [788, 652] width 51 height 18
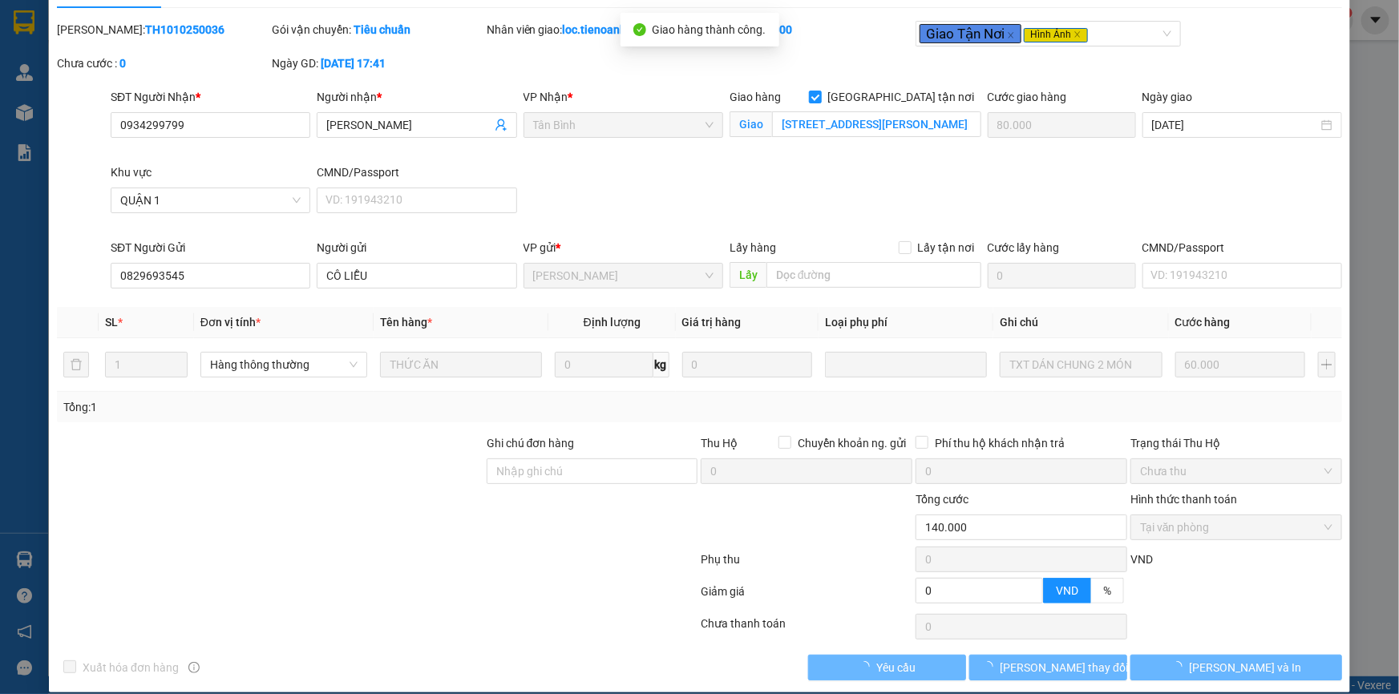
scroll to position [0, 0]
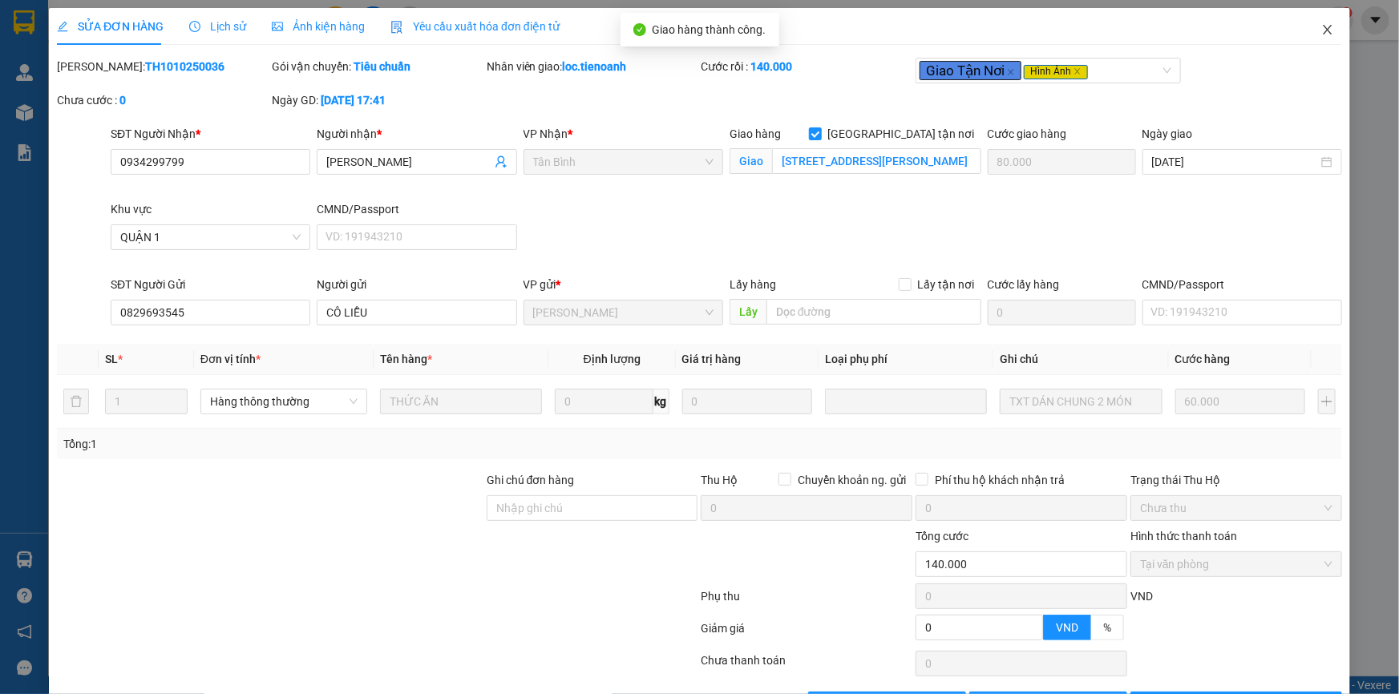
click at [1321, 29] on icon "close" at bounding box center [1327, 29] width 13 height 13
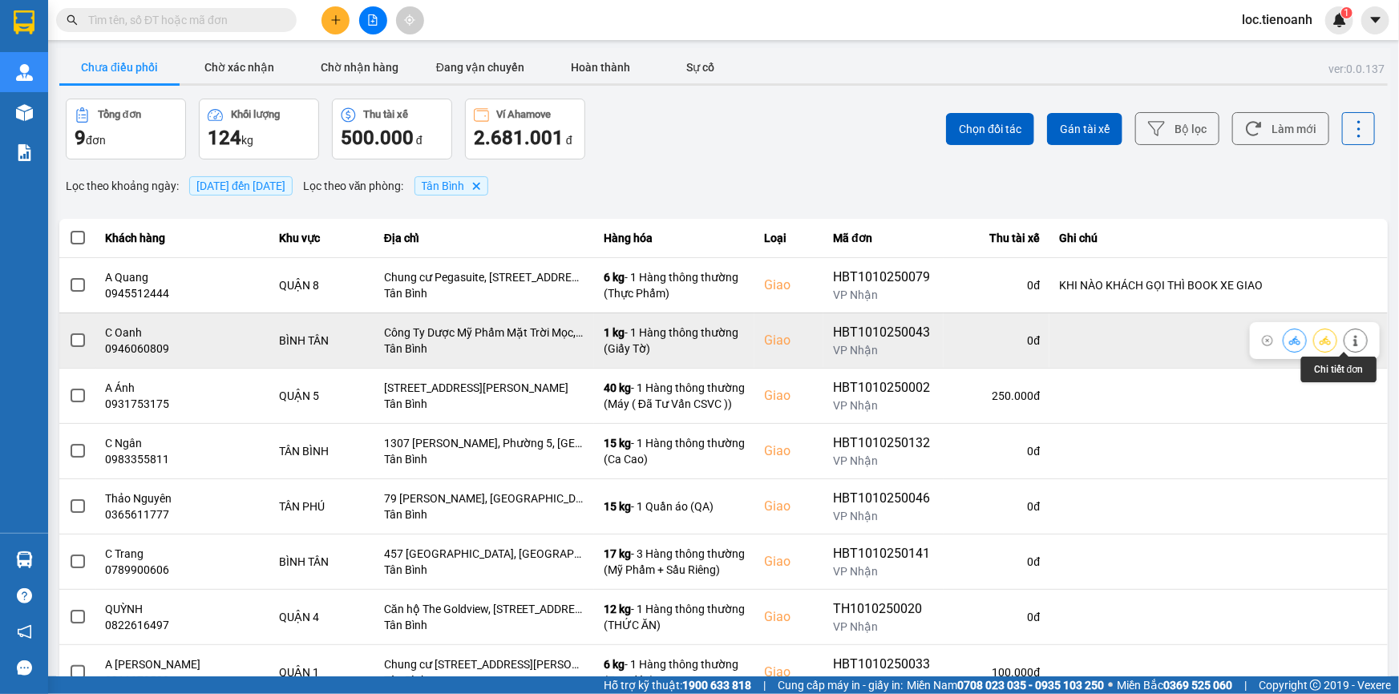
click at [1350, 338] on icon at bounding box center [1355, 340] width 11 height 11
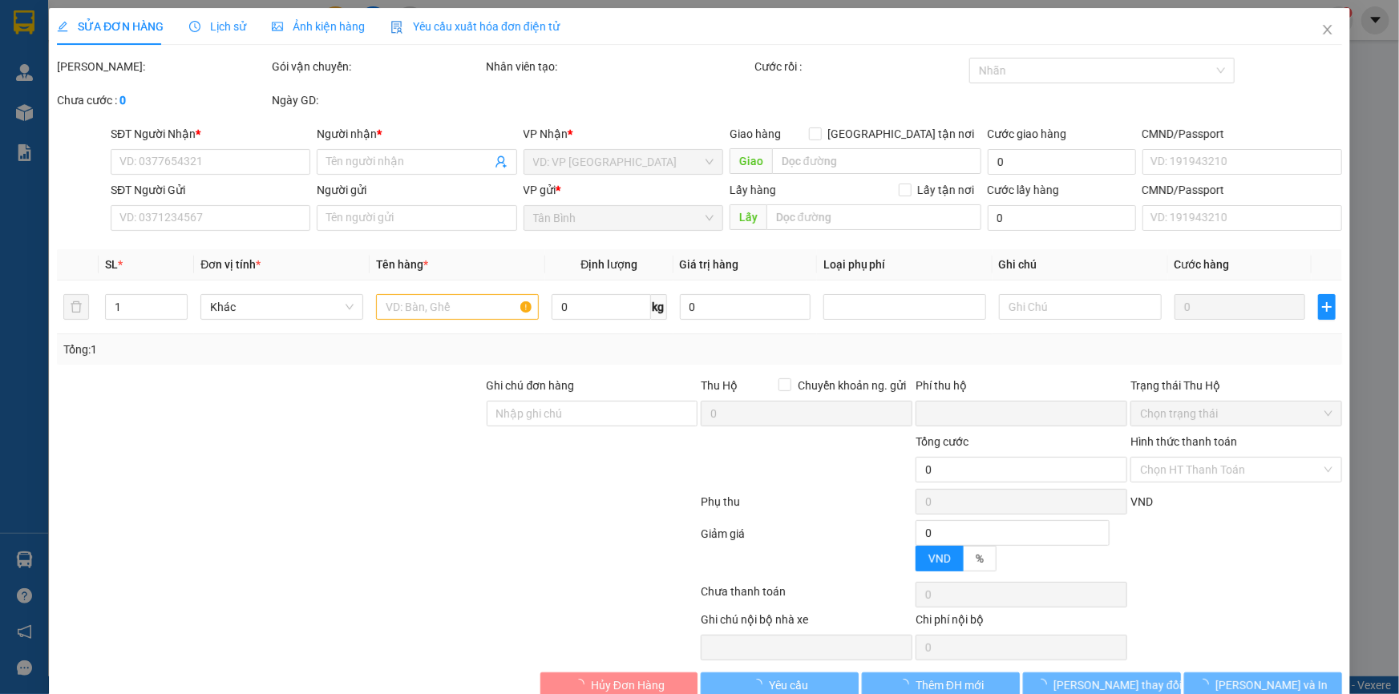
type input "0946060809"
type input "C Oanh"
checkbox input "true"
type input "Công Ty Dược Mỹ Phẩm Mặt Trời Mọc, 366/20G, Đ. [PERSON_NAME], [GEOGRAPHIC_DATA]…"
type input "0355089100"
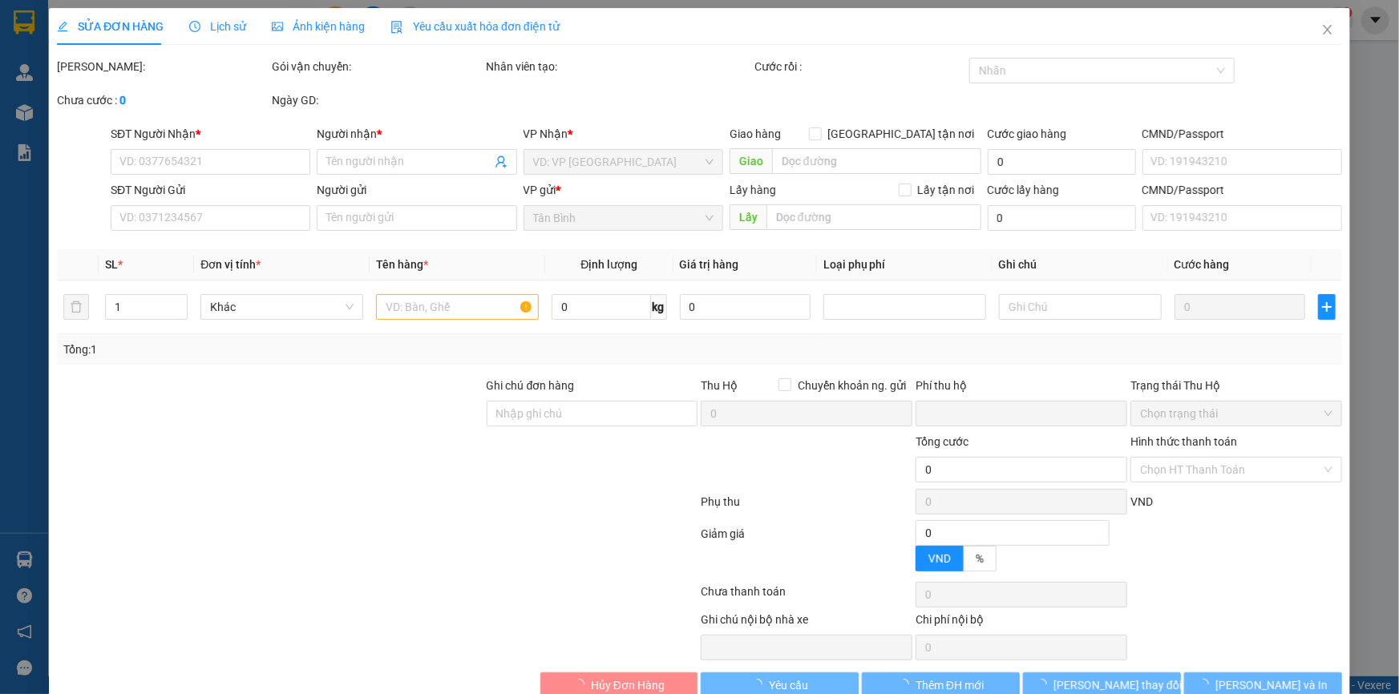
type input "C Liên"
type input "0"
type input "70.000"
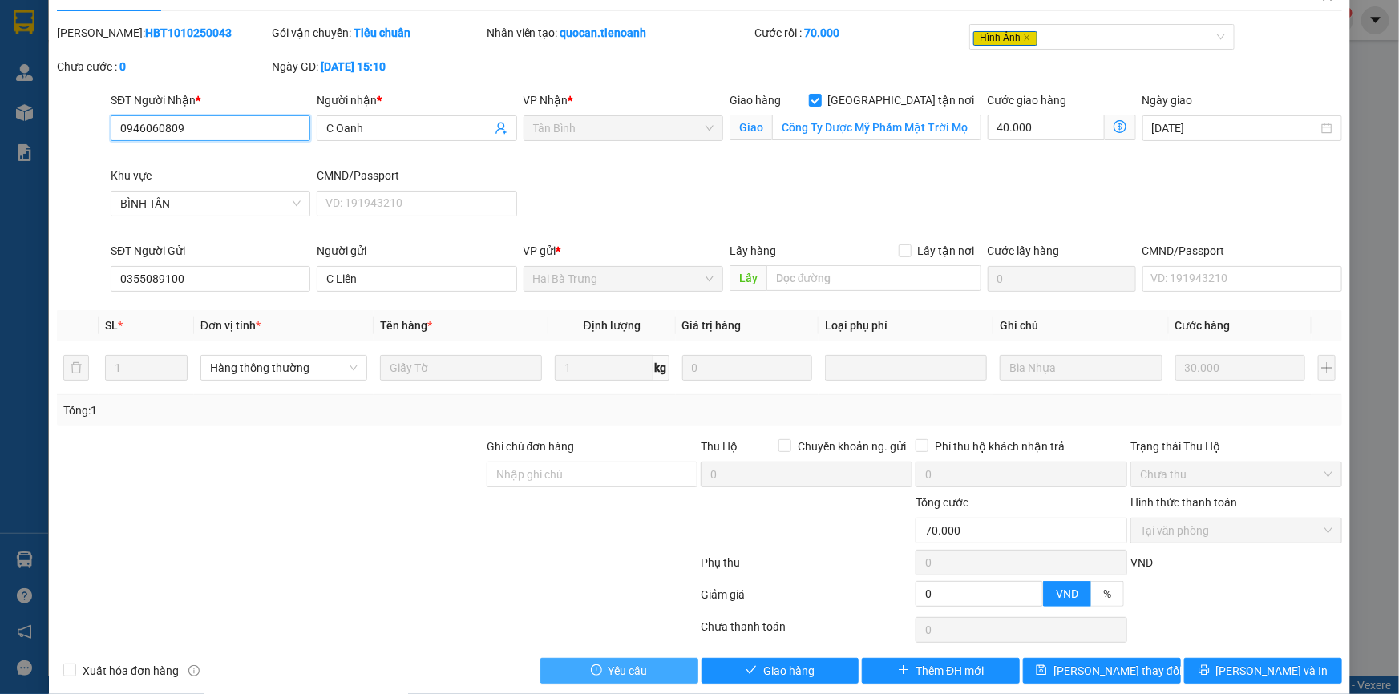
scroll to position [53, 0]
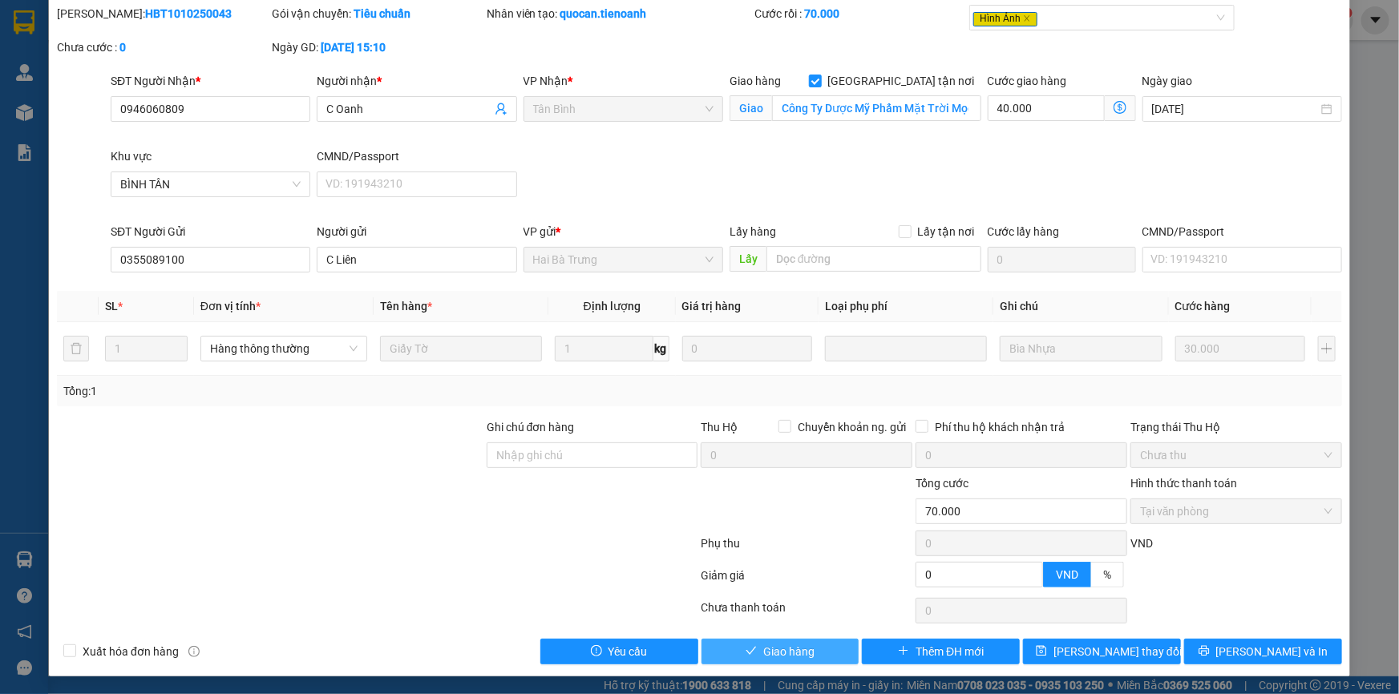
click at [819, 641] on button "Giao hàng" at bounding box center [781, 652] width 158 height 26
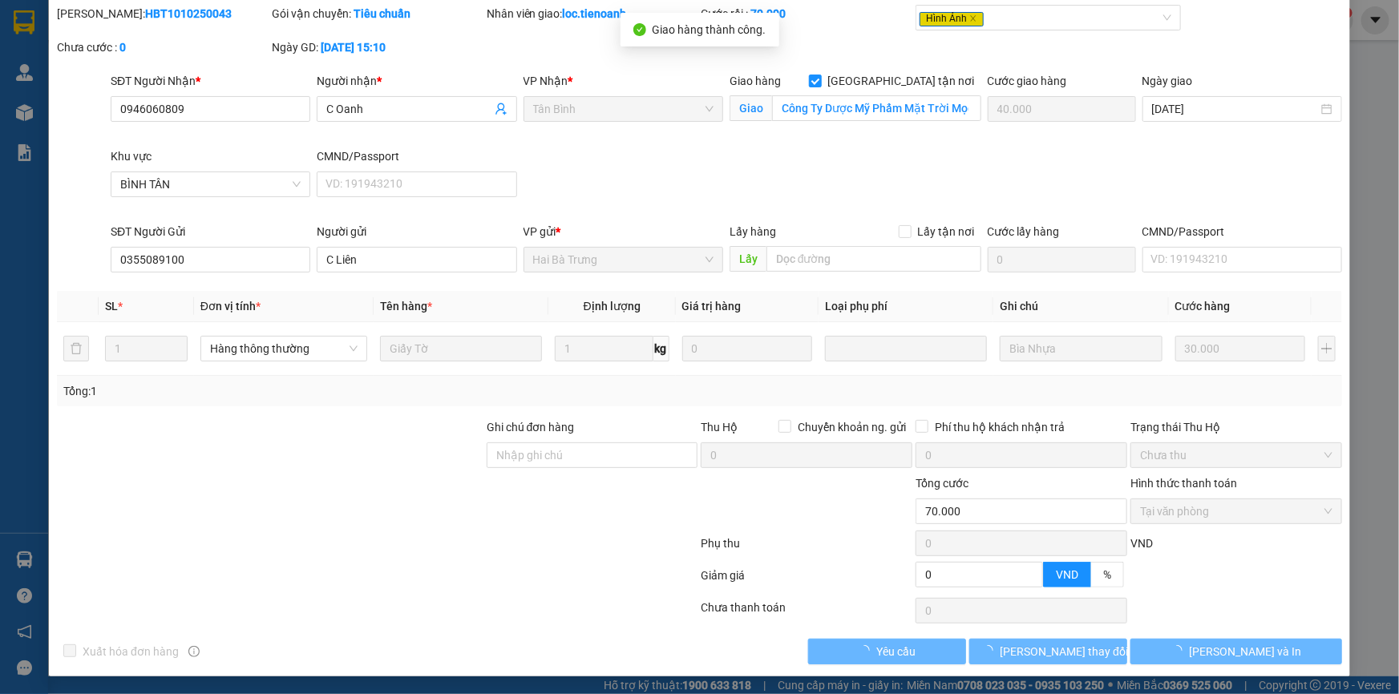
scroll to position [0, 0]
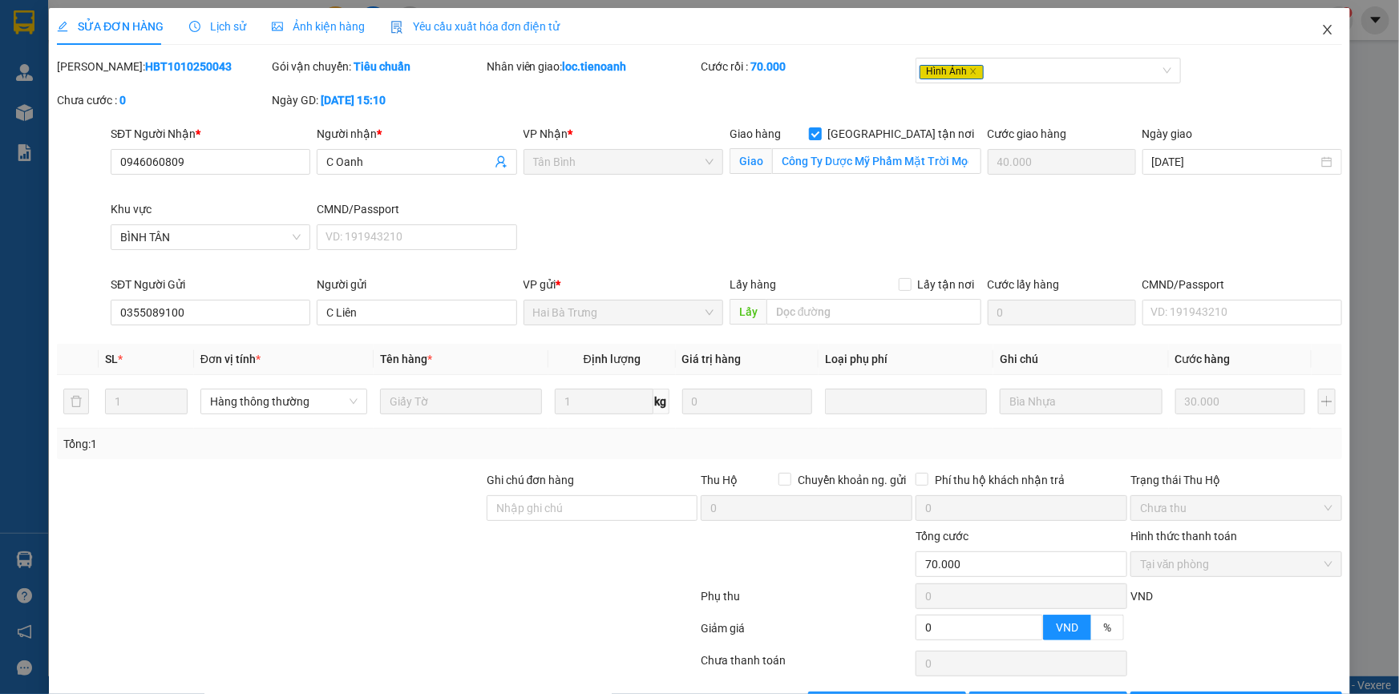
click at [1321, 26] on icon "close" at bounding box center [1327, 29] width 13 height 13
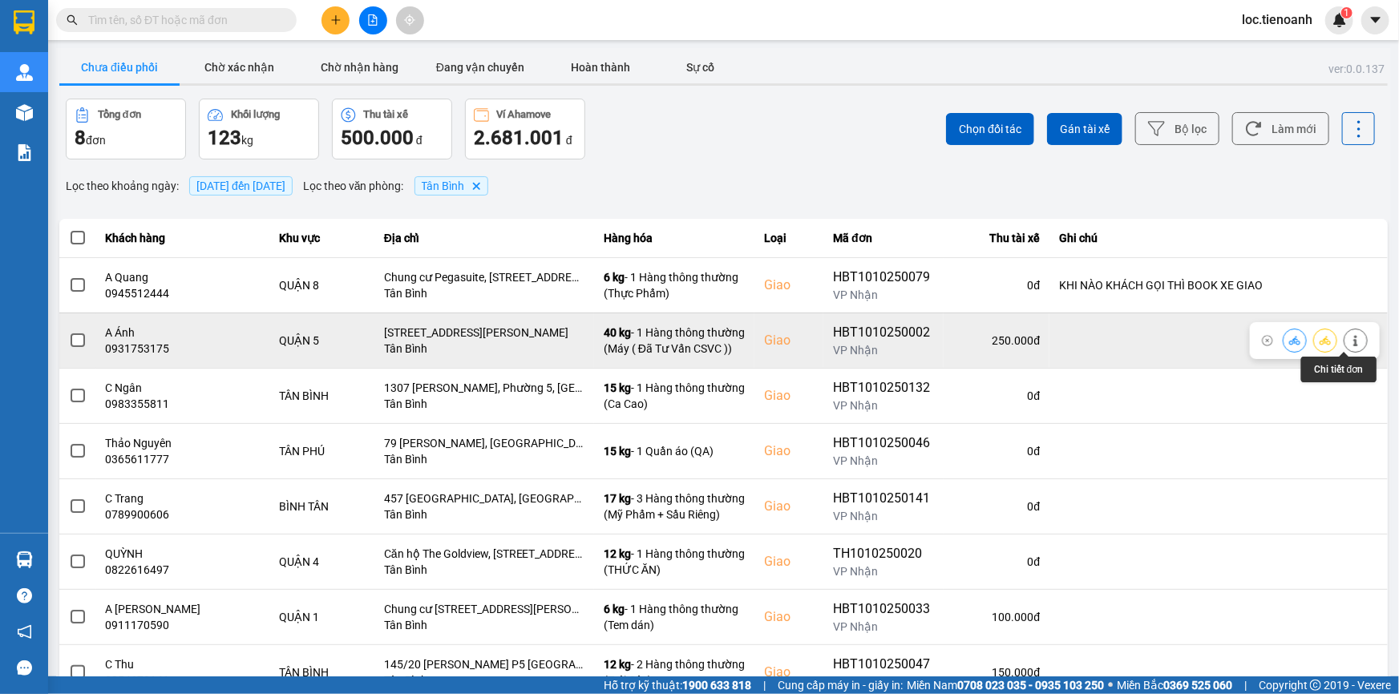
click at [1350, 339] on icon at bounding box center [1355, 340] width 11 height 11
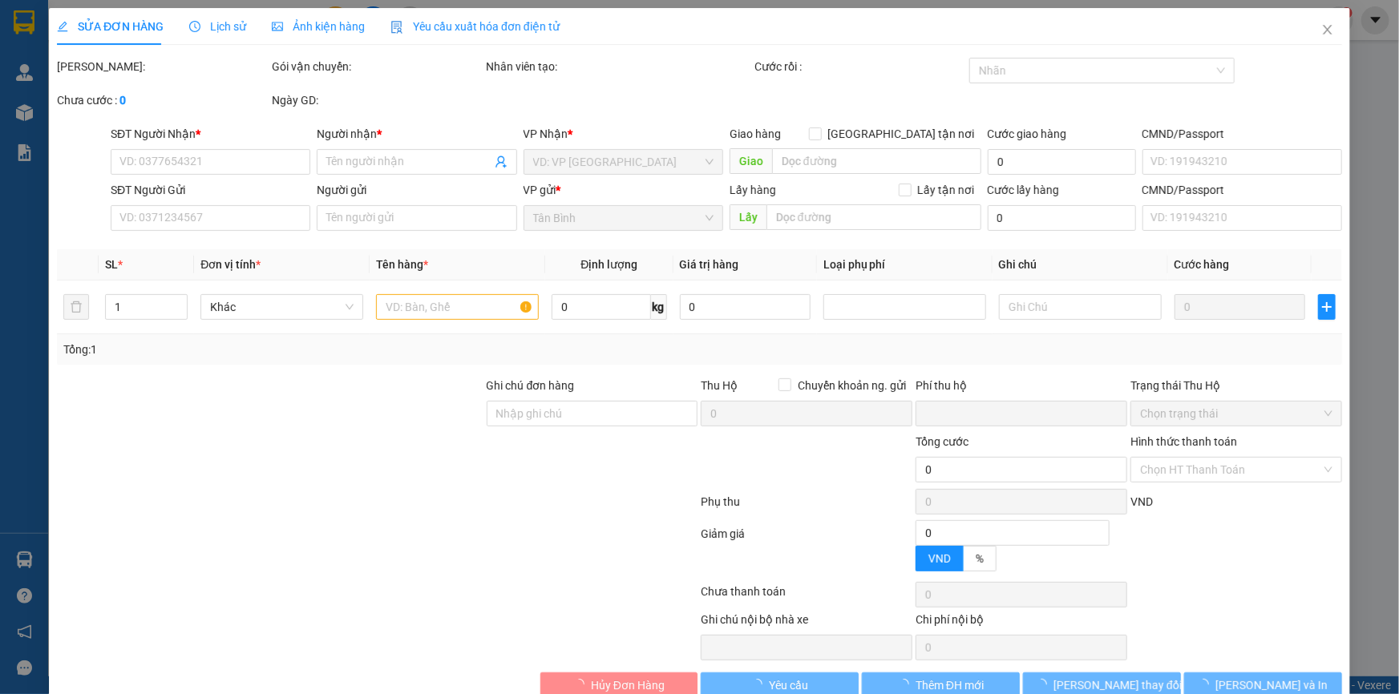
type input "0931753175"
type input "A Ánh"
checkbox input "true"
type input "[STREET_ADDRESS][PERSON_NAME]"
type input "0977664022"
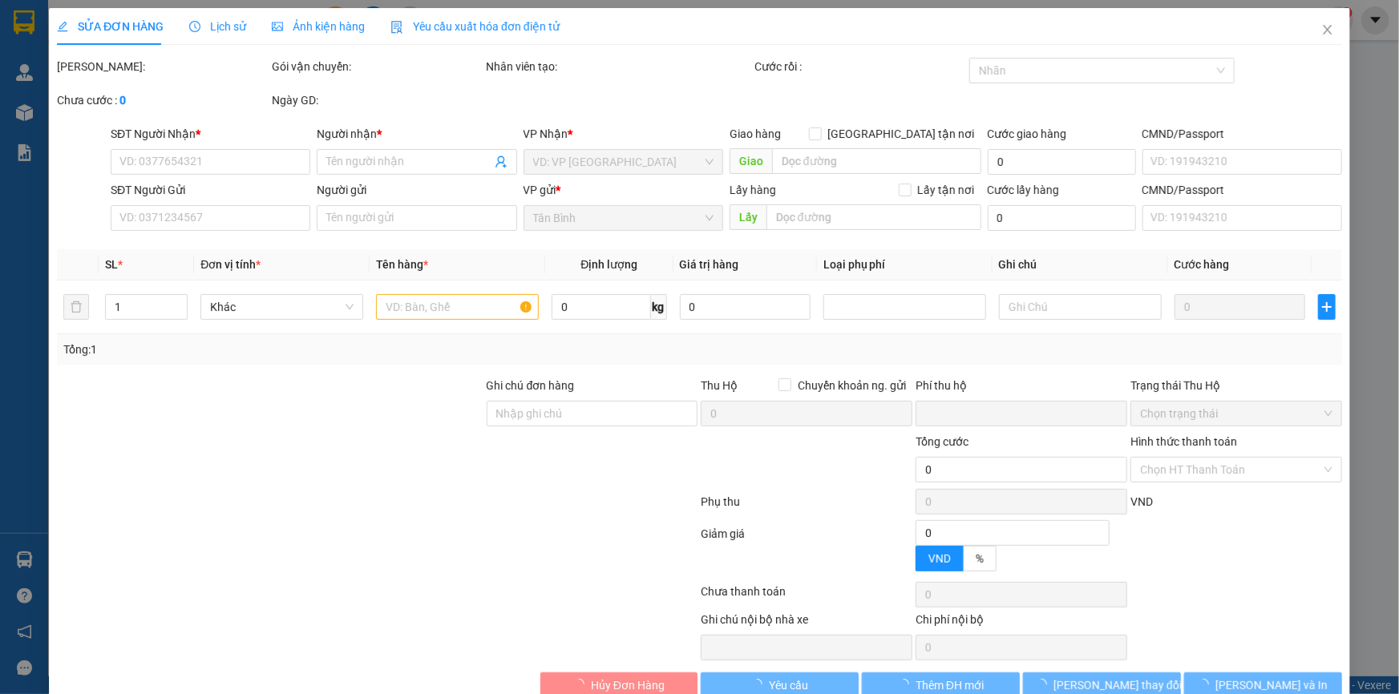
type input "A Trí"
type input "0"
type input "250.000"
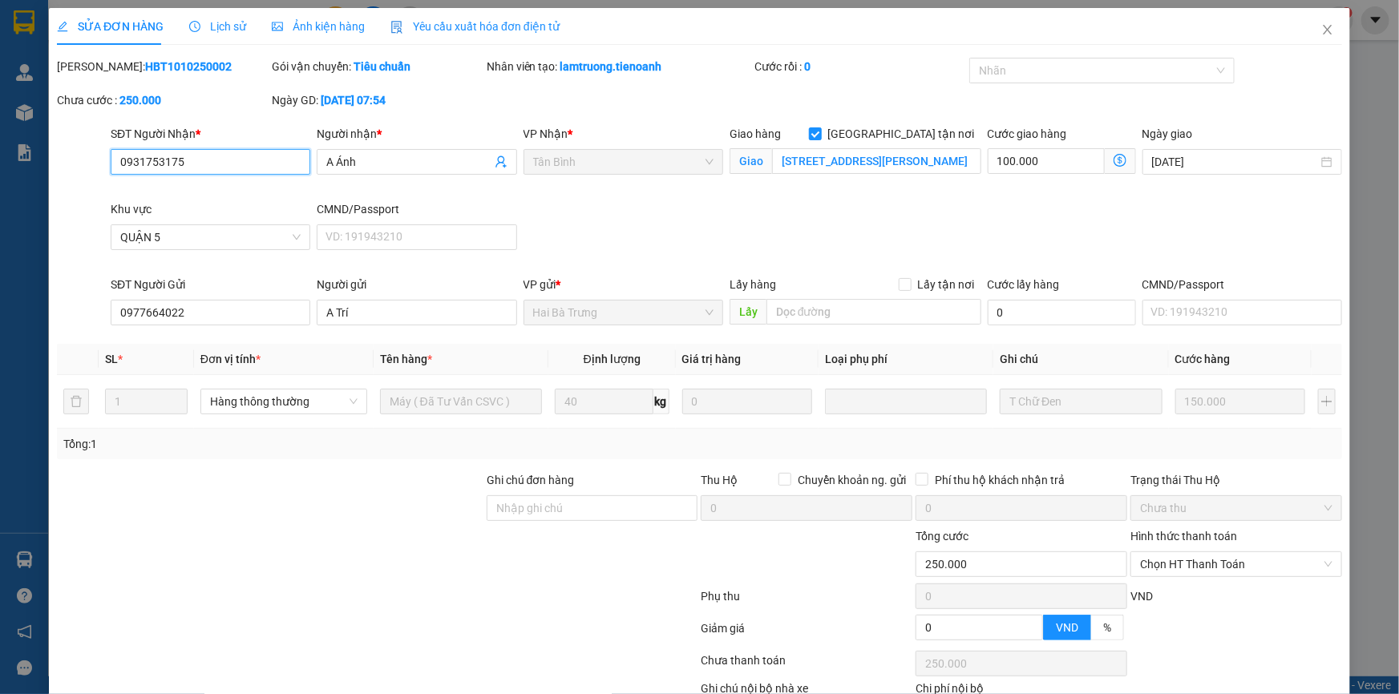
scroll to position [103, 0]
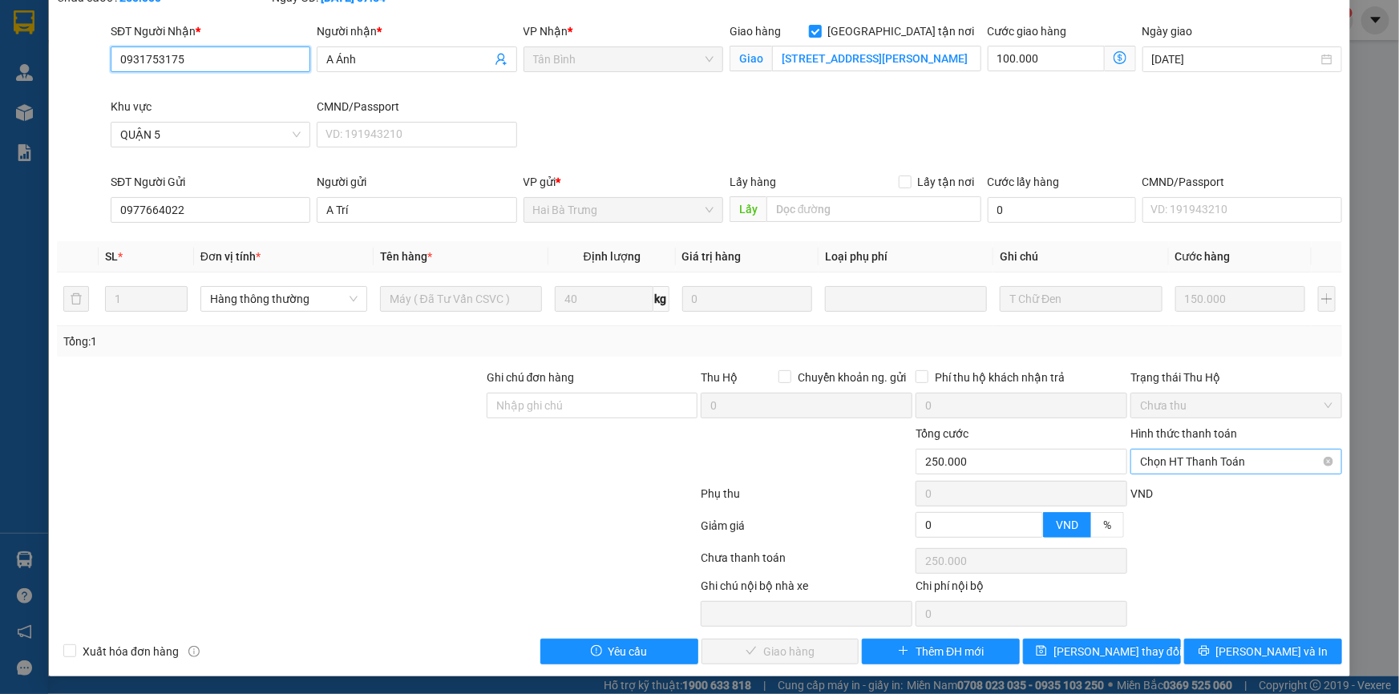
click at [1203, 467] on span "Chọn HT Thanh Toán" at bounding box center [1236, 462] width 192 height 24
click at [1179, 493] on div "Tại văn phòng" at bounding box center [1226, 493] width 191 height 18
type input "0"
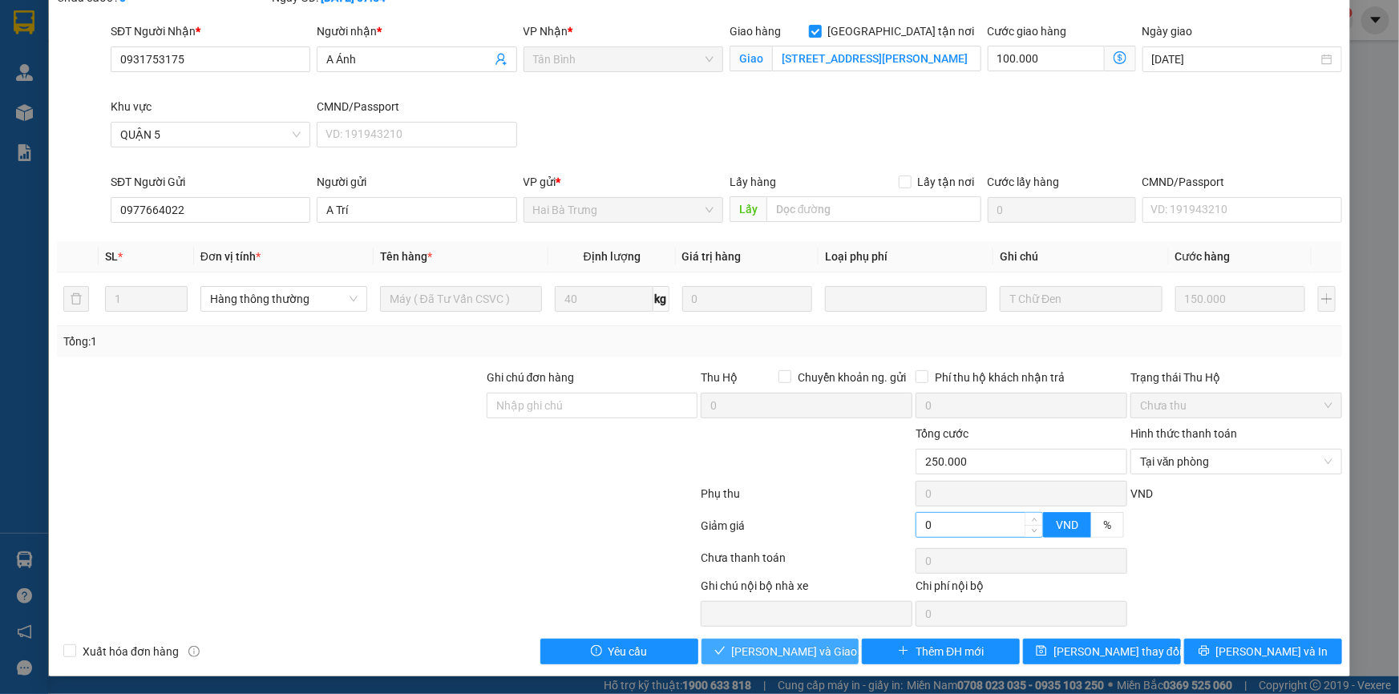
drag, startPoint x: 775, startPoint y: 654, endPoint x: 984, endPoint y: 512, distance: 253.3
click at [775, 653] on span "[PERSON_NAME] và Giao hàng" at bounding box center [809, 652] width 154 height 18
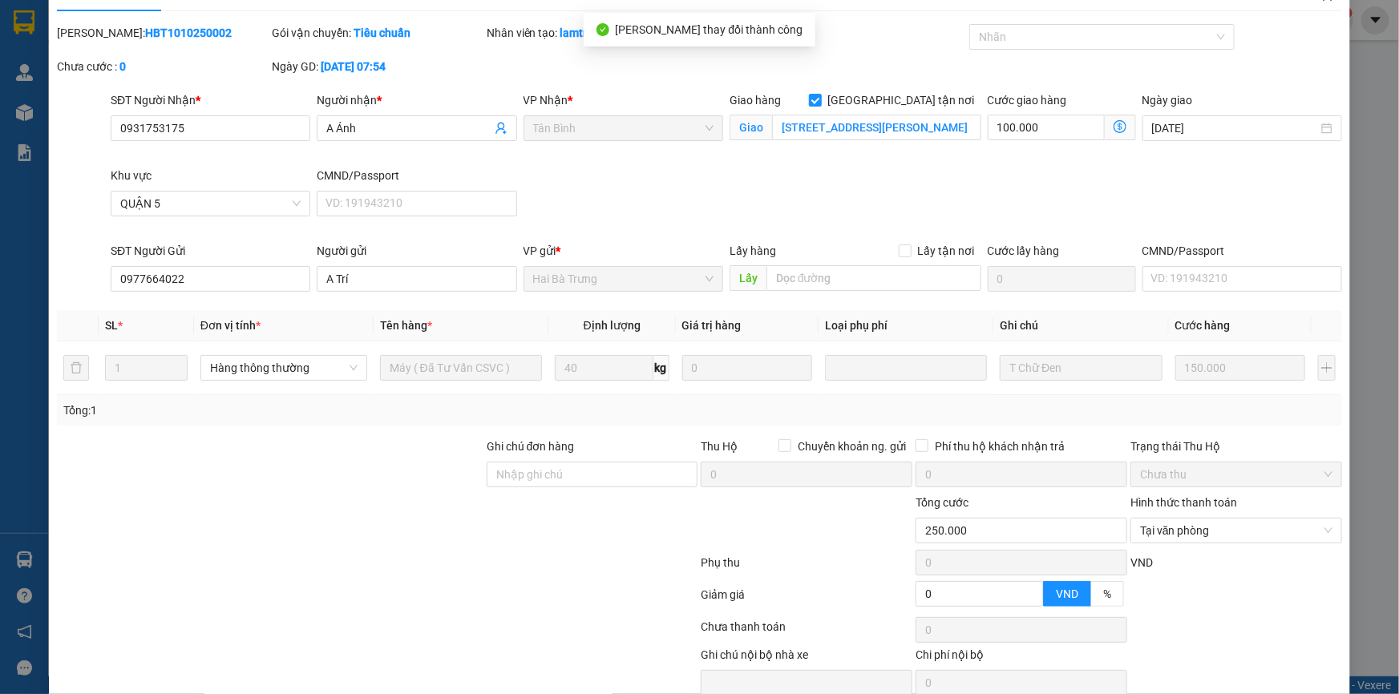
scroll to position [0, 0]
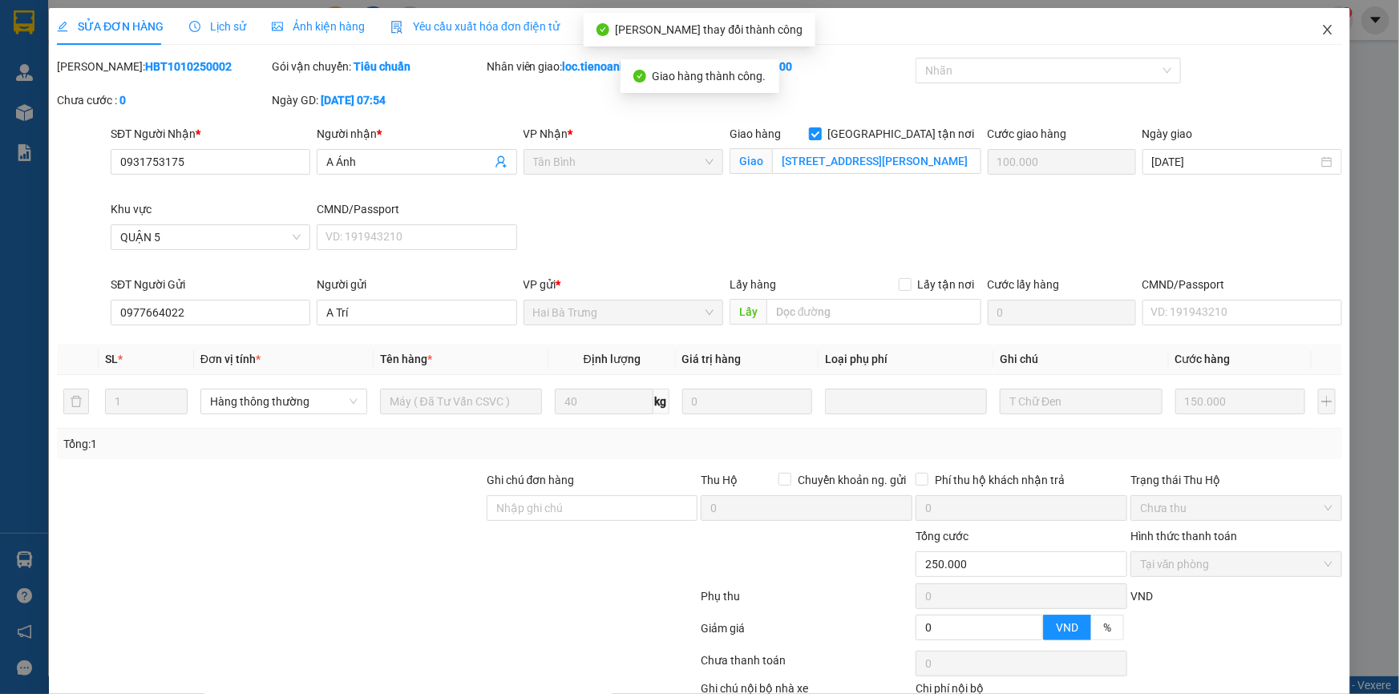
click at [1321, 33] on icon "close" at bounding box center [1327, 29] width 13 height 13
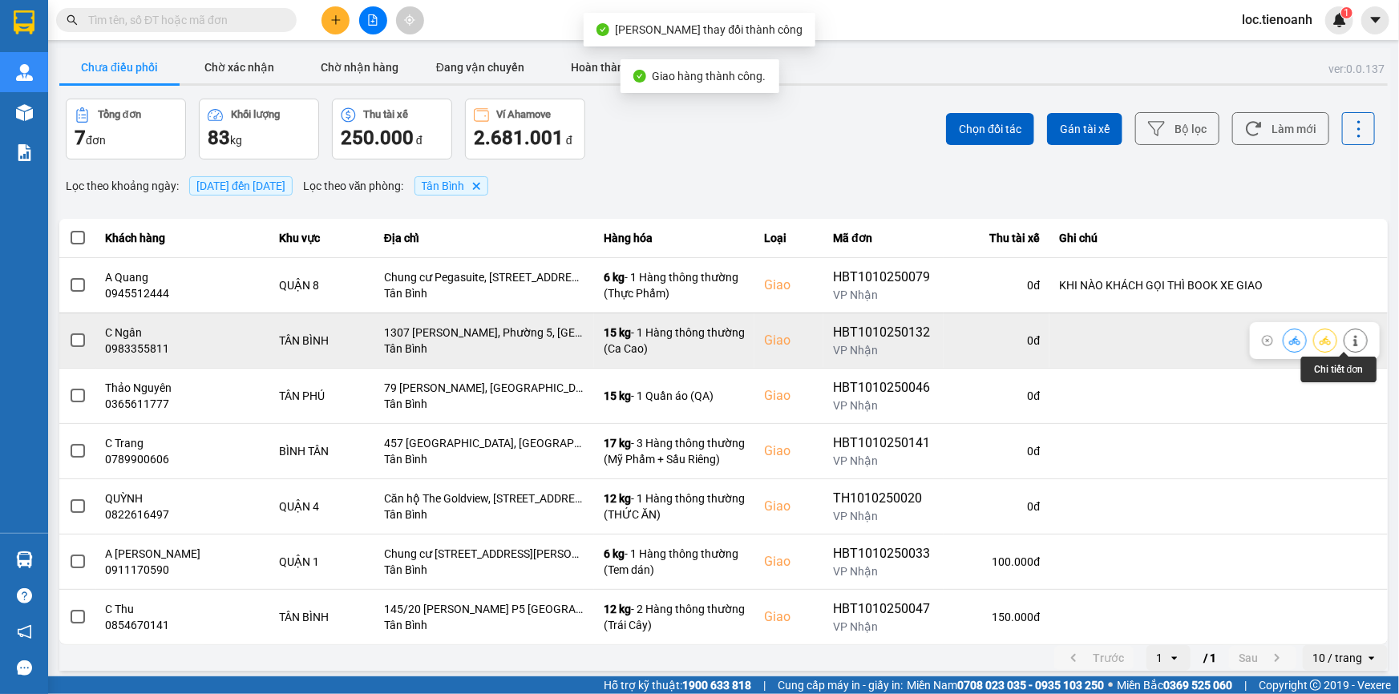
click at [1355, 346] on button at bounding box center [1356, 340] width 22 height 28
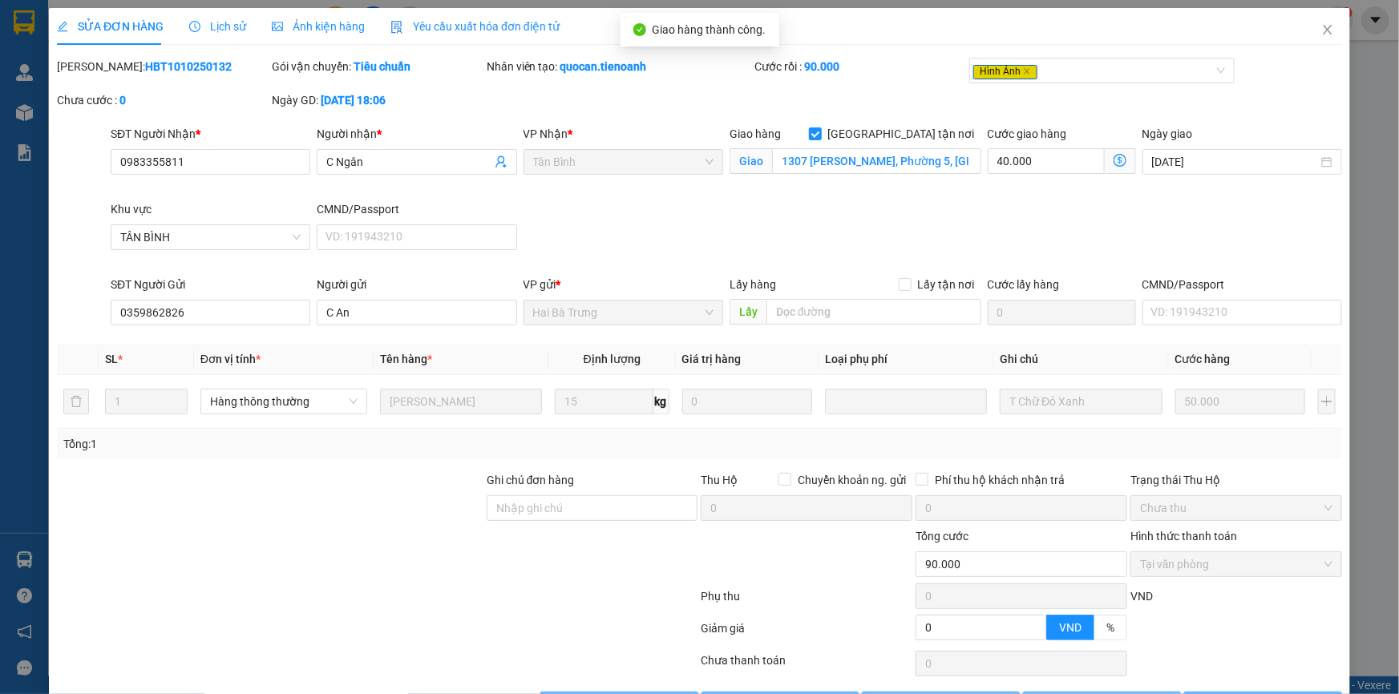
type input "0983355811"
type input "C Ngân"
checkbox input "true"
type input "1307 [PERSON_NAME], Phường 5, [GEOGRAPHIC_DATA], [GEOGRAPHIC_DATA]"
type input "0359862826"
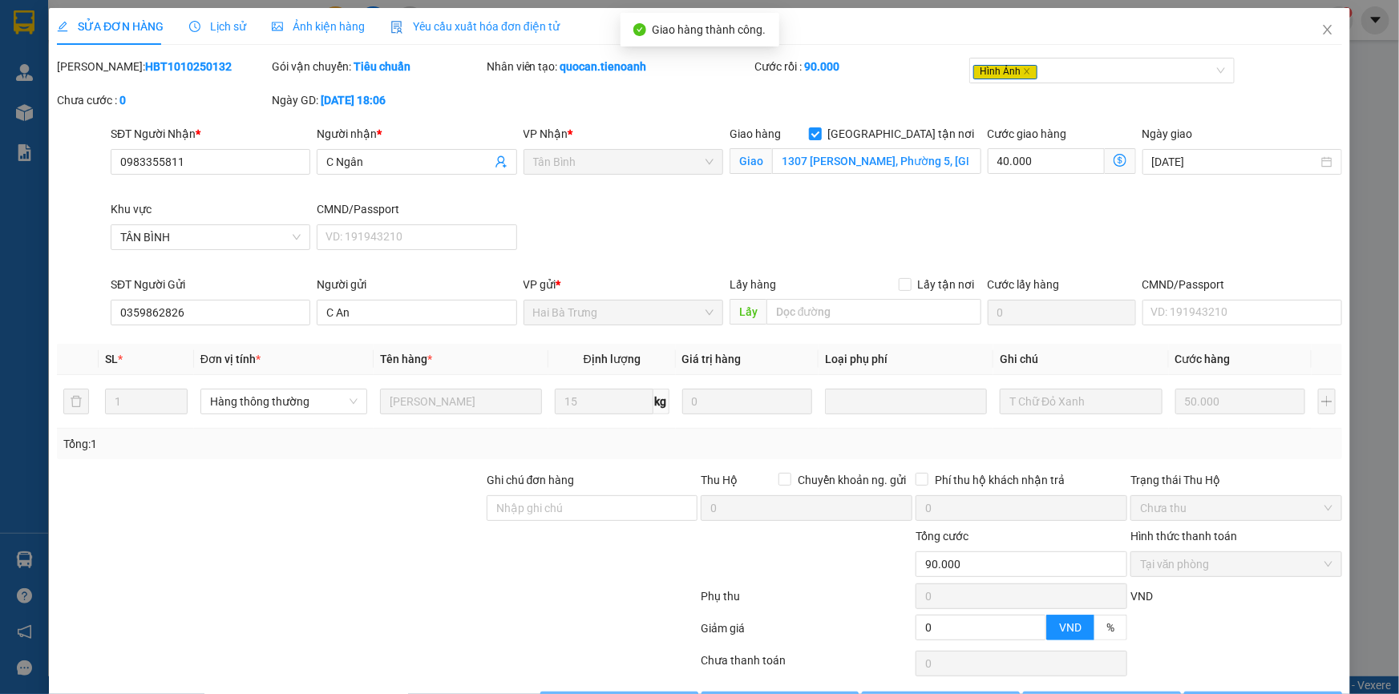
type input "C An"
type input "0"
type input "90.000"
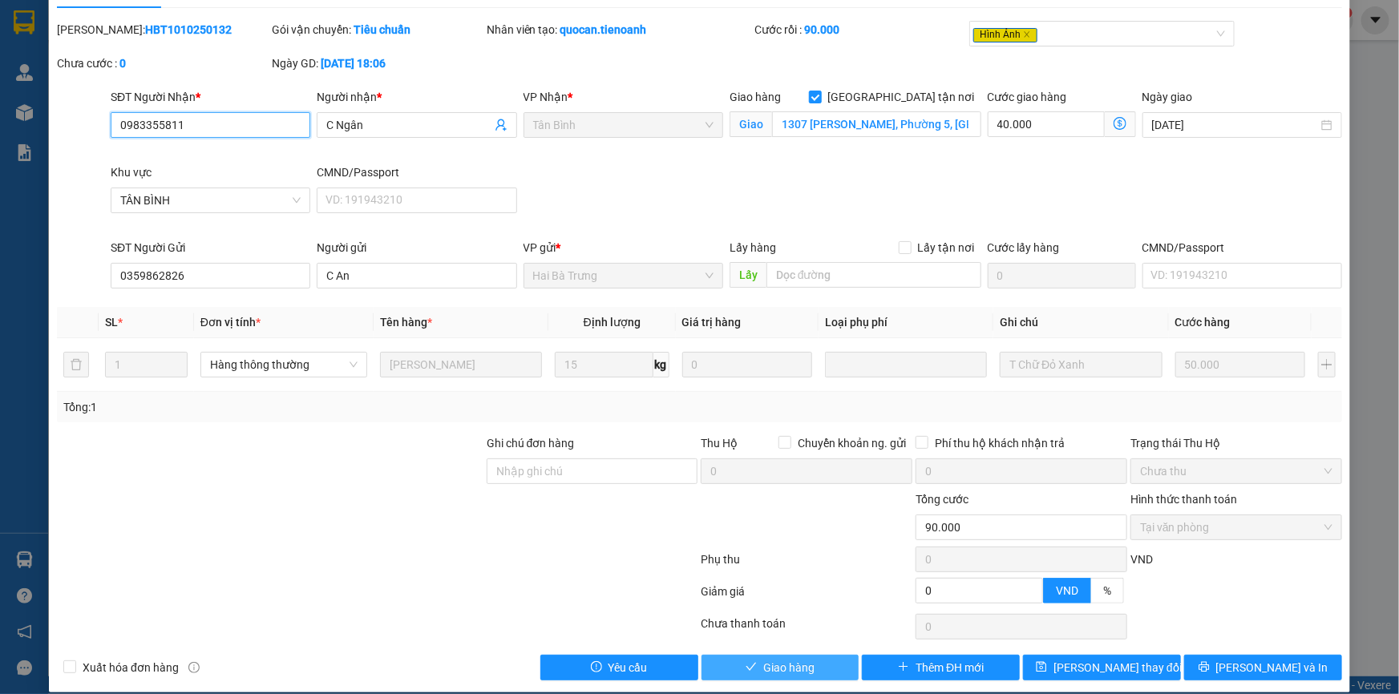
scroll to position [53, 0]
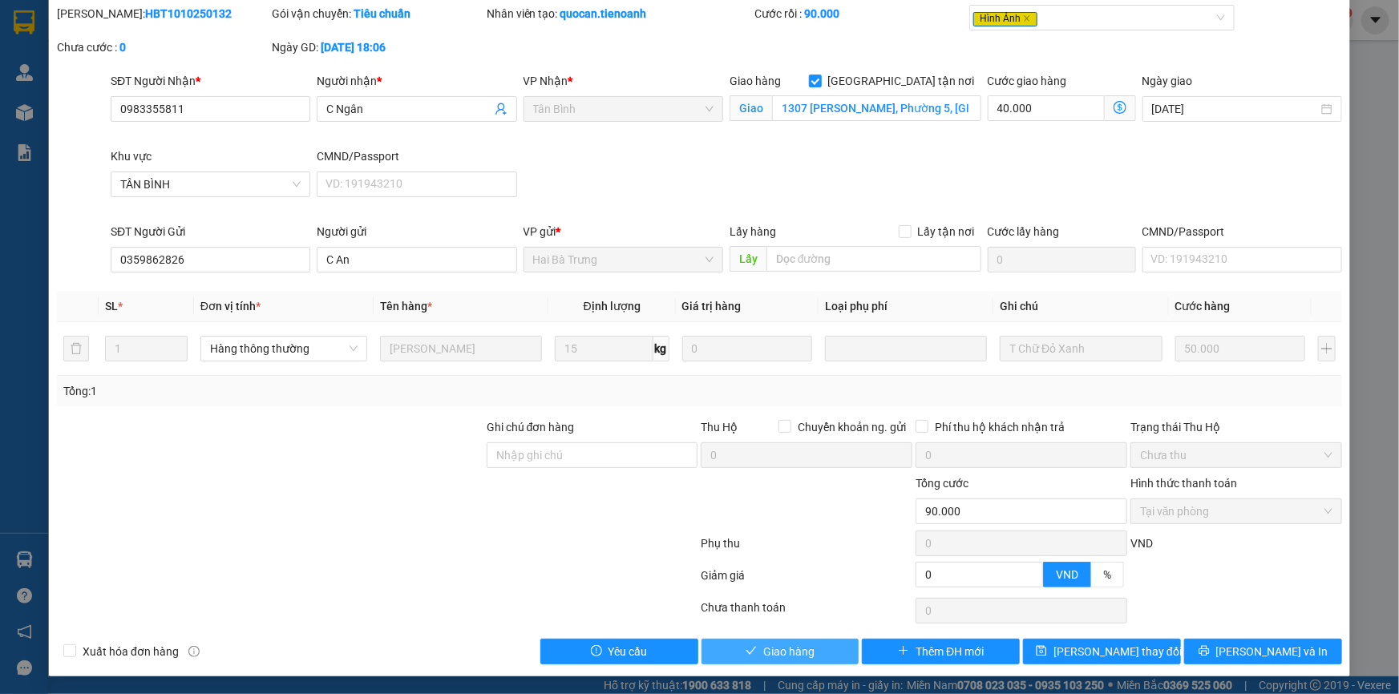
click at [795, 657] on span "Giao hàng" at bounding box center [788, 652] width 51 height 18
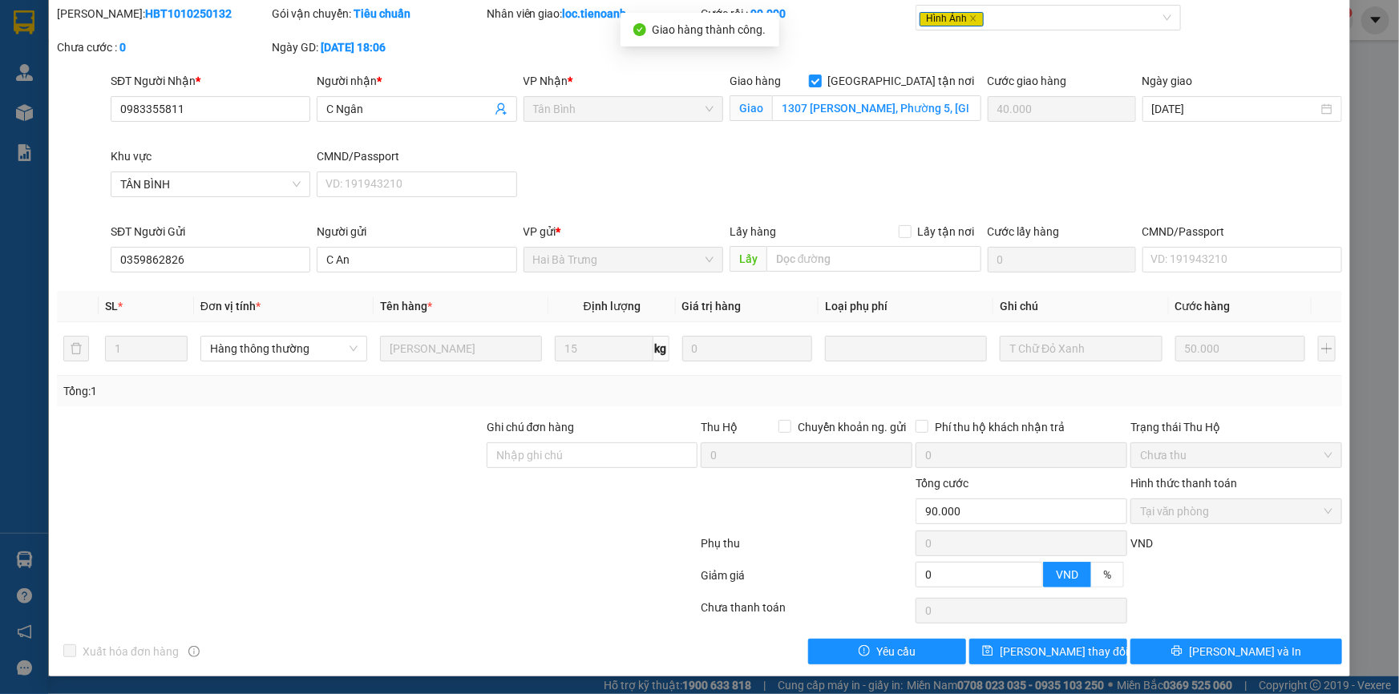
scroll to position [0, 0]
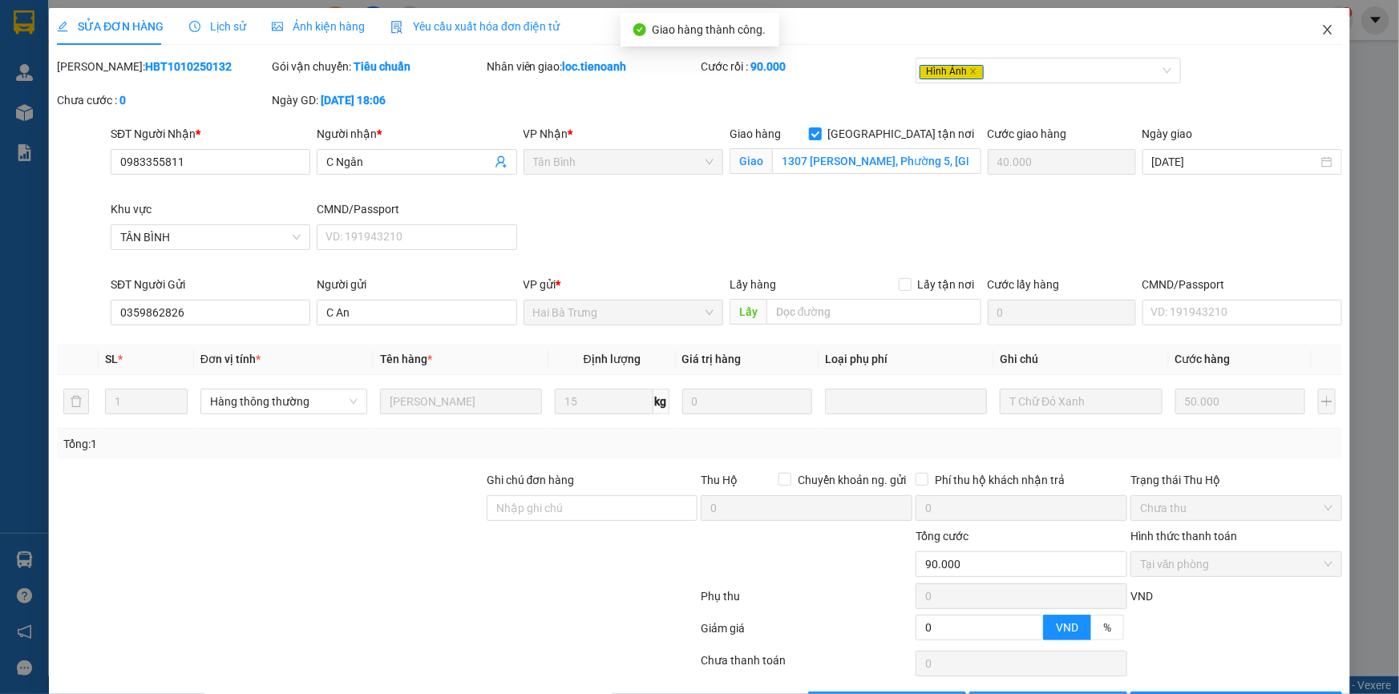
click at [1321, 26] on icon "close" at bounding box center [1327, 29] width 13 height 13
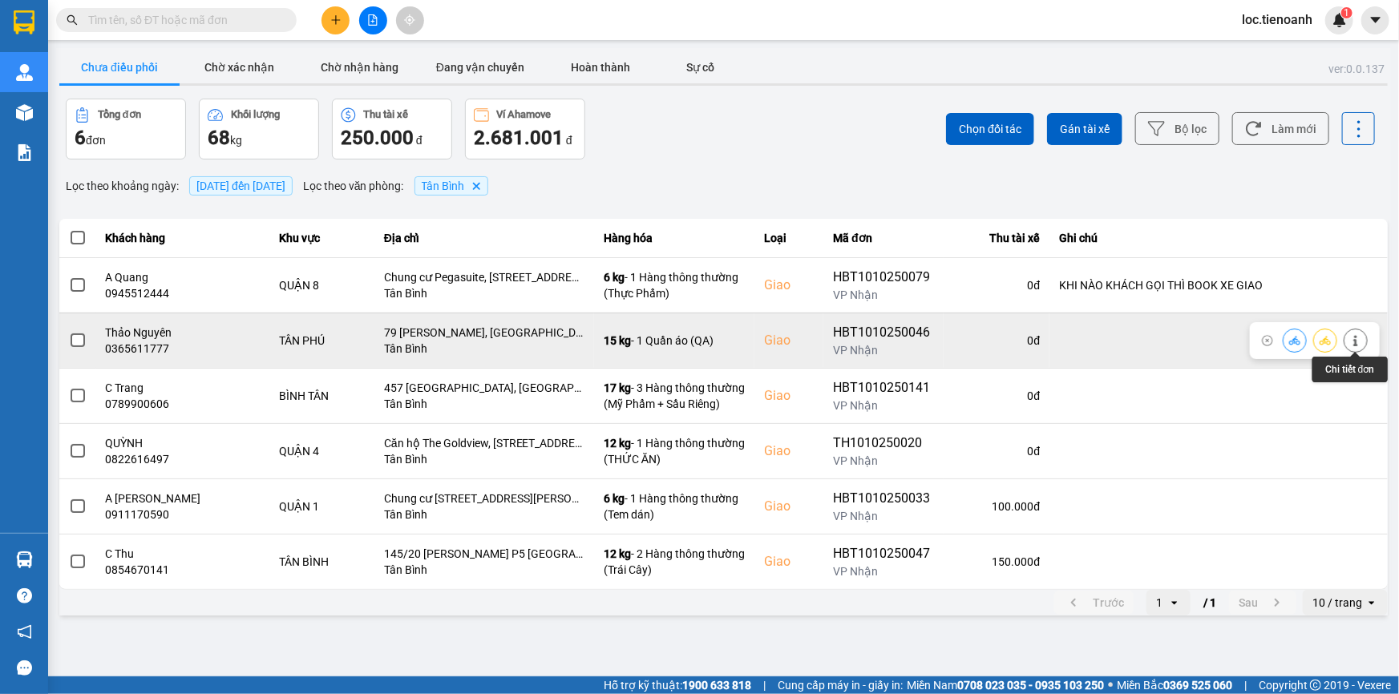
click at [1350, 342] on icon at bounding box center [1355, 340] width 11 height 11
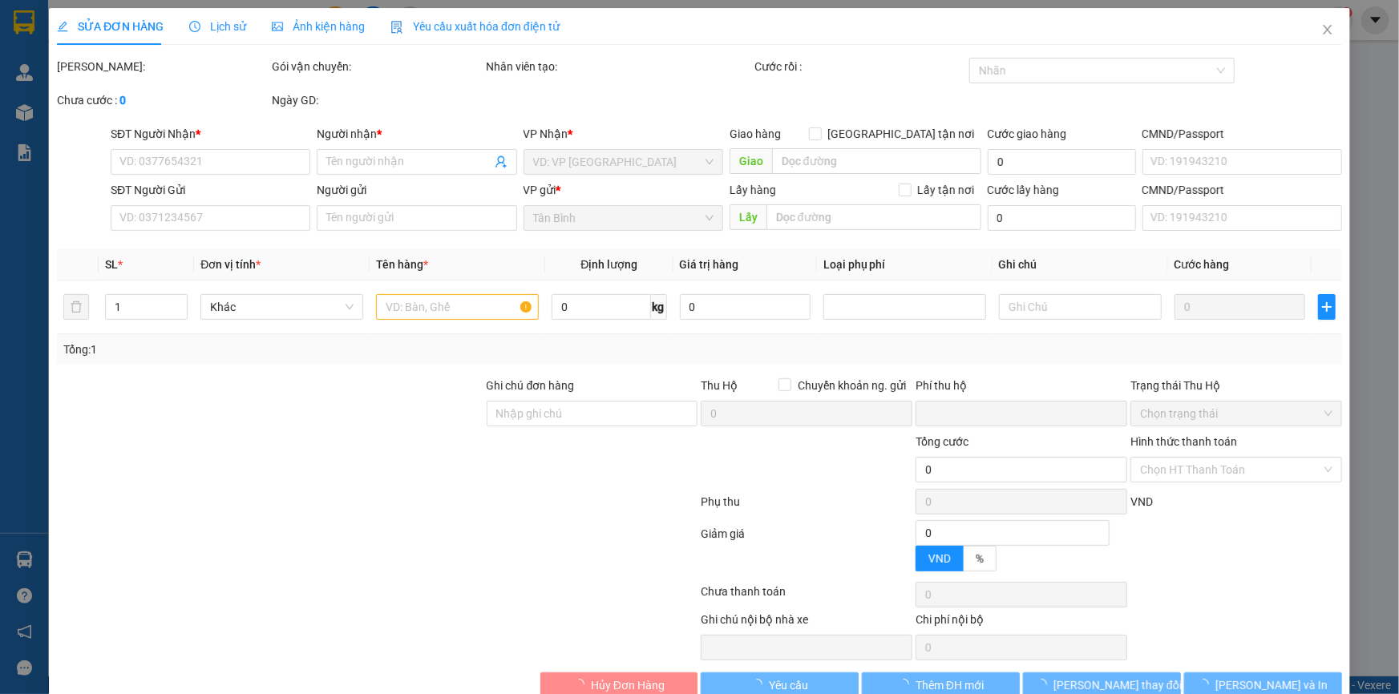
type input "0365611777"
type input "Thảo Nguyên"
checkbox input "true"
type input "79 [PERSON_NAME], [GEOGRAPHIC_DATA], [GEOGRAPHIC_DATA], [GEOGRAPHIC_DATA]"
type input "0854584567"
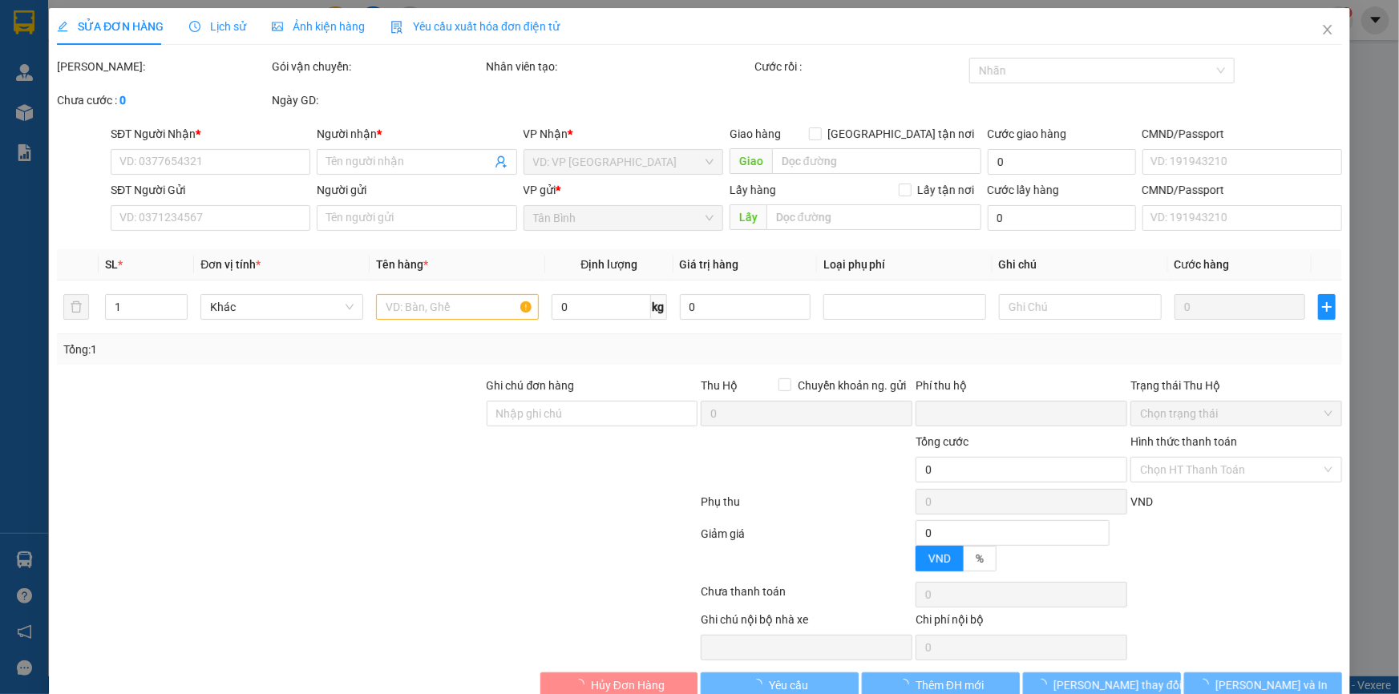
type input "C Ngân"
type input "0"
type input "110.000"
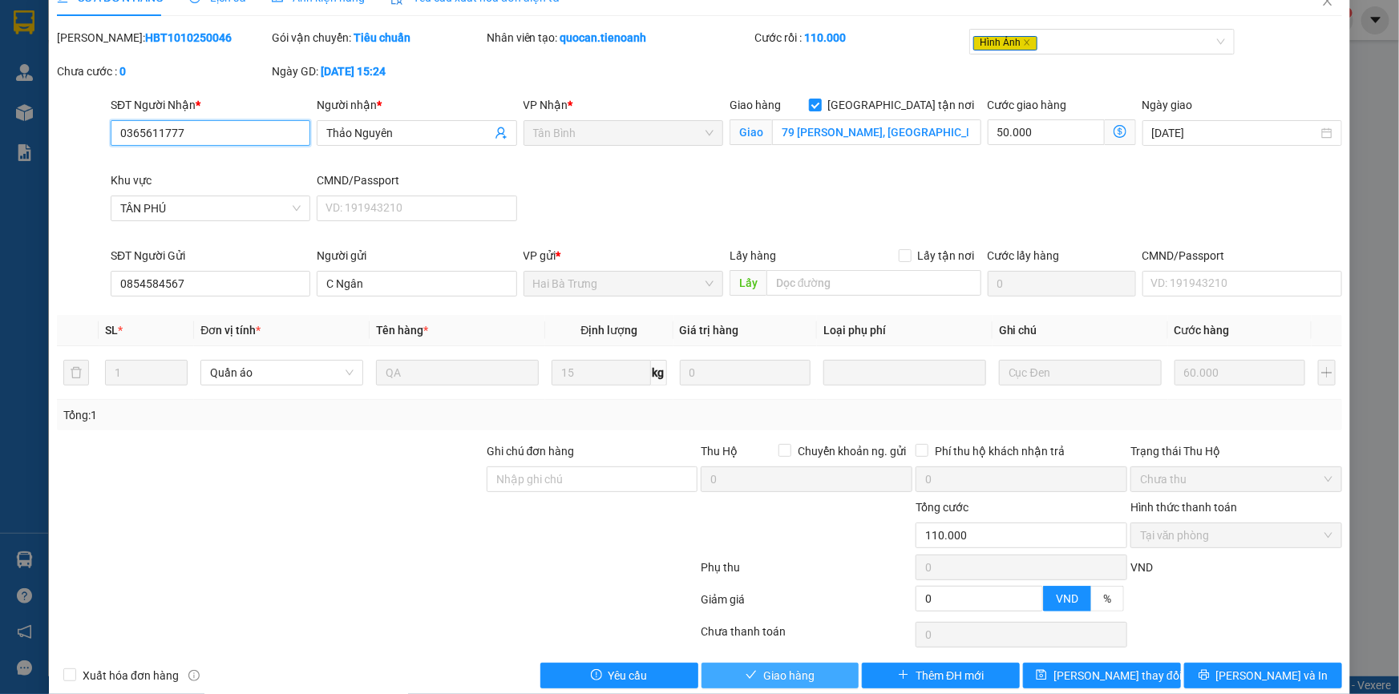
scroll to position [53, 0]
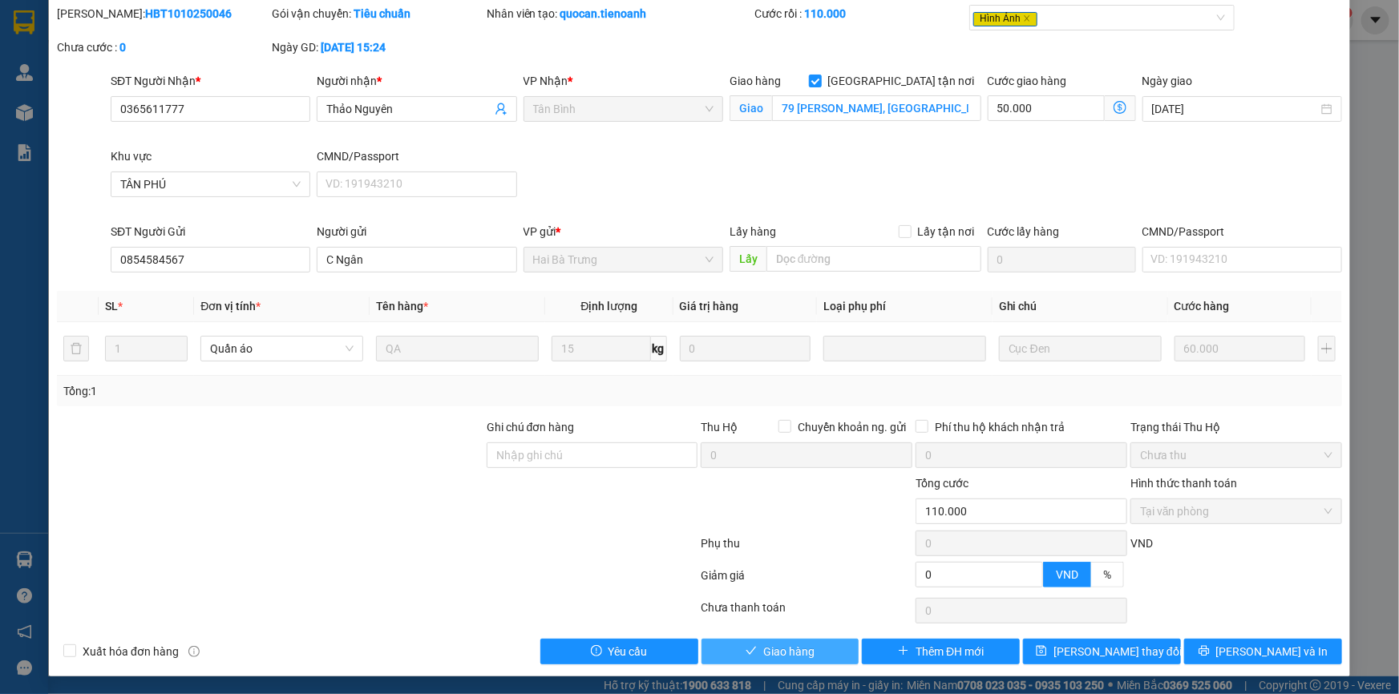
drag, startPoint x: 813, startPoint y: 649, endPoint x: 896, endPoint y: 569, distance: 115.1
click at [816, 645] on button "Giao hàng" at bounding box center [781, 652] width 158 height 26
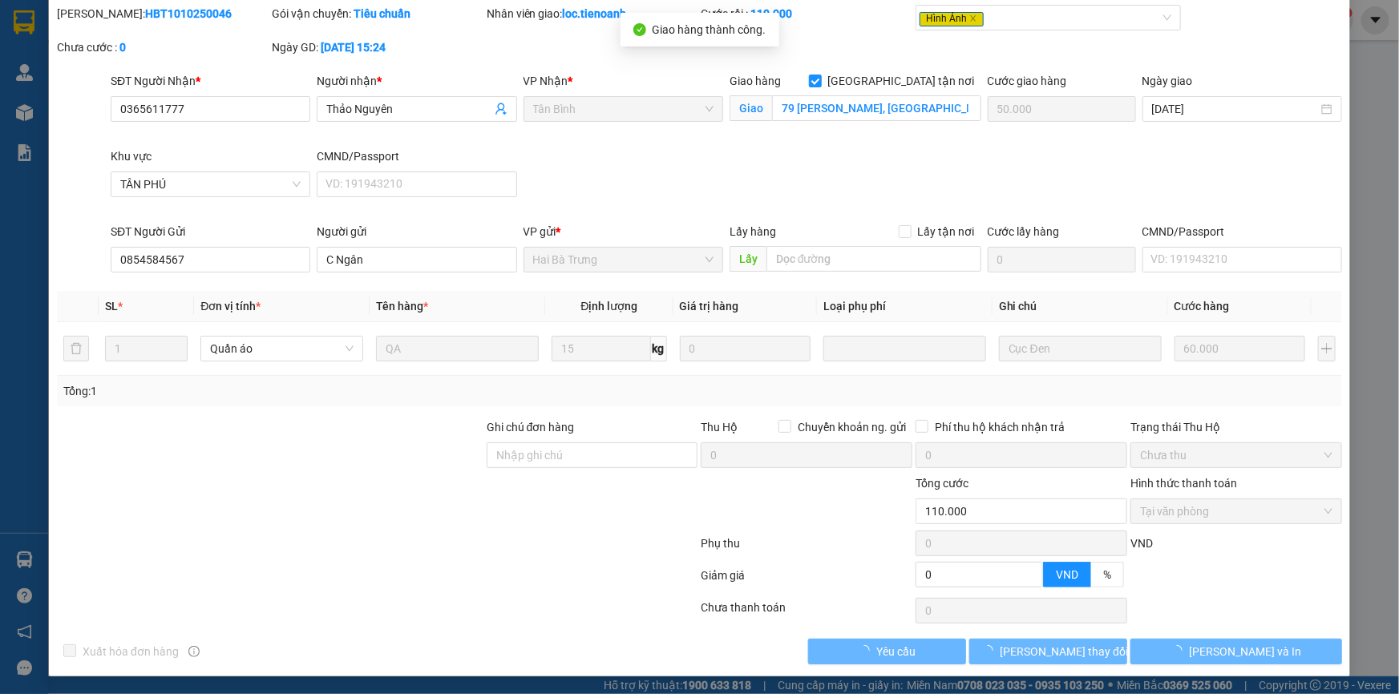
scroll to position [0, 0]
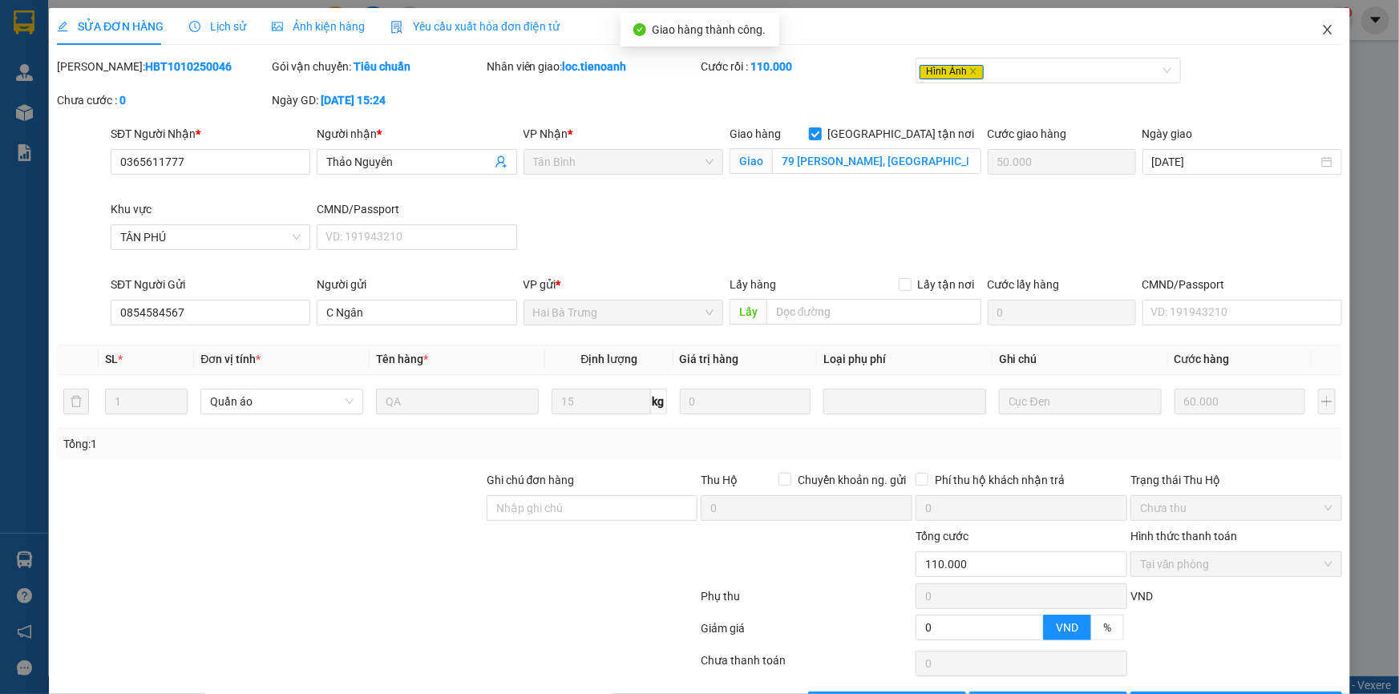
click at [1321, 24] on icon "close" at bounding box center [1327, 29] width 13 height 13
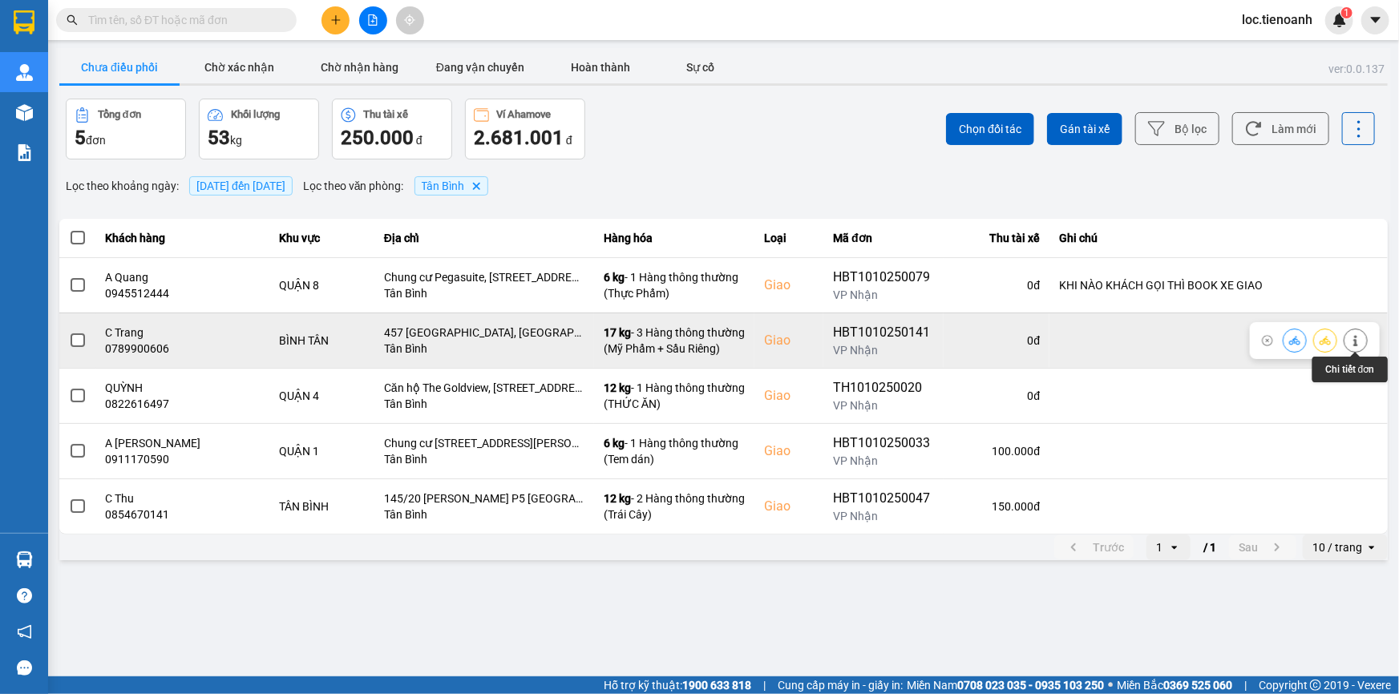
click at [1355, 344] on icon at bounding box center [1355, 340] width 11 height 11
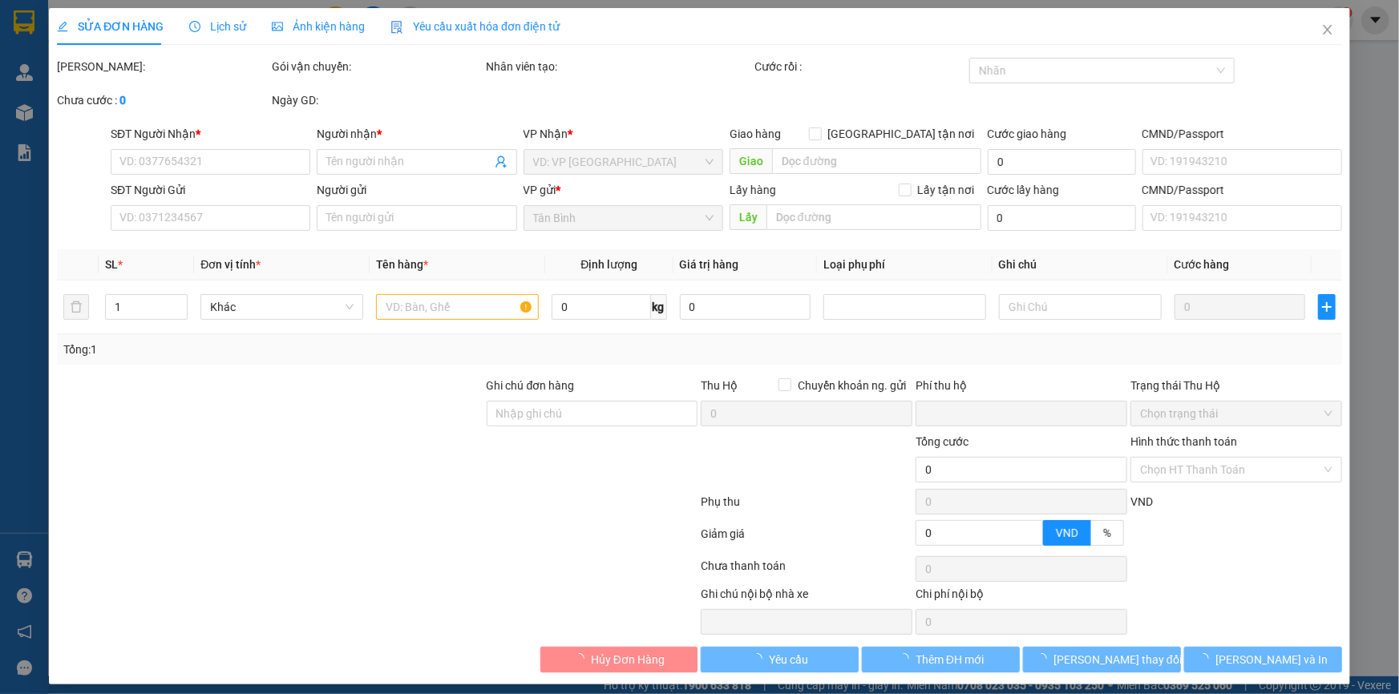
type input "0789900606"
type input "C Trang"
checkbox input "true"
type input "457 [GEOGRAPHIC_DATA], [GEOGRAPHIC_DATA], [GEOGRAPHIC_DATA], [GEOGRAPHIC_DATA]"
type input "0"
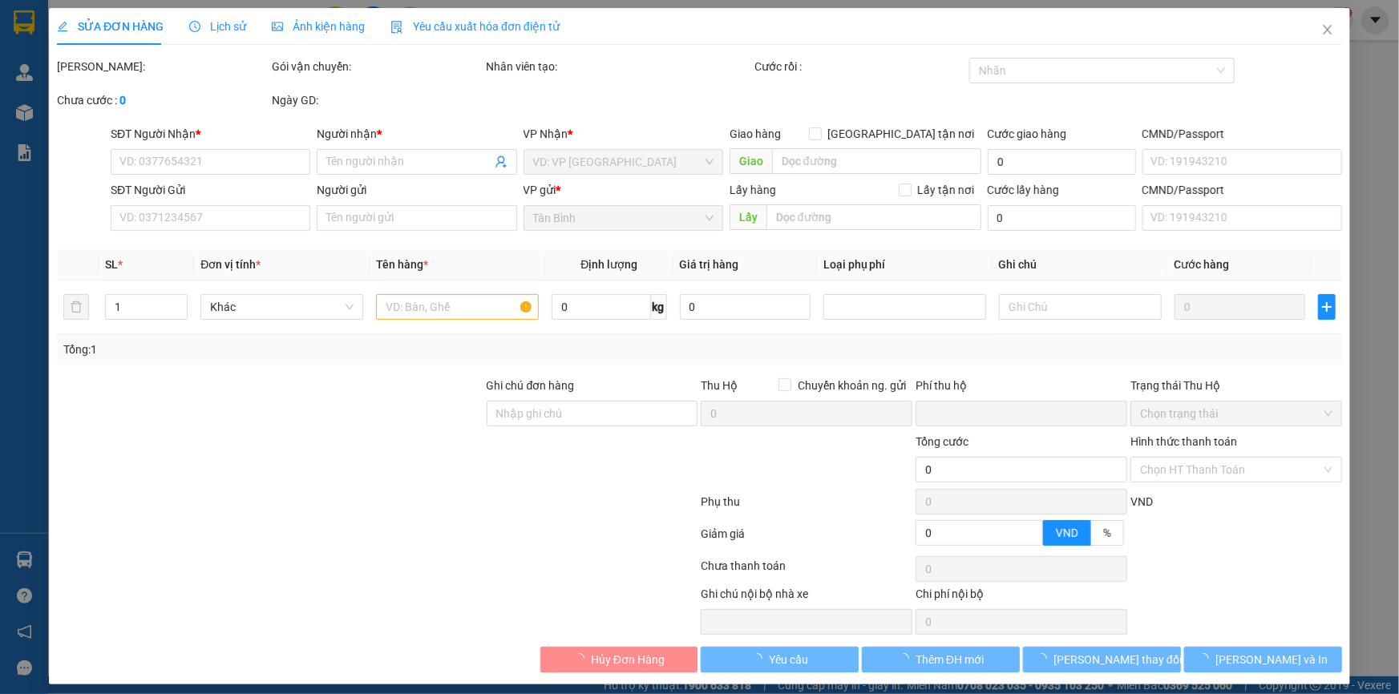
type input "340.000"
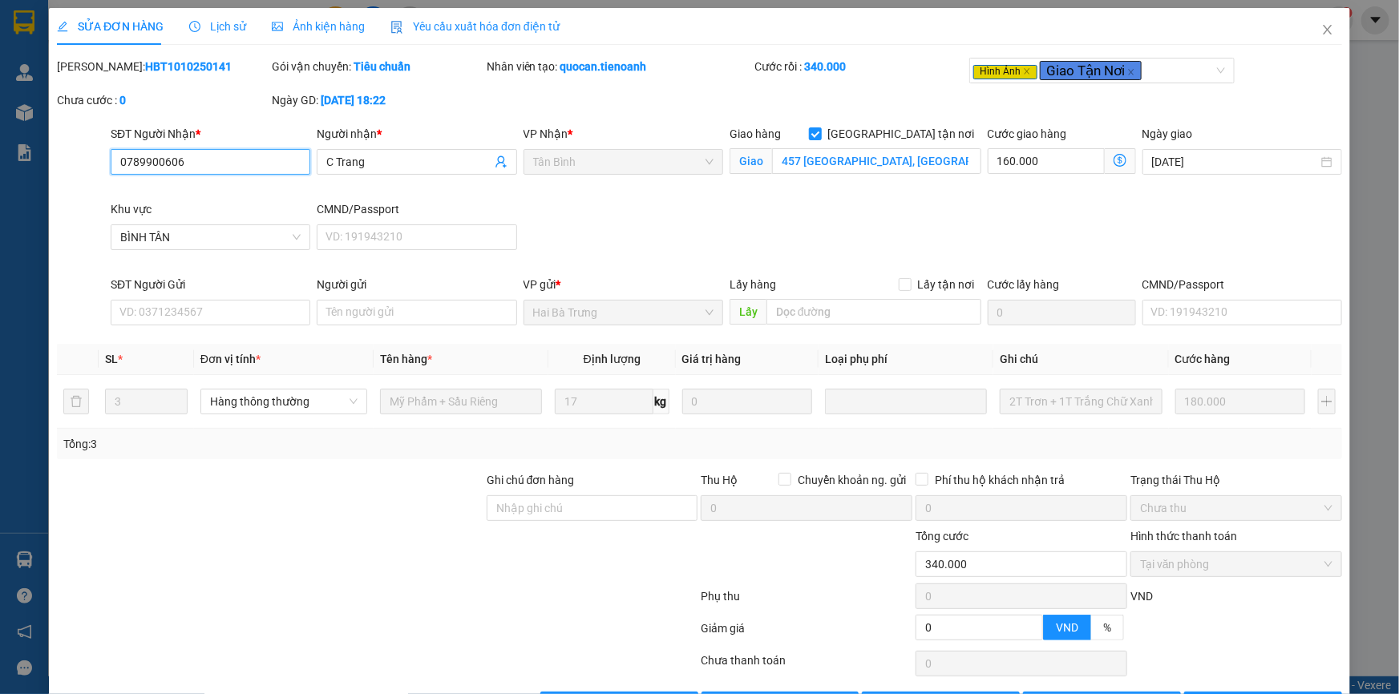
scroll to position [53, 0]
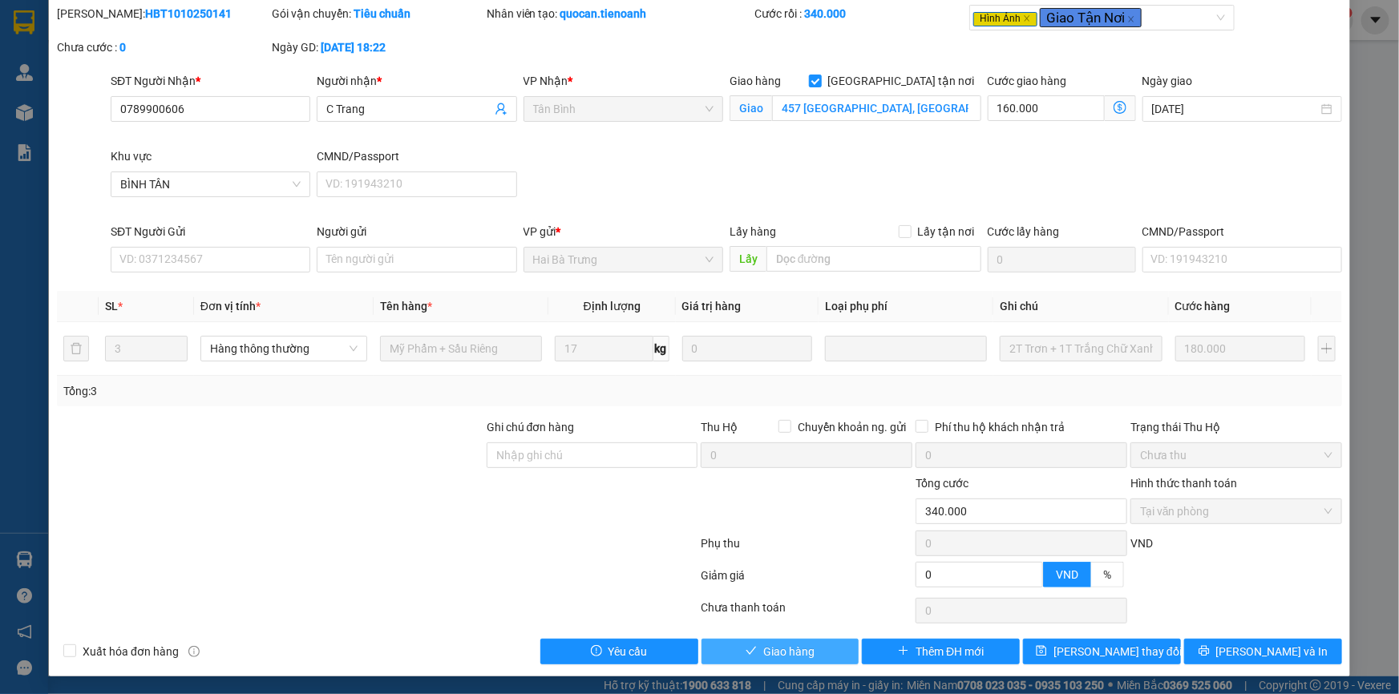
drag, startPoint x: 784, startPoint y: 642, endPoint x: 808, endPoint y: 551, distance: 94.5
click at [785, 643] on span "Giao hàng" at bounding box center [788, 652] width 51 height 18
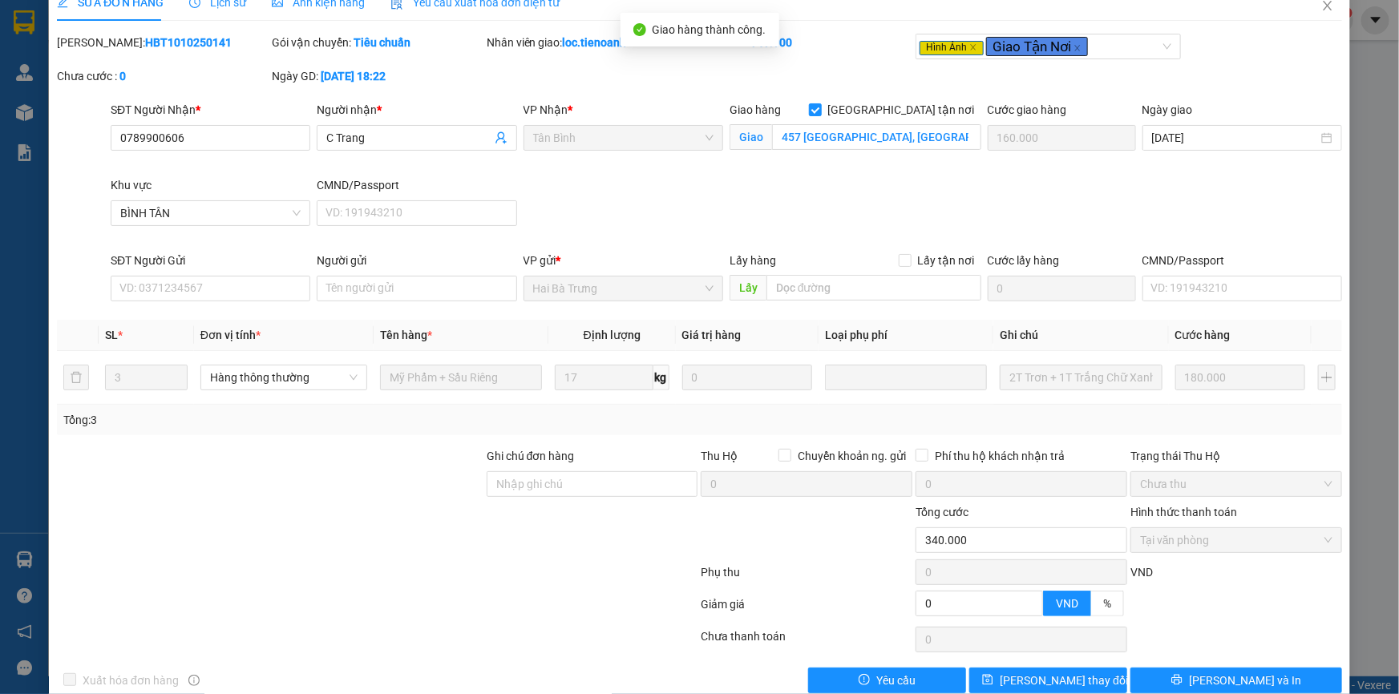
scroll to position [0, 0]
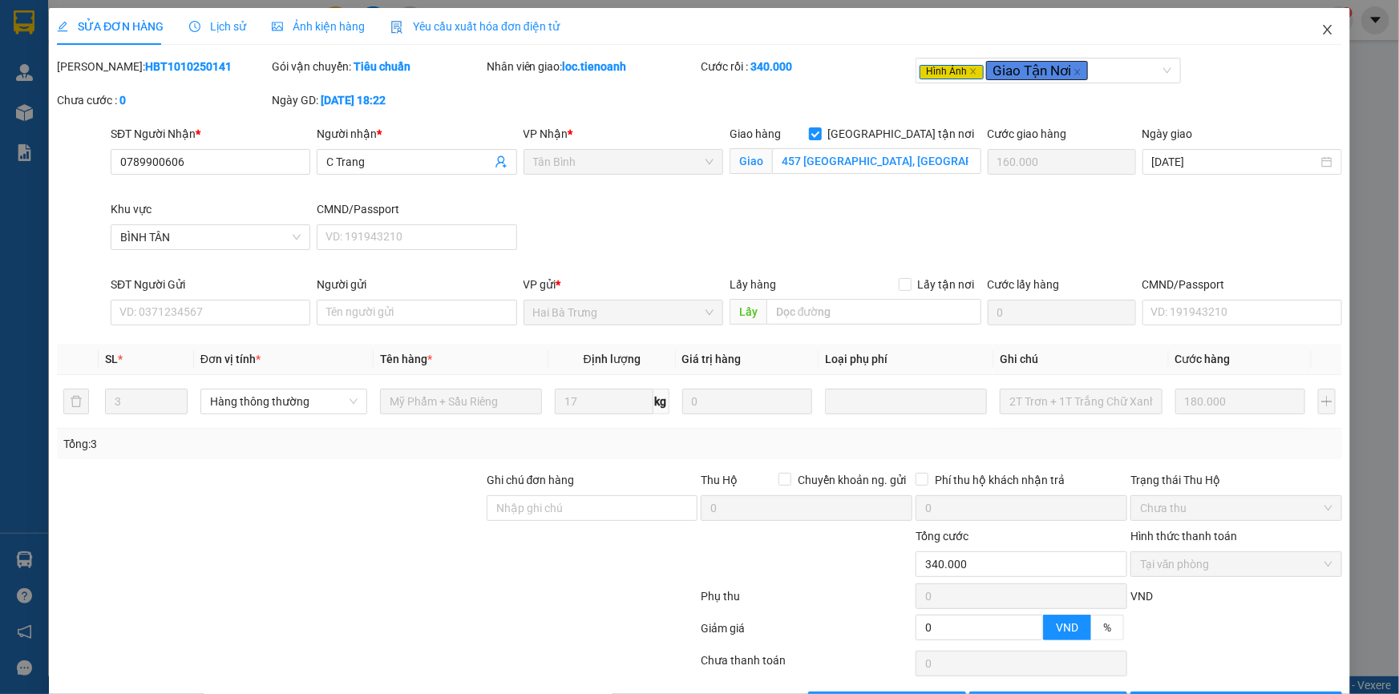
click at [1321, 38] on span "Close" at bounding box center [1327, 30] width 45 height 45
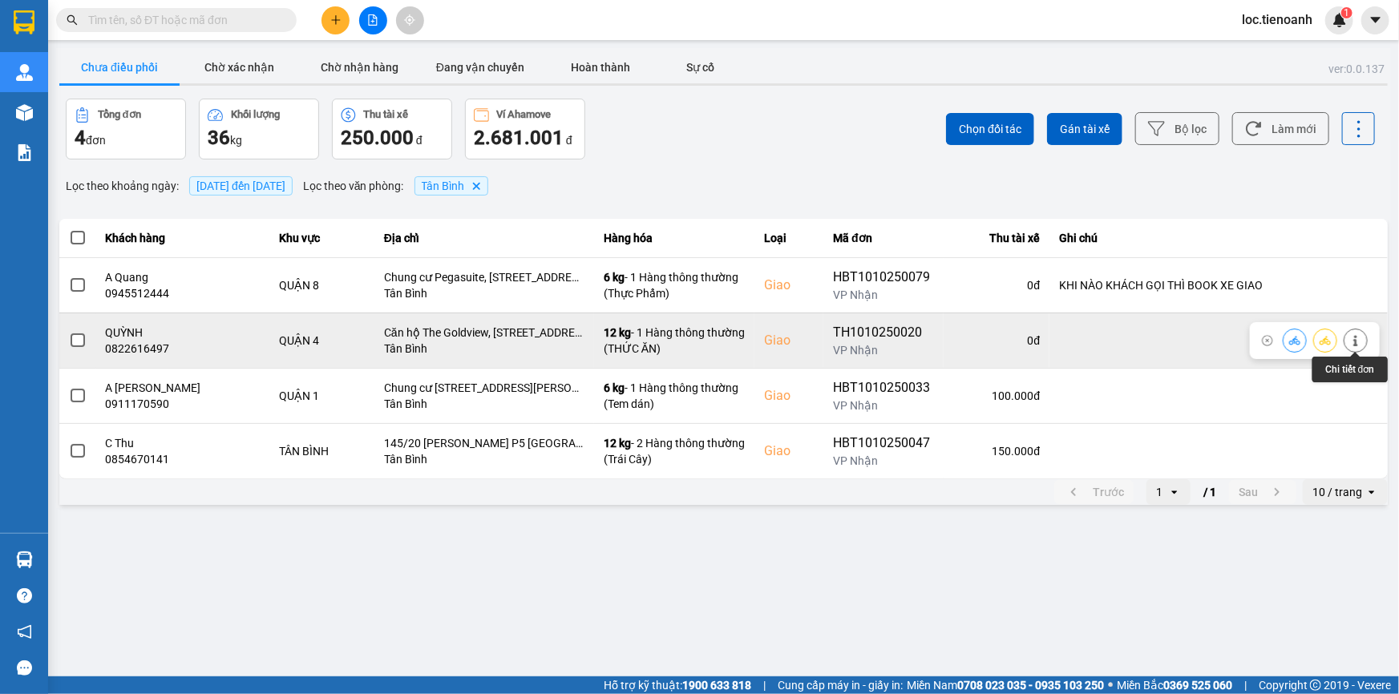
click at [1352, 334] on button at bounding box center [1356, 340] width 22 height 28
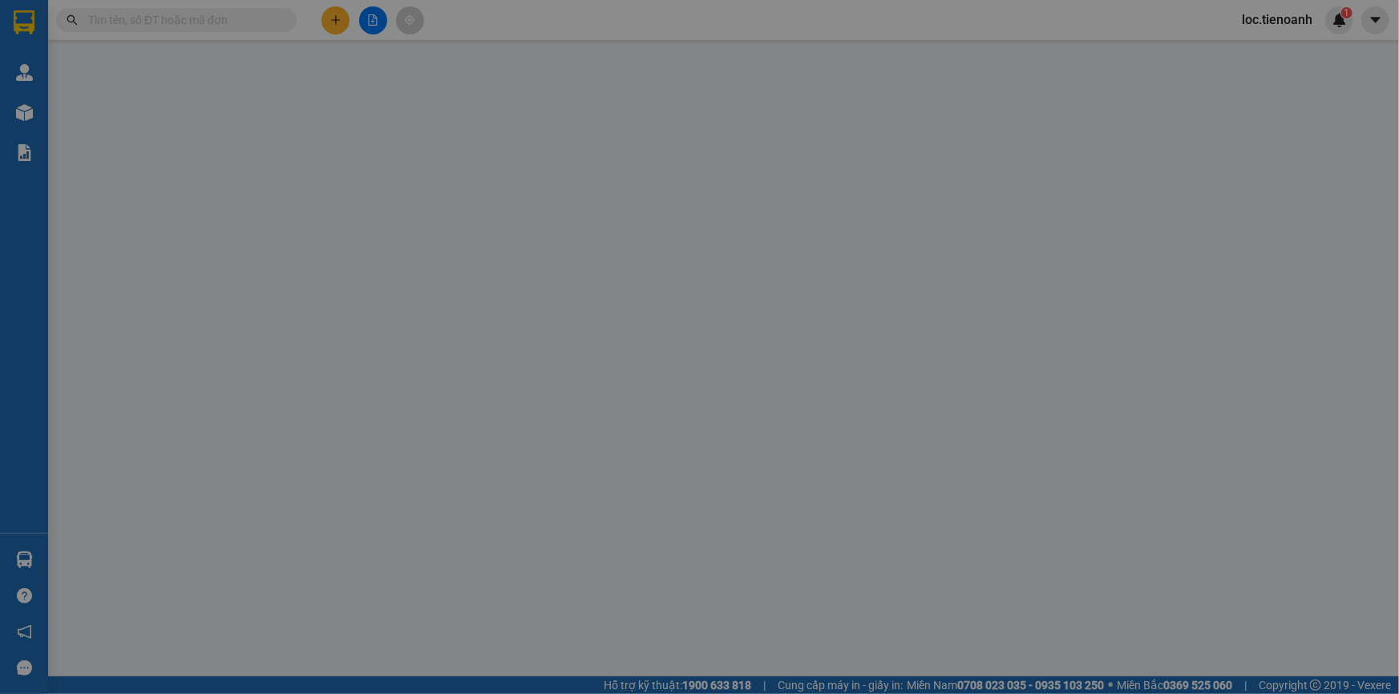
type input "0822616497"
type input "QUỲNH"
checkbox input "true"
type input "Căn hộ The Goldview, [STREET_ADDRESS][PERSON_NAME]"
type input "0973650808"
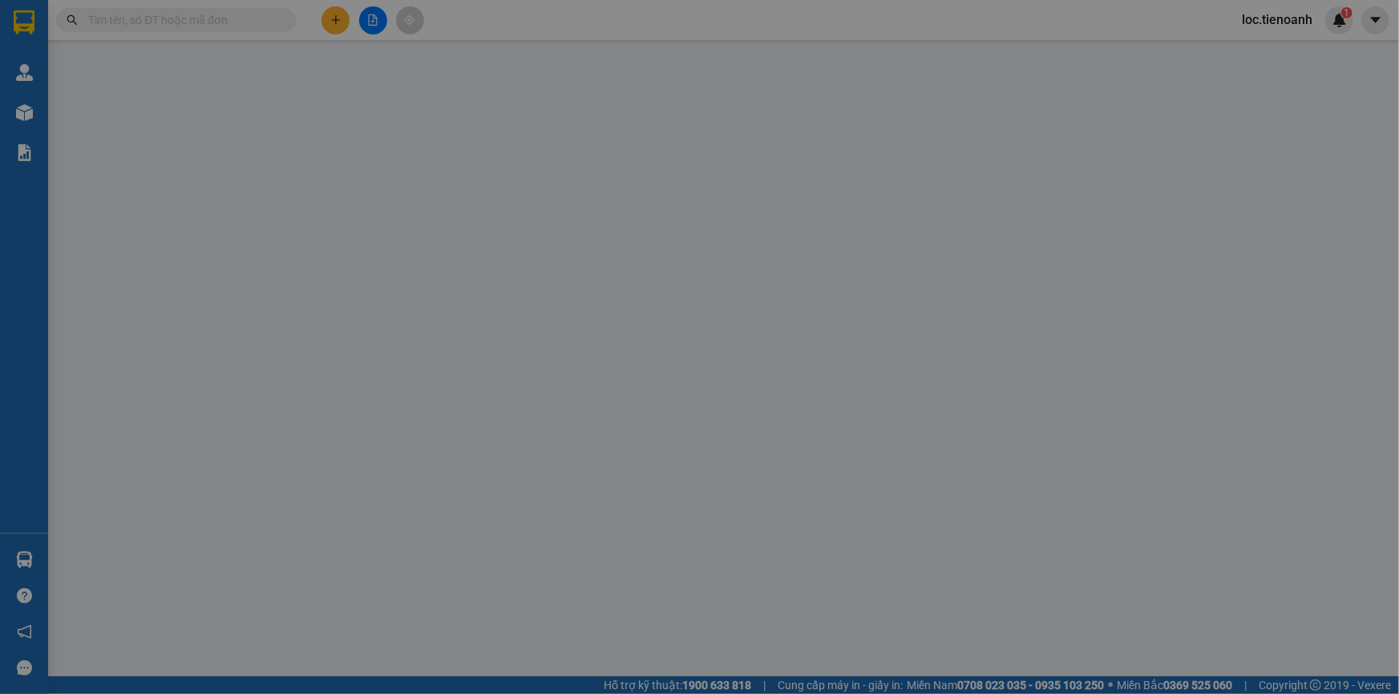
type input "CÔ THỌ"
type input "0"
type input "120.000"
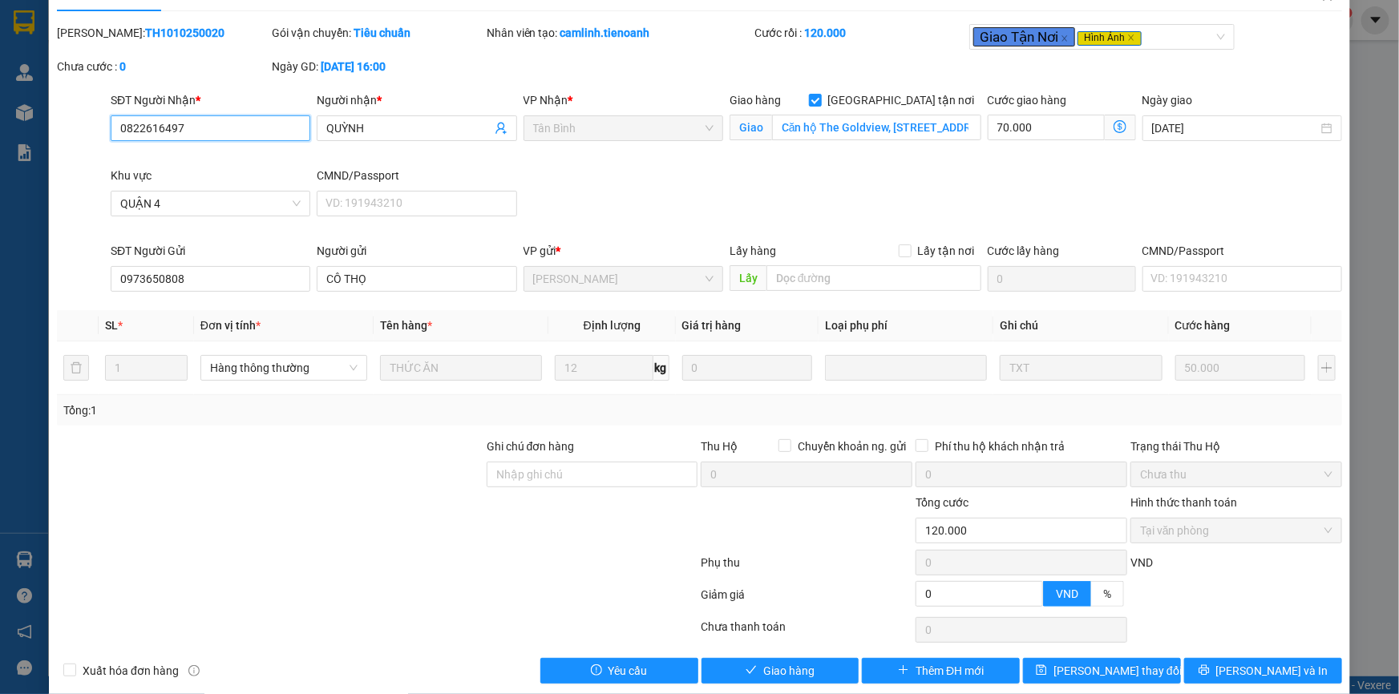
scroll to position [53, 0]
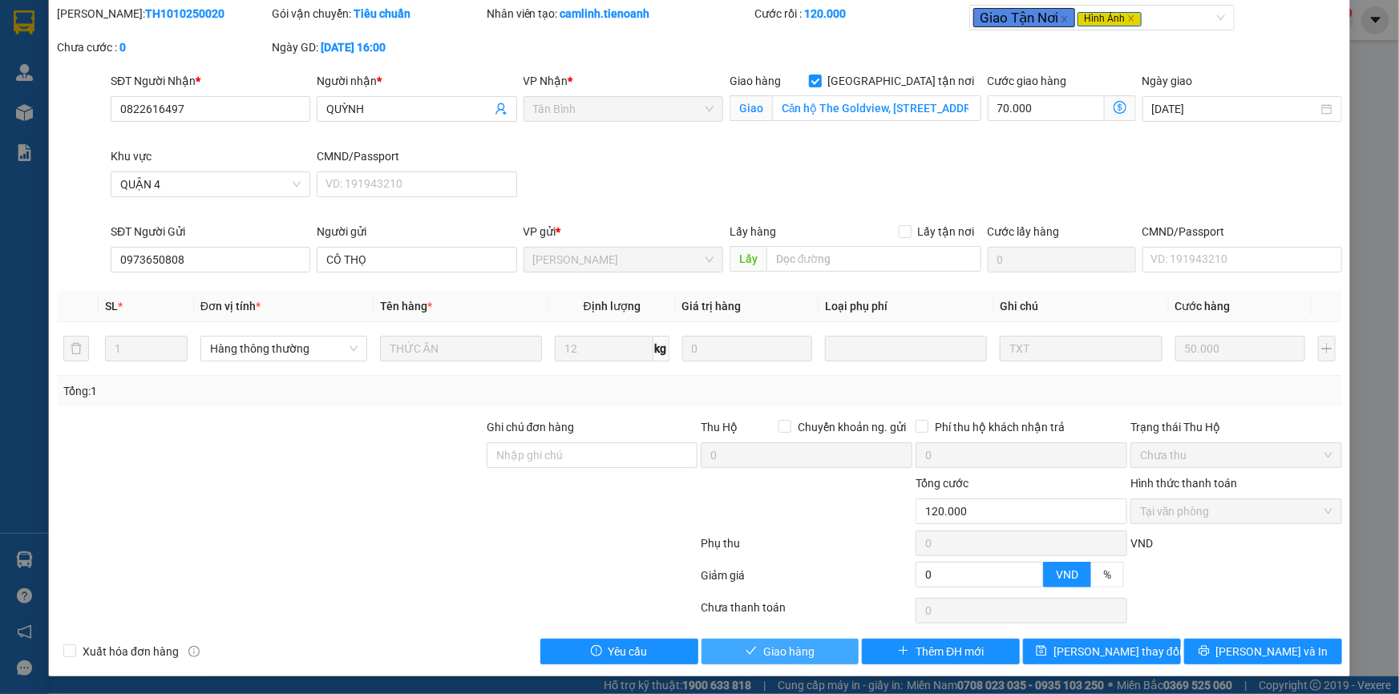
click at [794, 653] on span "Giao hàng" at bounding box center [788, 652] width 51 height 18
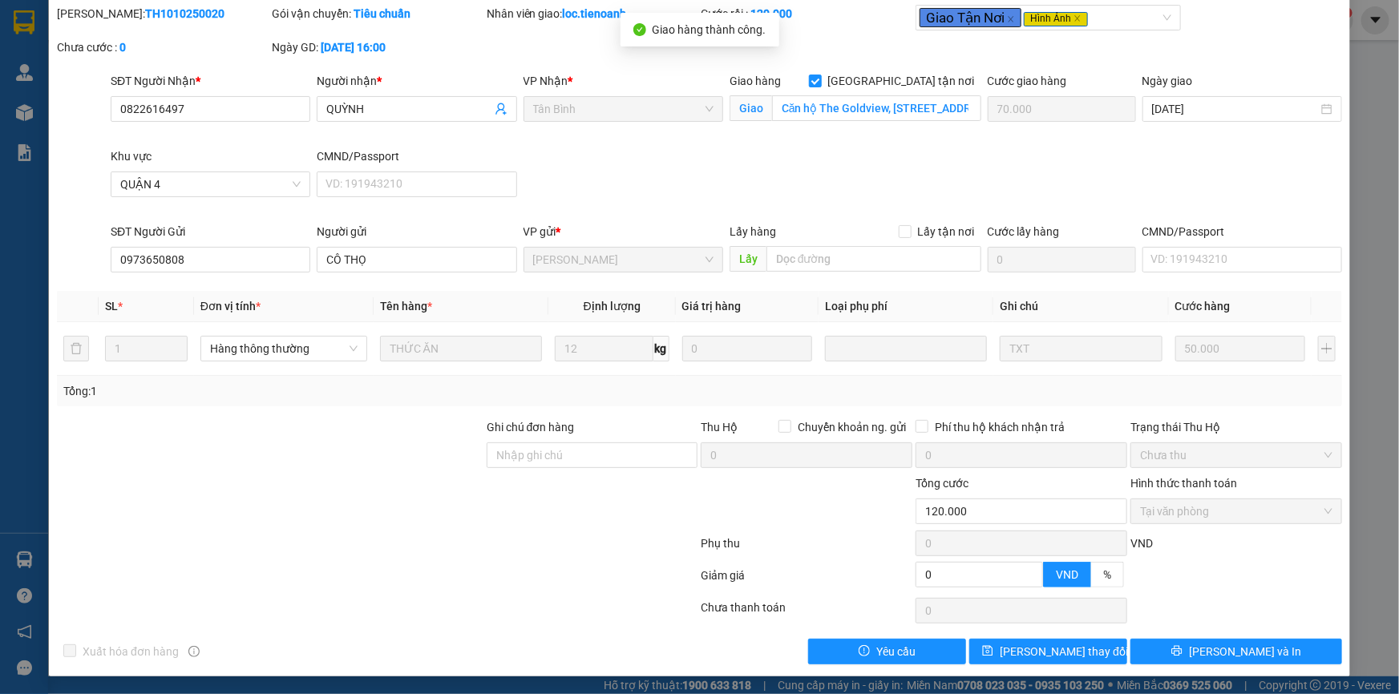
scroll to position [0, 0]
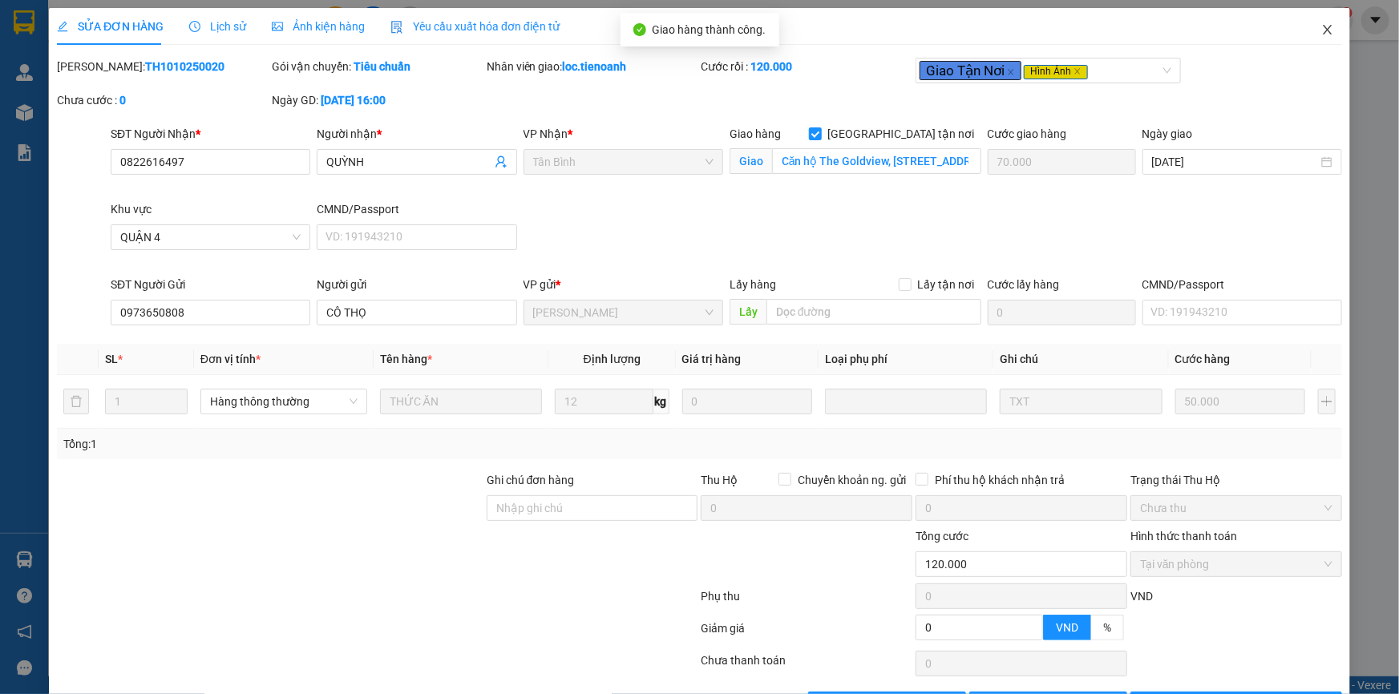
click at [1321, 30] on icon "close" at bounding box center [1327, 29] width 13 height 13
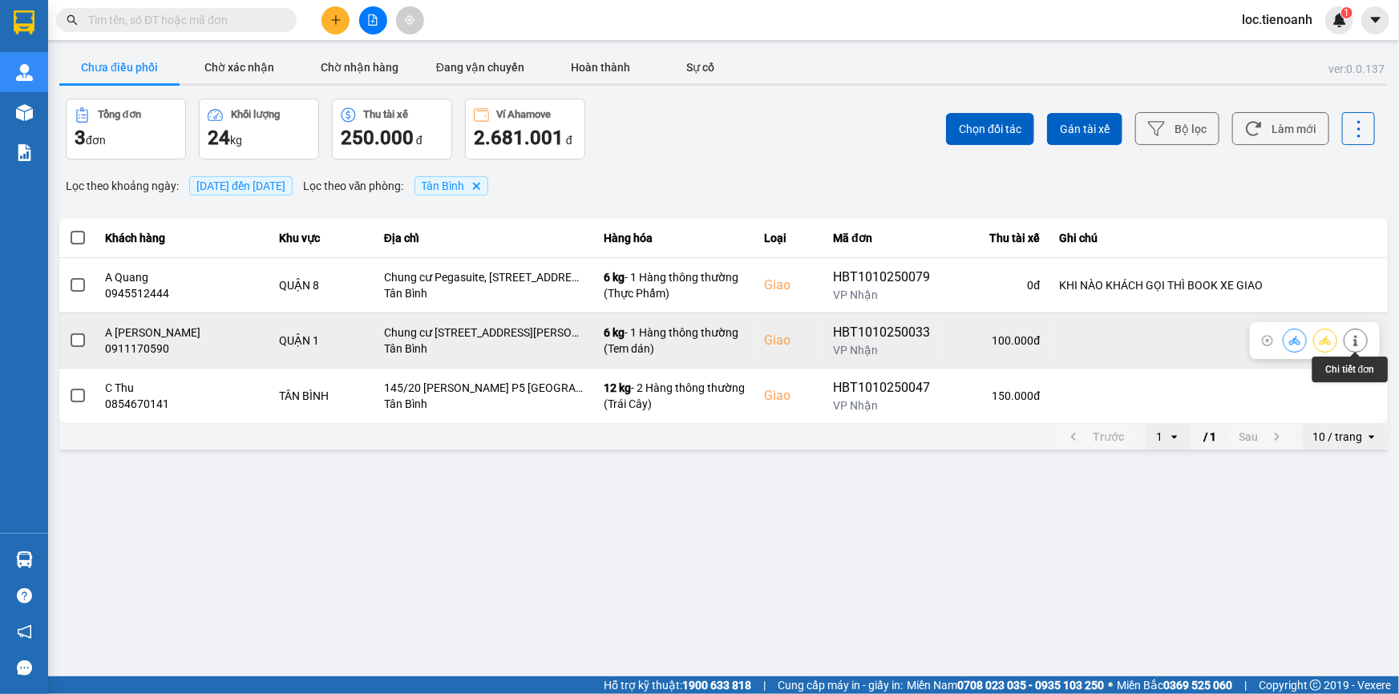
click at [1353, 333] on button at bounding box center [1356, 340] width 22 height 28
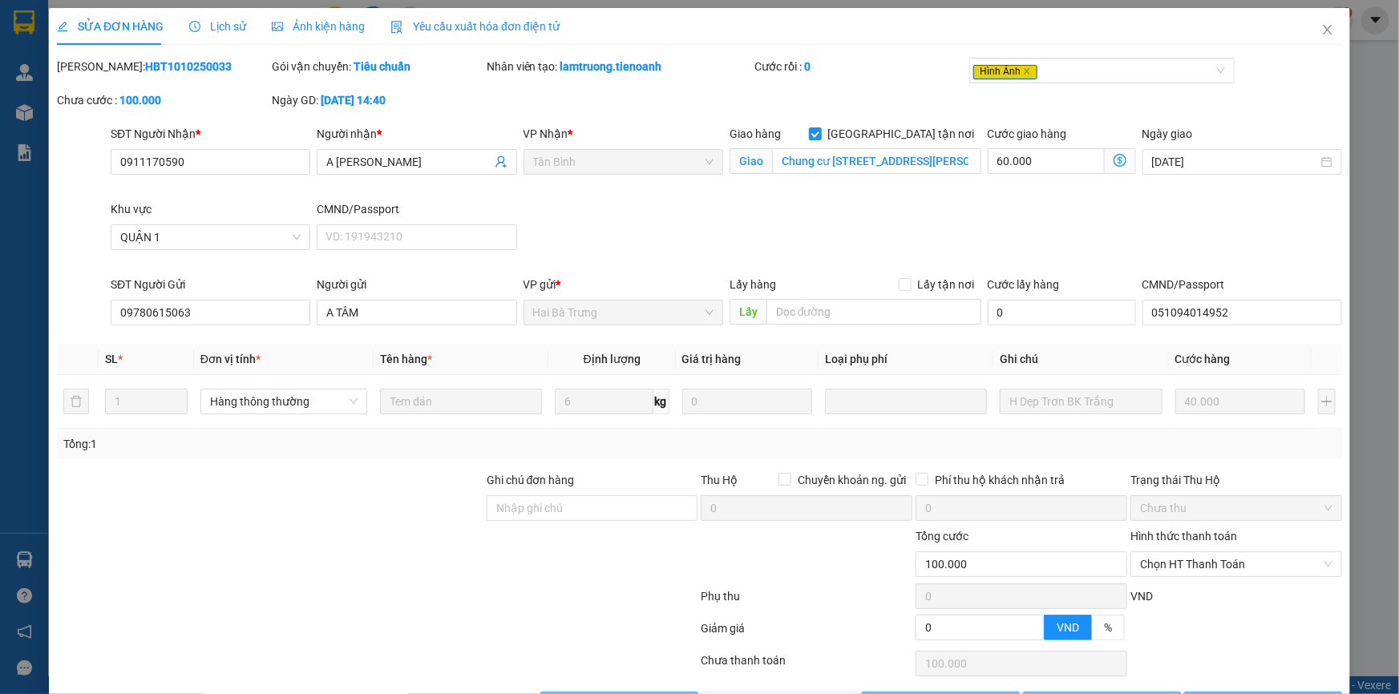
type input "0911170590"
type input "A [PERSON_NAME]"
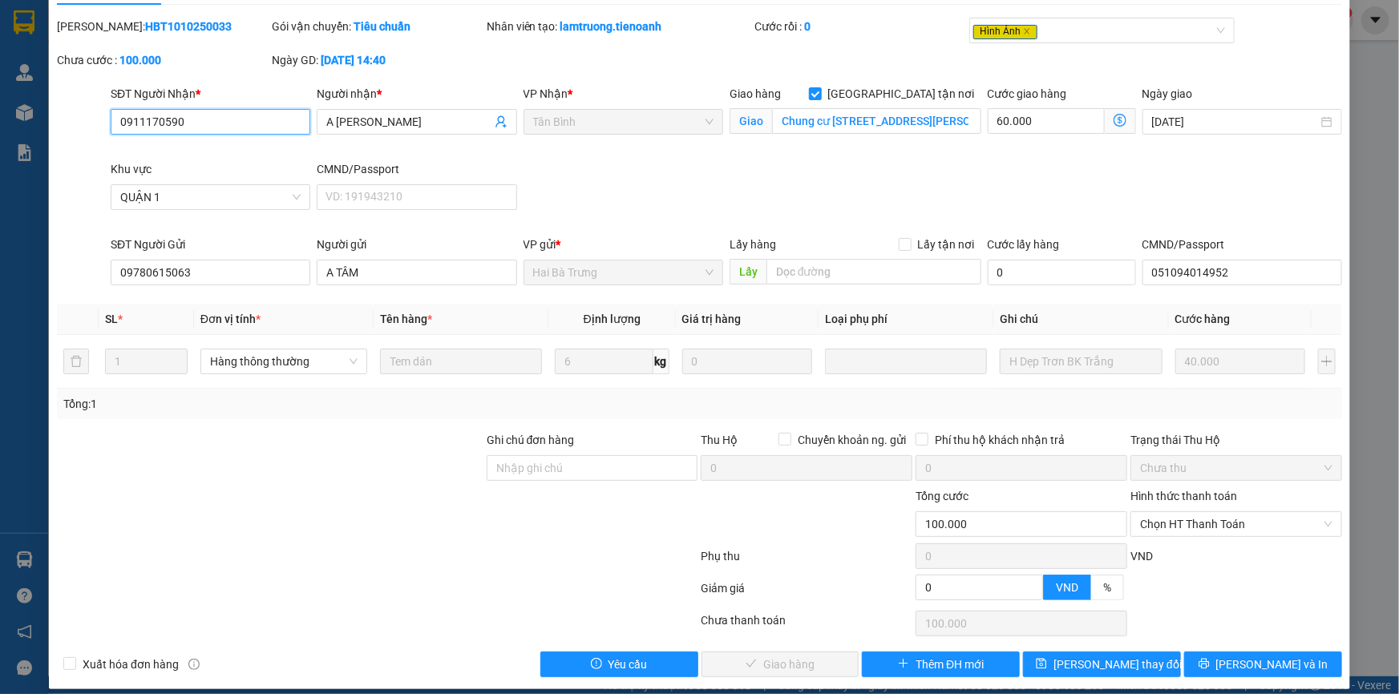
scroll to position [53, 0]
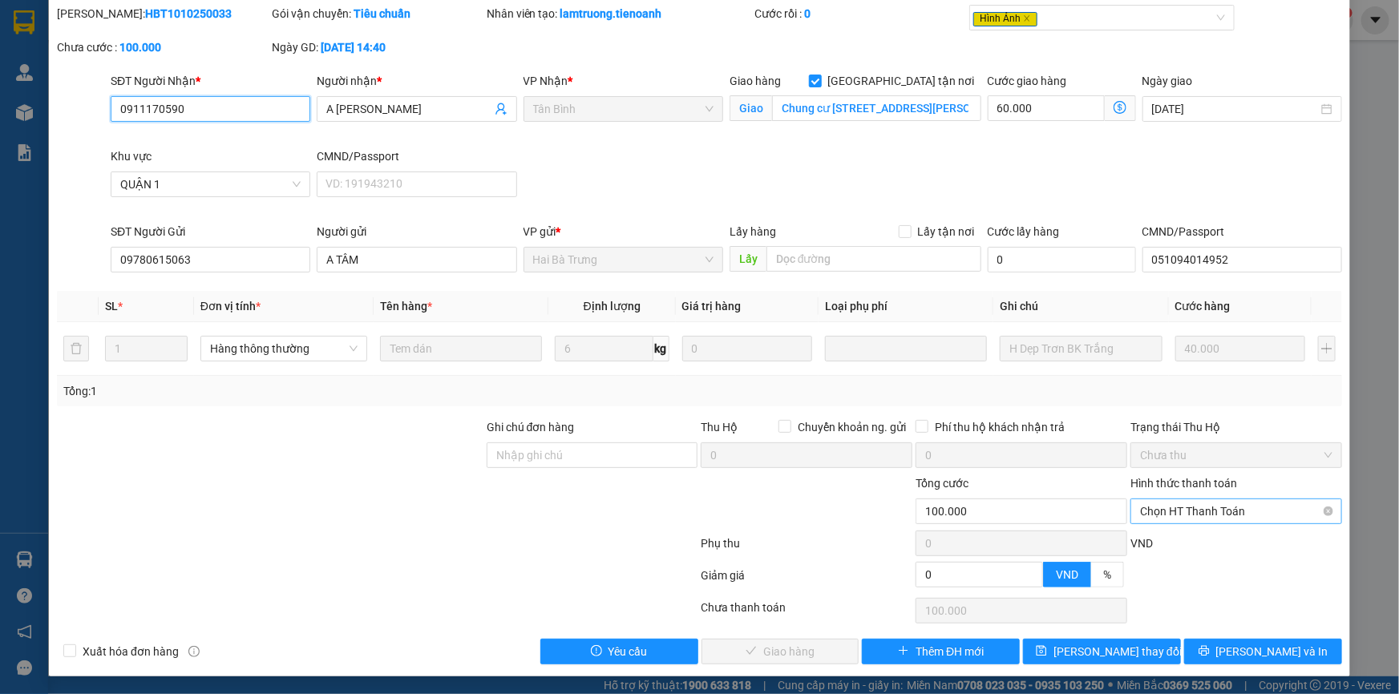
click at [1179, 516] on span "Chọn HT Thanh Toán" at bounding box center [1236, 512] width 192 height 24
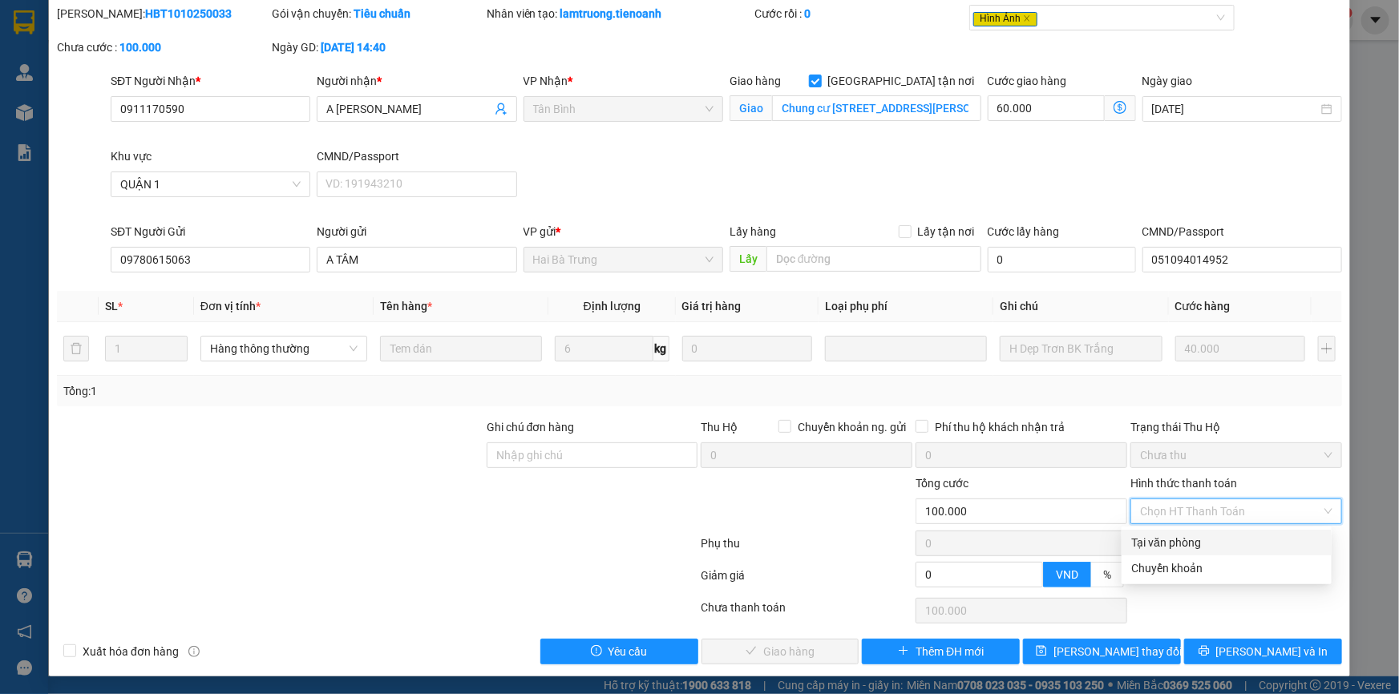
click at [1176, 544] on div "Tại văn phòng" at bounding box center [1226, 543] width 191 height 18
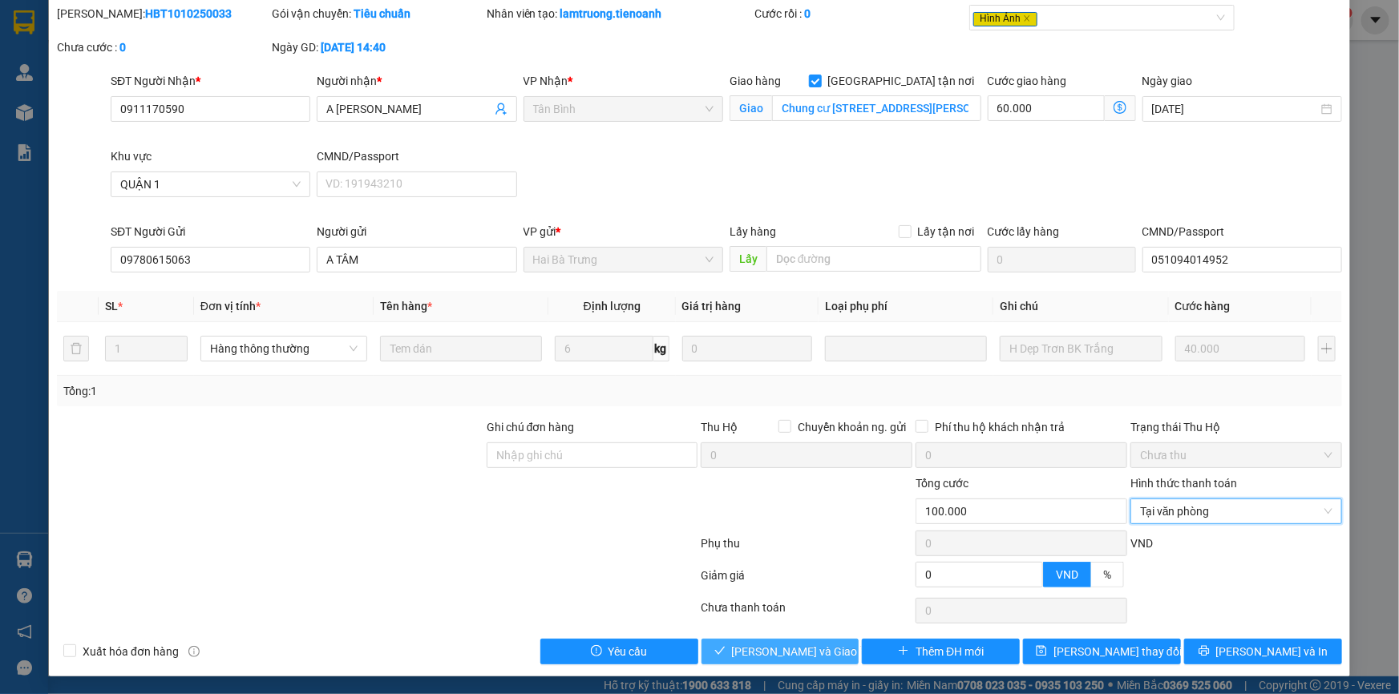
click at [796, 644] on span "[PERSON_NAME] và Giao hàng" at bounding box center [809, 652] width 154 height 18
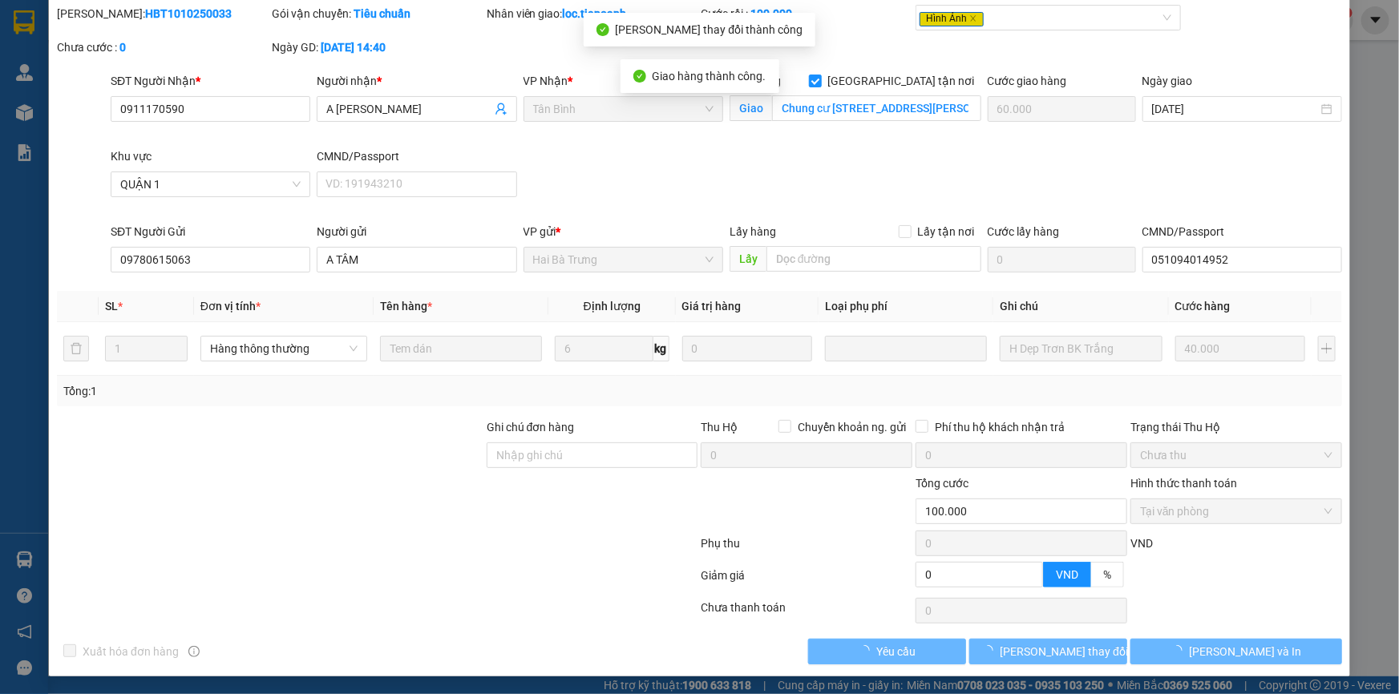
scroll to position [0, 0]
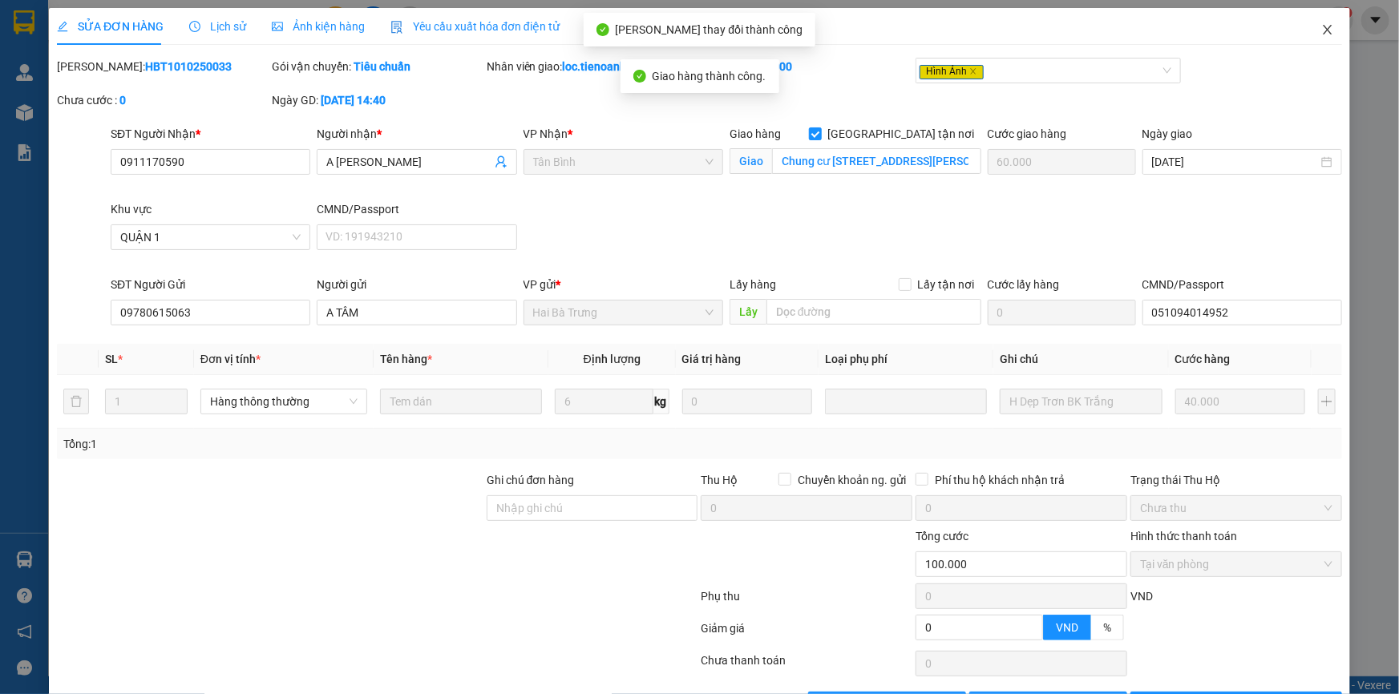
click at [1321, 28] on icon "close" at bounding box center [1327, 29] width 13 height 13
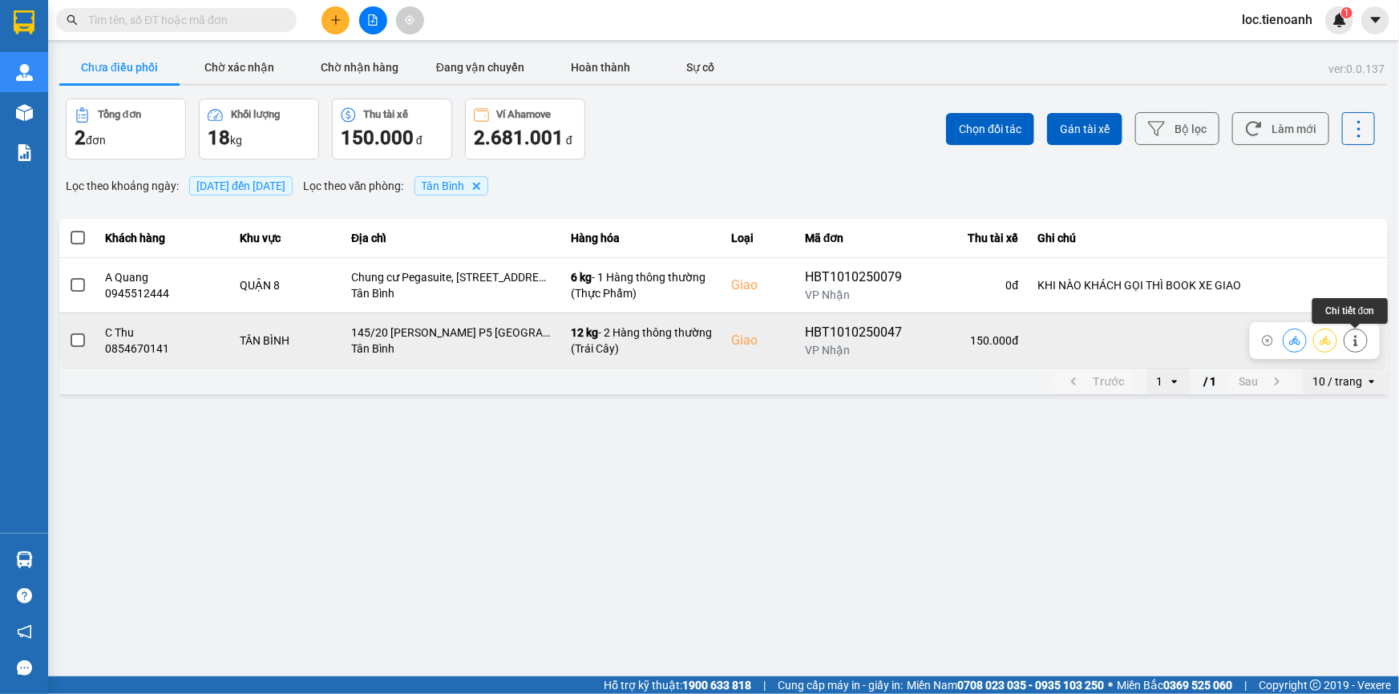
click at [1356, 336] on icon at bounding box center [1355, 340] width 4 height 11
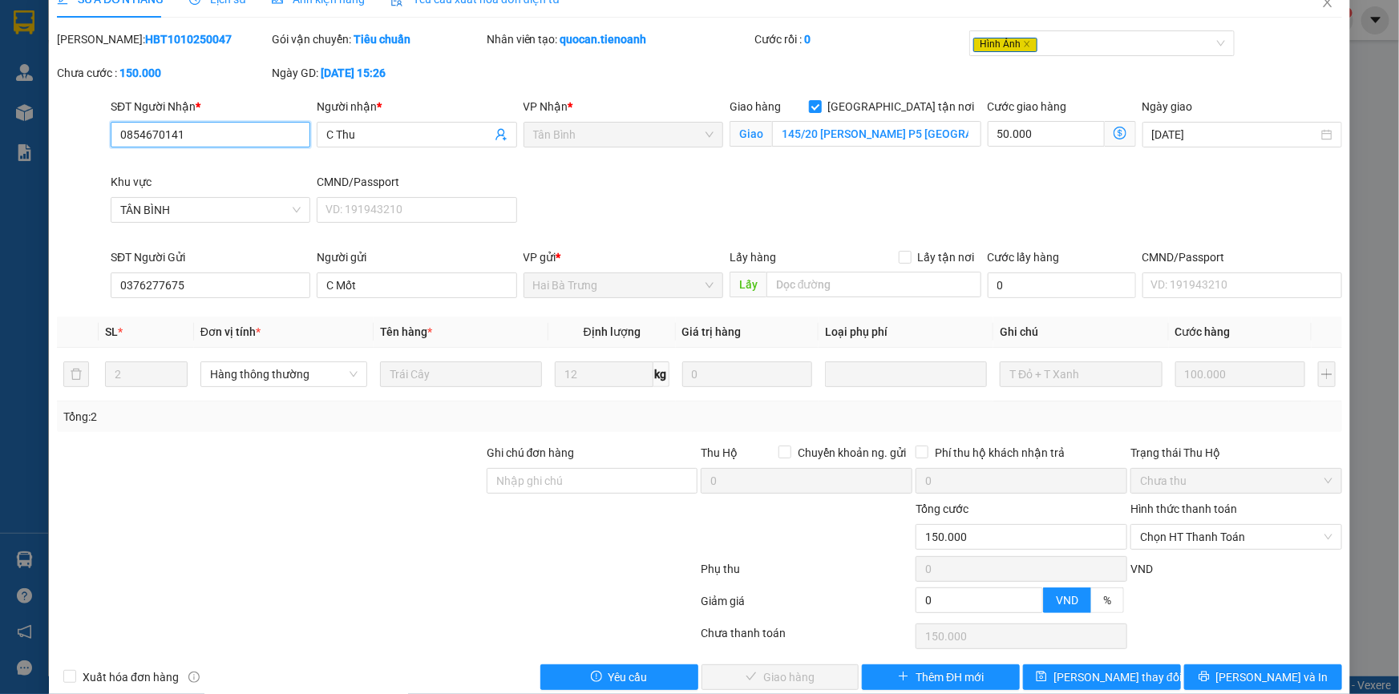
scroll to position [53, 0]
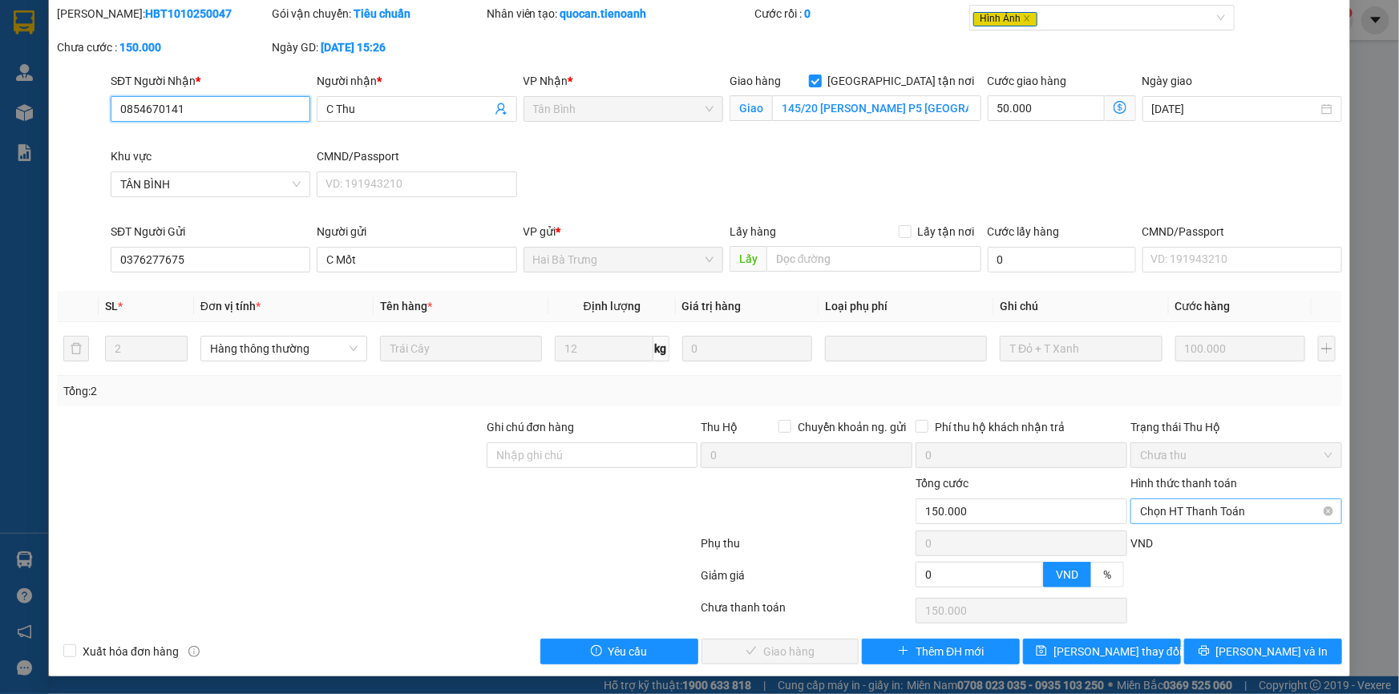
click at [1148, 500] on span "Chọn HT Thanh Toán" at bounding box center [1236, 512] width 192 height 24
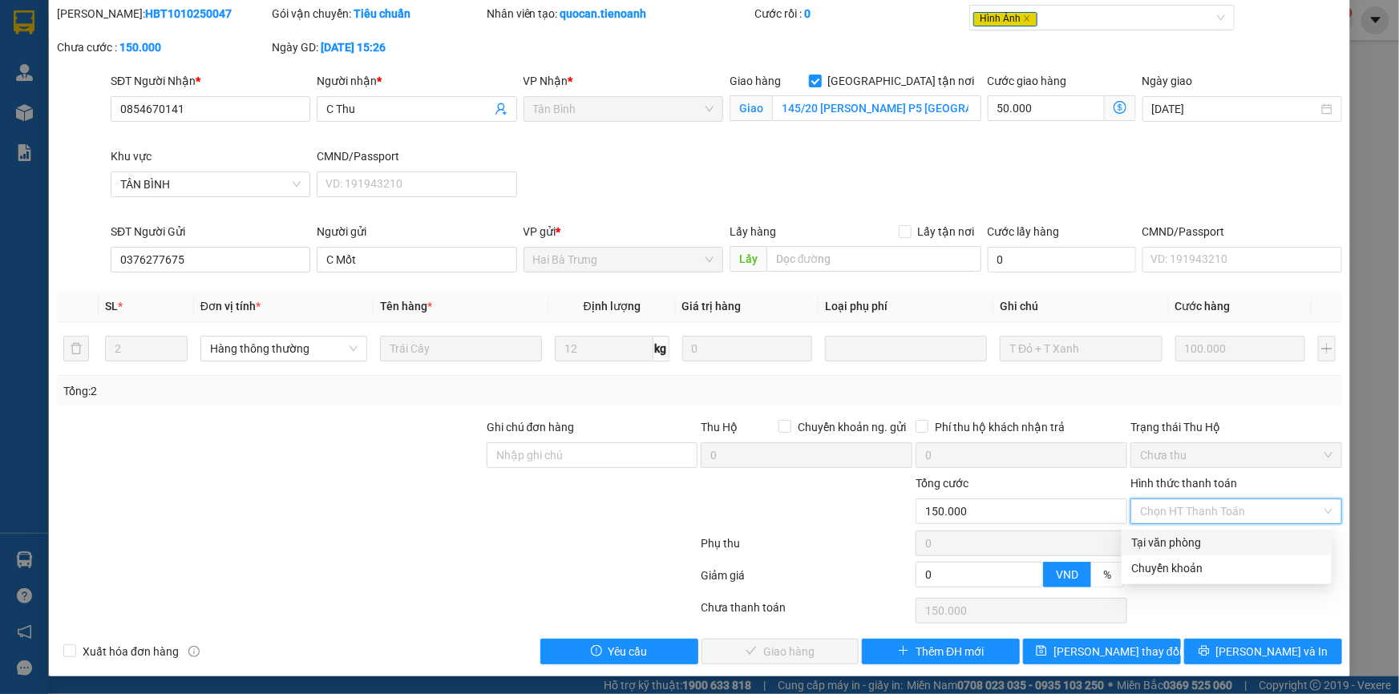
click at [1158, 538] on div "Tại văn phòng" at bounding box center [1226, 543] width 191 height 18
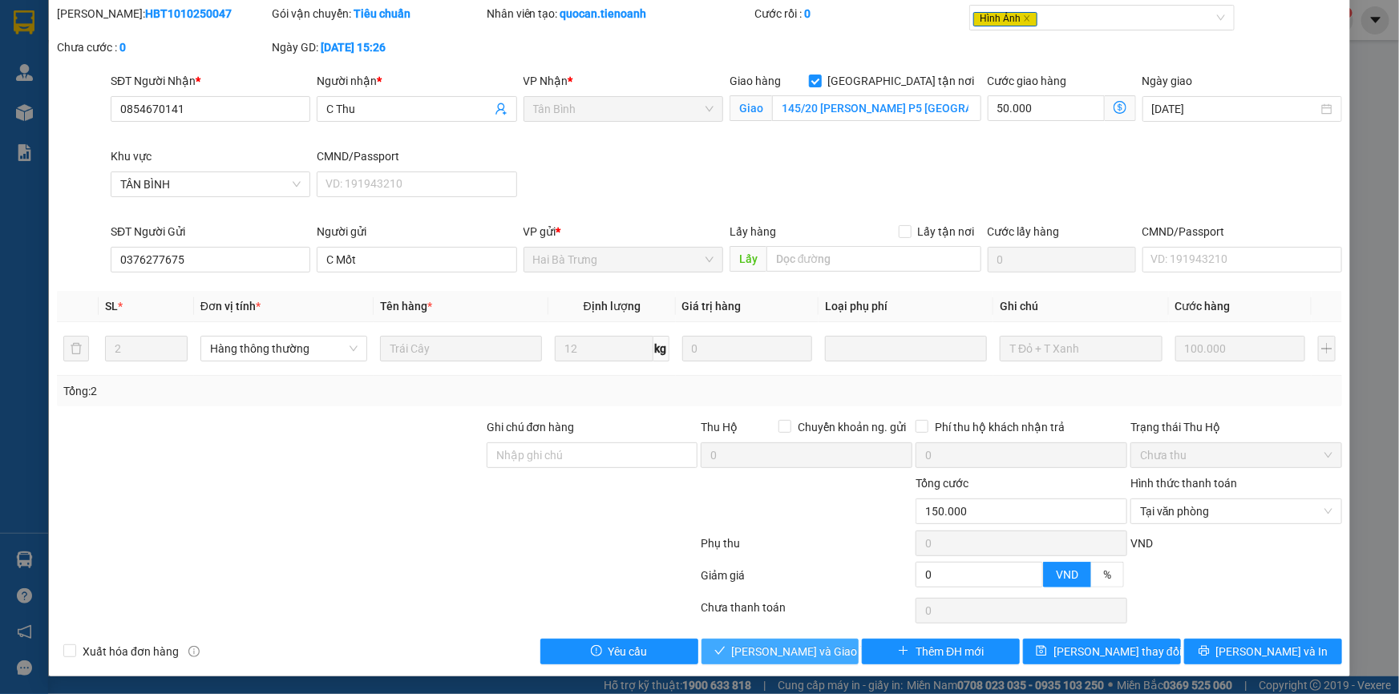
click at [753, 645] on span "[PERSON_NAME] và Giao hàng" at bounding box center [809, 652] width 154 height 18
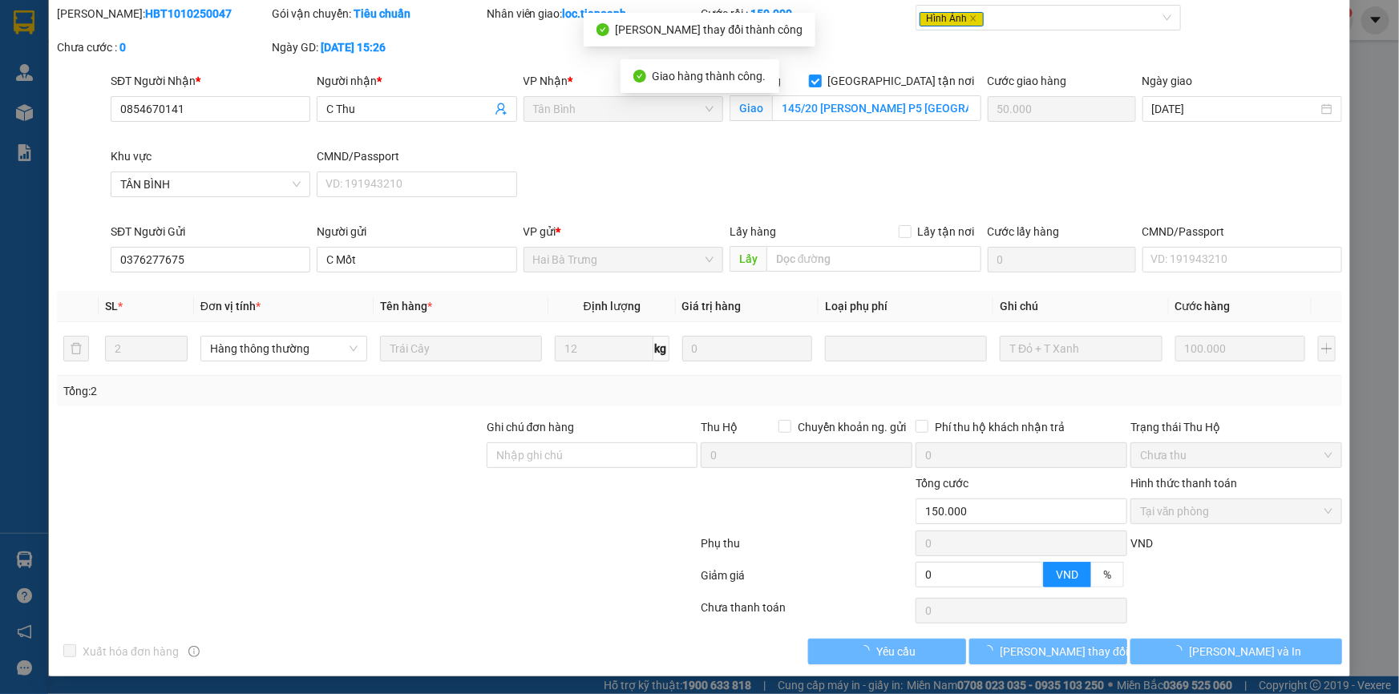
scroll to position [0, 0]
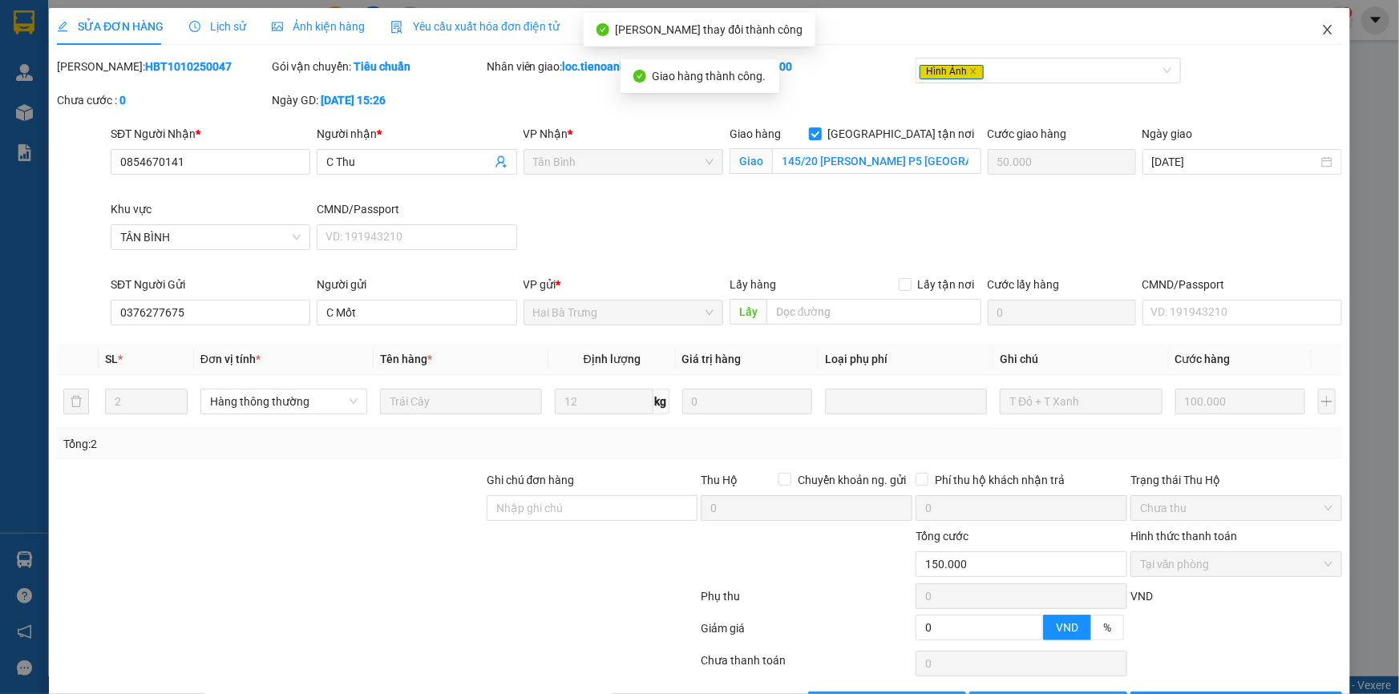
click at [1321, 26] on icon "close" at bounding box center [1327, 29] width 13 height 13
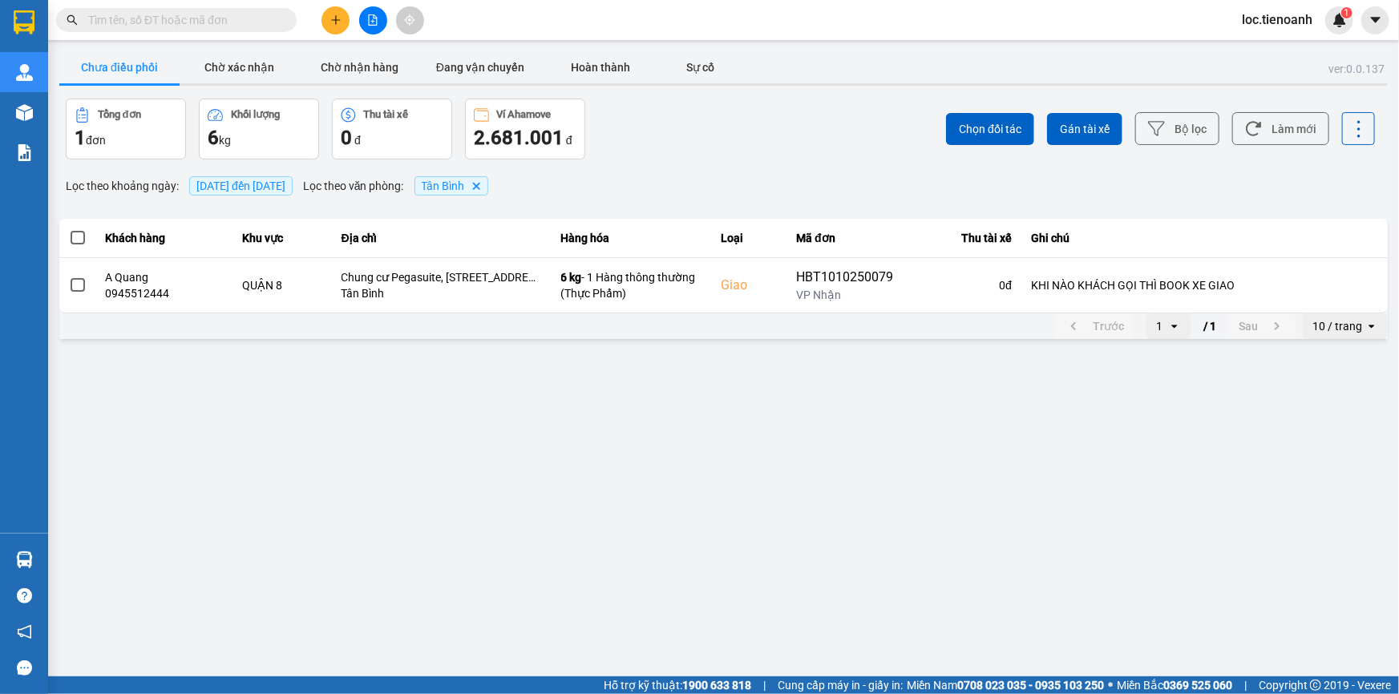
click at [1290, 18] on span "loc.tienoanh" at bounding box center [1277, 20] width 96 height 20
click at [1264, 45] on span "Đăng xuất" at bounding box center [1287, 50] width 67 height 18
